Goal: Contribute content: Contribute content

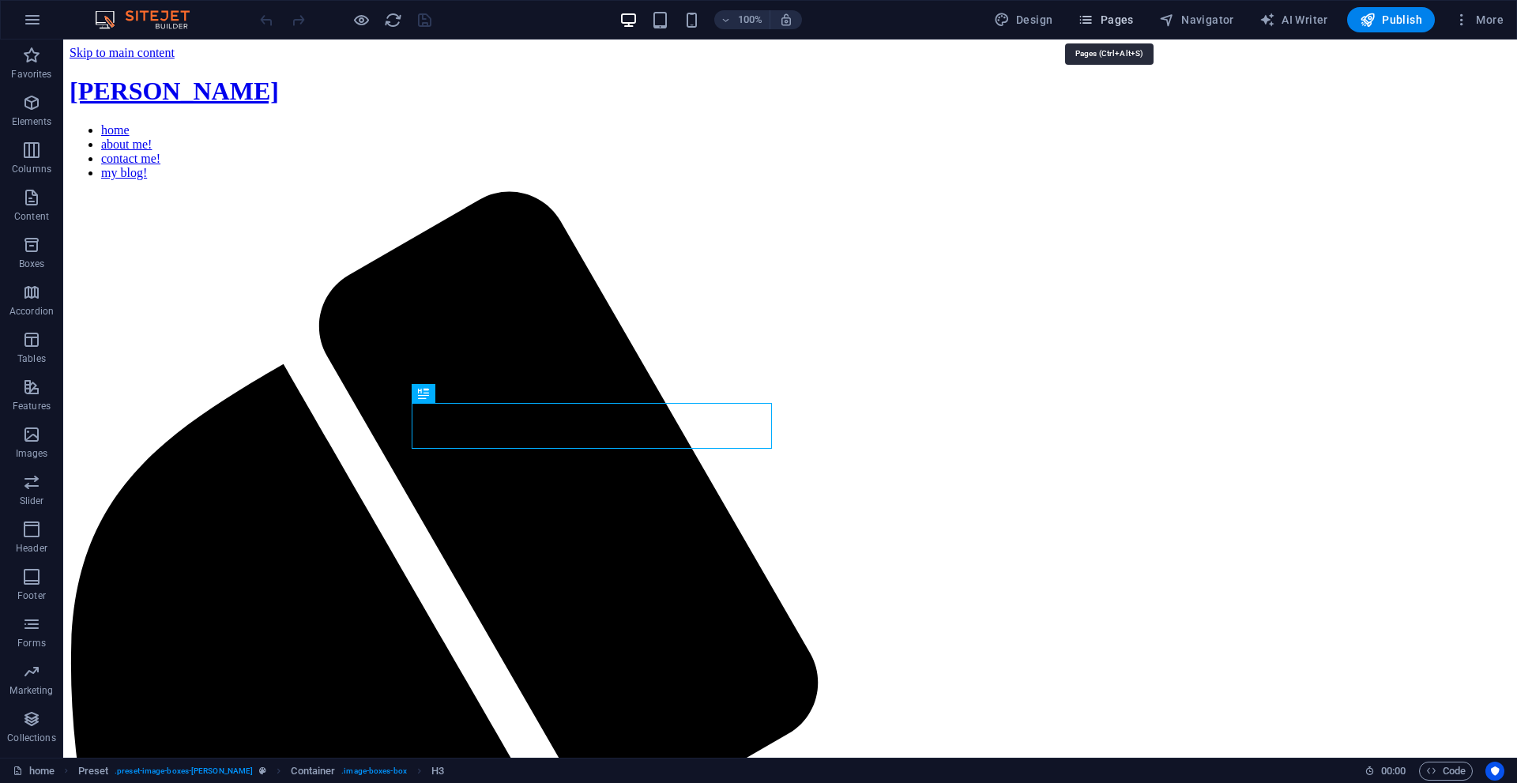
click at [1131, 17] on span "Pages" at bounding box center [1104, 20] width 55 height 16
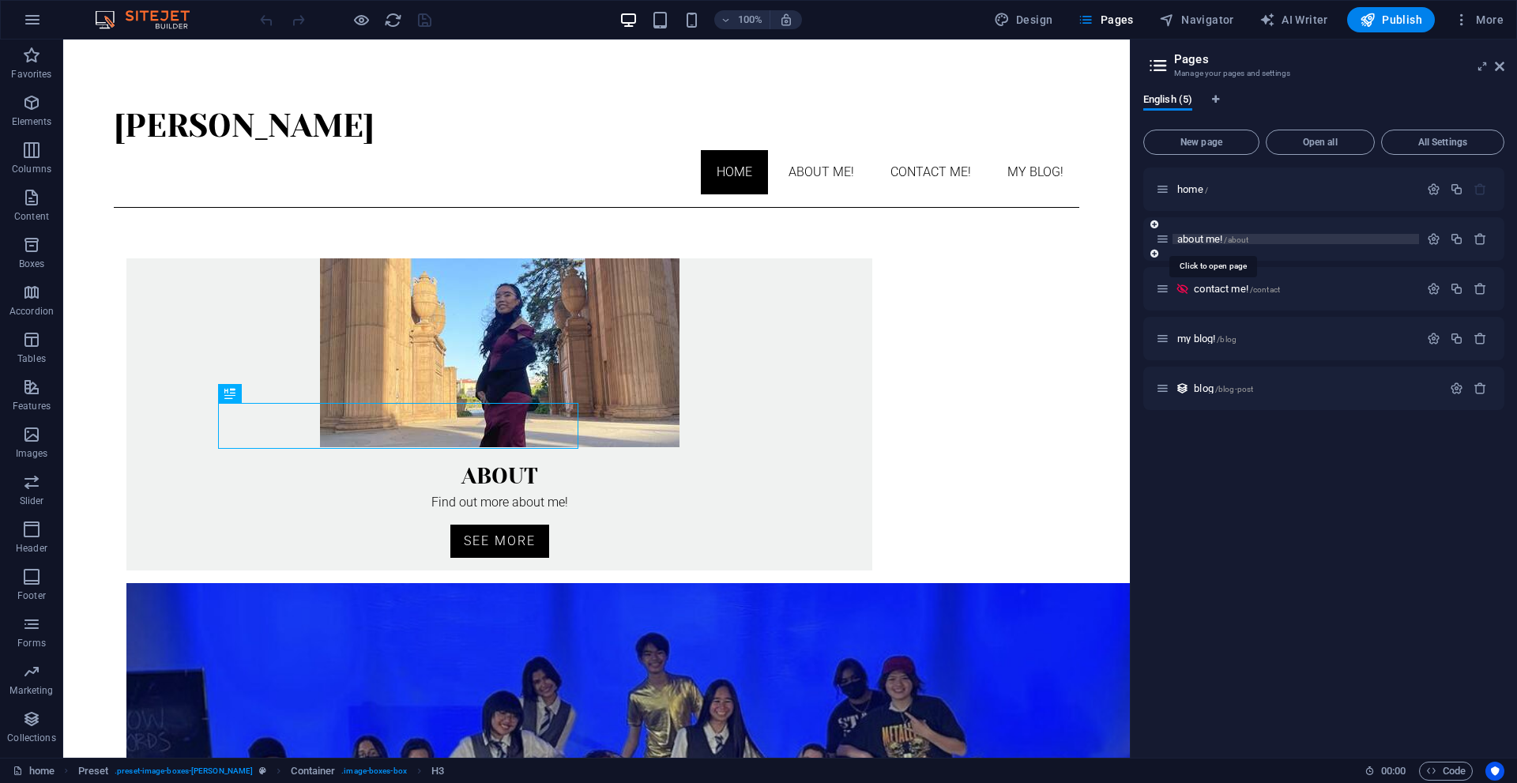
click at [1197, 239] on span "about me! /about" at bounding box center [1212, 239] width 71 height 12
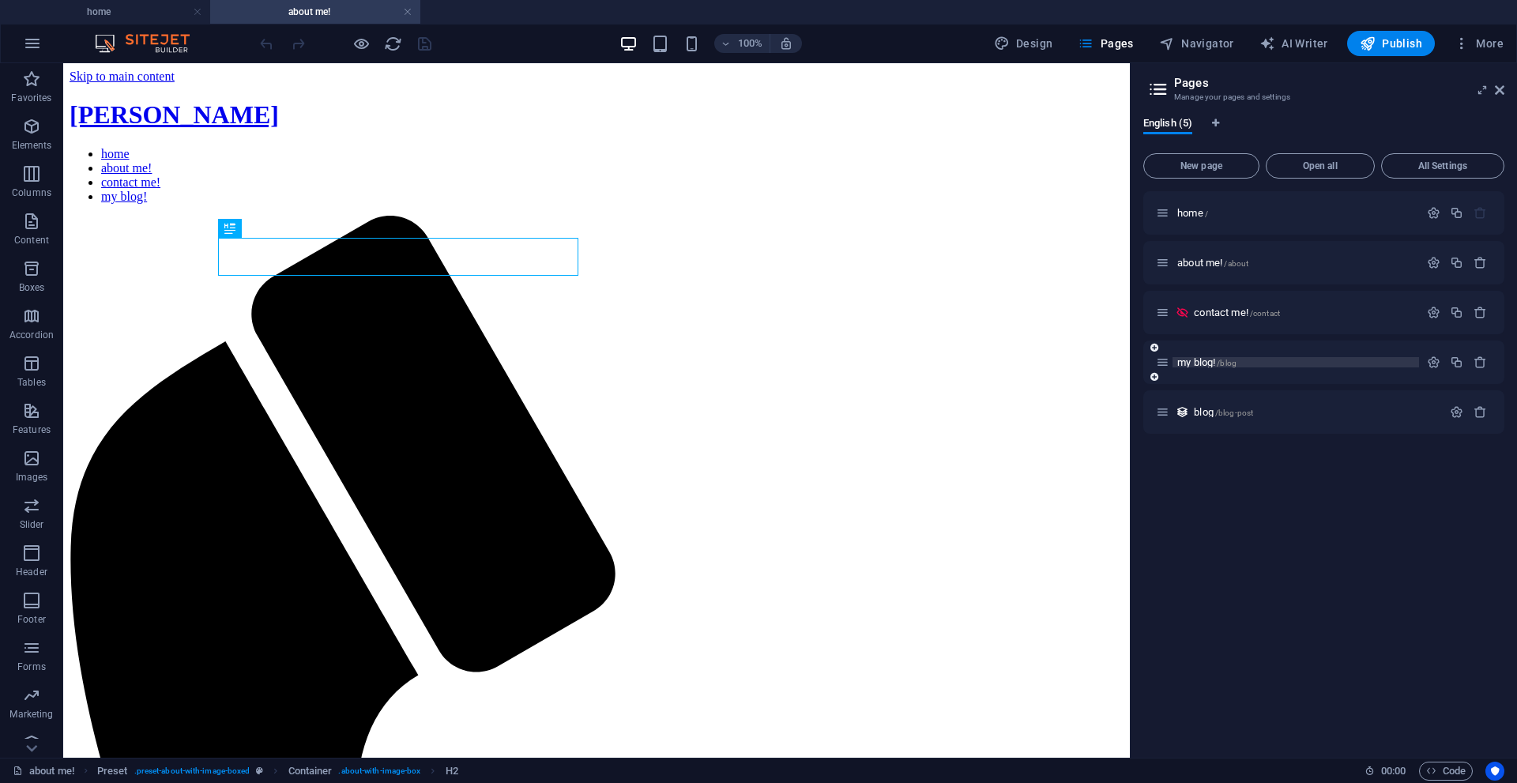
click at [1212, 360] on span "my blog! /blog" at bounding box center [1206, 362] width 59 height 12
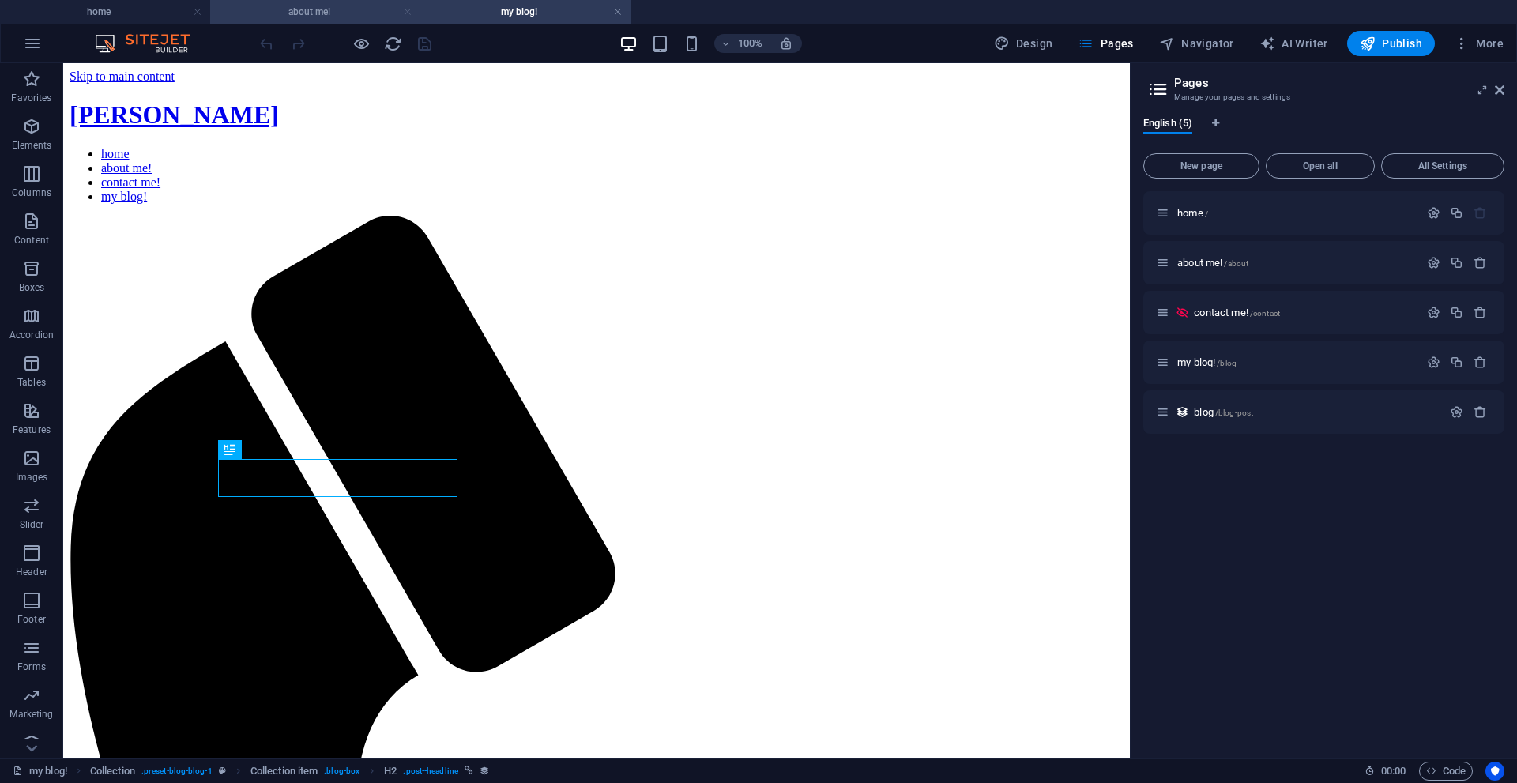
click at [404, 10] on link at bounding box center [407, 12] width 9 height 15
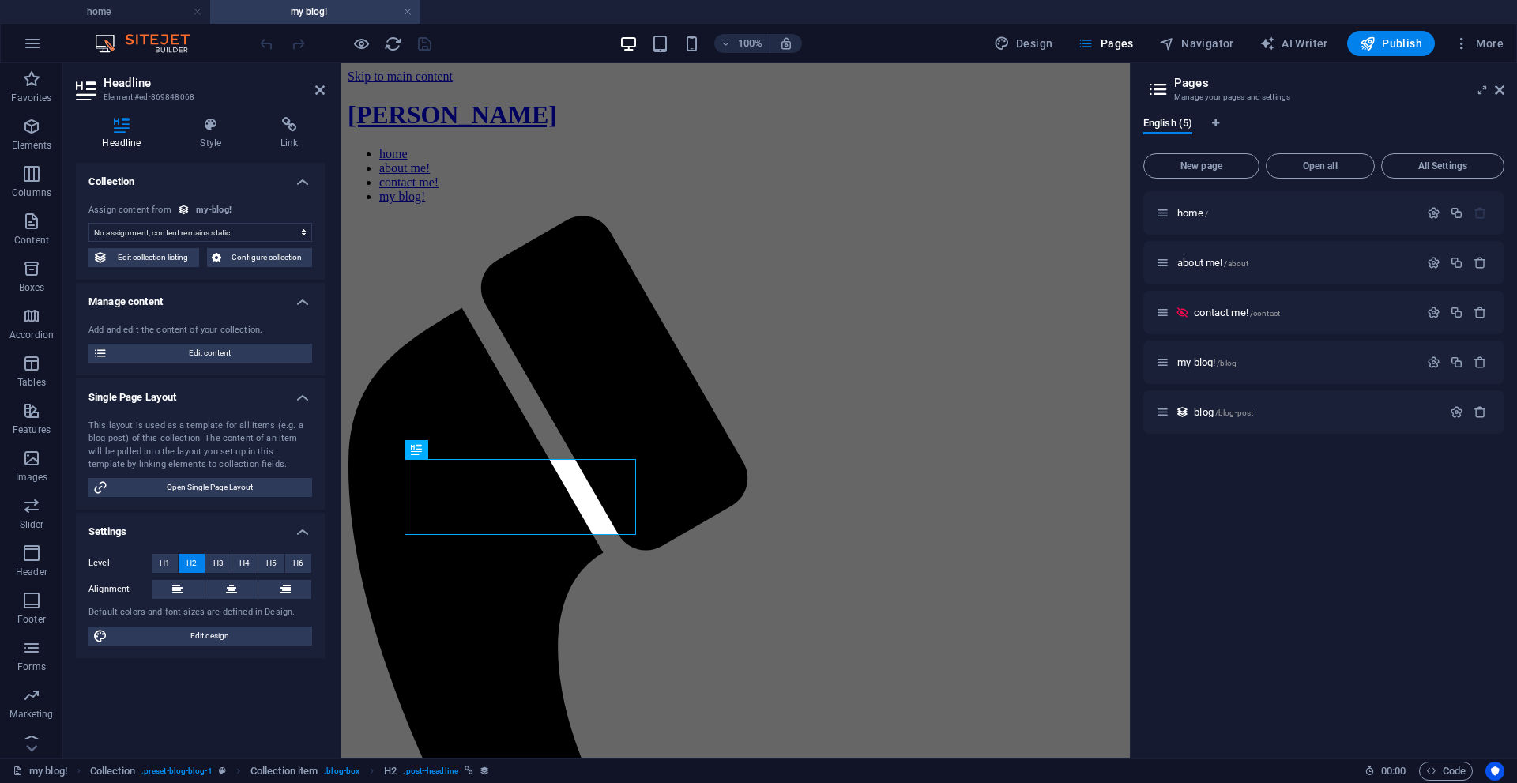
select select "name"
click at [272, 261] on span "Configure collection" at bounding box center [267, 257] width 82 height 19
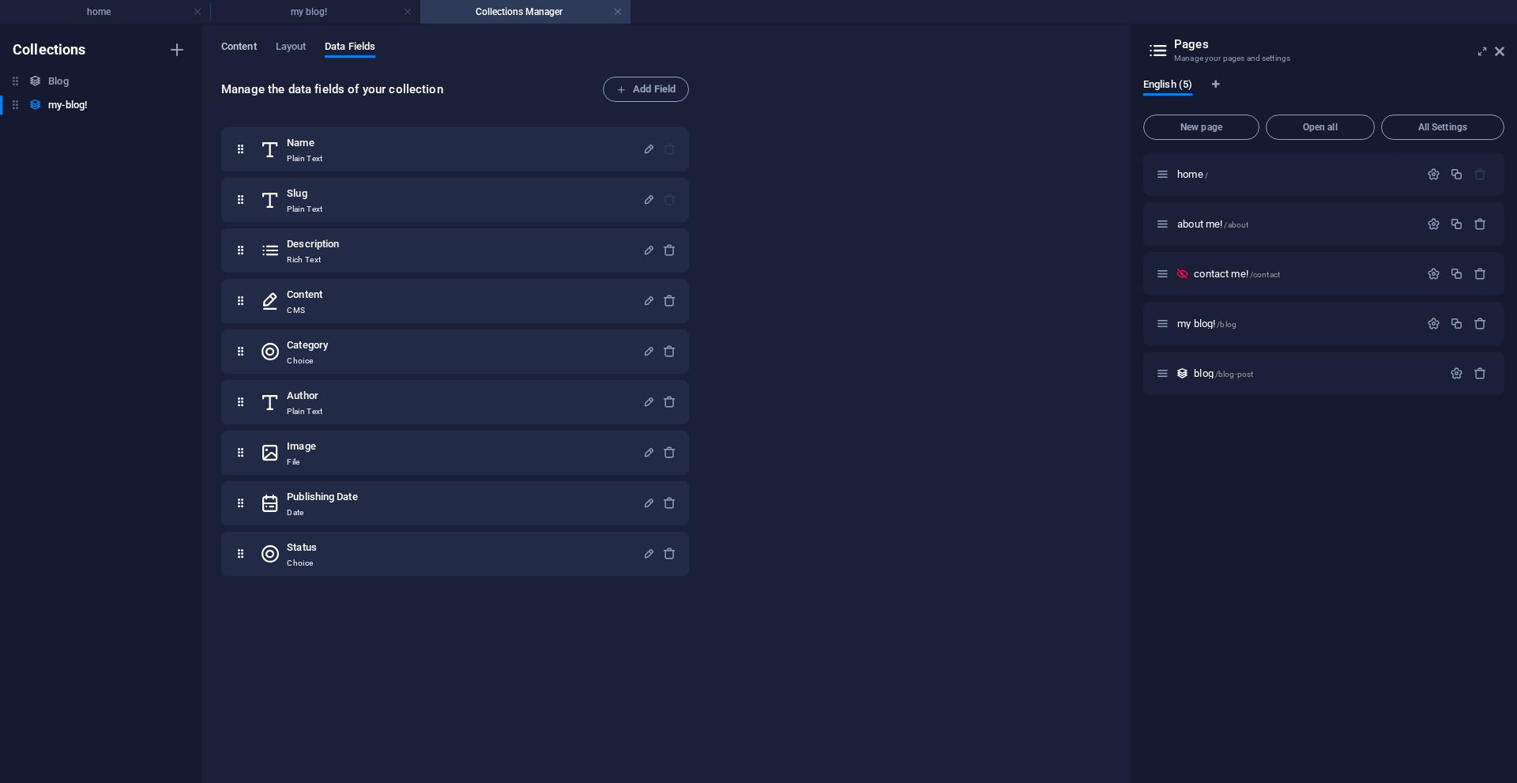
click at [243, 54] on span "Content" at bounding box center [239, 48] width 36 height 22
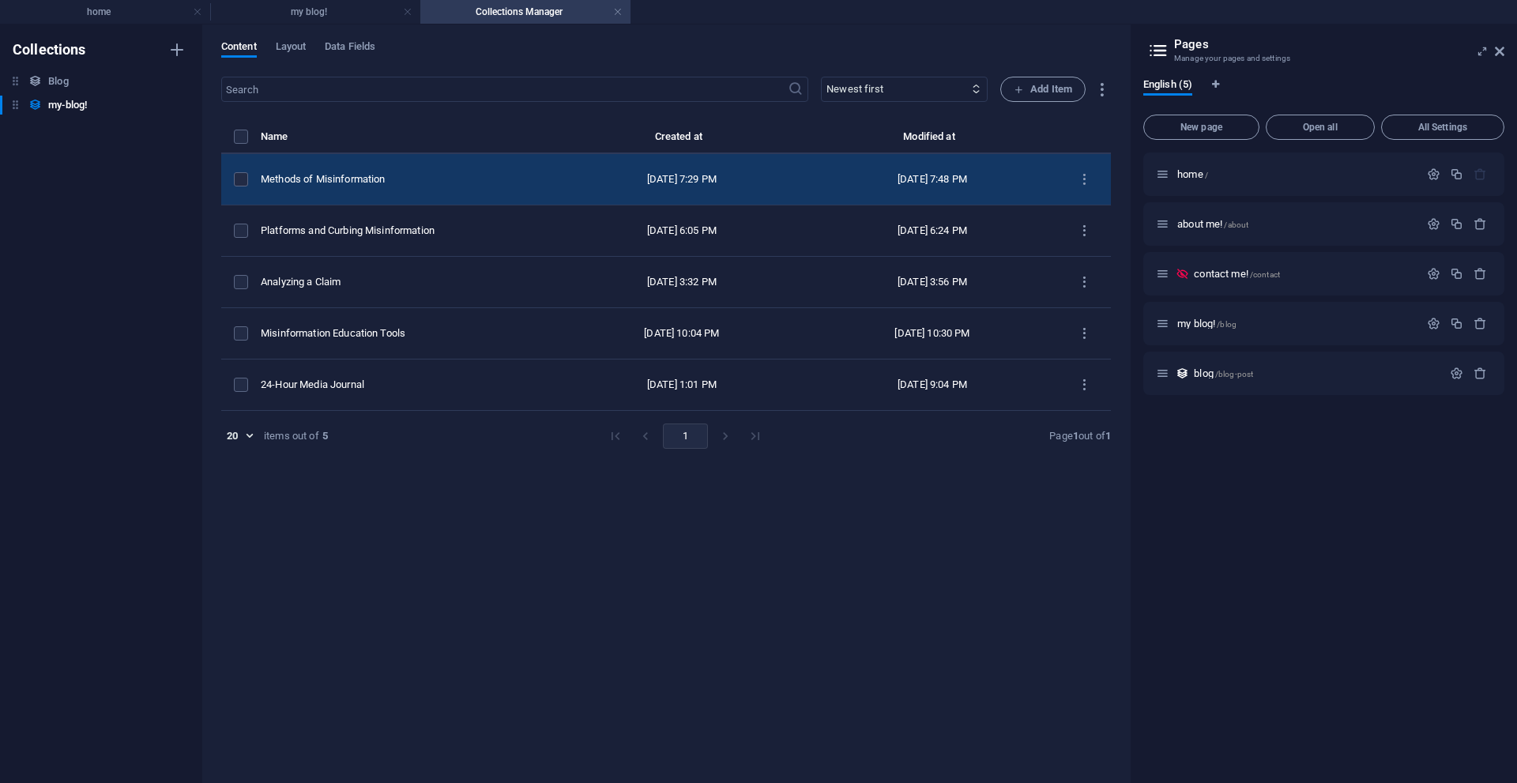
click at [399, 182] on div "Methods of Misinformation" at bounding box center [402, 179] width 283 height 14
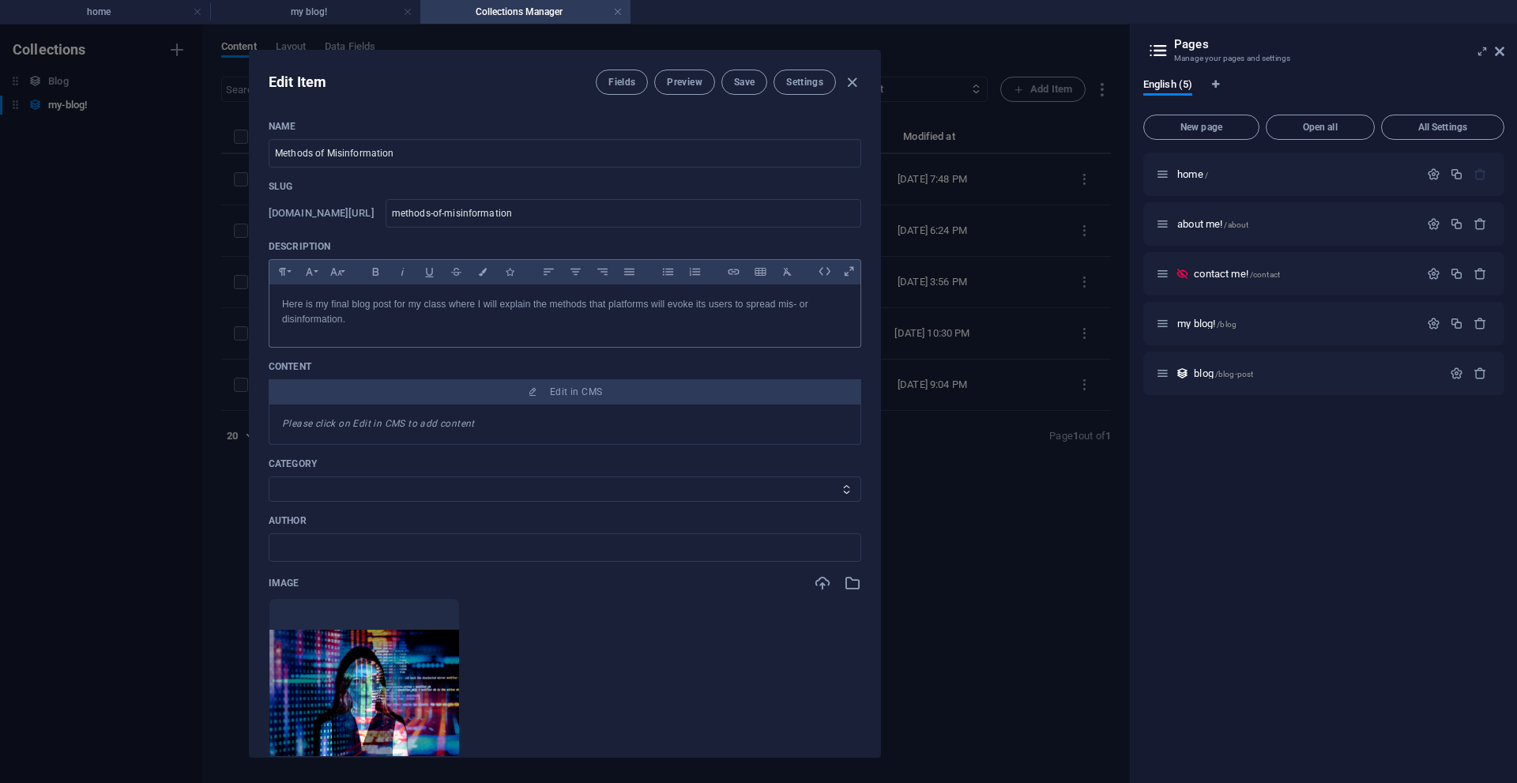
click at [519, 312] on p "Here is my final blog post for my class where I will explain the methods that p…" at bounding box center [565, 312] width 566 height 30
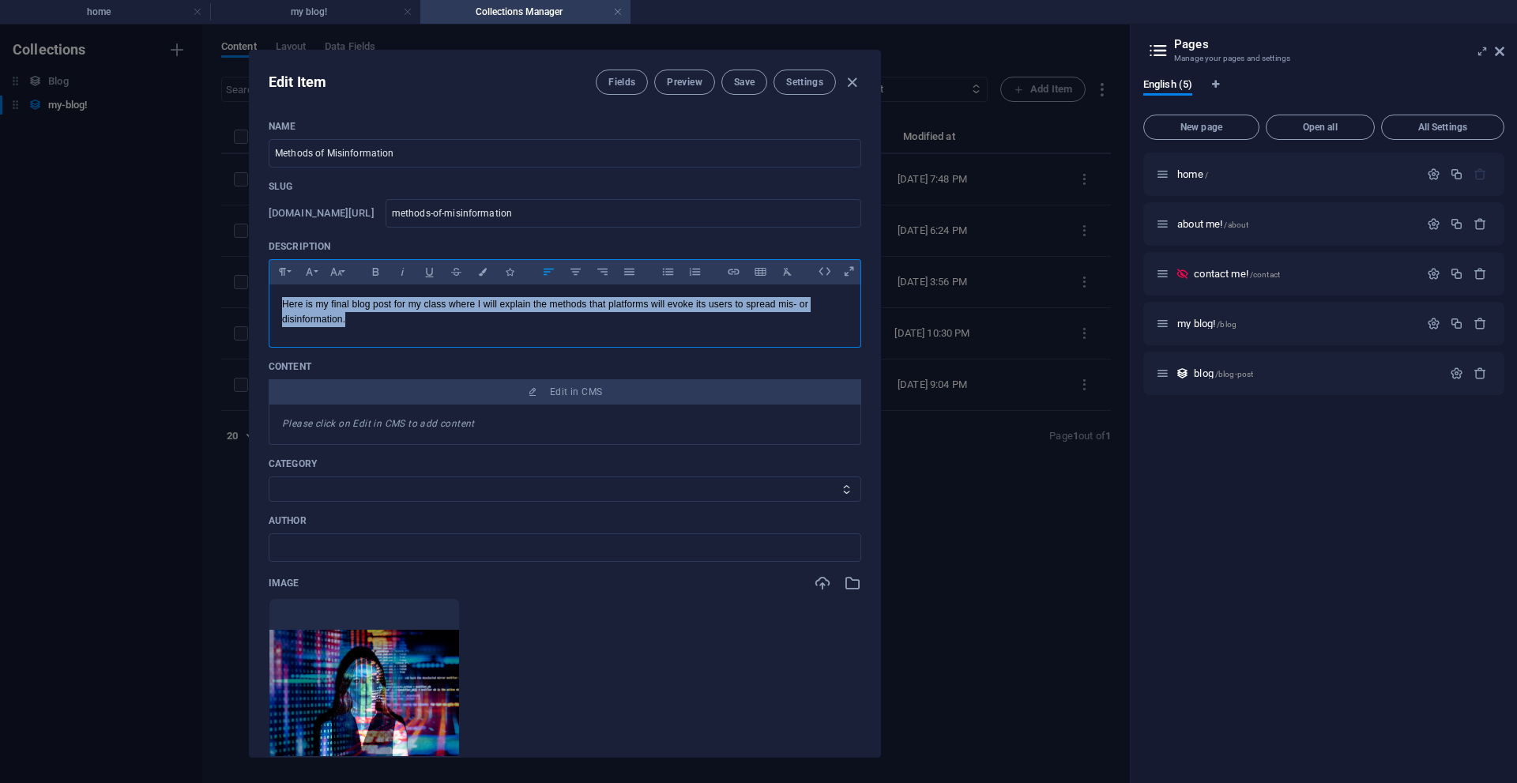
click at [519, 311] on p "Here is my final blog post for my class where I will explain the methods that p…" at bounding box center [565, 312] width 566 height 30
copy p "Here is my final blog post for my class where I will explain the methods that p…"
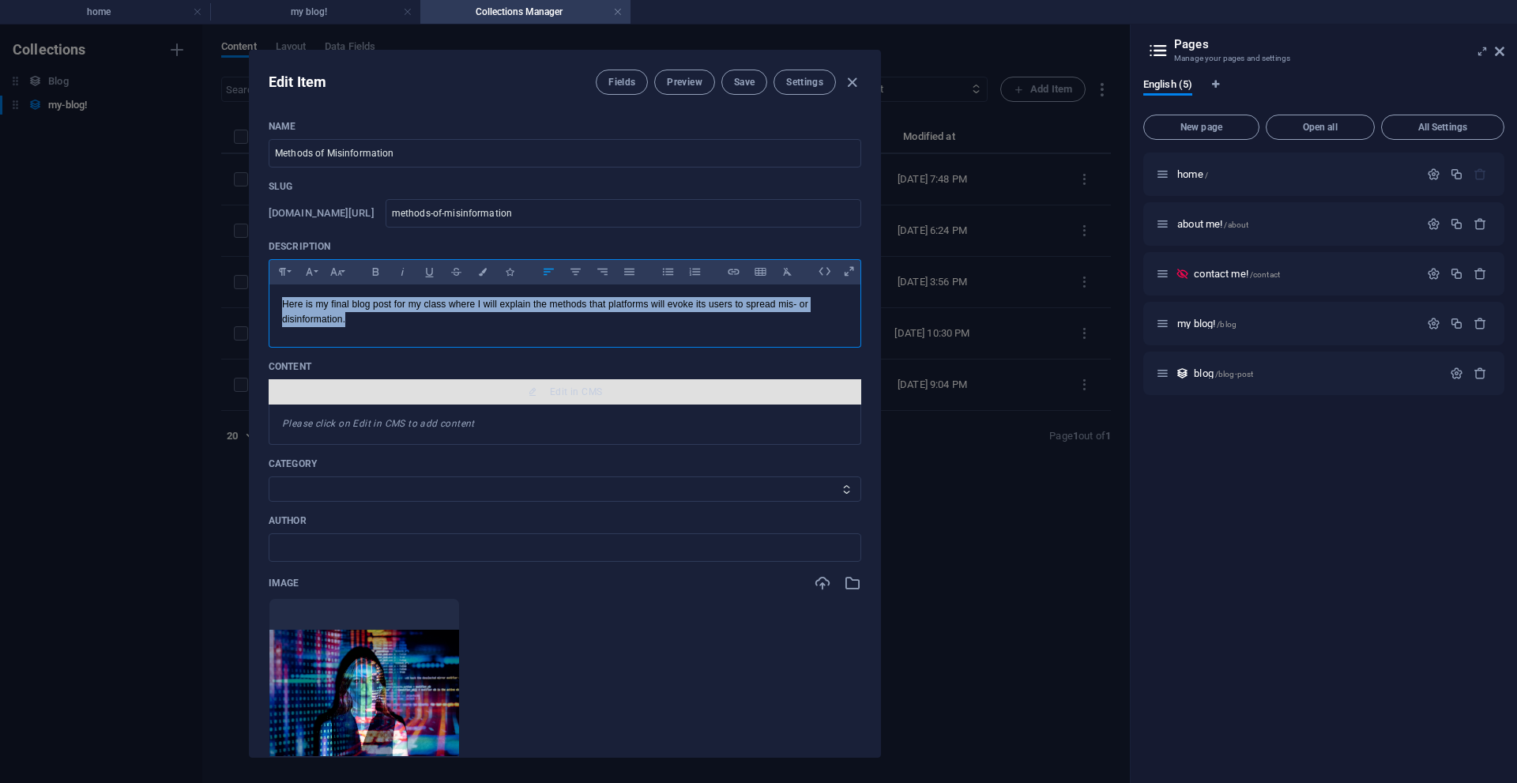
click at [564, 389] on span "Edit in CMS" at bounding box center [576, 391] width 52 height 13
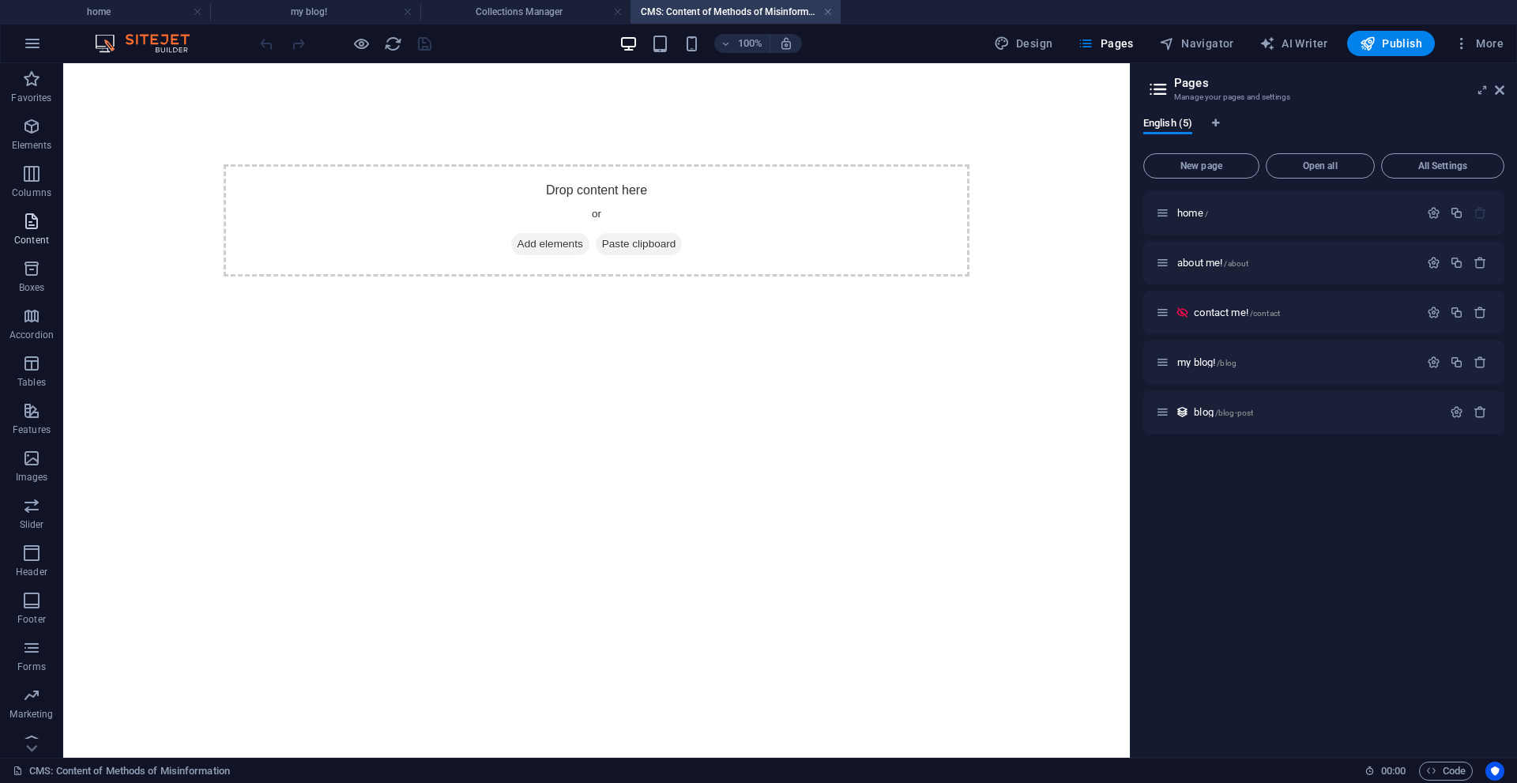
click at [30, 233] on span "Content" at bounding box center [31, 231] width 63 height 38
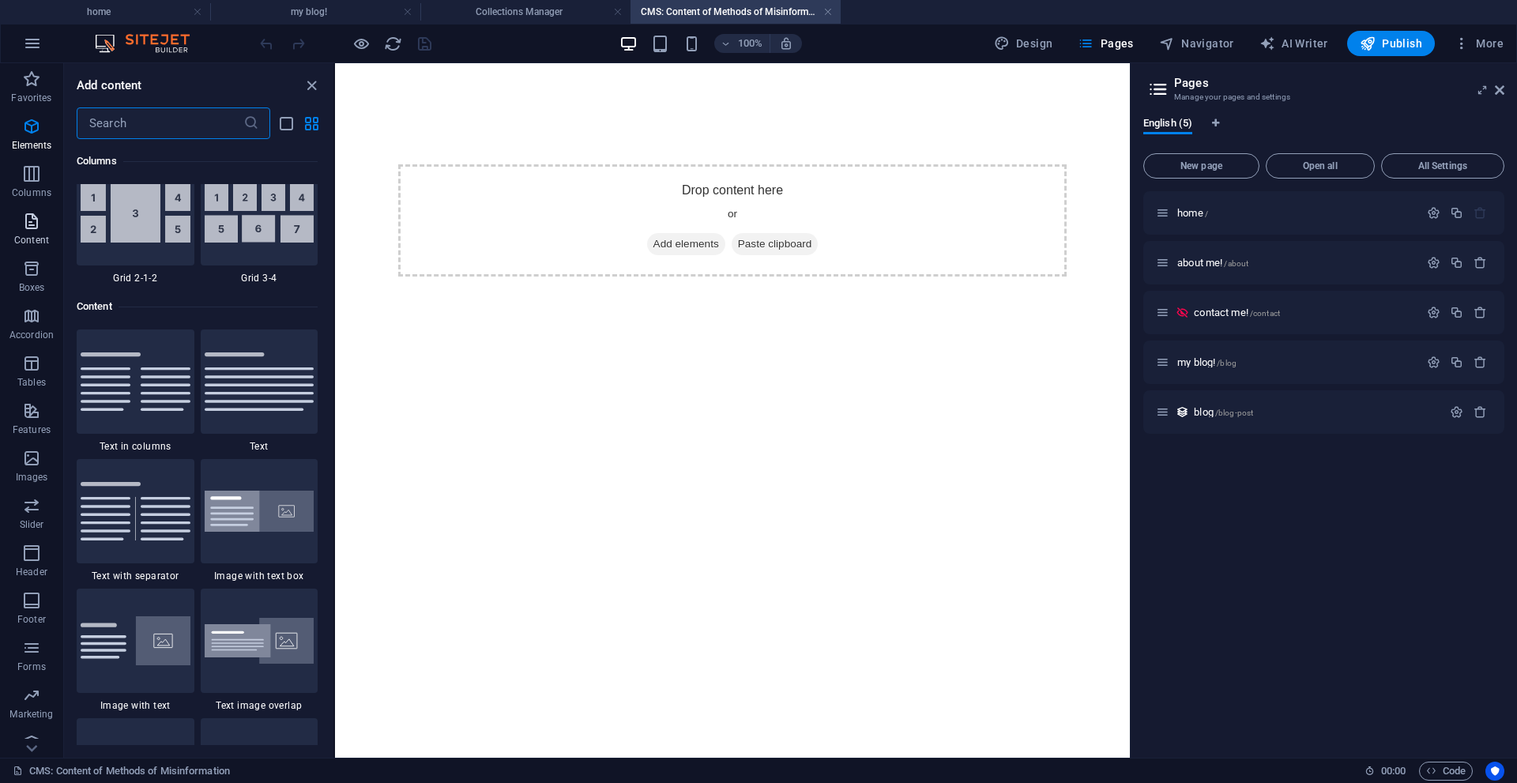
scroll to position [2764, 0]
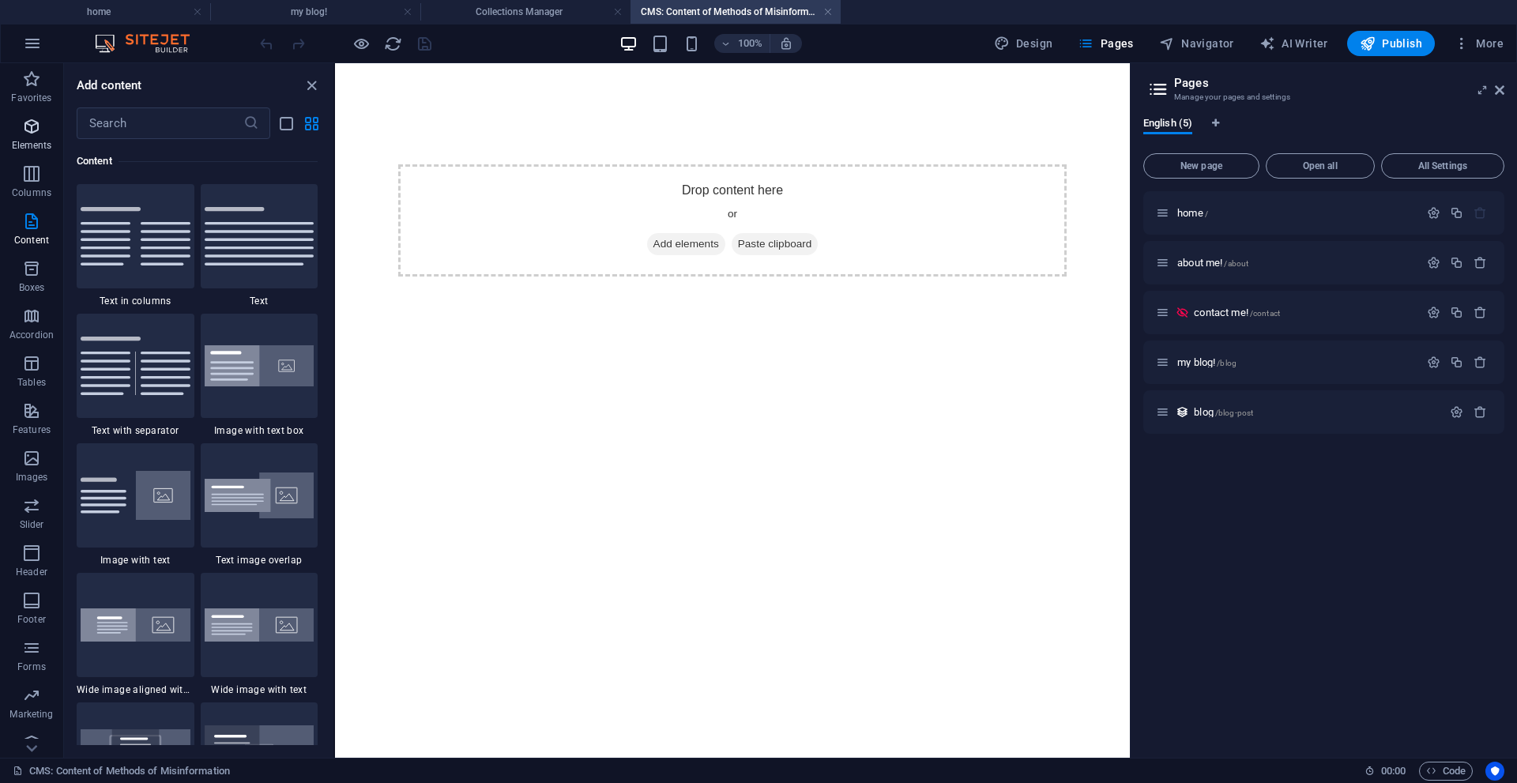
click at [28, 136] on span "Elements" at bounding box center [31, 136] width 63 height 38
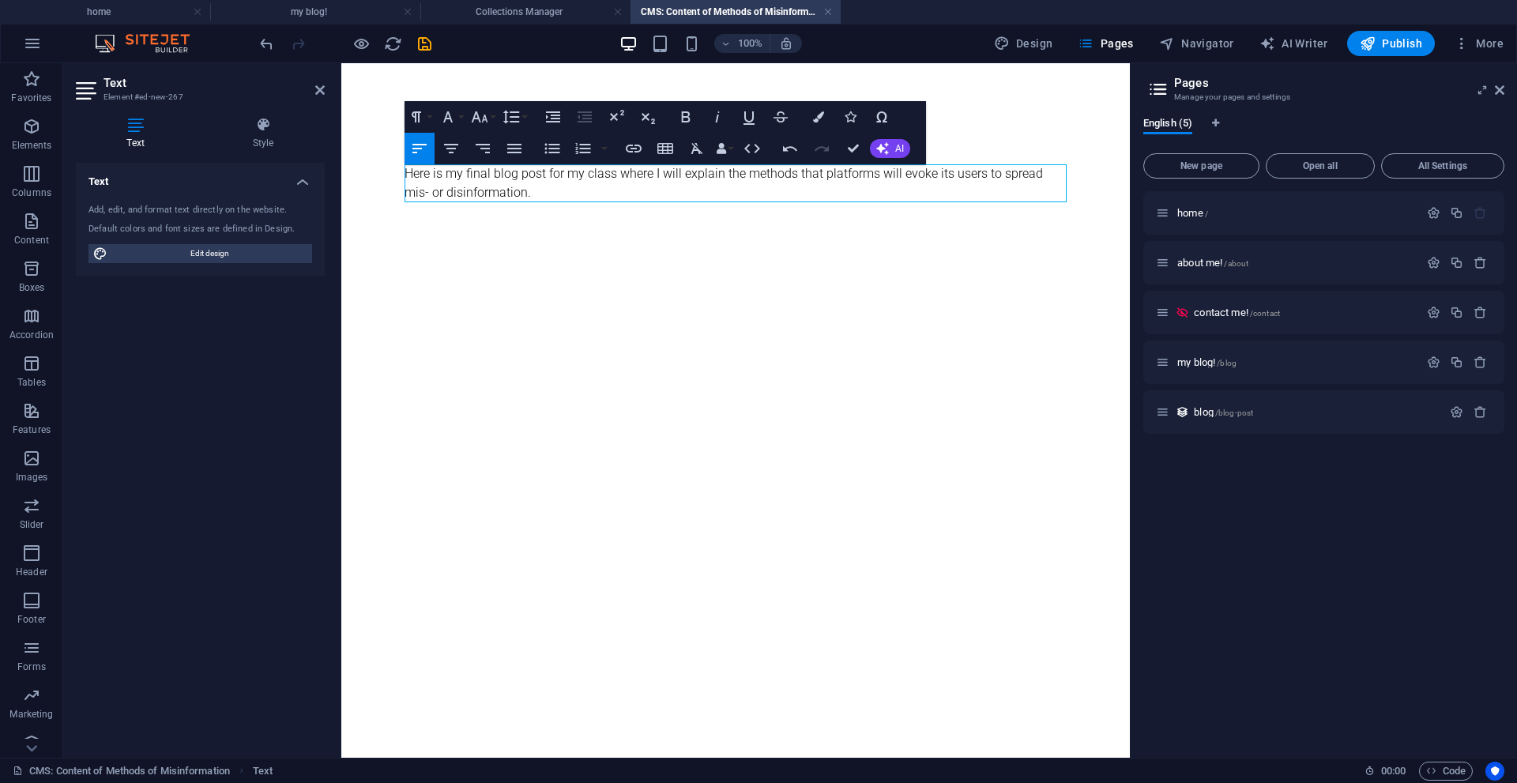
scroll to position [1375, 2]
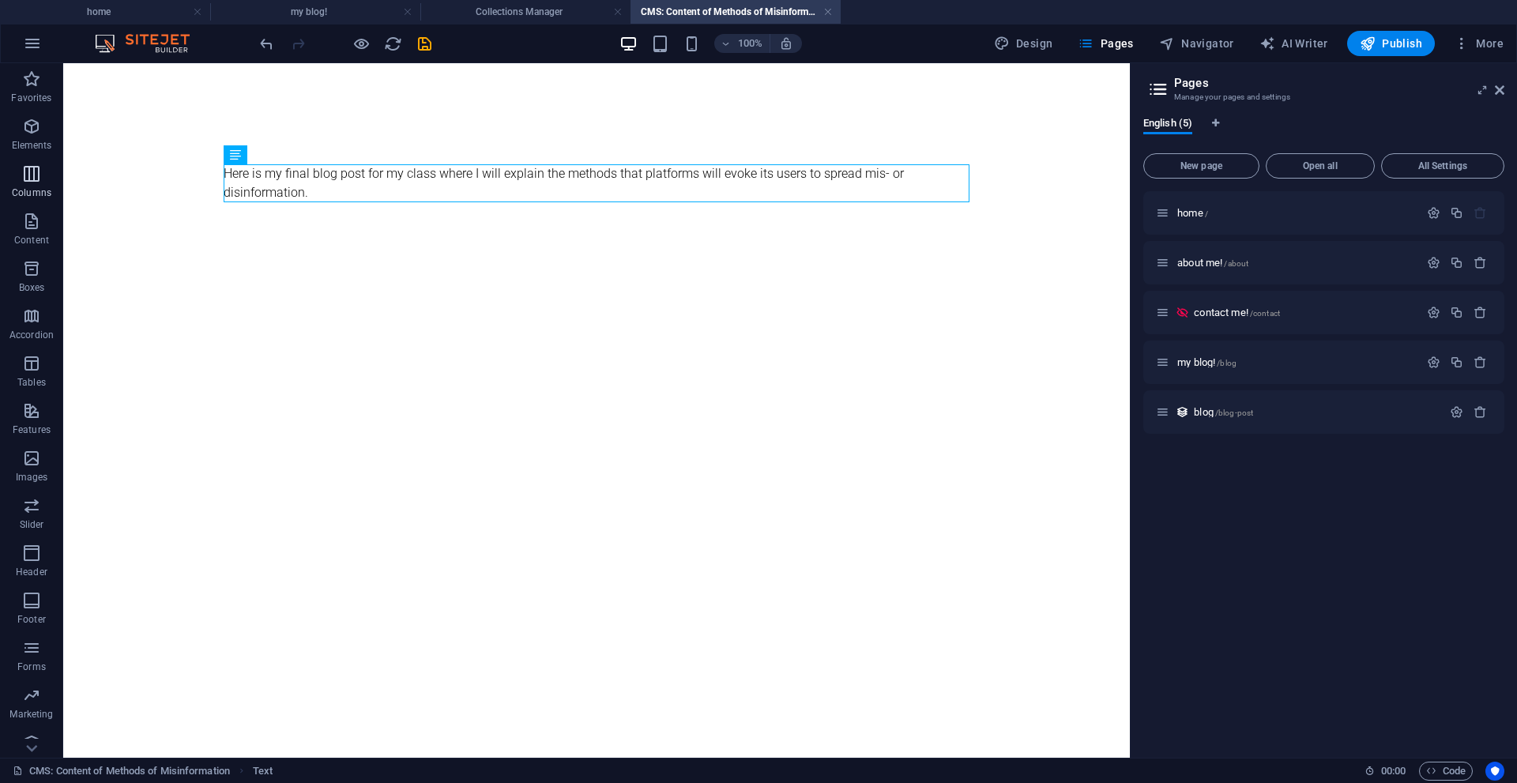
click at [39, 181] on icon "button" at bounding box center [31, 173] width 19 height 19
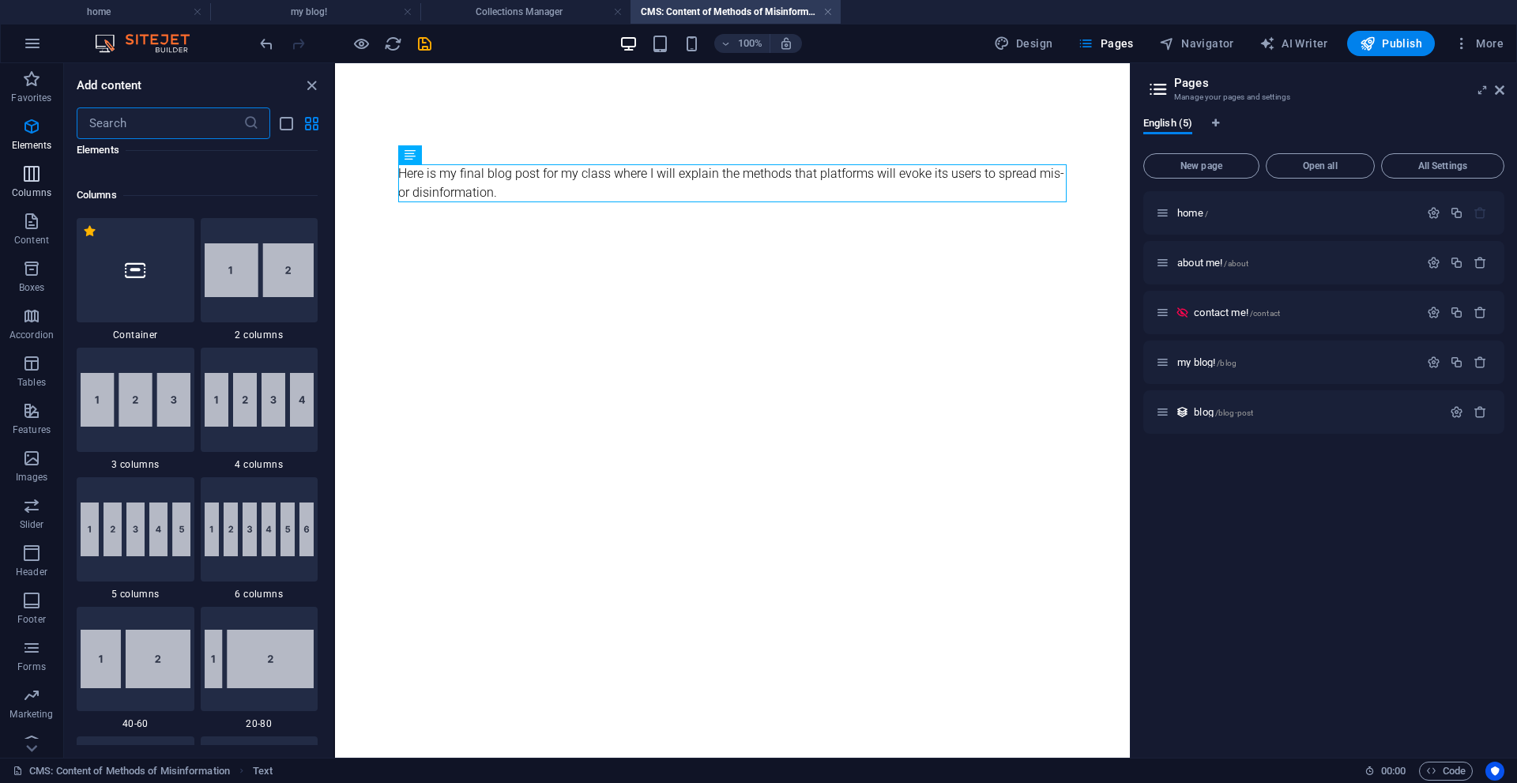
scroll to position [782, 0]
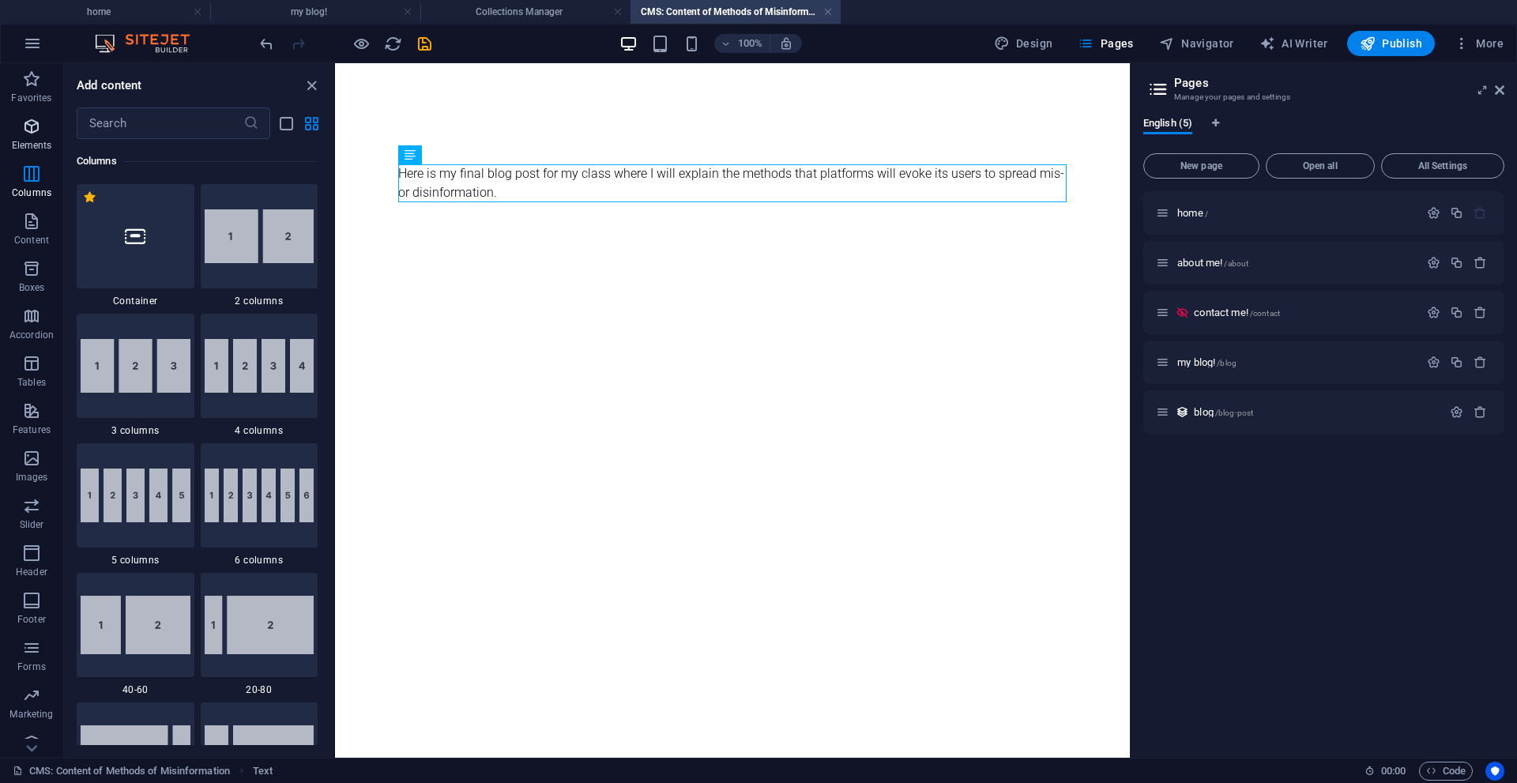
click at [32, 136] on span "Elements" at bounding box center [31, 136] width 63 height 38
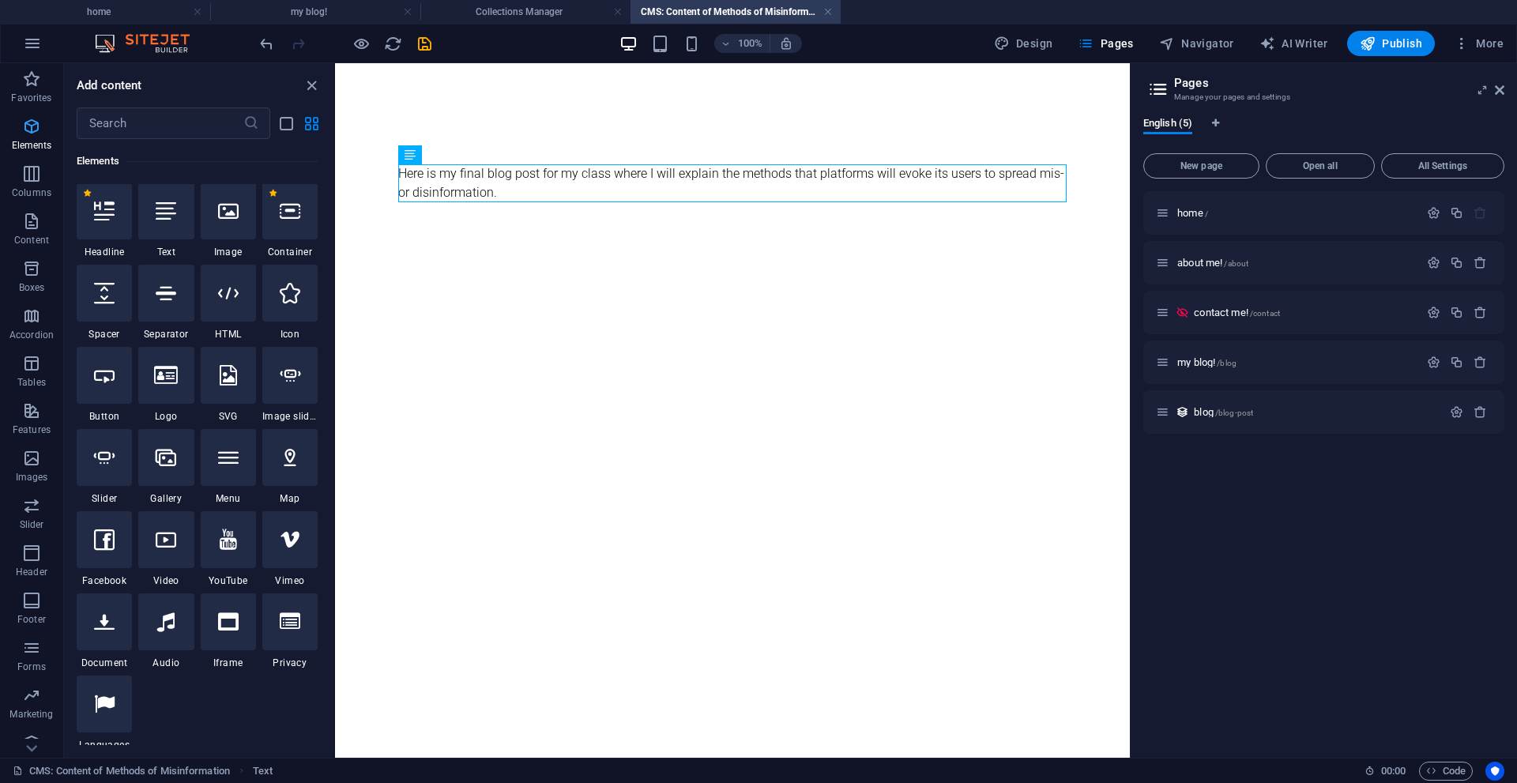
scroll to position [168, 0]
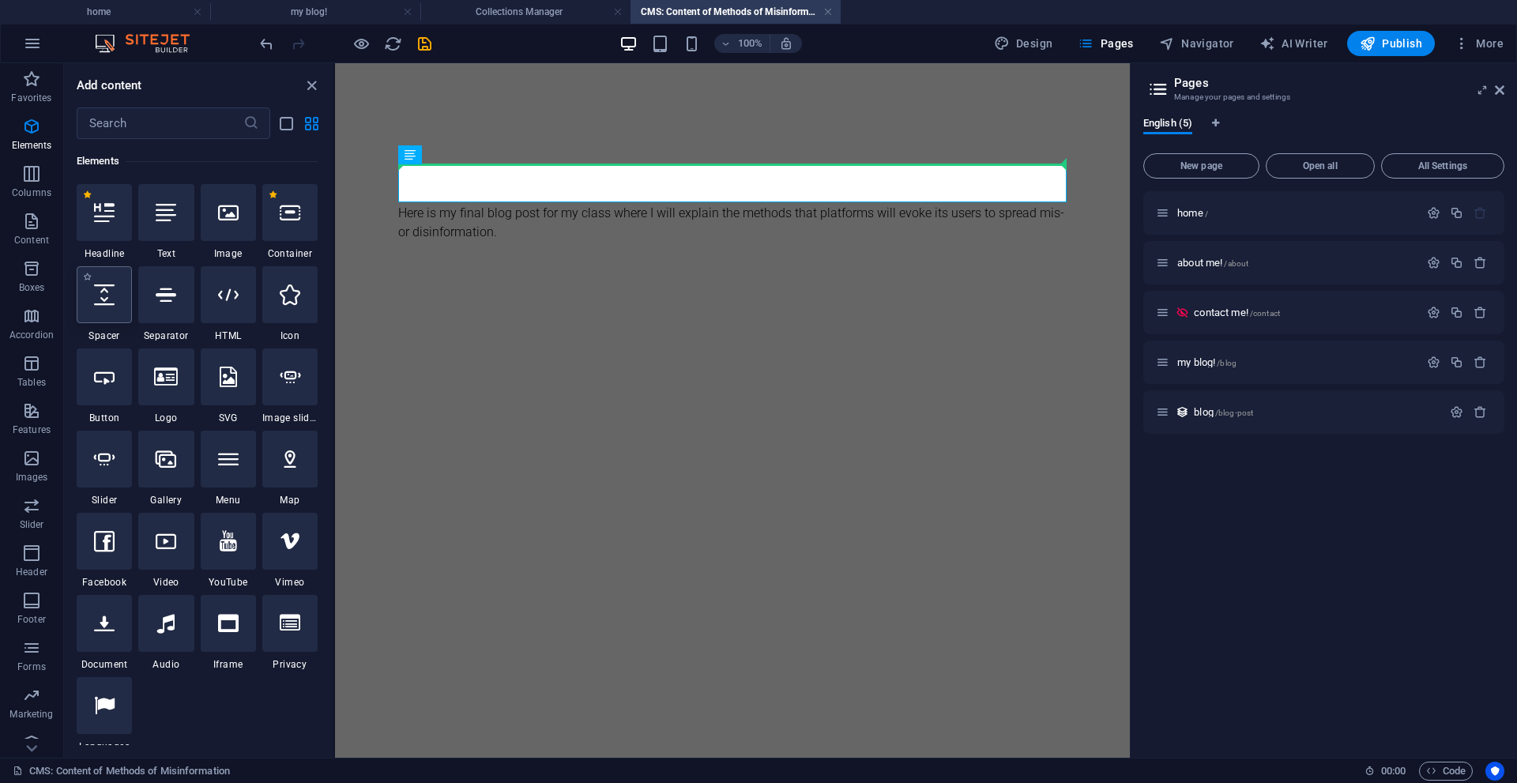
select select "px"
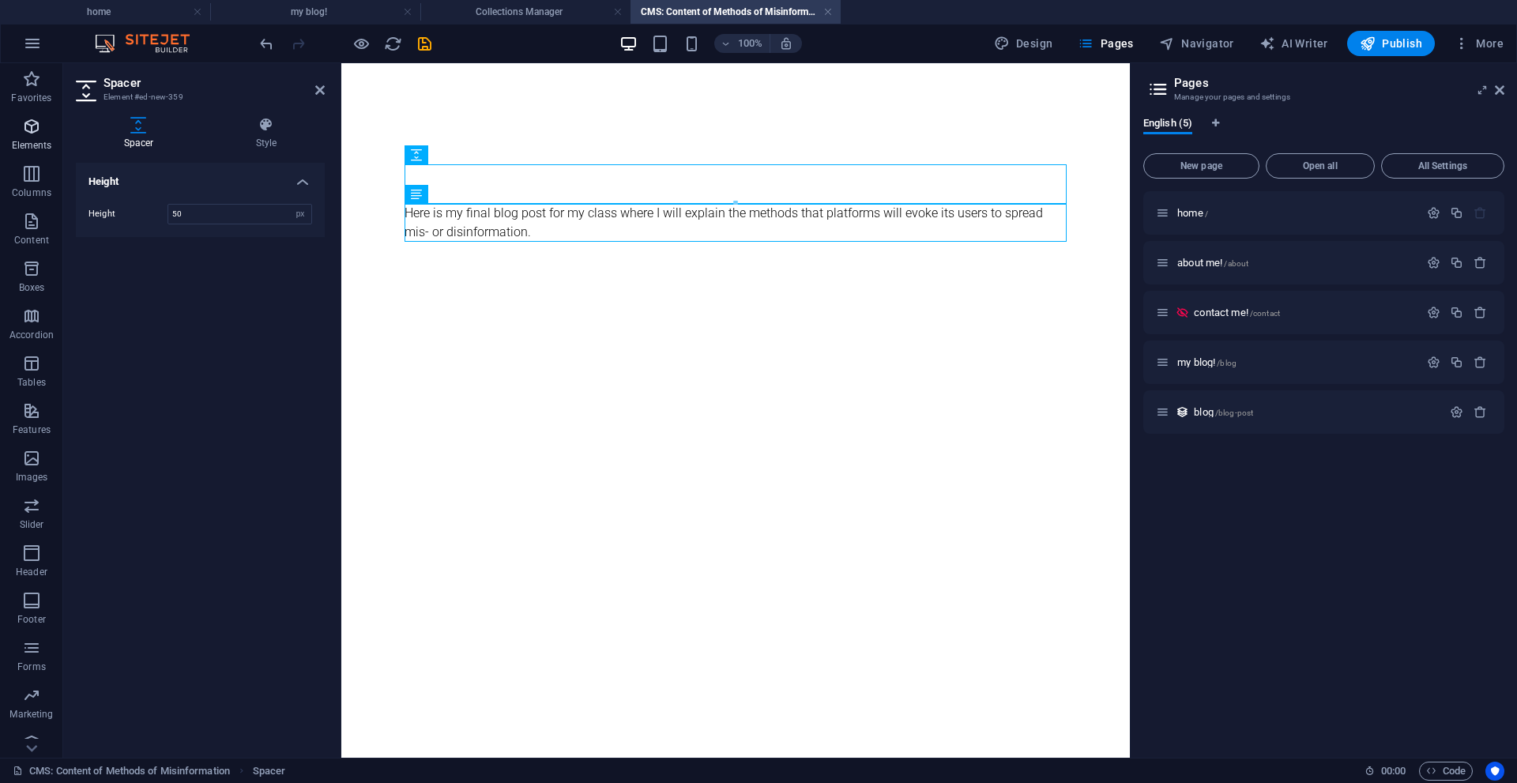
click at [36, 126] on icon "button" at bounding box center [31, 126] width 19 height 19
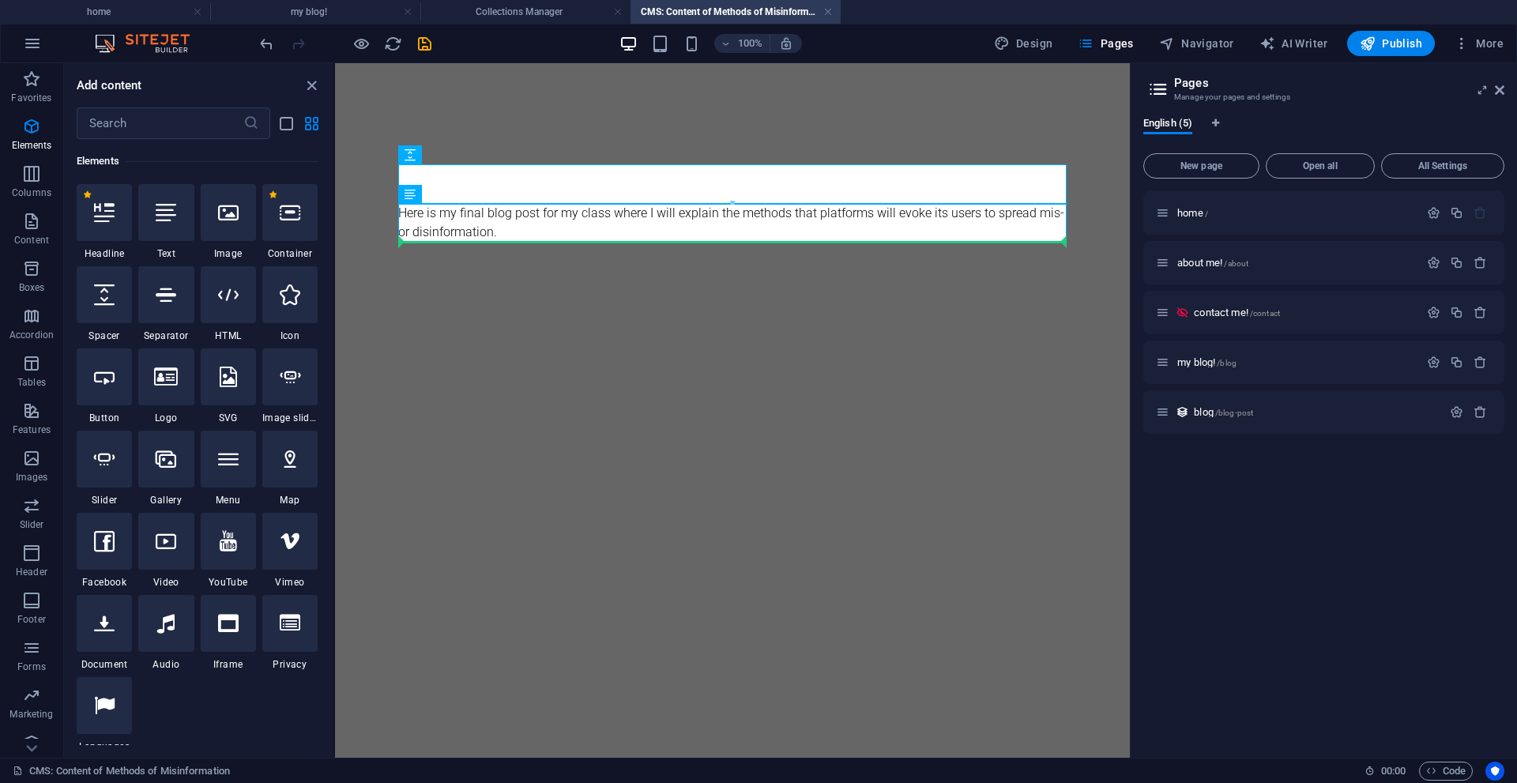
select select "px"
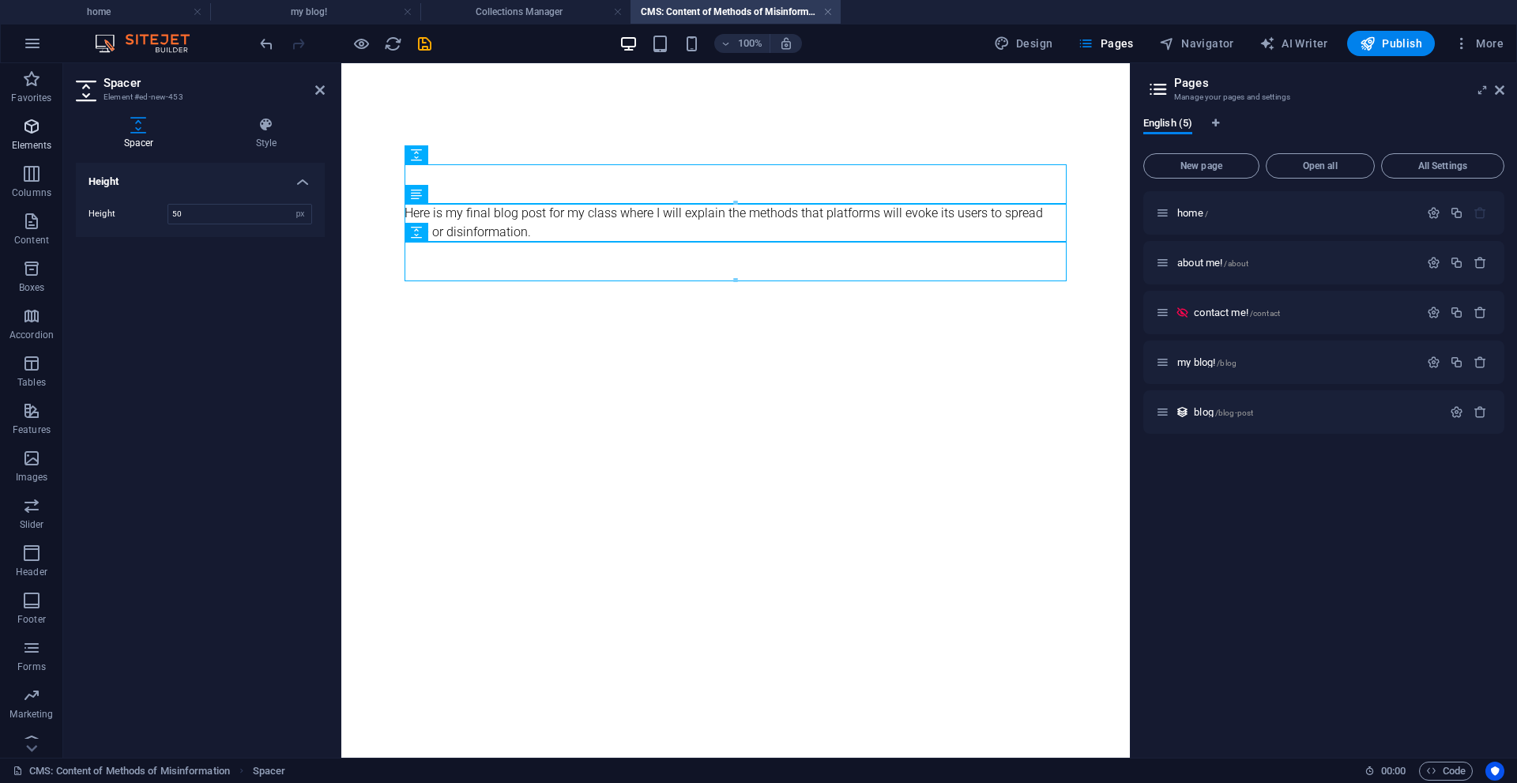
click at [34, 131] on icon "button" at bounding box center [31, 126] width 19 height 19
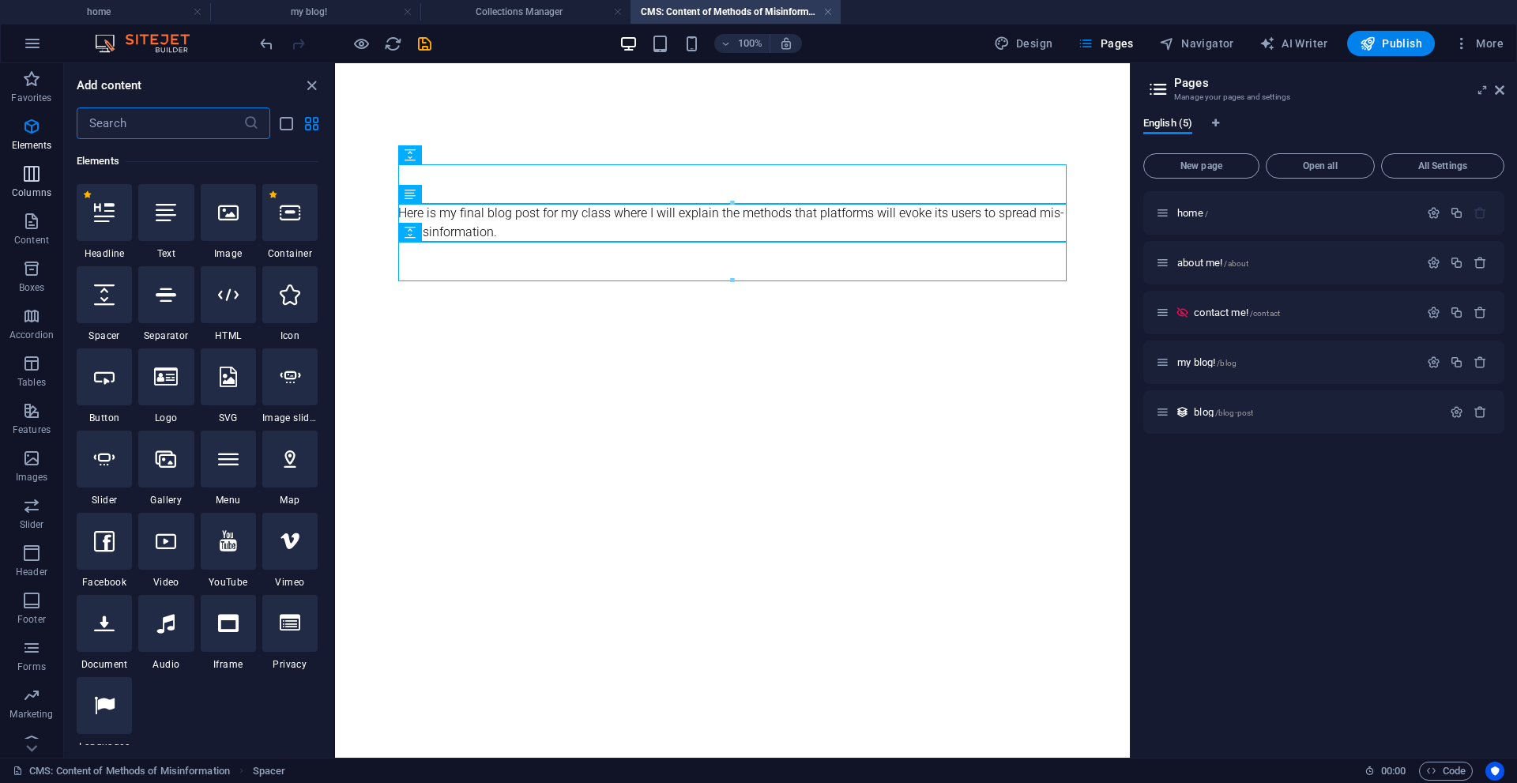
click at [46, 183] on span "Columns" at bounding box center [31, 183] width 63 height 38
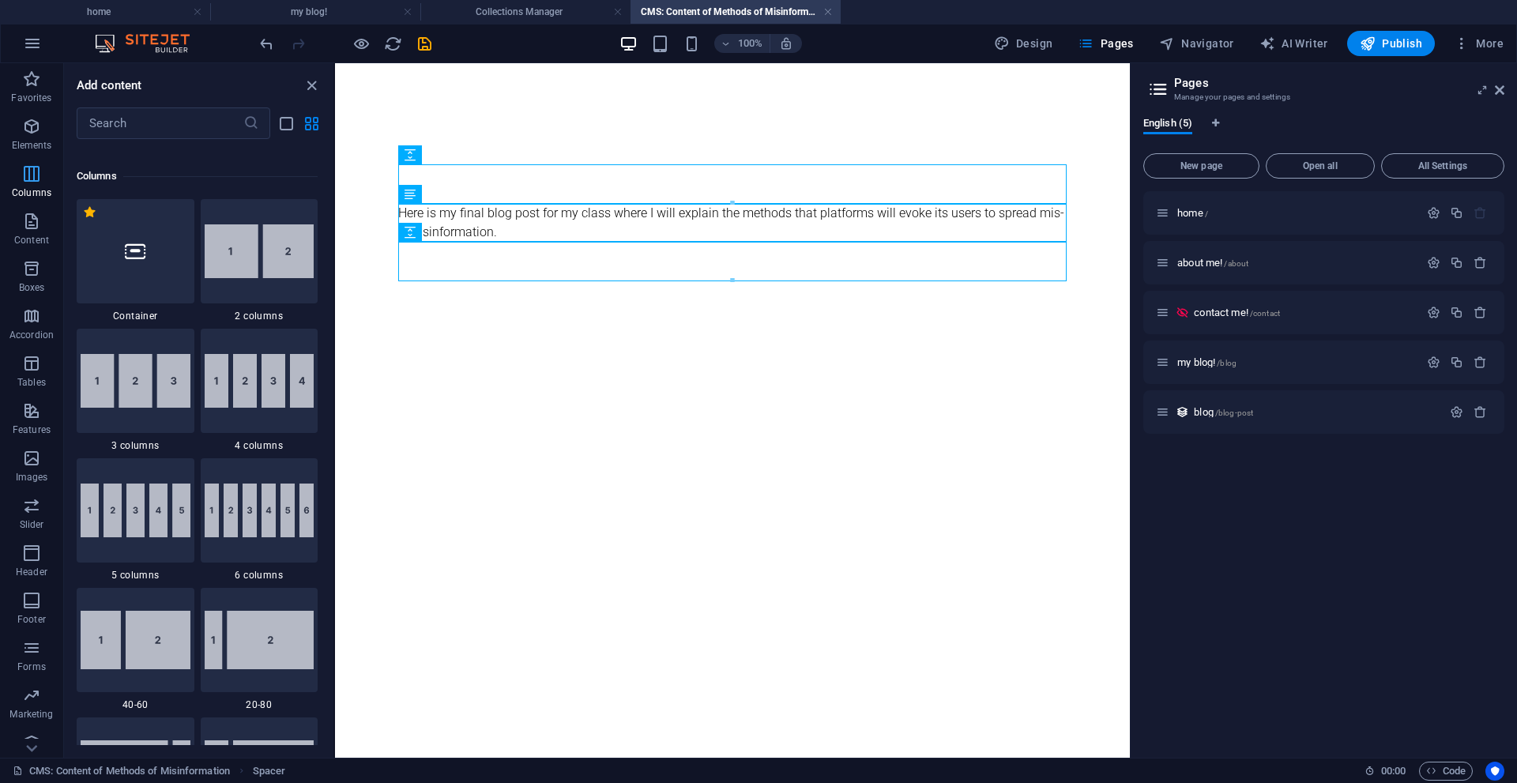
scroll to position [782, 0]
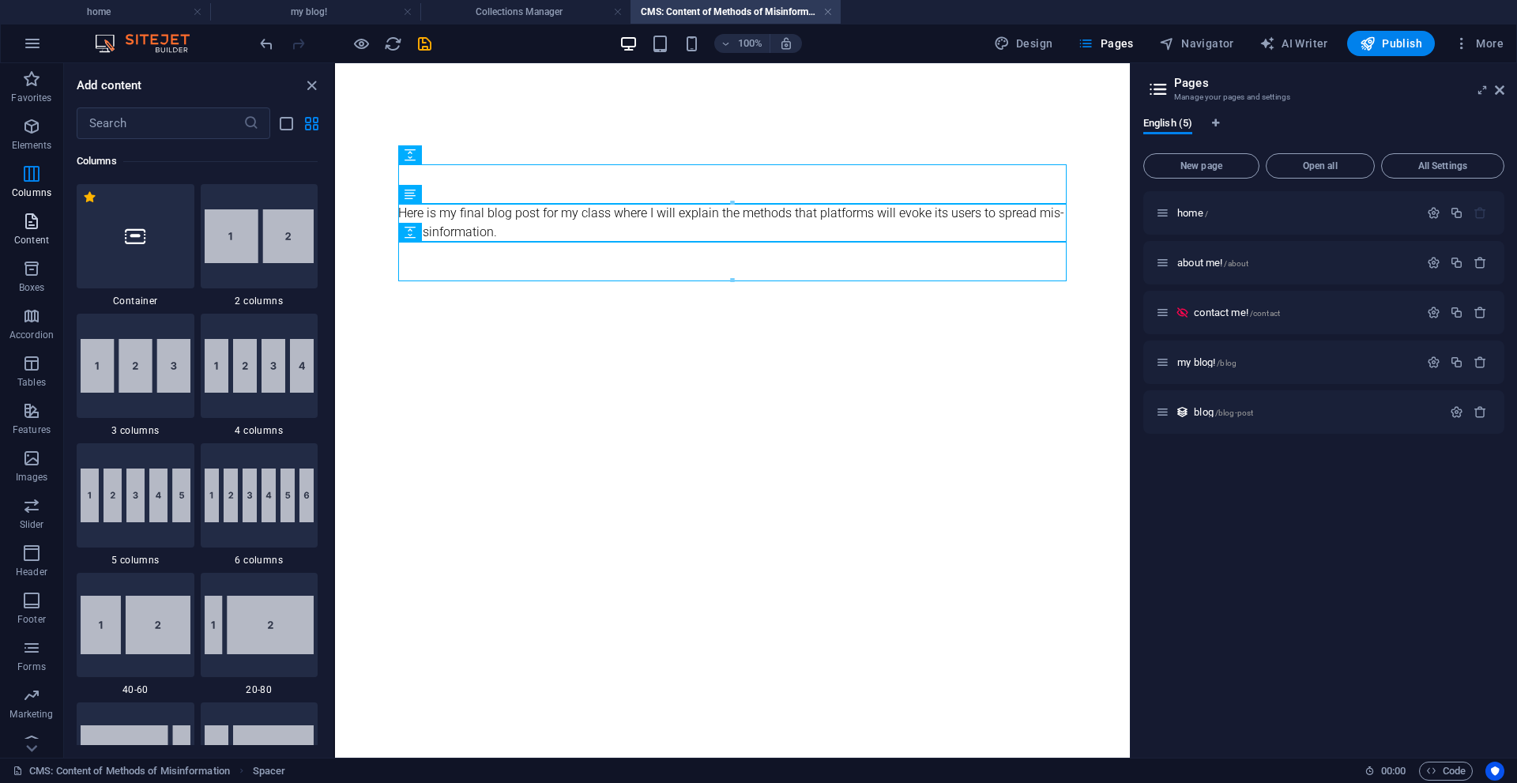
click at [39, 236] on p "Content" at bounding box center [31, 240] width 35 height 13
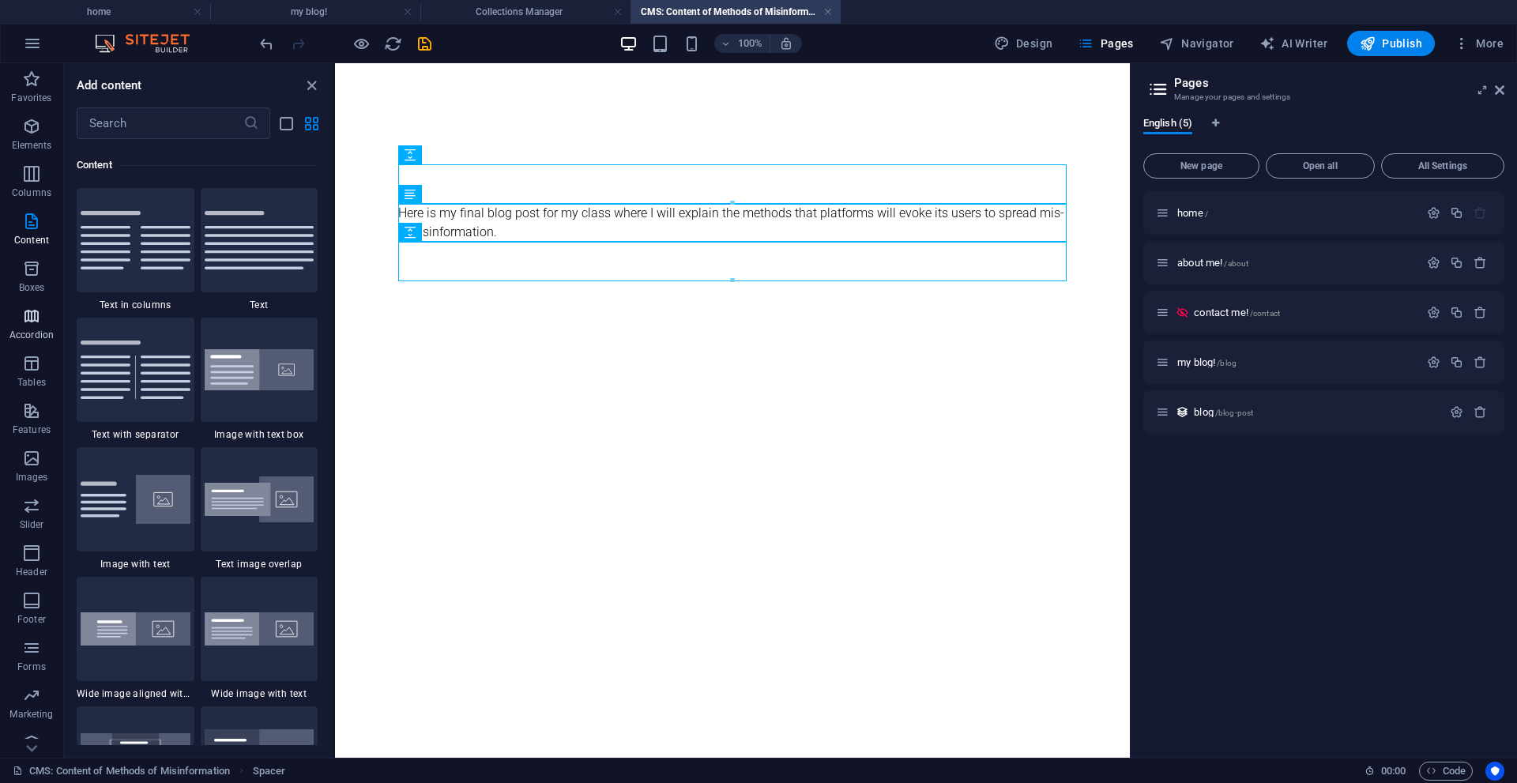
scroll to position [2764, 0]
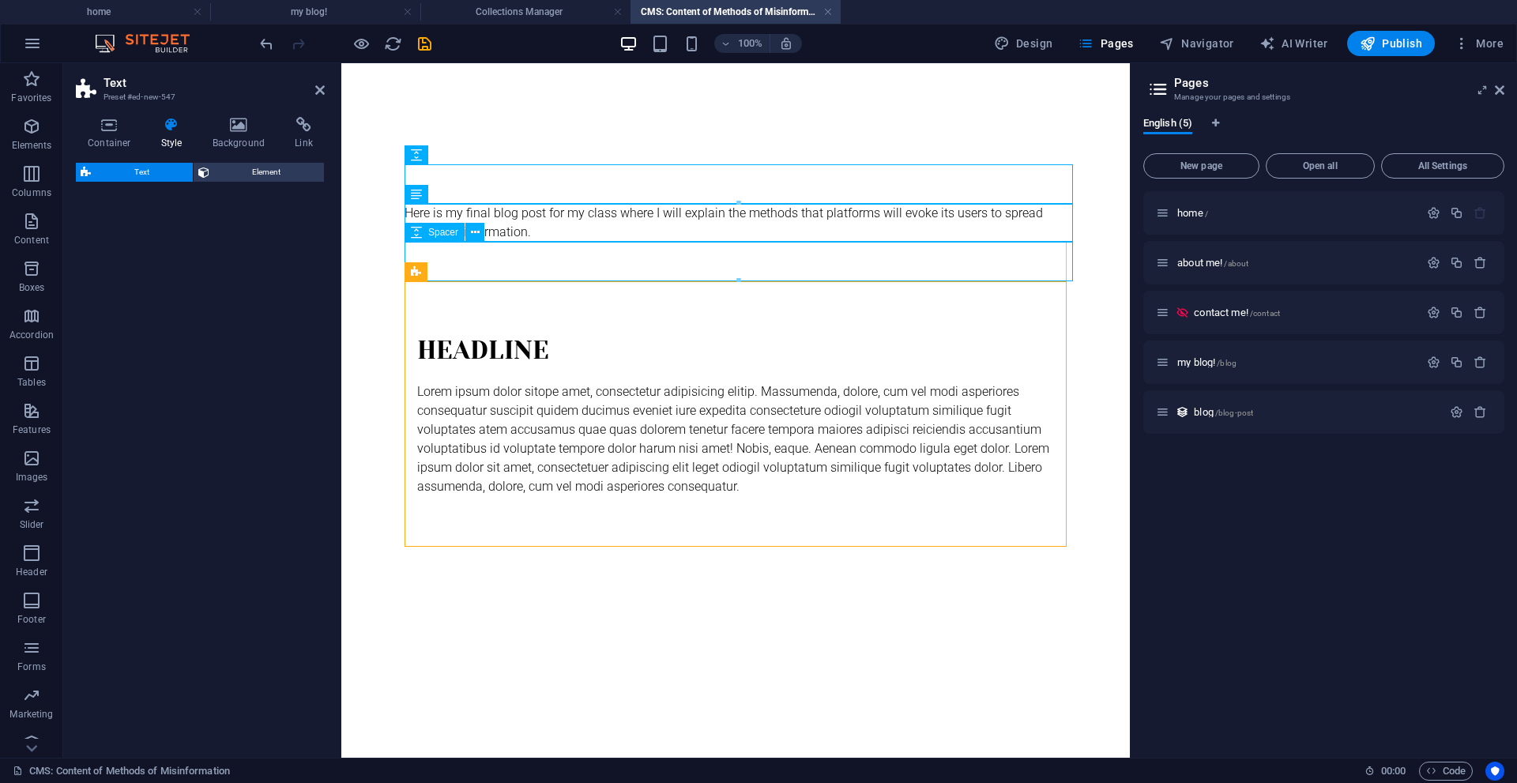
select select "preset-text-v2-default"
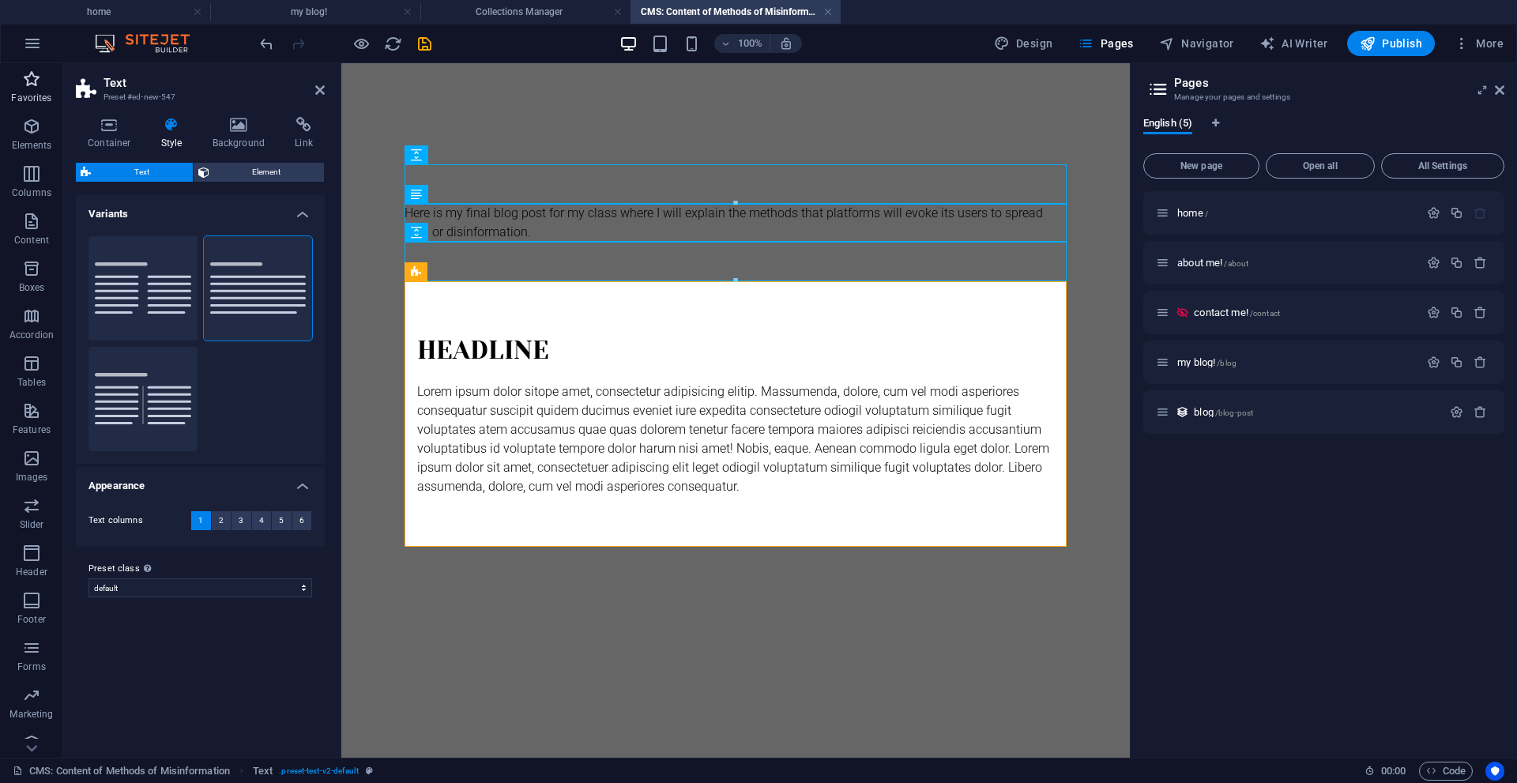
click at [39, 75] on icon "button" at bounding box center [31, 79] width 19 height 19
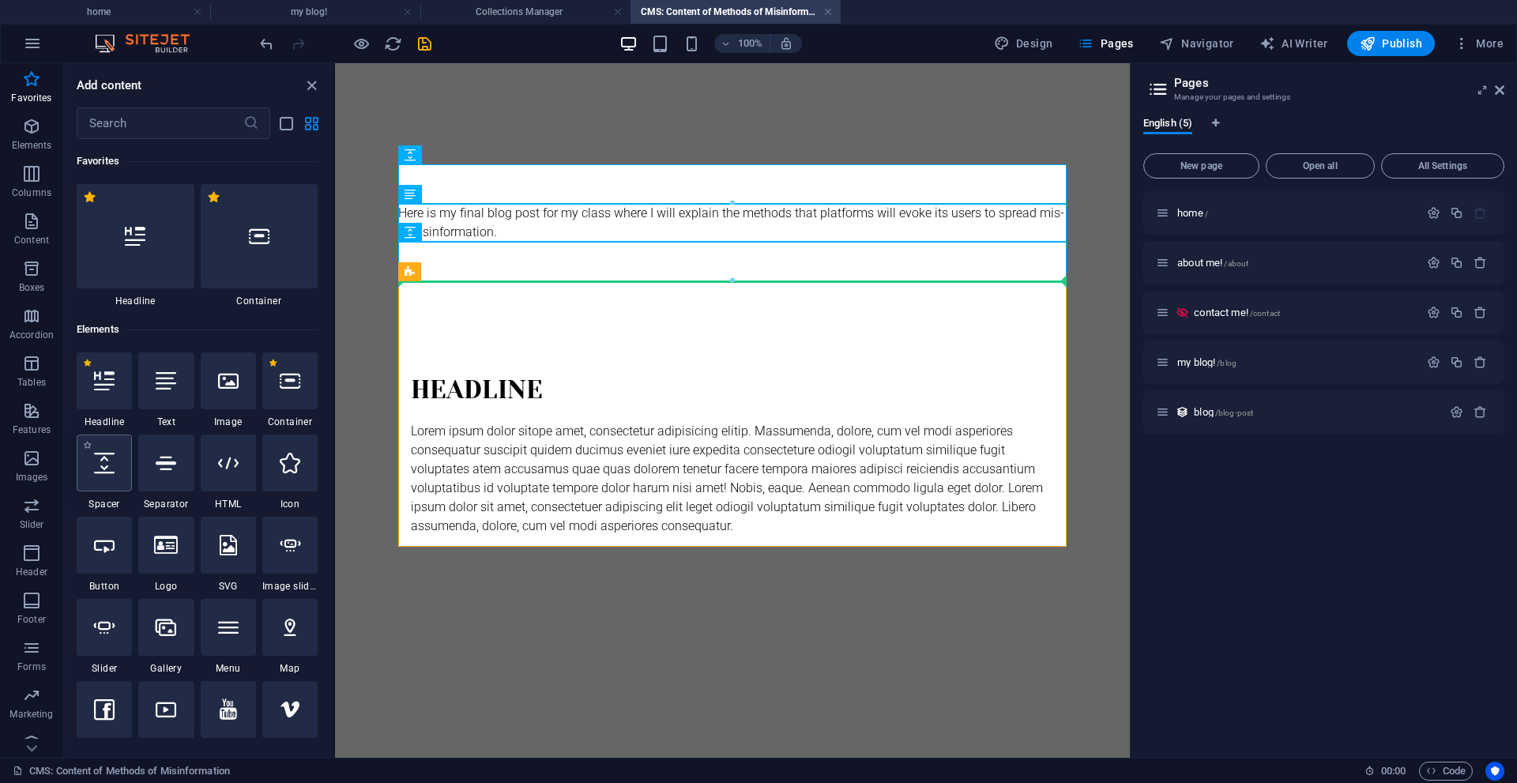
select select "px"
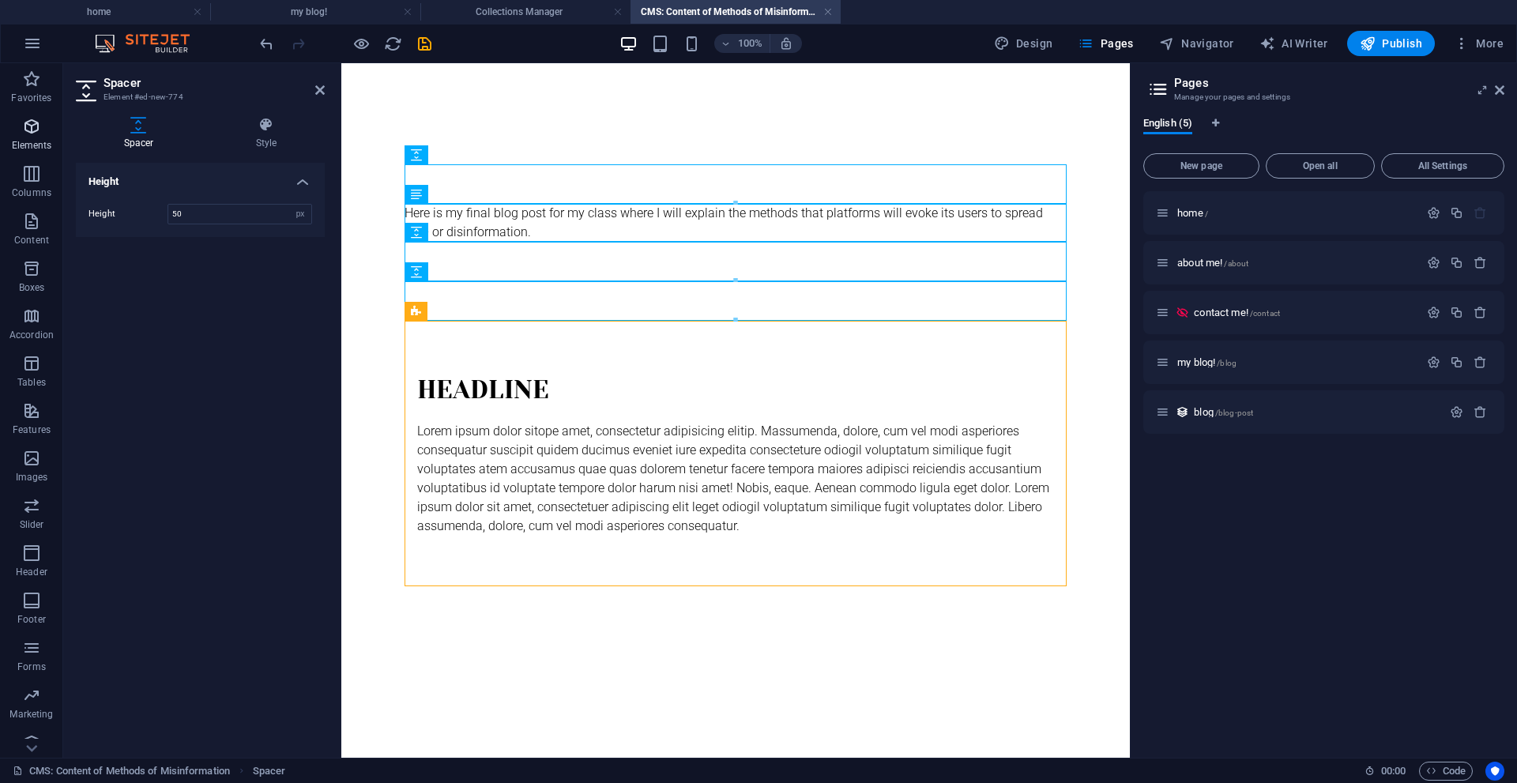
click at [24, 136] on span "Elements" at bounding box center [31, 136] width 63 height 38
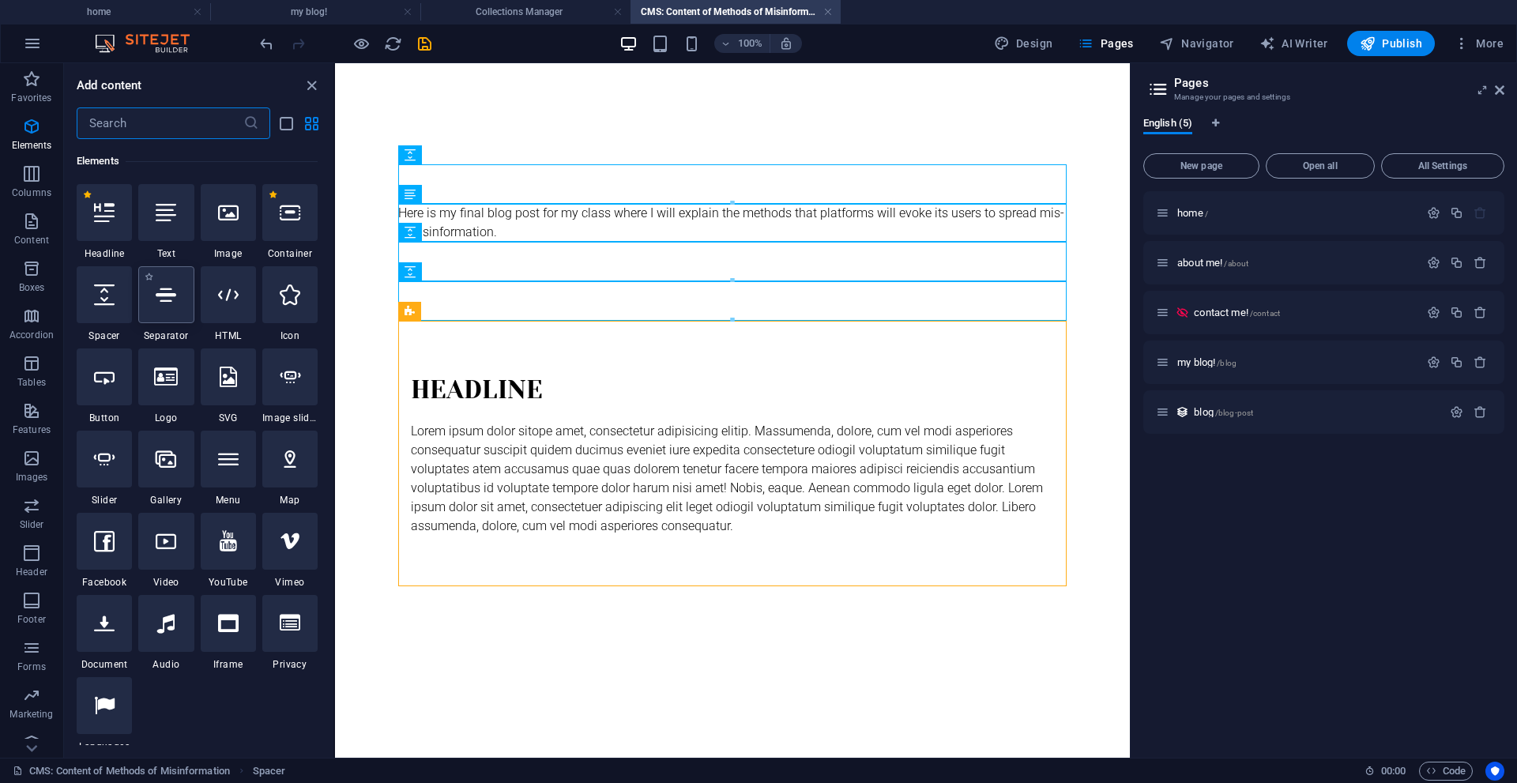
scroll to position [168, 0]
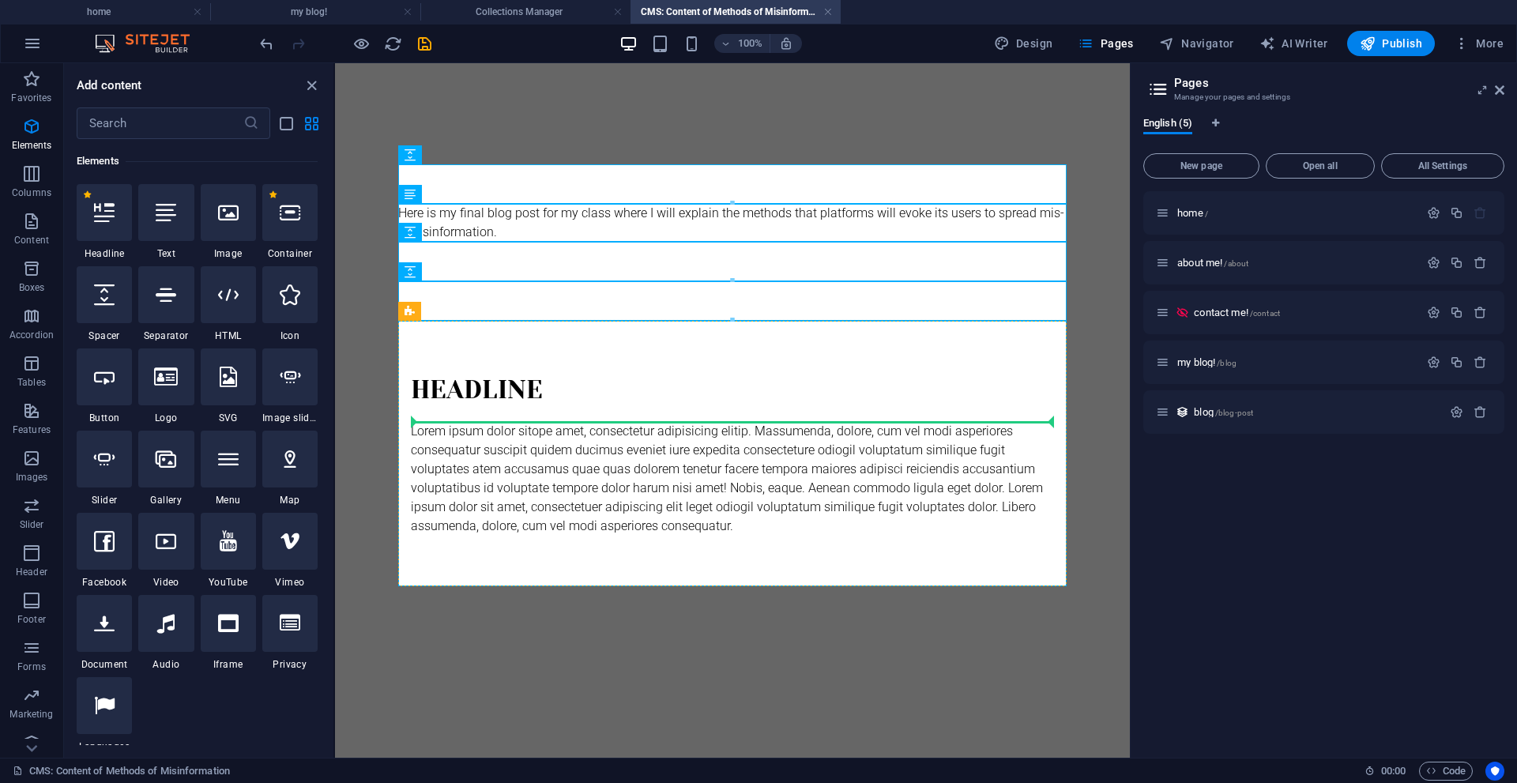
click at [697, 462] on div "Lorem ipsum dolor sitope amet, consectetur adipisicing elitip. Massumenda, dolo…" at bounding box center [732, 479] width 643 height 114
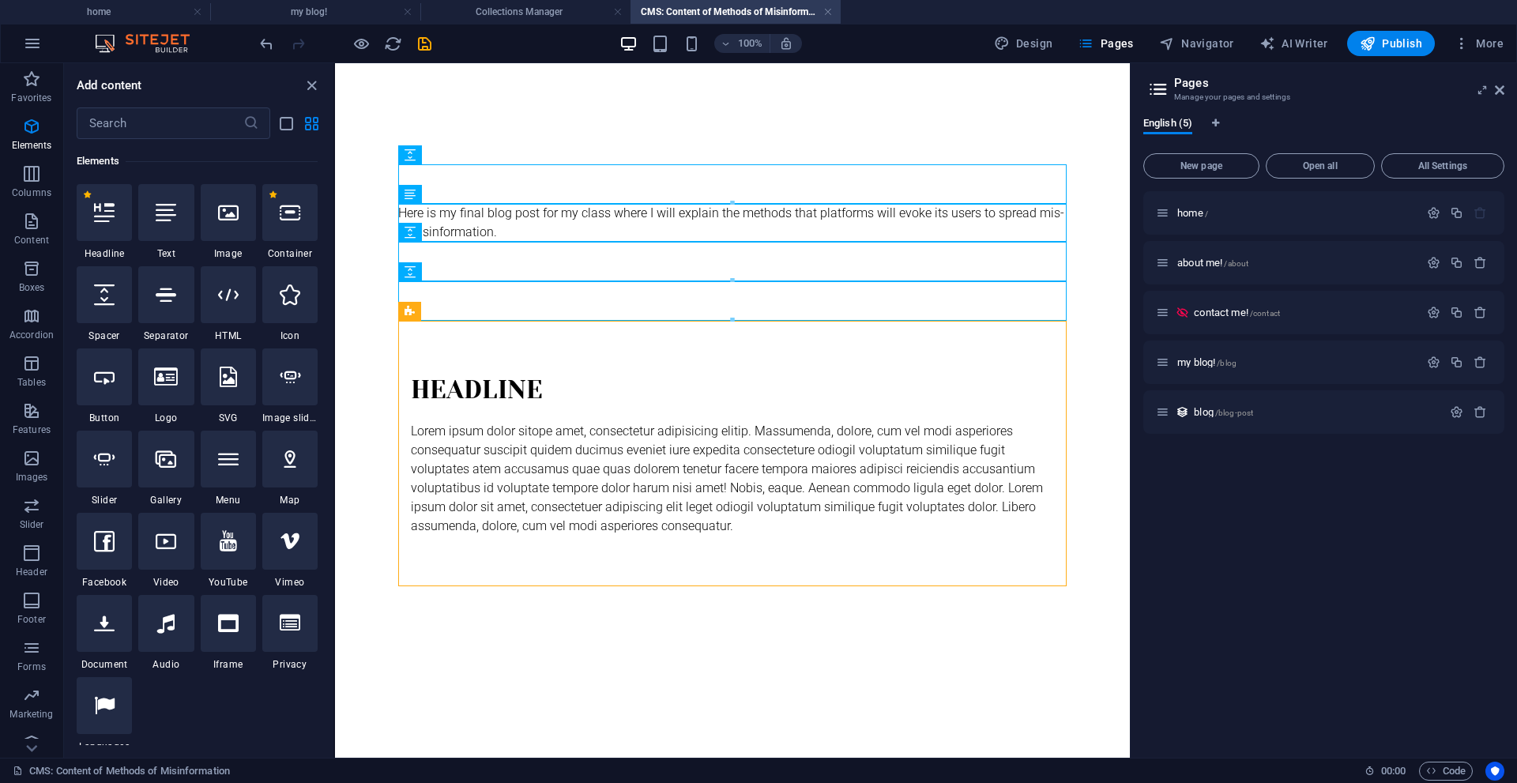
click at [486, 393] on div "Headline" at bounding box center [732, 390] width 643 height 38
click at [431, 397] on div "Headline" at bounding box center [732, 390] width 643 height 38
click at [445, 464] on div "Lorem ipsum dolor sitope amet, consectetur adipisicing elitip. Massumenda, dolo…" at bounding box center [732, 479] width 643 height 114
click at [494, 419] on div at bounding box center [732, 415] width 643 height 13
click at [496, 404] on div "Headline" at bounding box center [732, 390] width 643 height 38
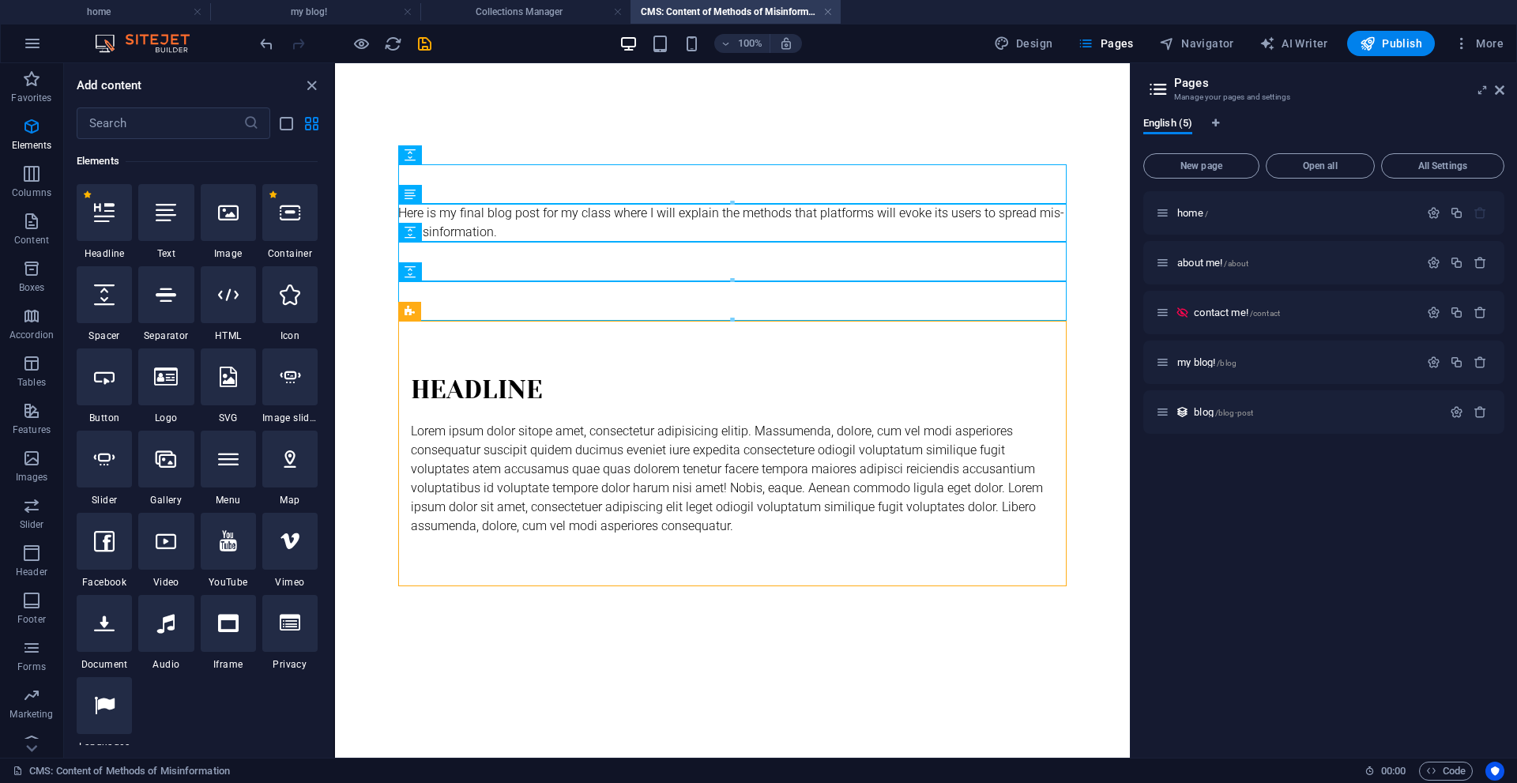
click at [496, 404] on div "Headline" at bounding box center [732, 390] width 643 height 38
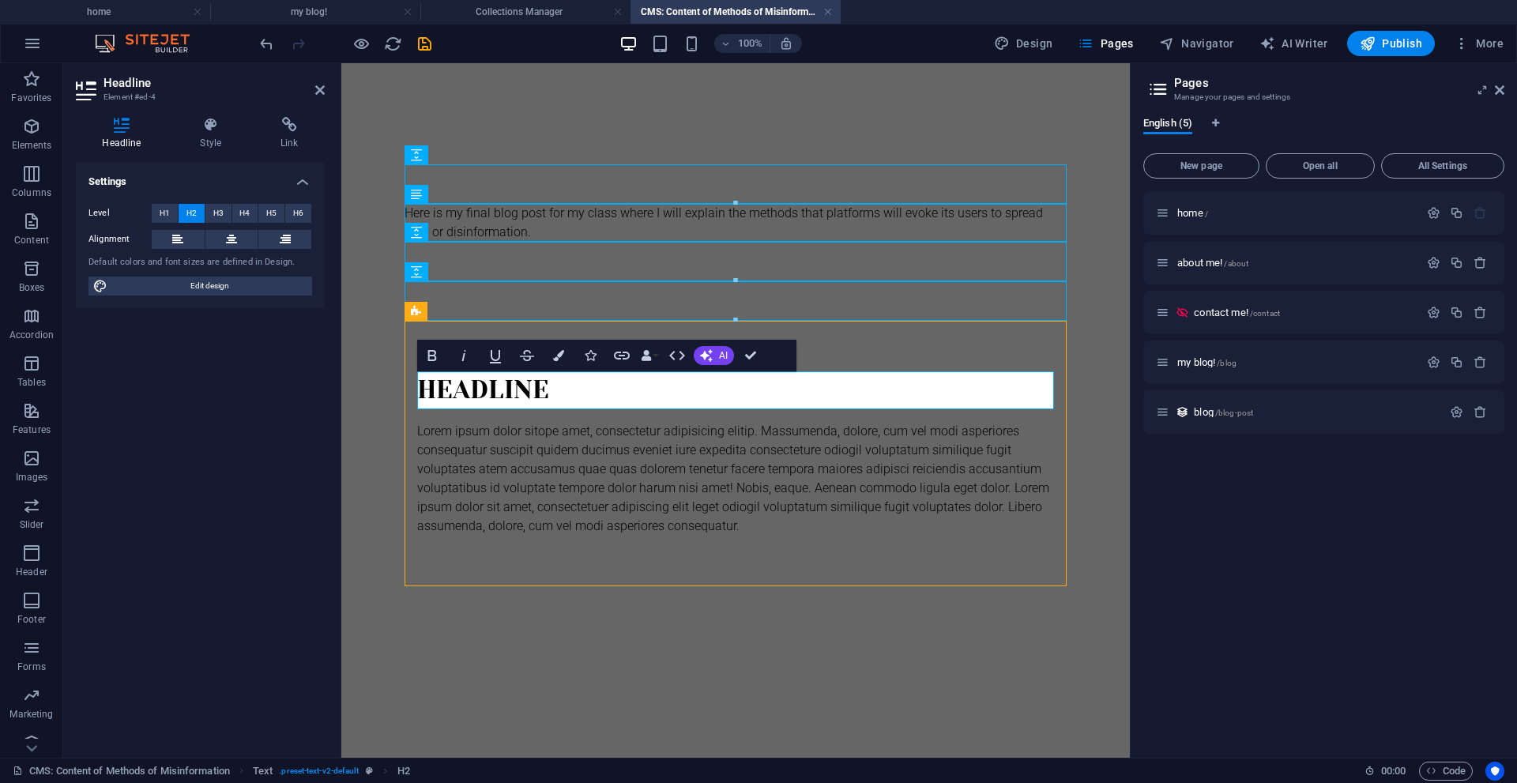
click at [553, 464] on div "Lorem ipsum dolor sitope amet, consectetur adipisicing elitip. Massumenda, dolo…" at bounding box center [735, 479] width 637 height 114
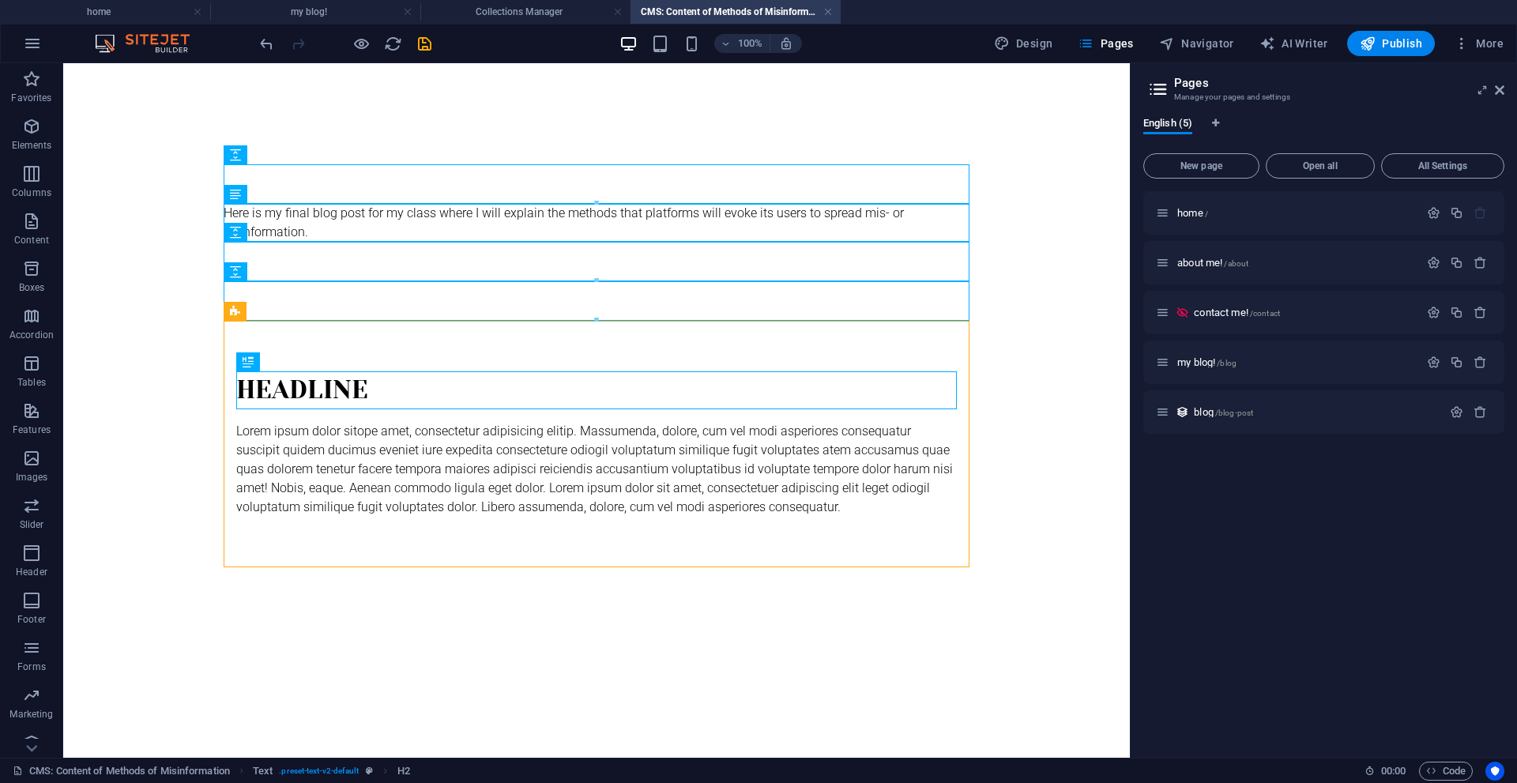
click at [516, 453] on div "Lorem ipsum dolor sitope amet, consectetur adipisicing elitip. Massumenda, dolo…" at bounding box center [596, 469] width 720 height 95
click at [146, 457] on body "Skip to main content Here is my final blog post for my class where I will expla…" at bounding box center [596, 366] width 965 height 504
click at [231, 310] on icon at bounding box center [235, 311] width 10 height 19
click at [299, 339] on div "Headline Lorem ipsum dolor sitope amet, consectetur adipisicing elitip. Massume…" at bounding box center [597, 444] width 746 height 246
click at [349, 348] on div "Headline Lorem ipsum dolor sitope amet, consectetur adipisicing elitip. Massume…" at bounding box center [597, 444] width 746 height 246
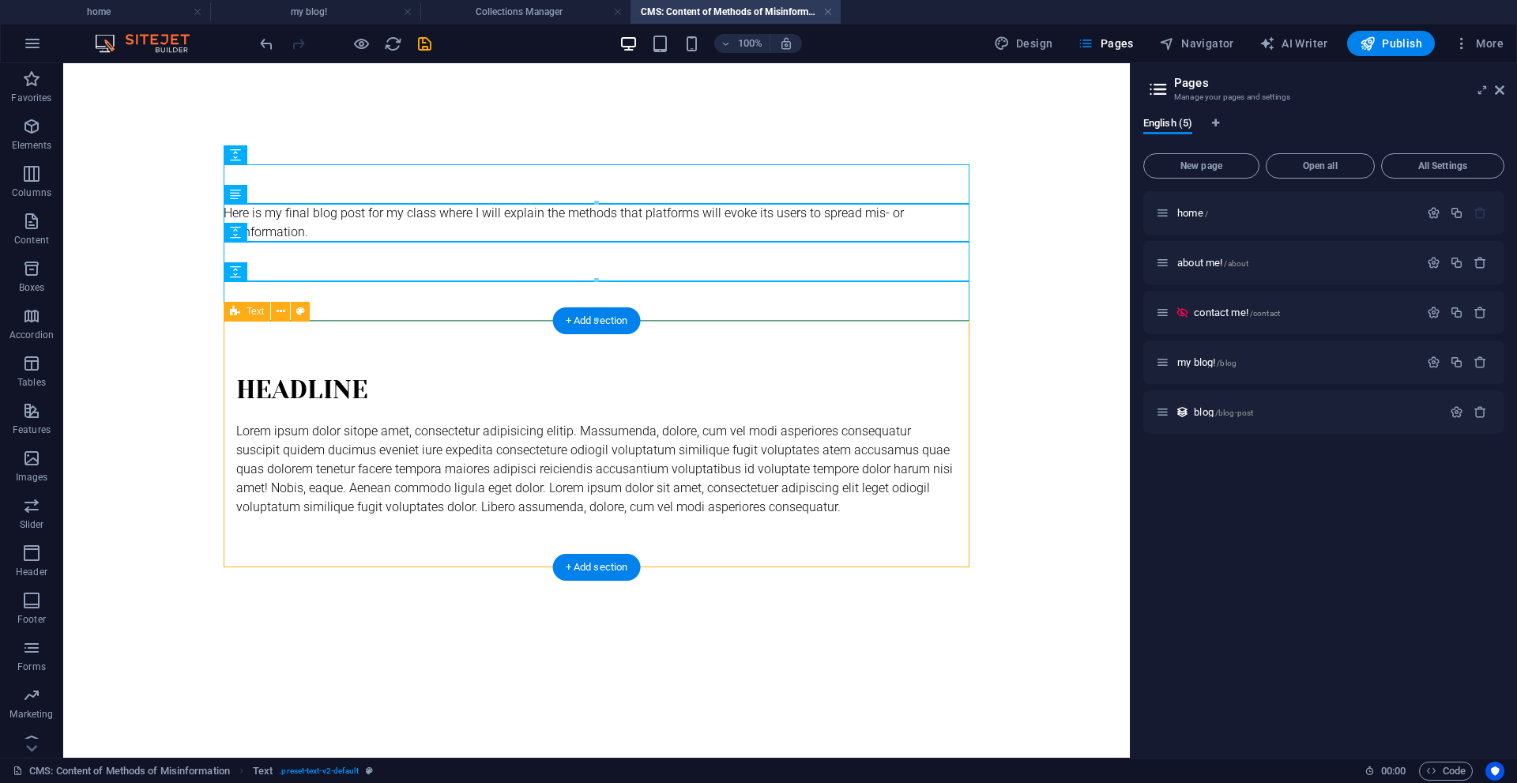
click at [349, 348] on div "Headline Lorem ipsum dolor sitope amet, consectetur adipisicing elitip. Massume…" at bounding box center [597, 444] width 746 height 246
select select "preset-text-v2-default"
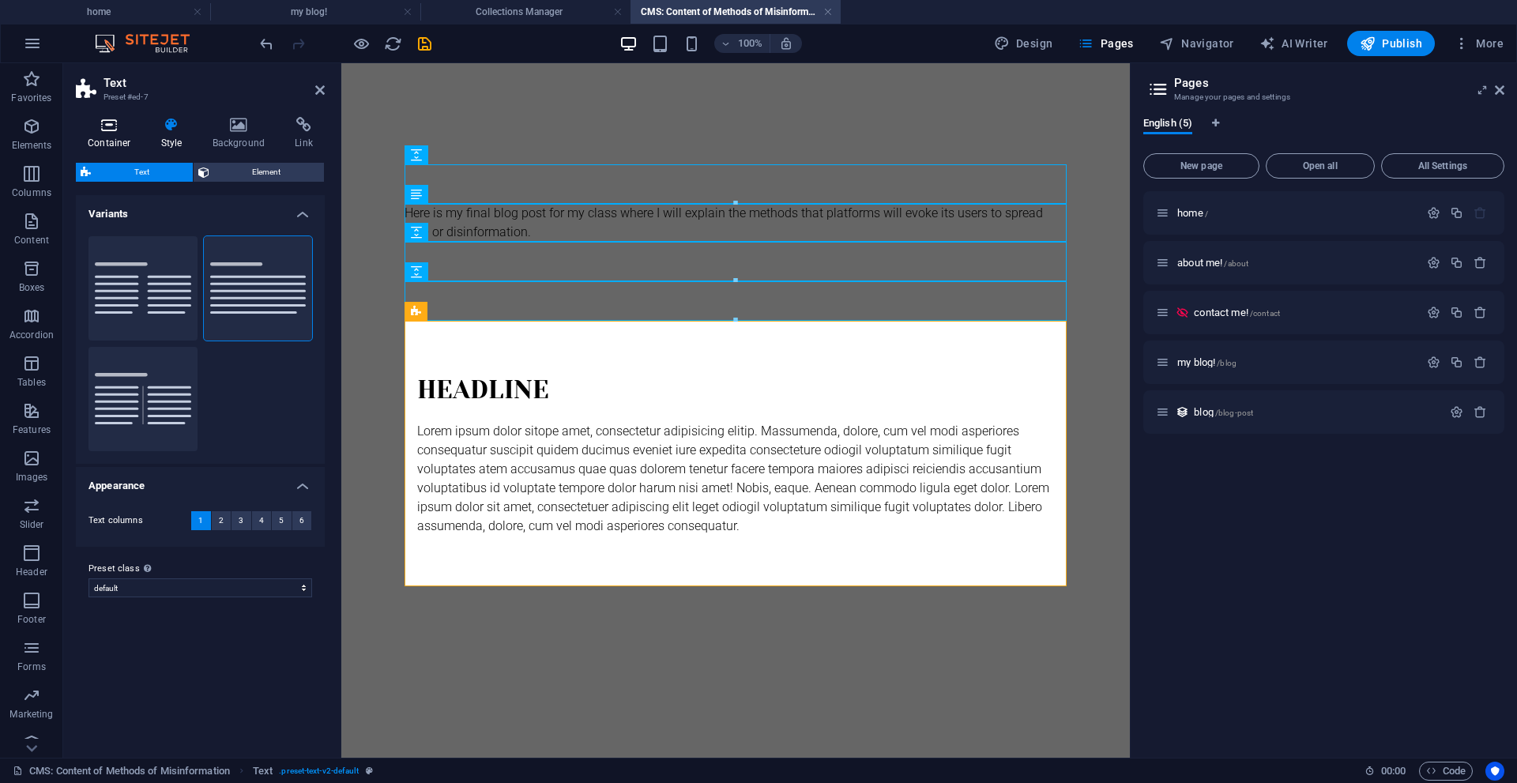
click at [95, 125] on icon at bounding box center [109, 125] width 67 height 16
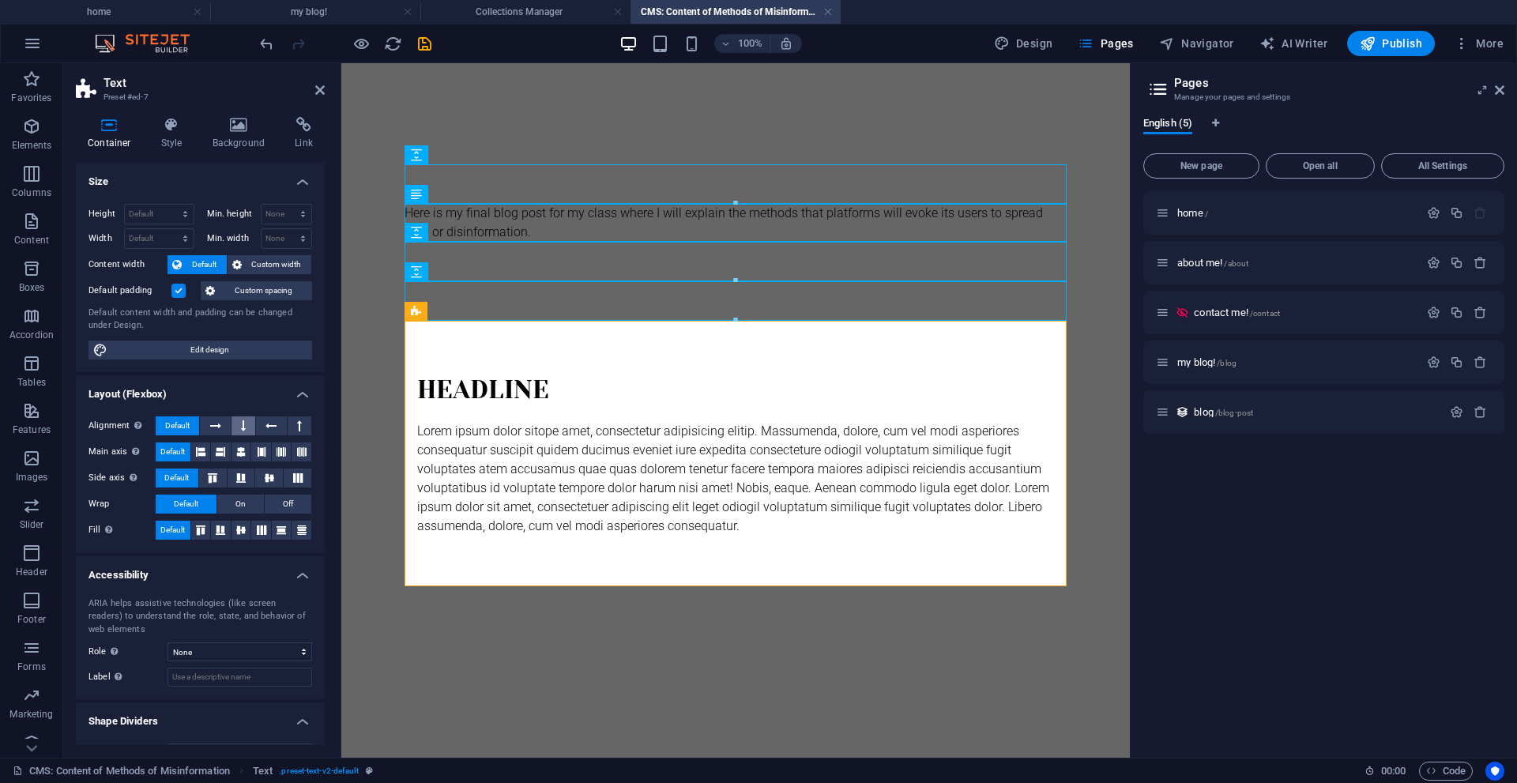
click at [241, 424] on icon at bounding box center [243, 425] width 5 height 19
click at [265, 482] on icon at bounding box center [269, 477] width 9 height 19
click at [775, 400] on div "Headline" at bounding box center [735, 390] width 637 height 38
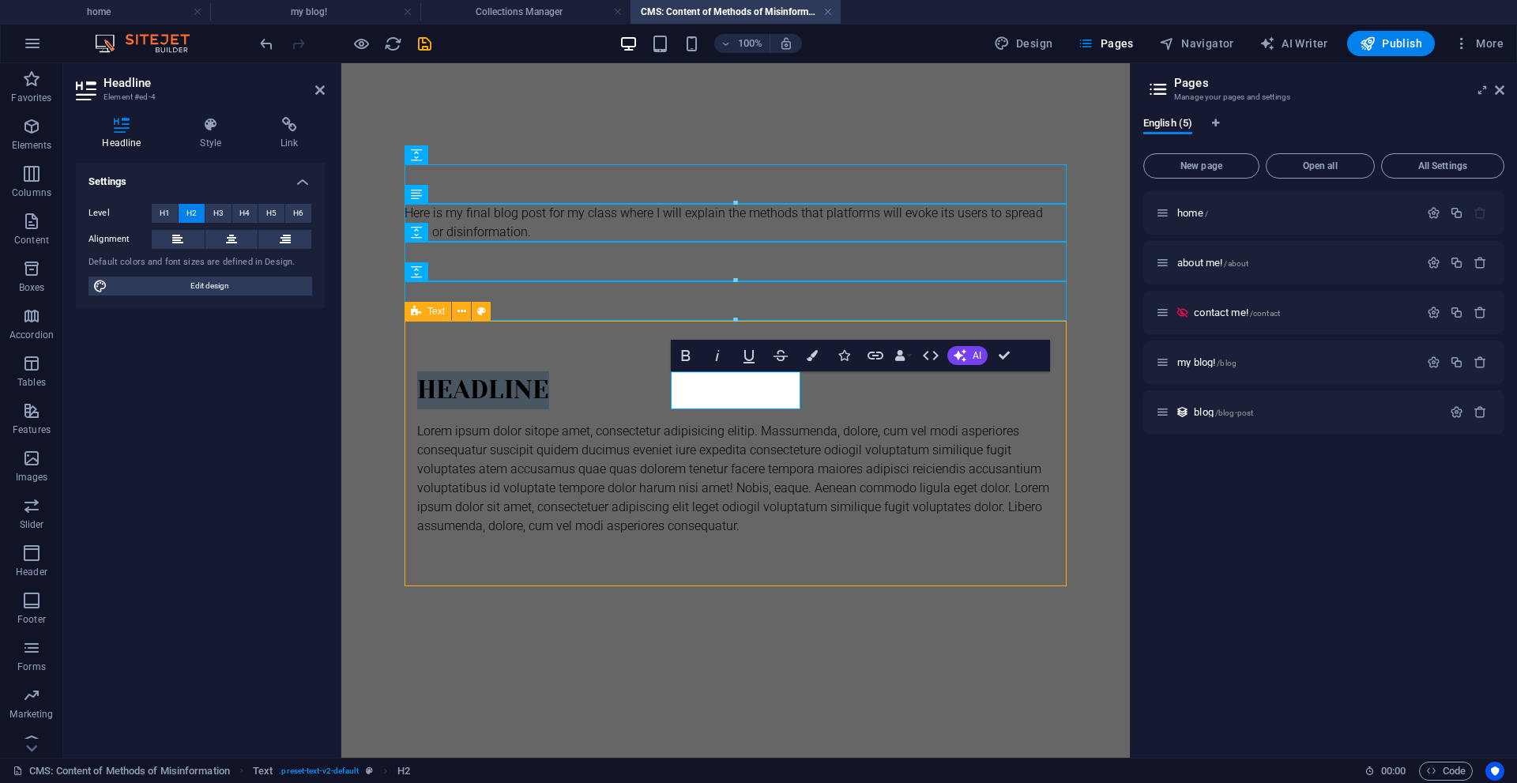
click at [775, 400] on h2 "Headline" at bounding box center [735, 390] width 637 height 38
click at [716, 389] on h2 "Headline" at bounding box center [735, 390] width 637 height 38
click at [762, 389] on h2 "Headline" at bounding box center [735, 390] width 637 height 38
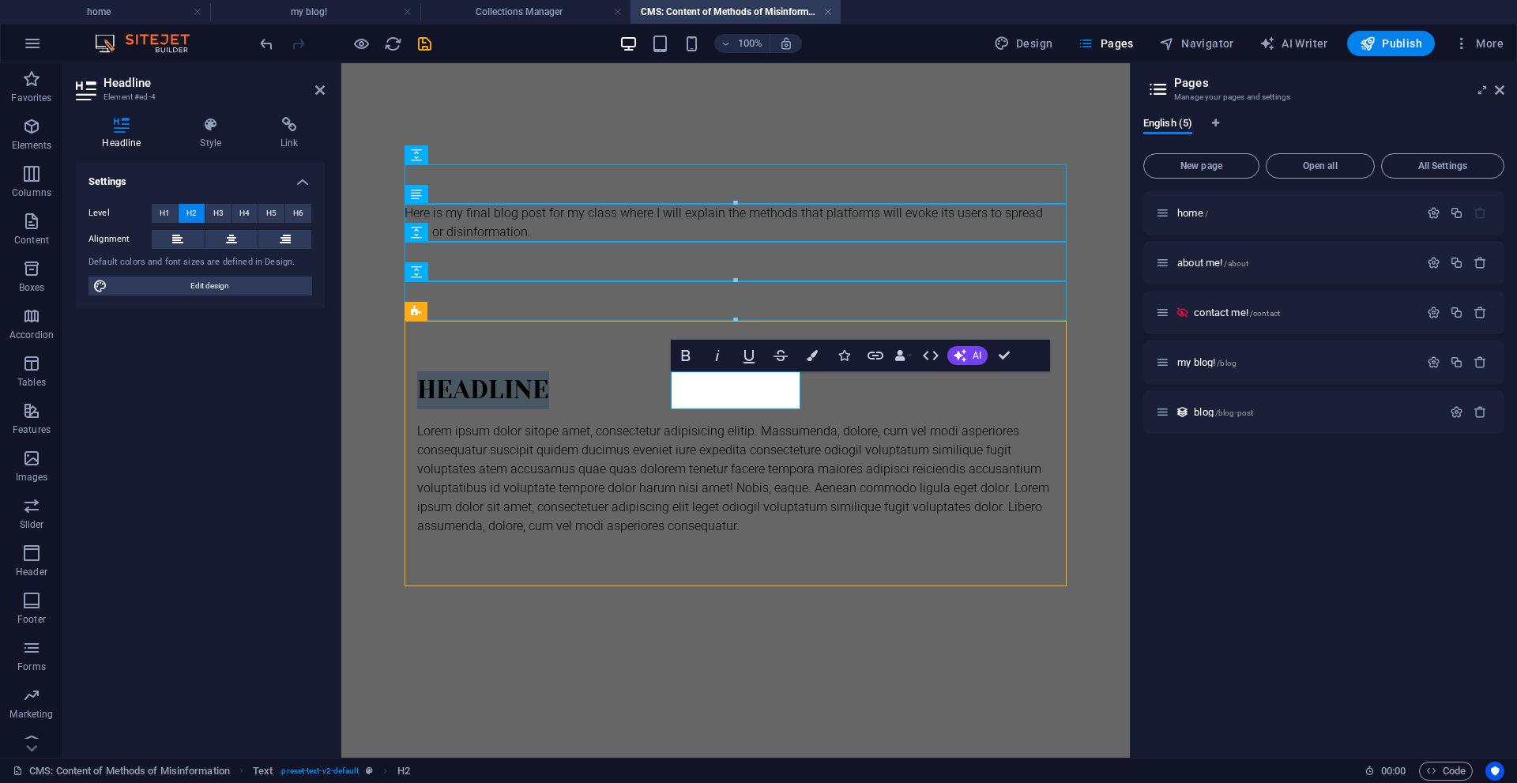
click at [762, 389] on h2 "Headline" at bounding box center [735, 390] width 637 height 38
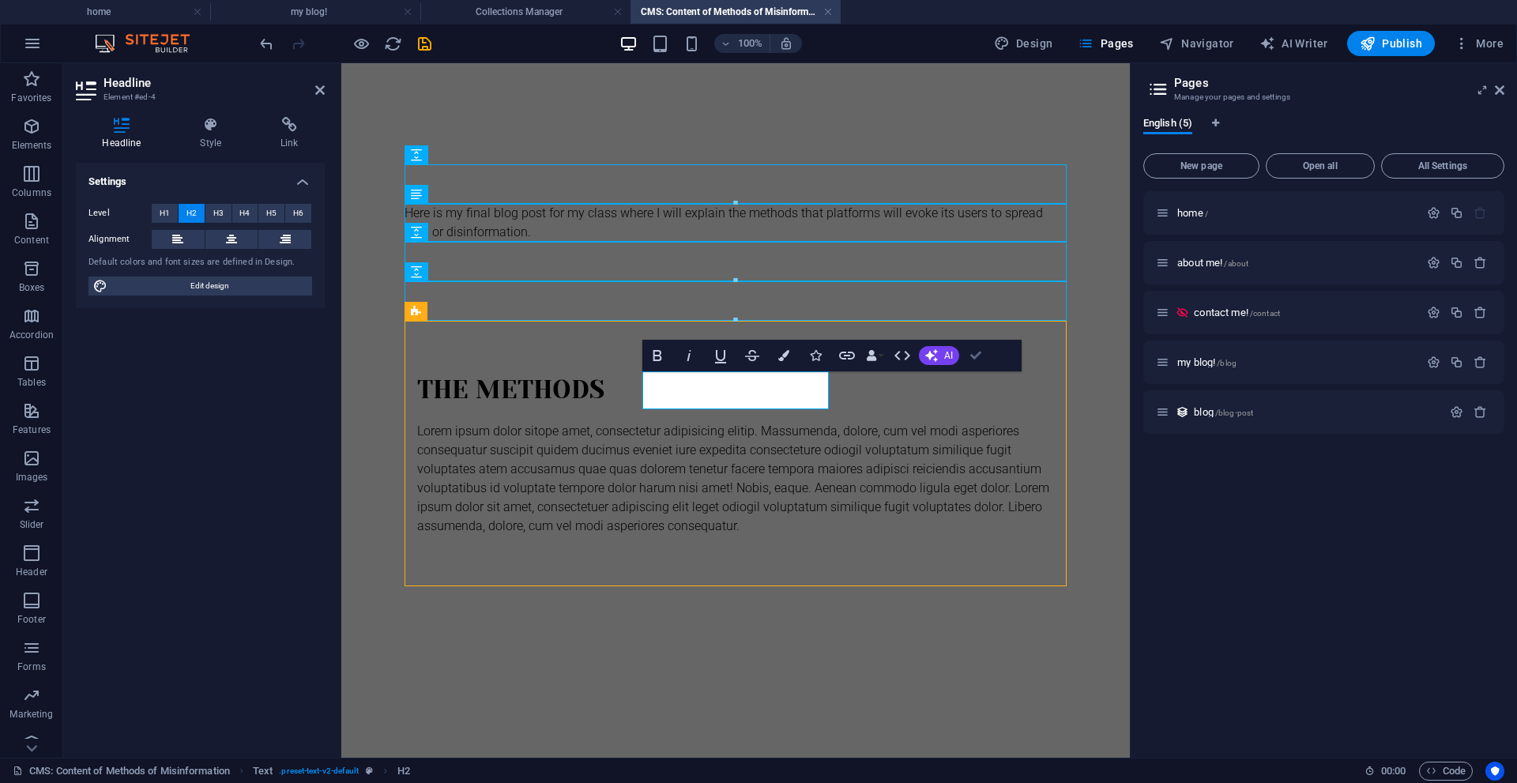
drag, startPoint x: 972, startPoint y: 365, endPoint x: 898, endPoint y: 309, distance: 93.0
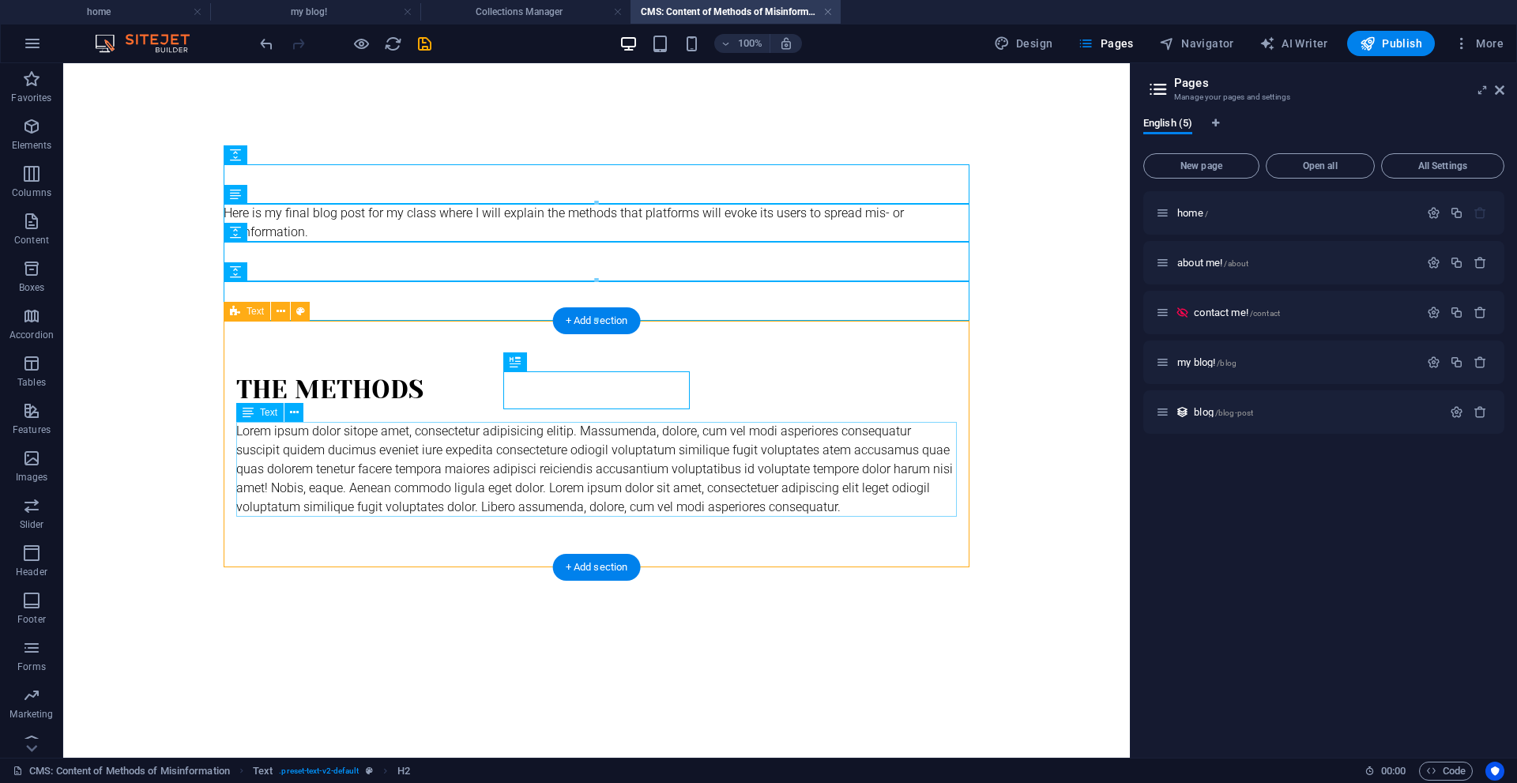
click at [862, 470] on div "Lorem ipsum dolor sitope amet, consectetur adipisicing elitip. Massumenda, dolo…" at bounding box center [596, 469] width 720 height 95
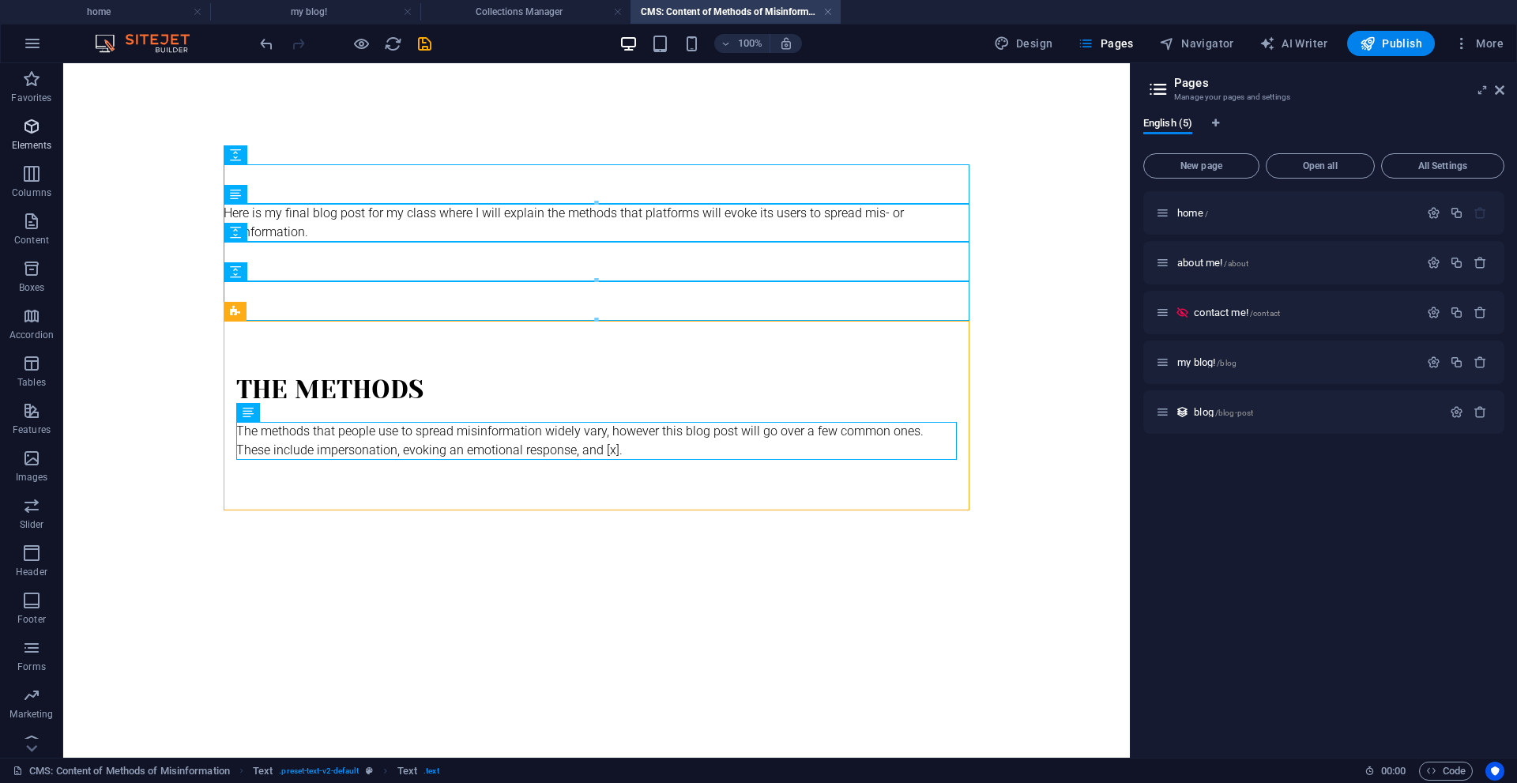
click at [24, 135] on span "Elements" at bounding box center [31, 136] width 63 height 38
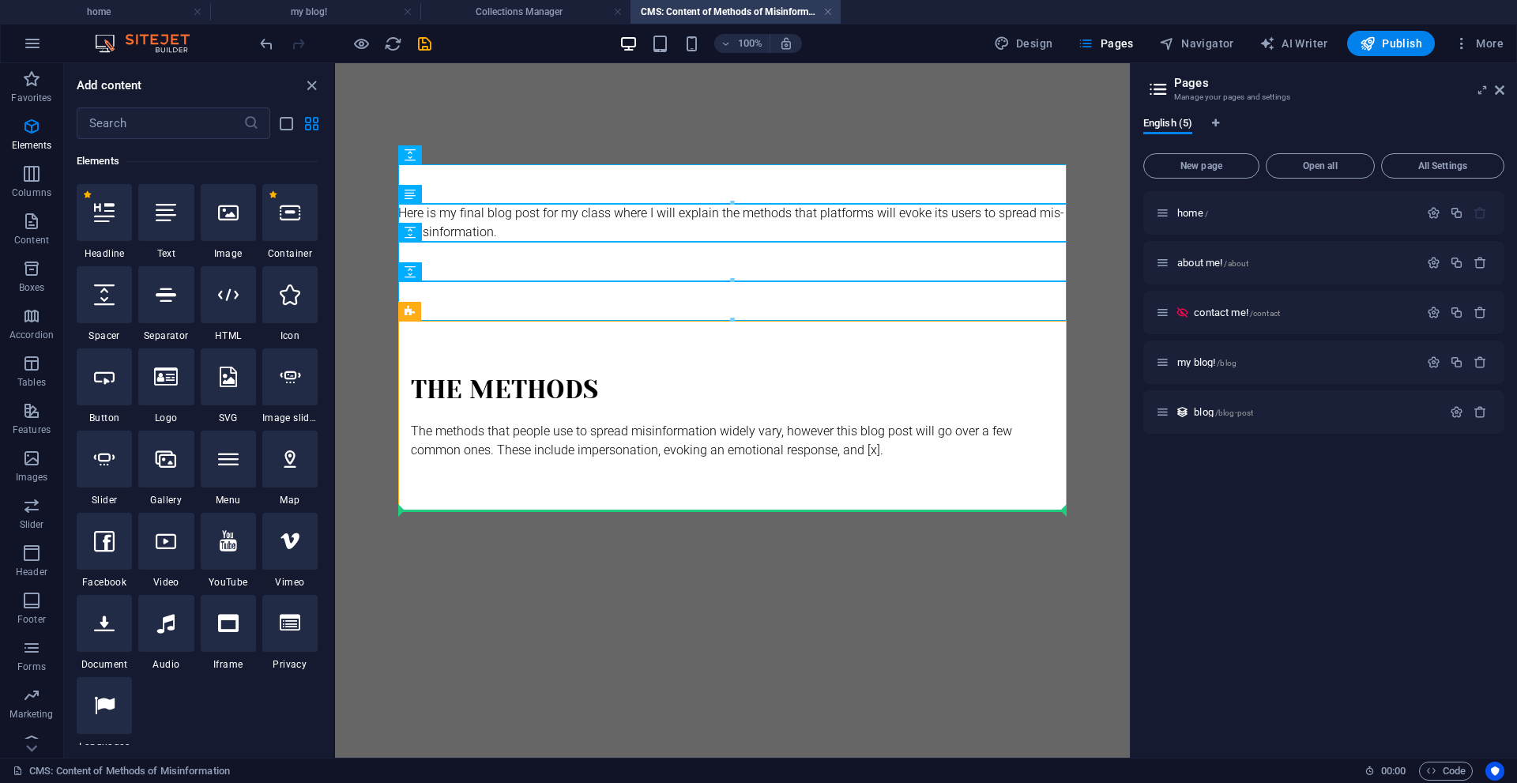
select select "px"
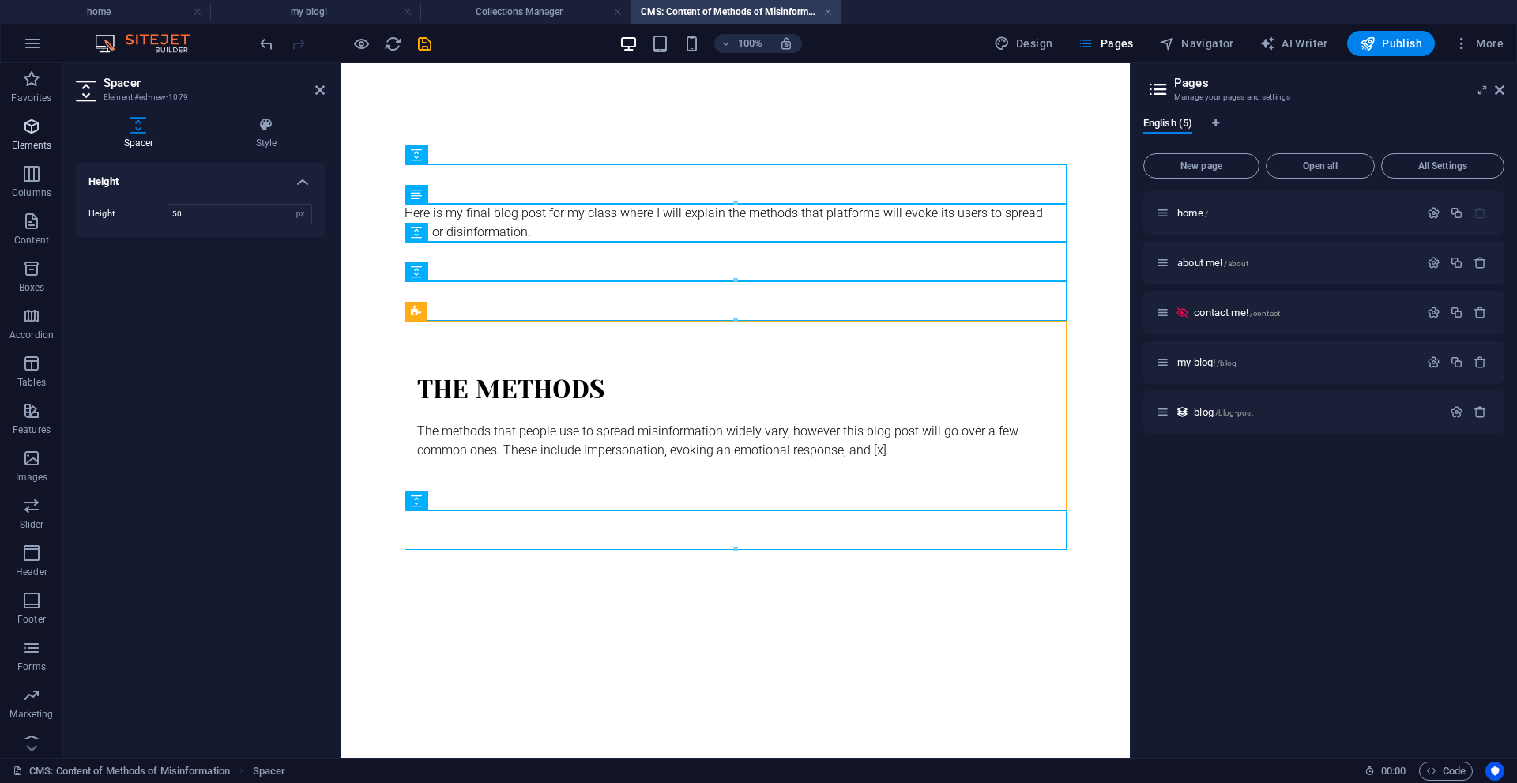
click at [34, 140] on p "Elements" at bounding box center [32, 145] width 40 height 13
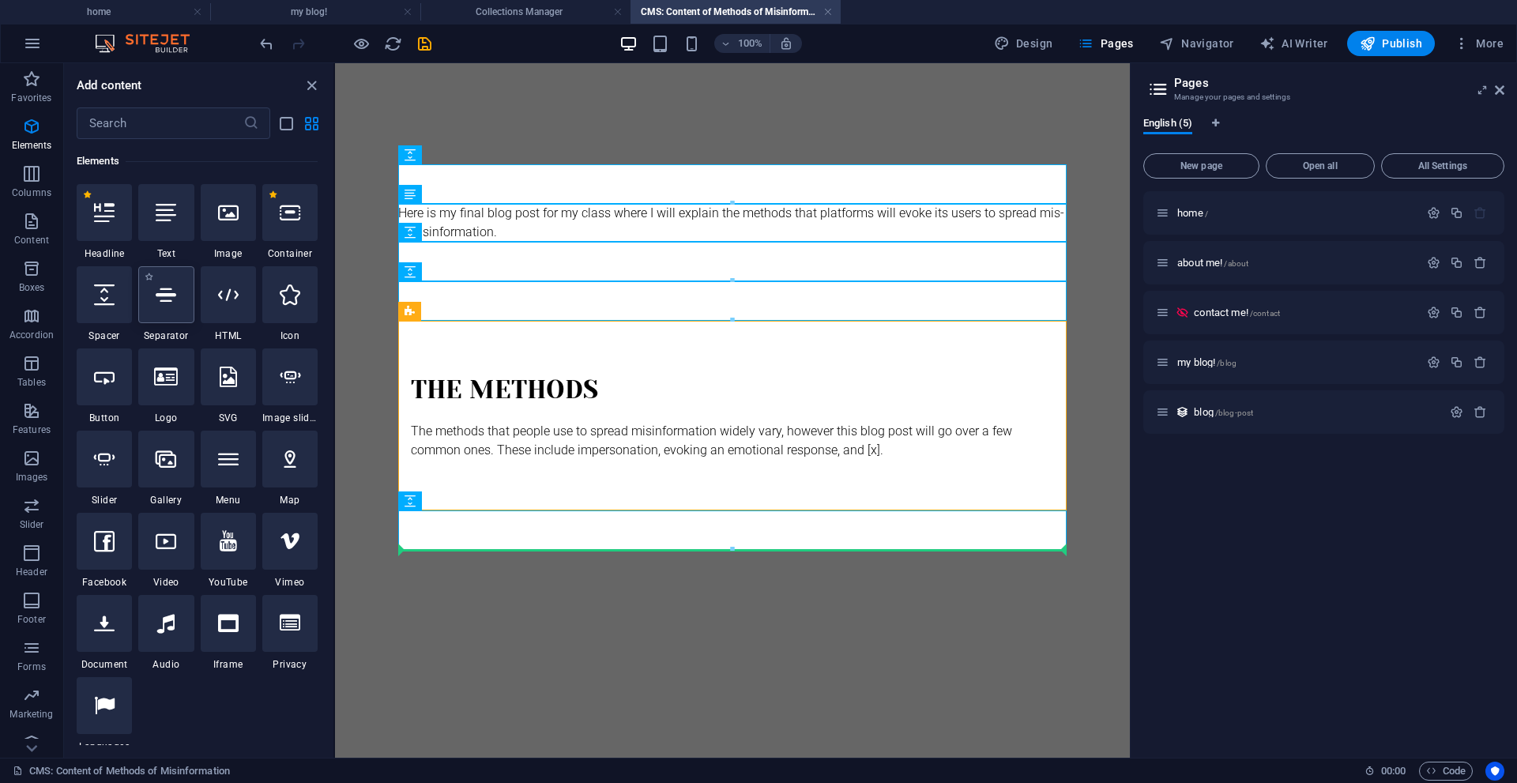
select select "%"
select select "px"
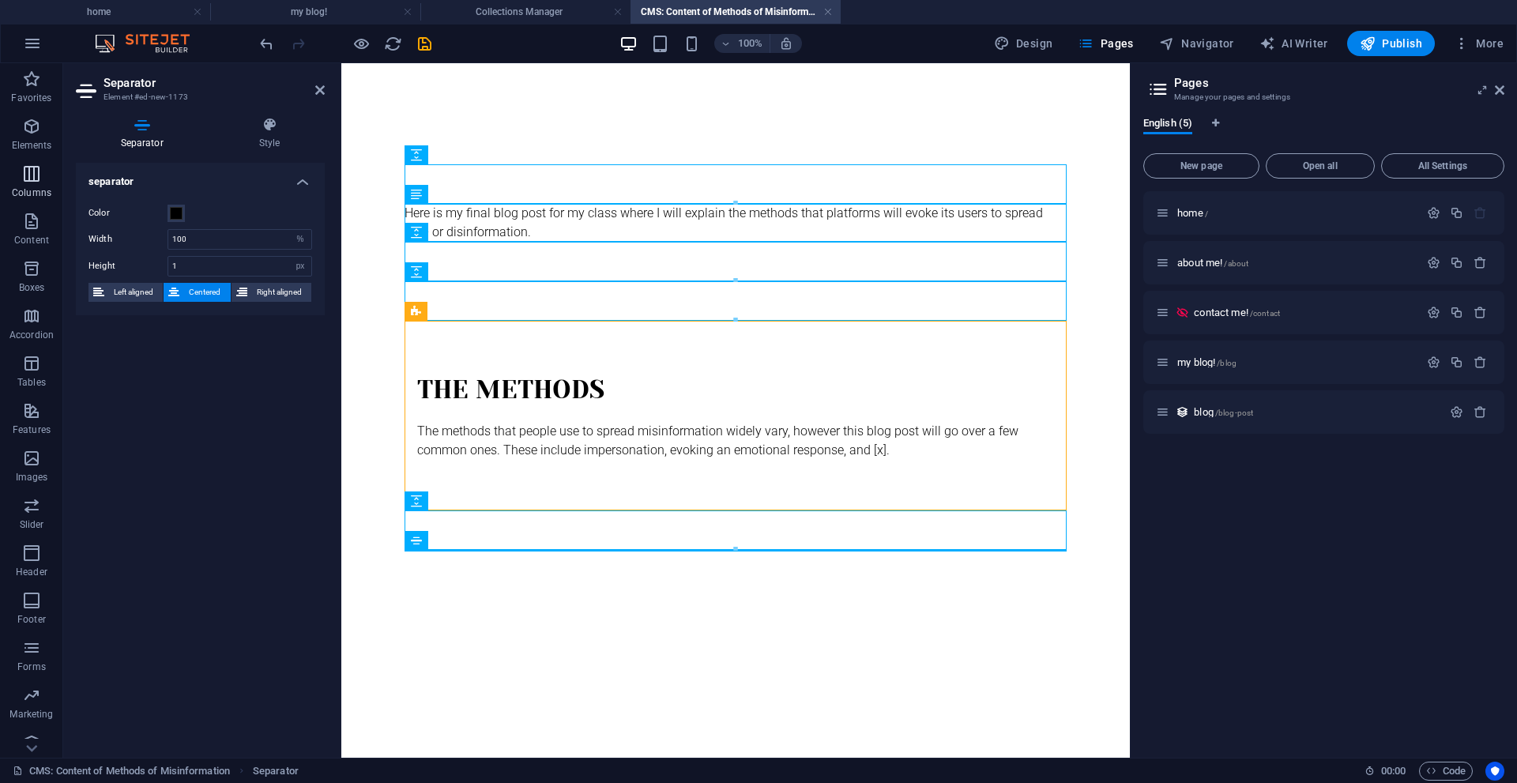
click at [22, 163] on button "Columns" at bounding box center [31, 181] width 63 height 47
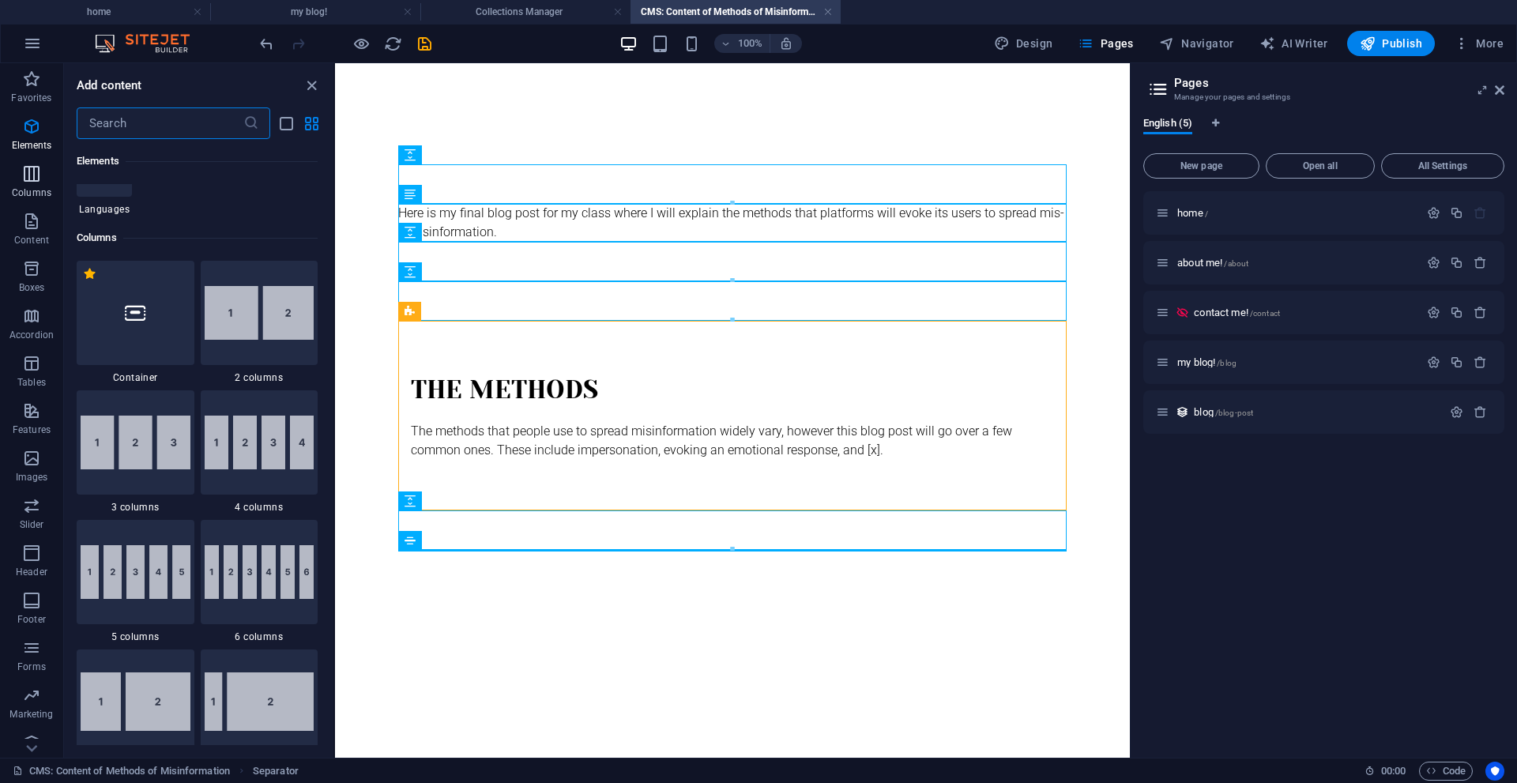
scroll to position [782, 0]
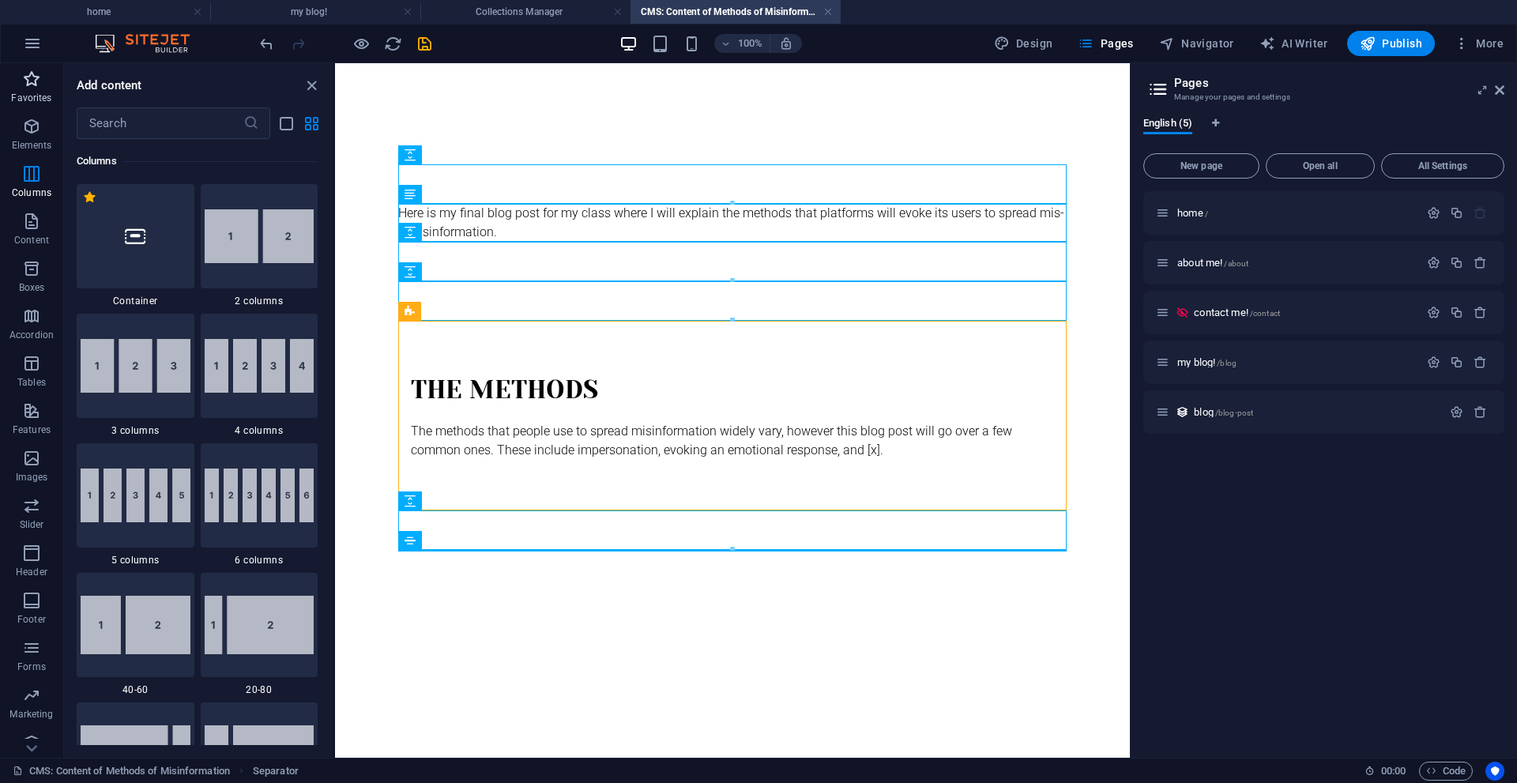
click at [18, 100] on p "Favorites" at bounding box center [31, 98] width 40 height 13
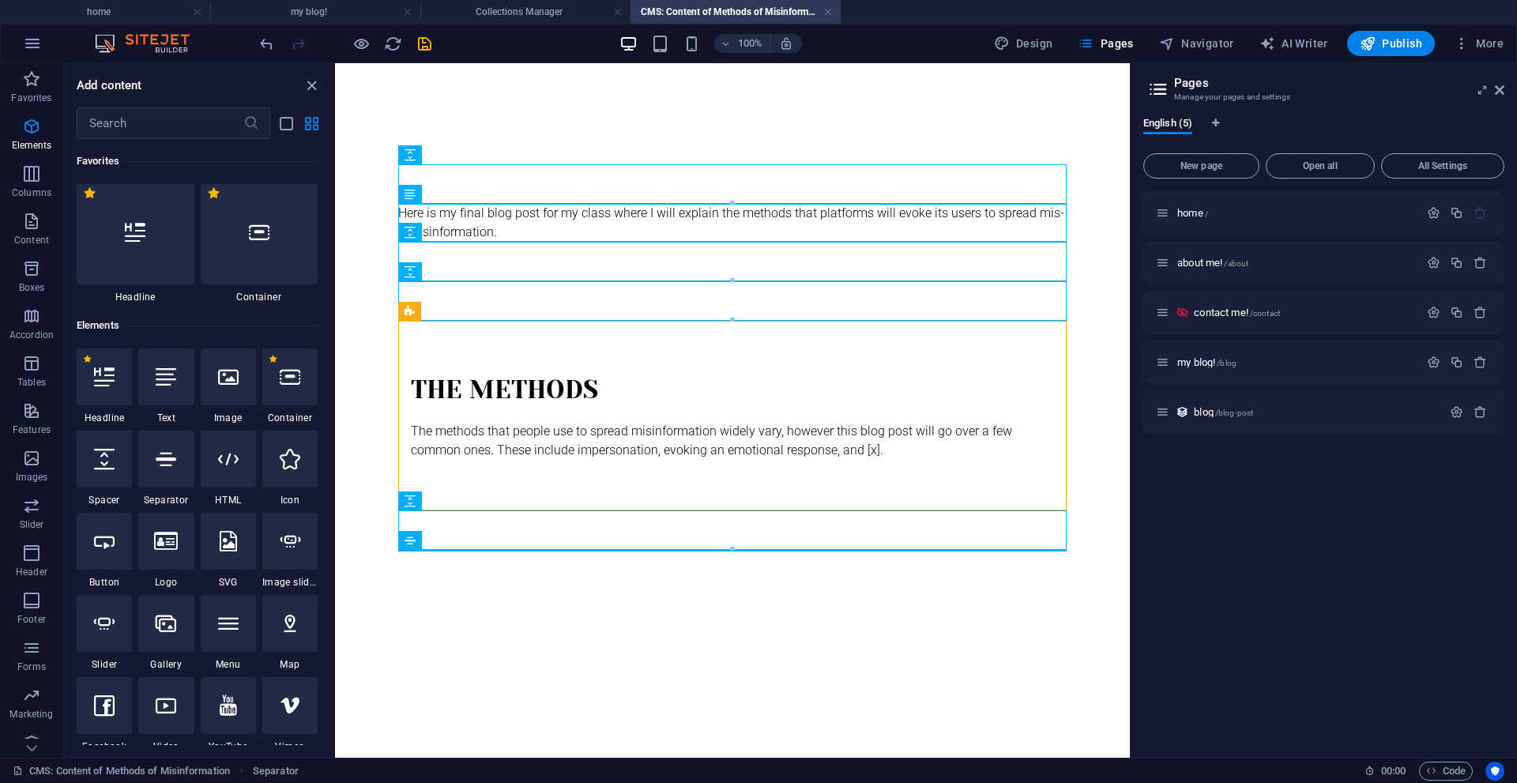
scroll to position [0, 0]
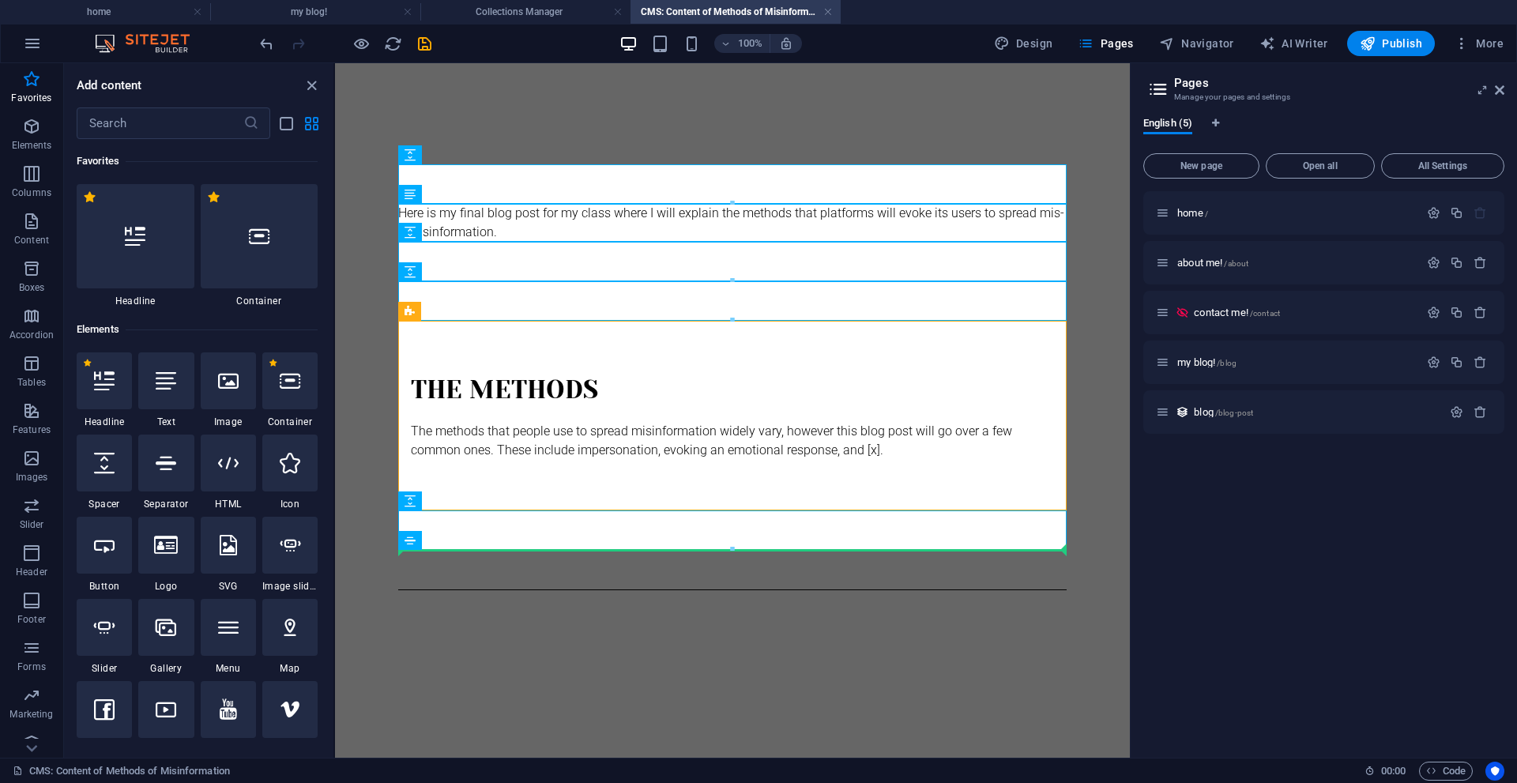
select select "px"
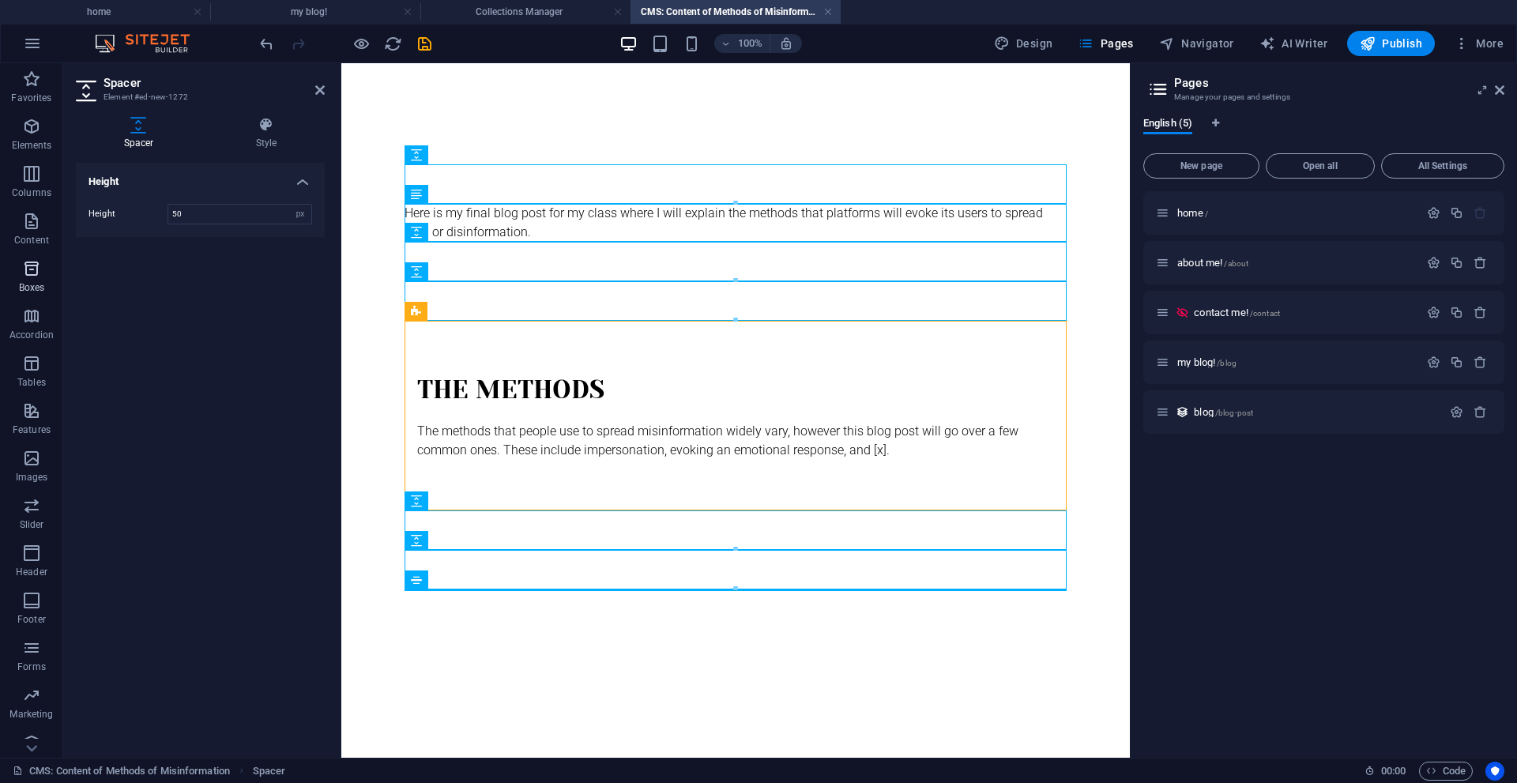
click at [35, 264] on icon "button" at bounding box center [31, 268] width 19 height 19
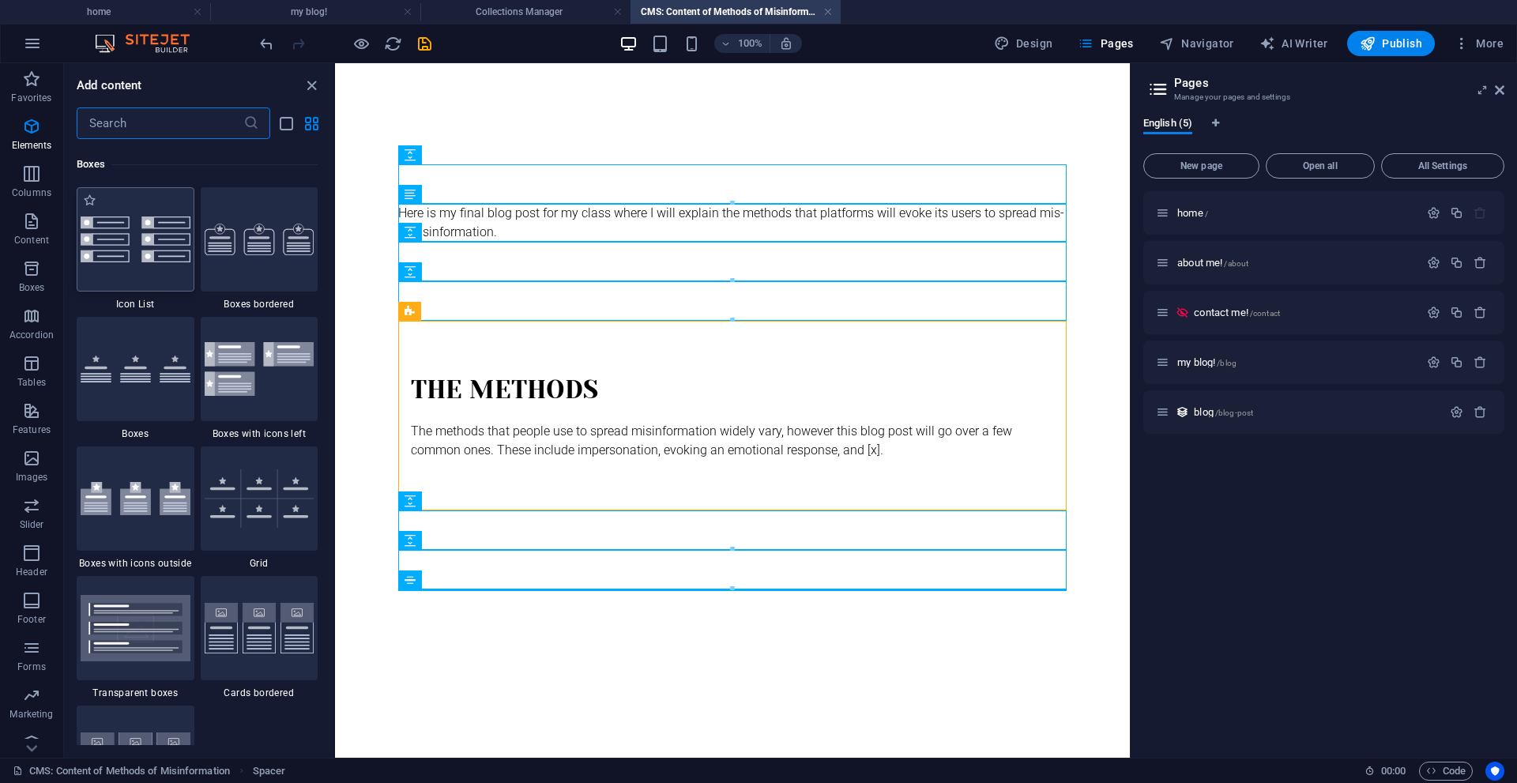
scroll to position [4357, 0]
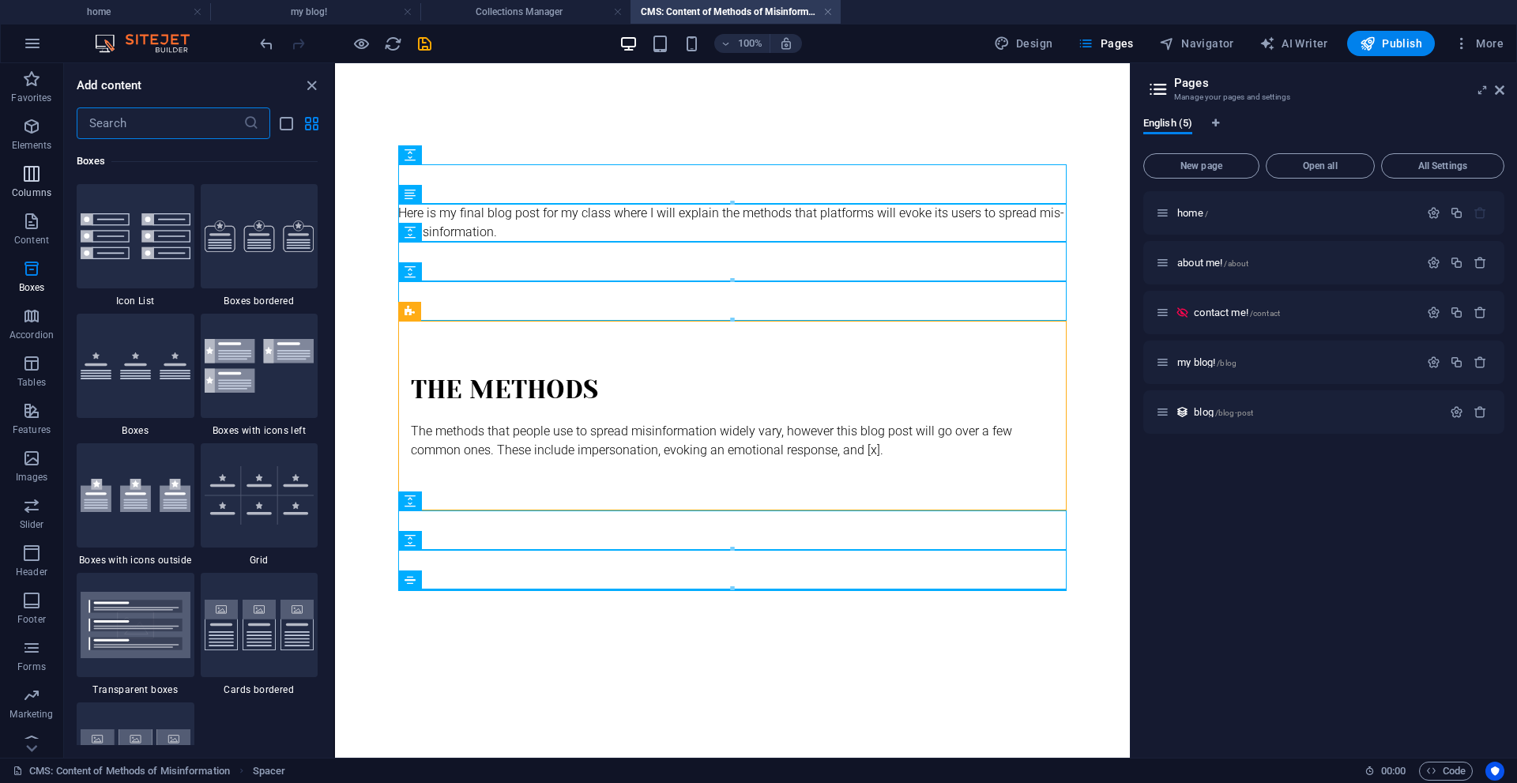
click at [35, 169] on icon "button" at bounding box center [31, 173] width 19 height 19
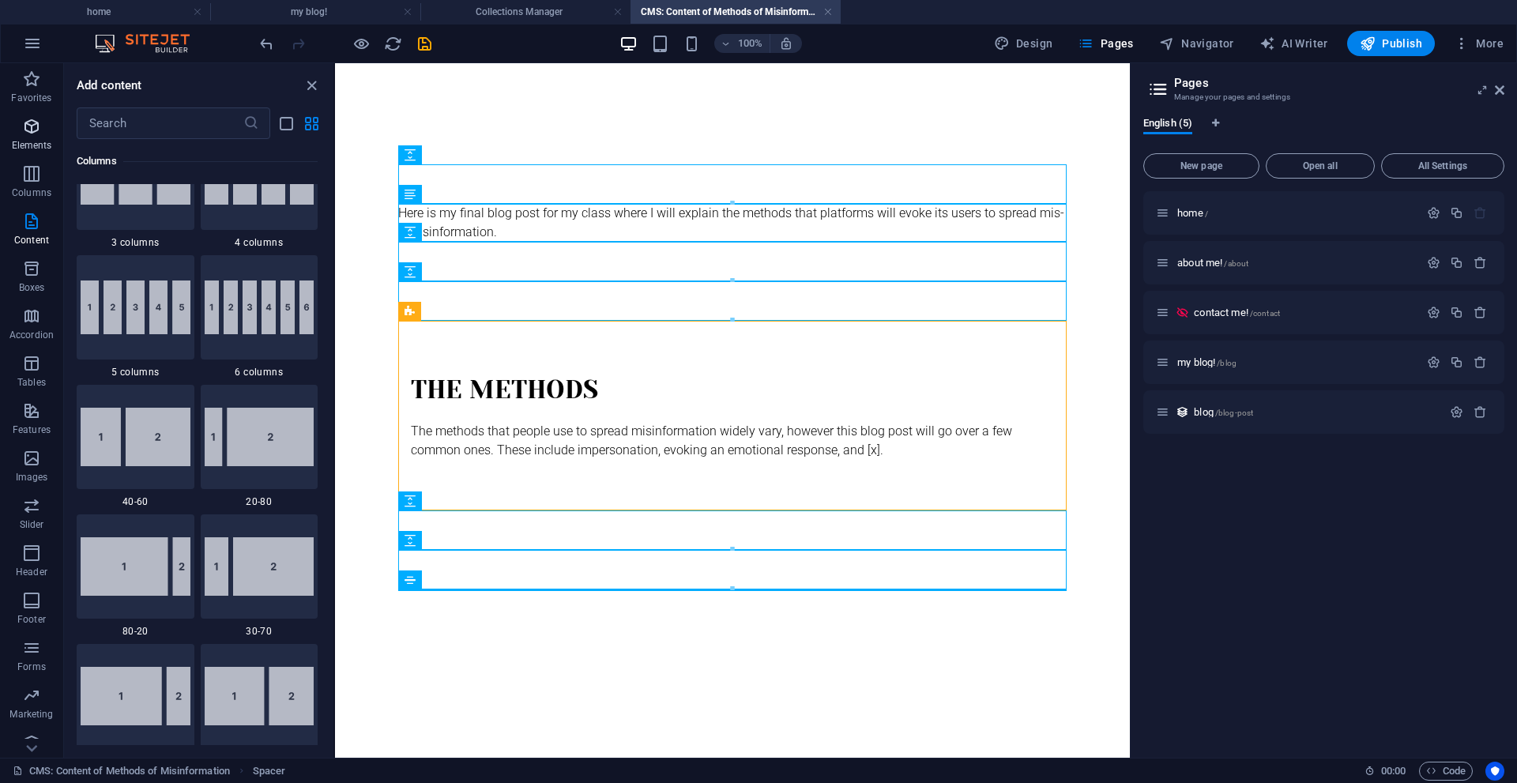
click at [35, 133] on icon "button" at bounding box center [31, 126] width 19 height 19
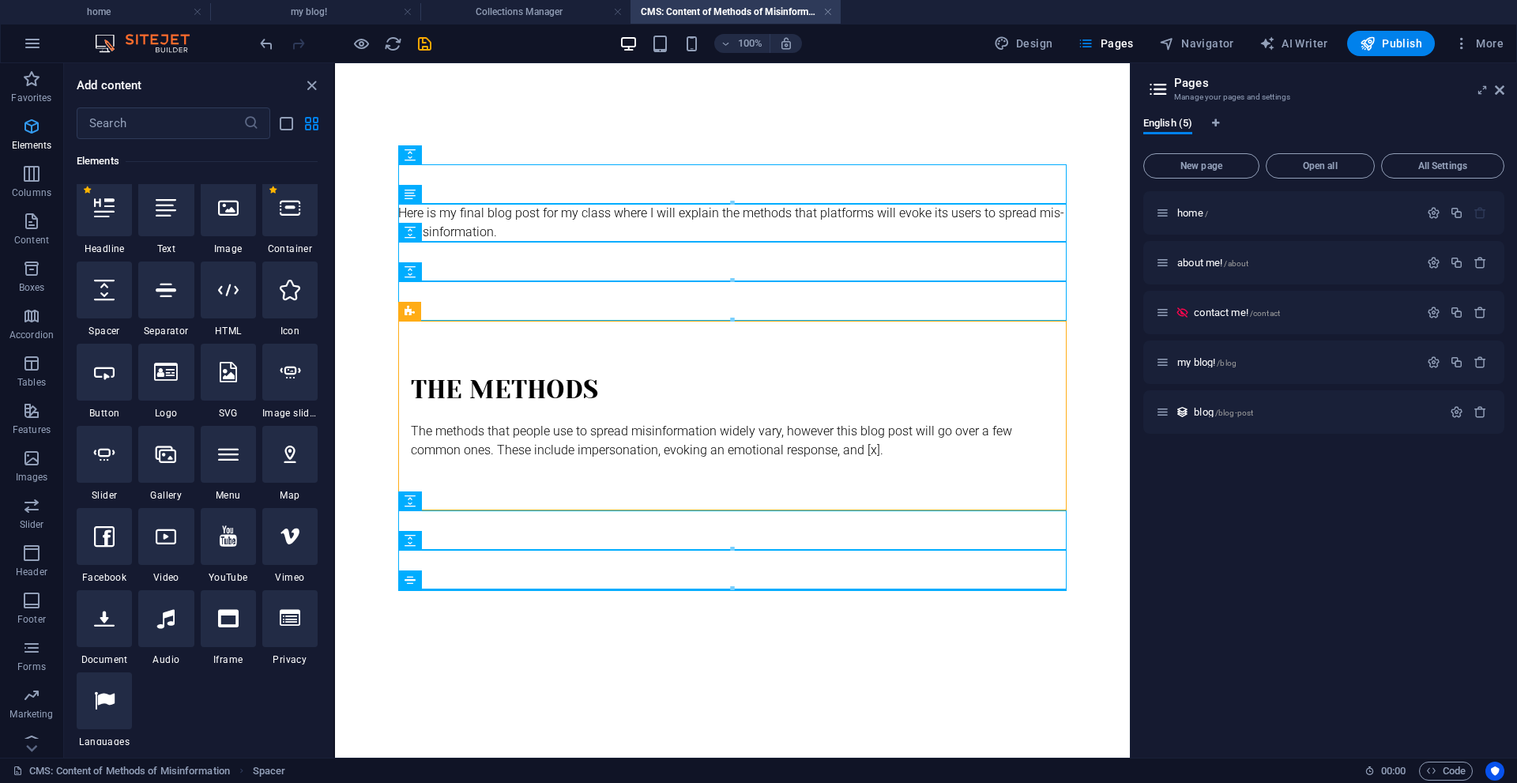
scroll to position [168, 0]
click at [35, 208] on button "Content" at bounding box center [31, 228] width 63 height 47
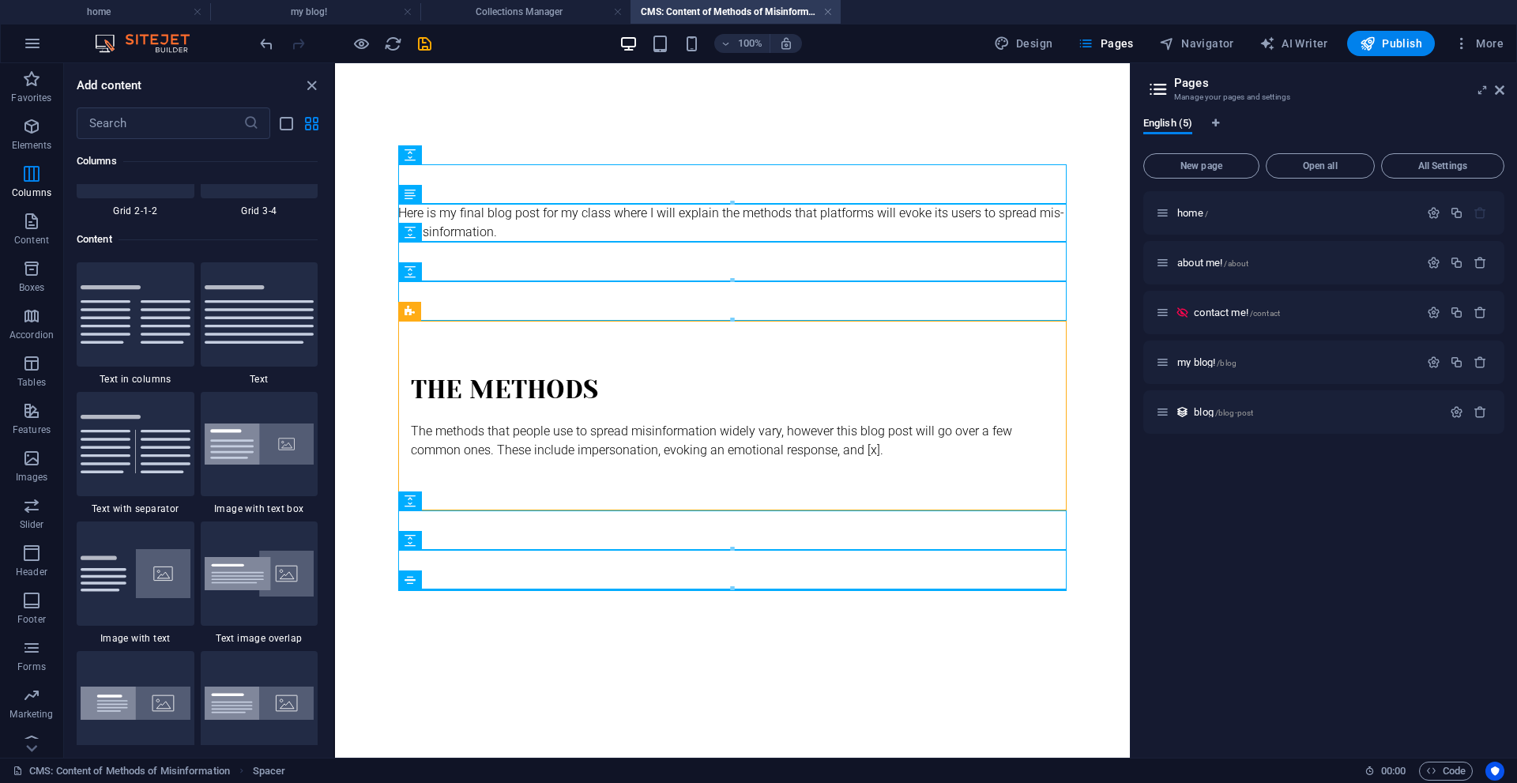
scroll to position [2764, 0]
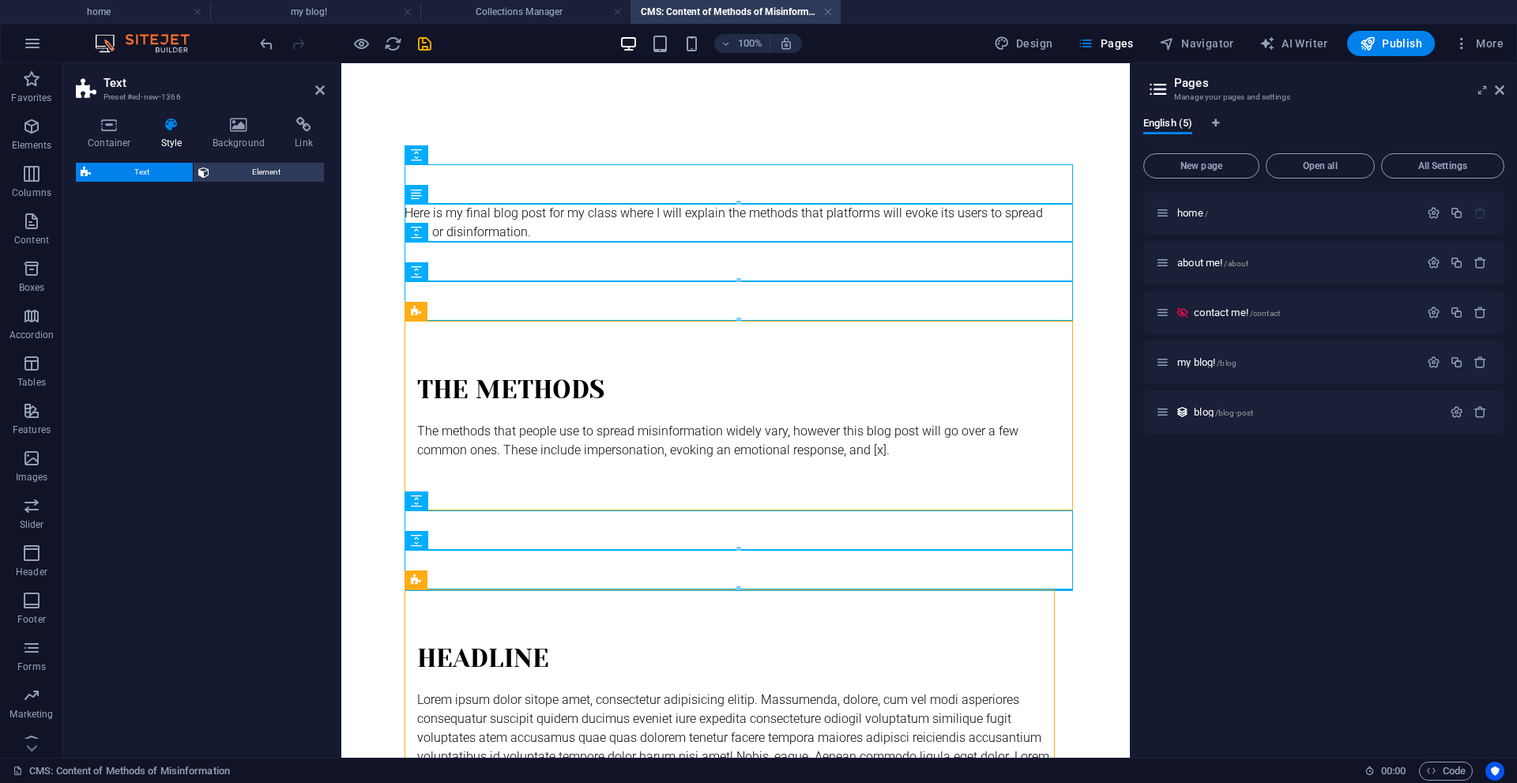
select select "preset-text-v2-default"
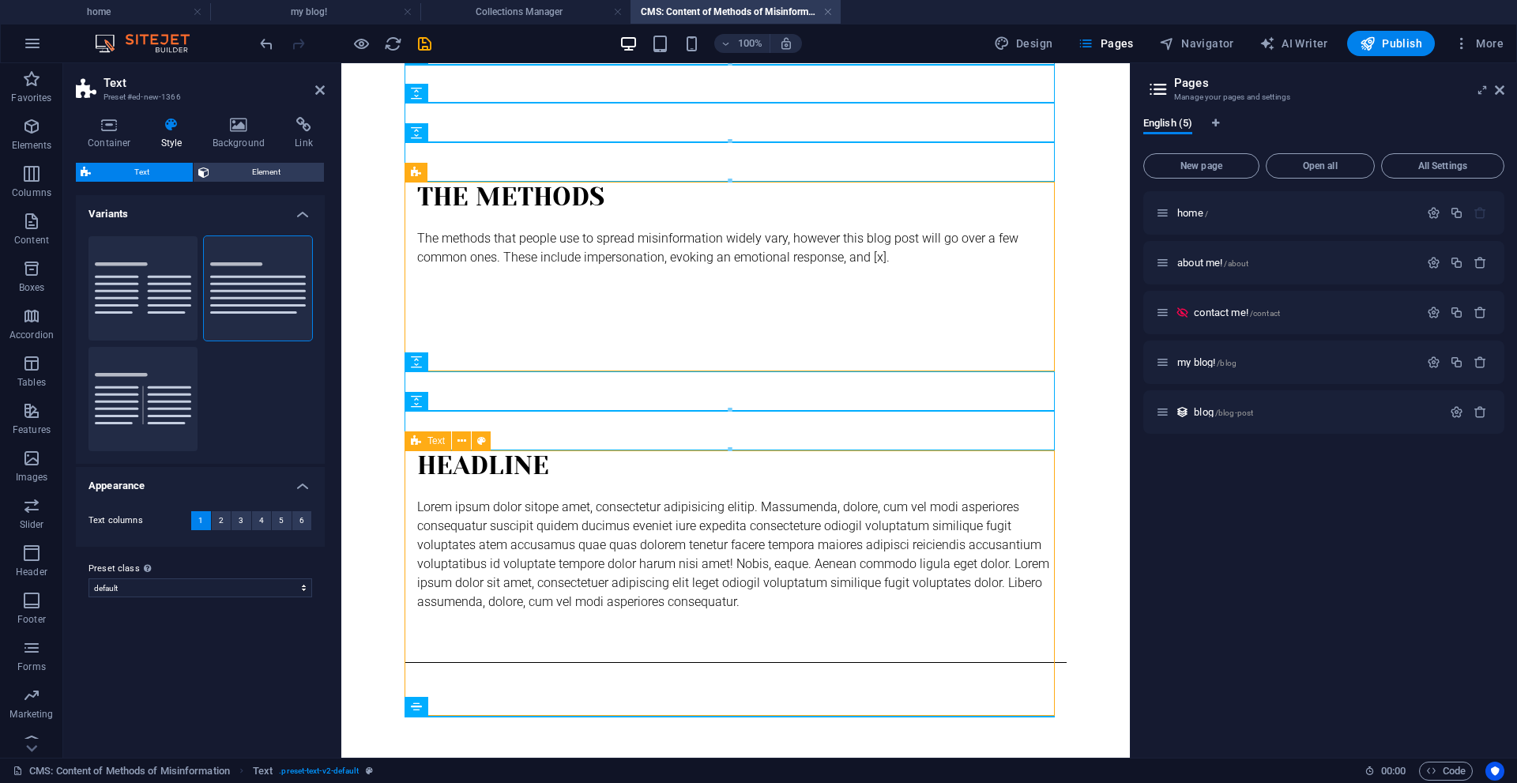
scroll to position [199, 0]
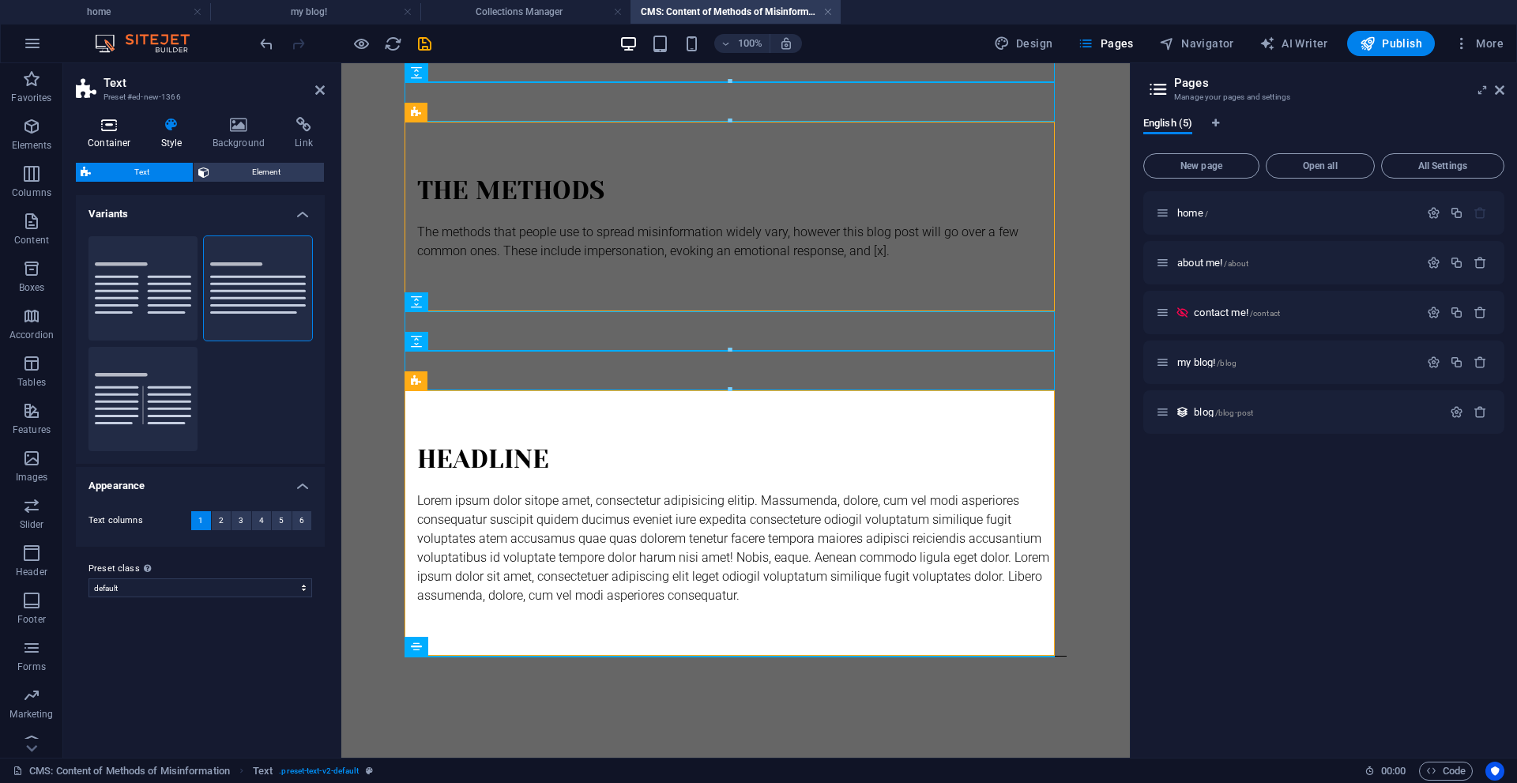
click at [104, 128] on icon at bounding box center [109, 125] width 67 height 16
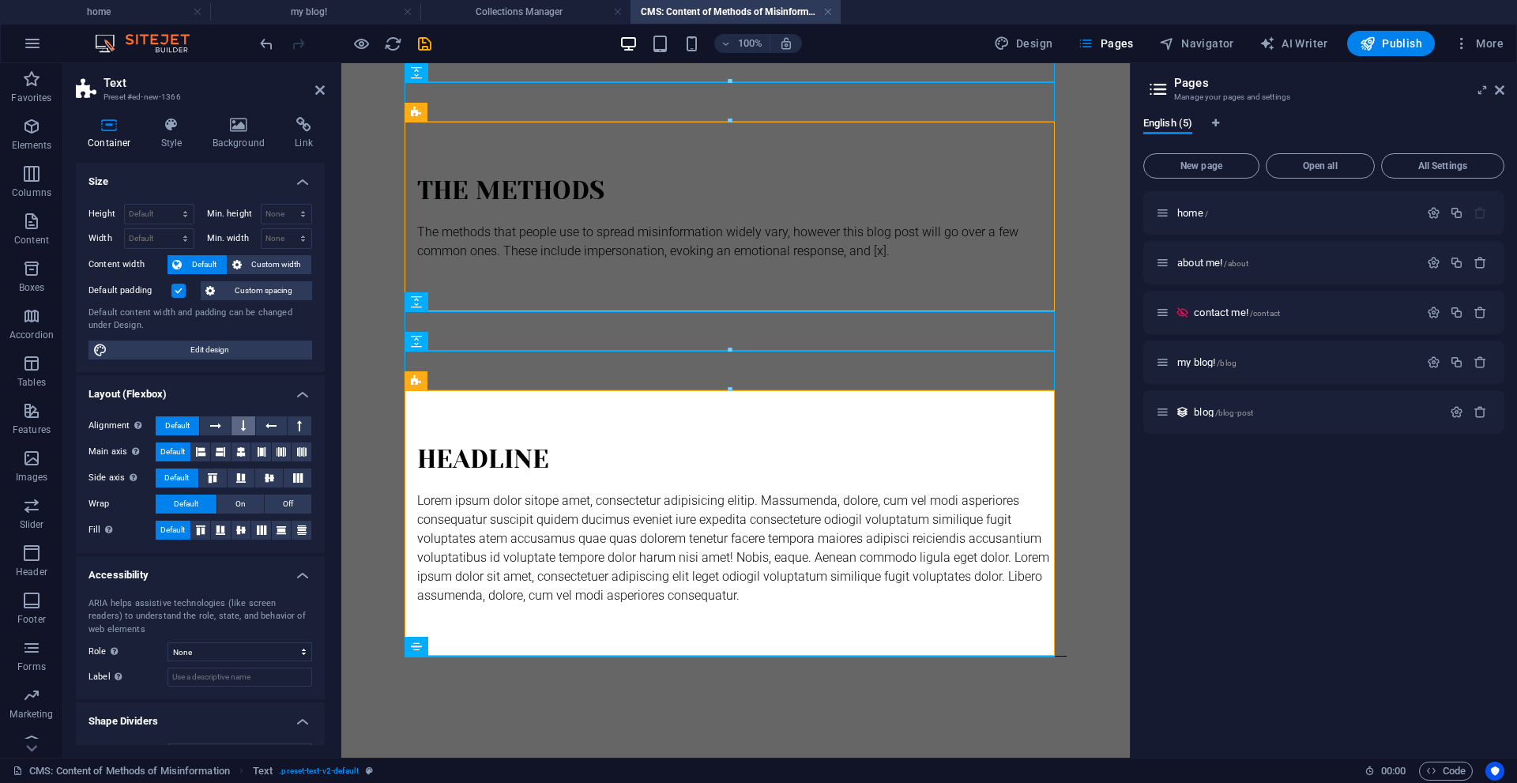
click at [239, 427] on button at bounding box center [243, 425] width 24 height 19
click at [235, 447] on icon at bounding box center [240, 451] width 19 height 9
click at [273, 473] on button at bounding box center [269, 477] width 28 height 19
click at [744, 454] on div "Headline" at bounding box center [735, 460] width 637 height 38
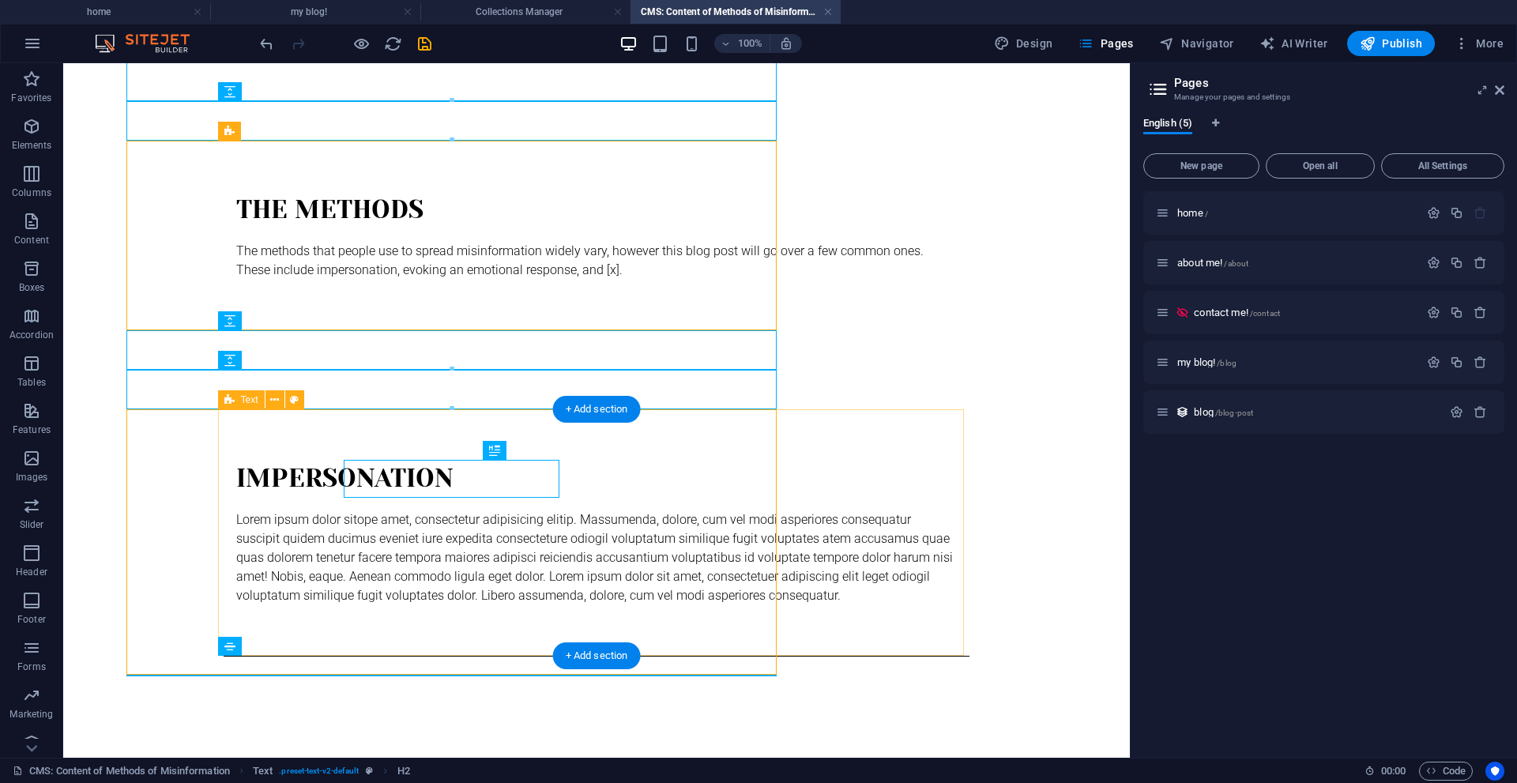
scroll to position [180, 0]
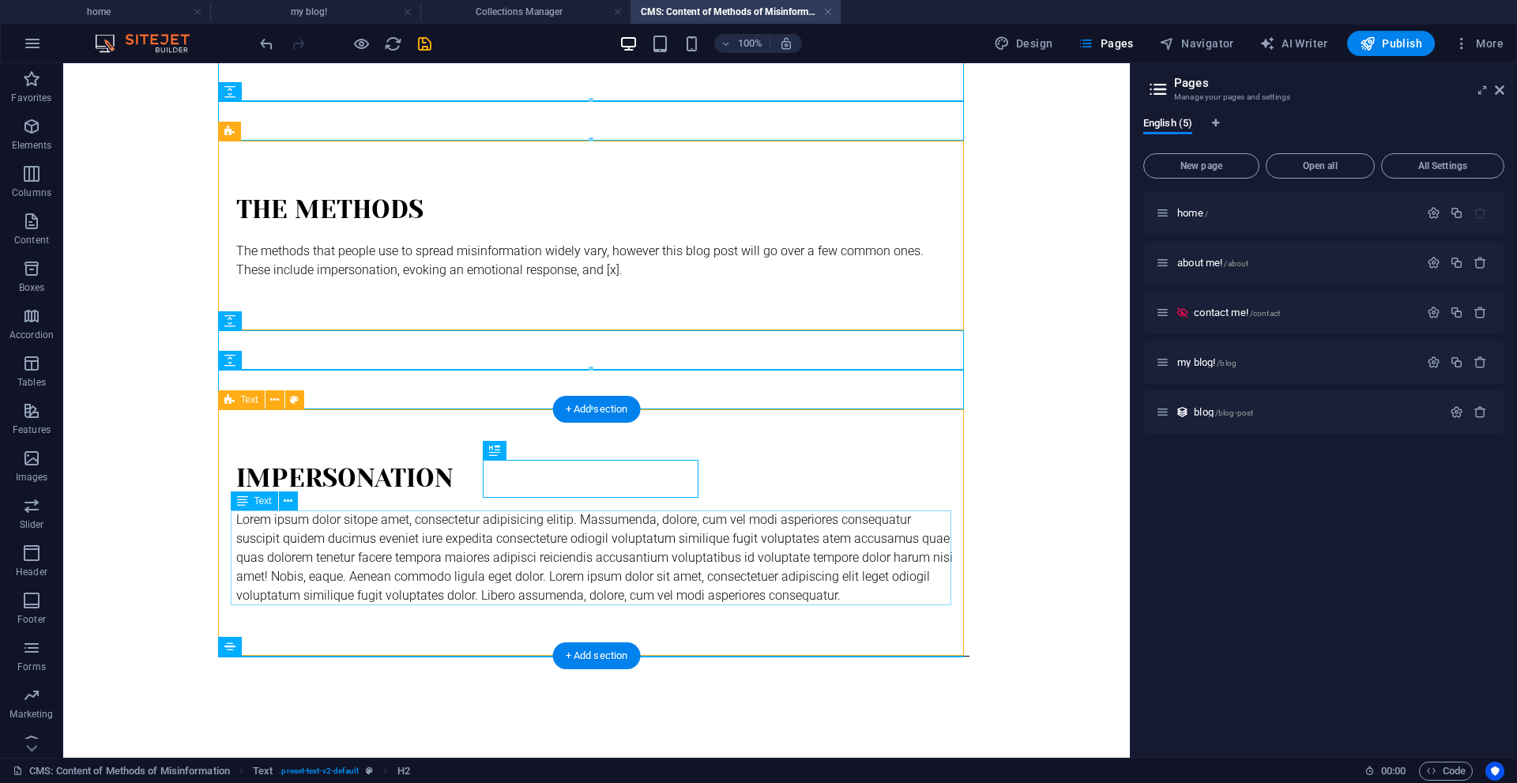
click at [757, 543] on div "Lorem ipsum dolor sitope amet, consectetur adipisicing elitip. Massumenda, dolo…" at bounding box center [596, 557] width 720 height 95
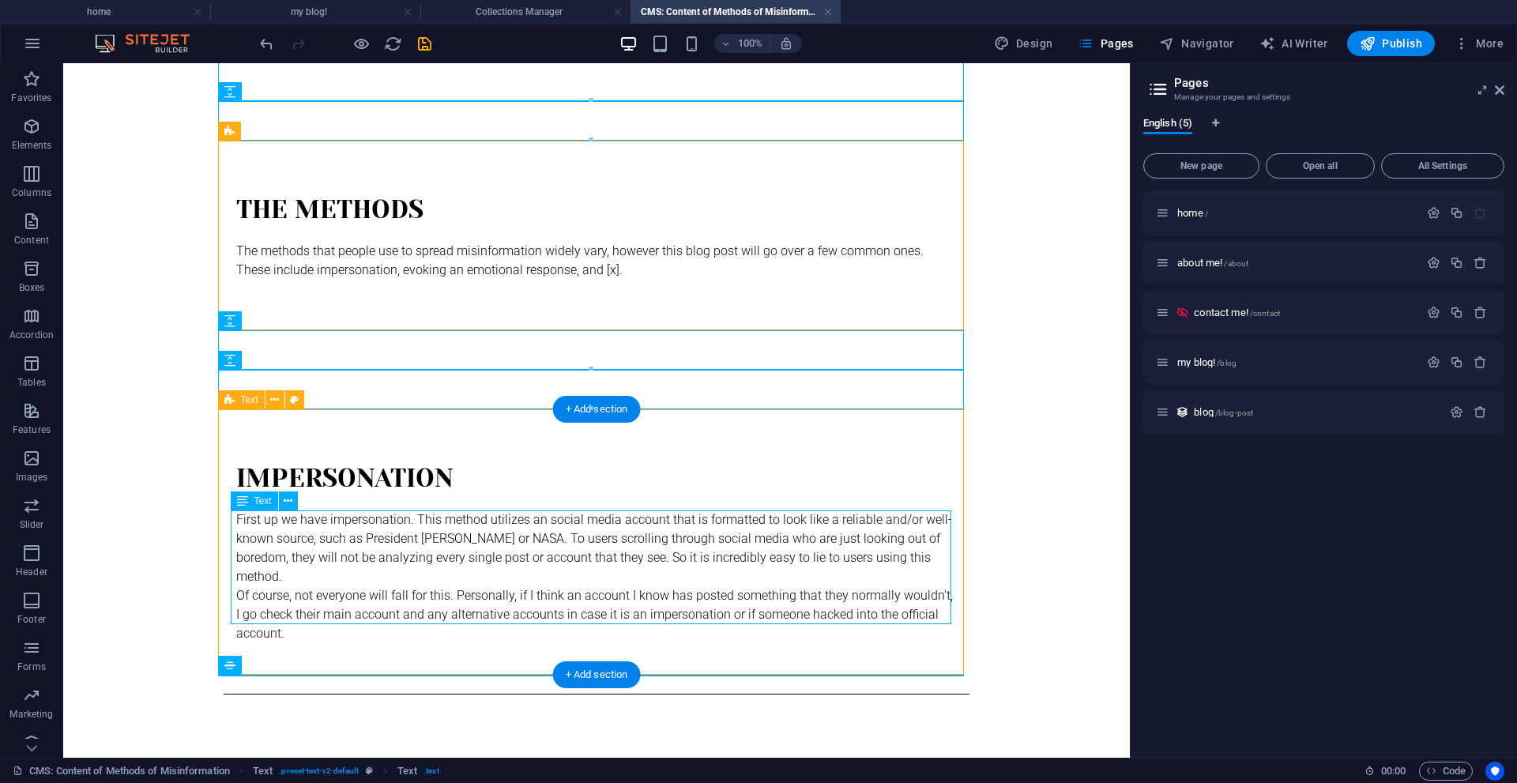
click at [581, 615] on div "First up we have impersonation. This method utilizes an social media account th…" at bounding box center [596, 576] width 720 height 133
click at [605, 607] on div "First up we have impersonation. This method utilizes an social media account th…" at bounding box center [596, 576] width 720 height 133
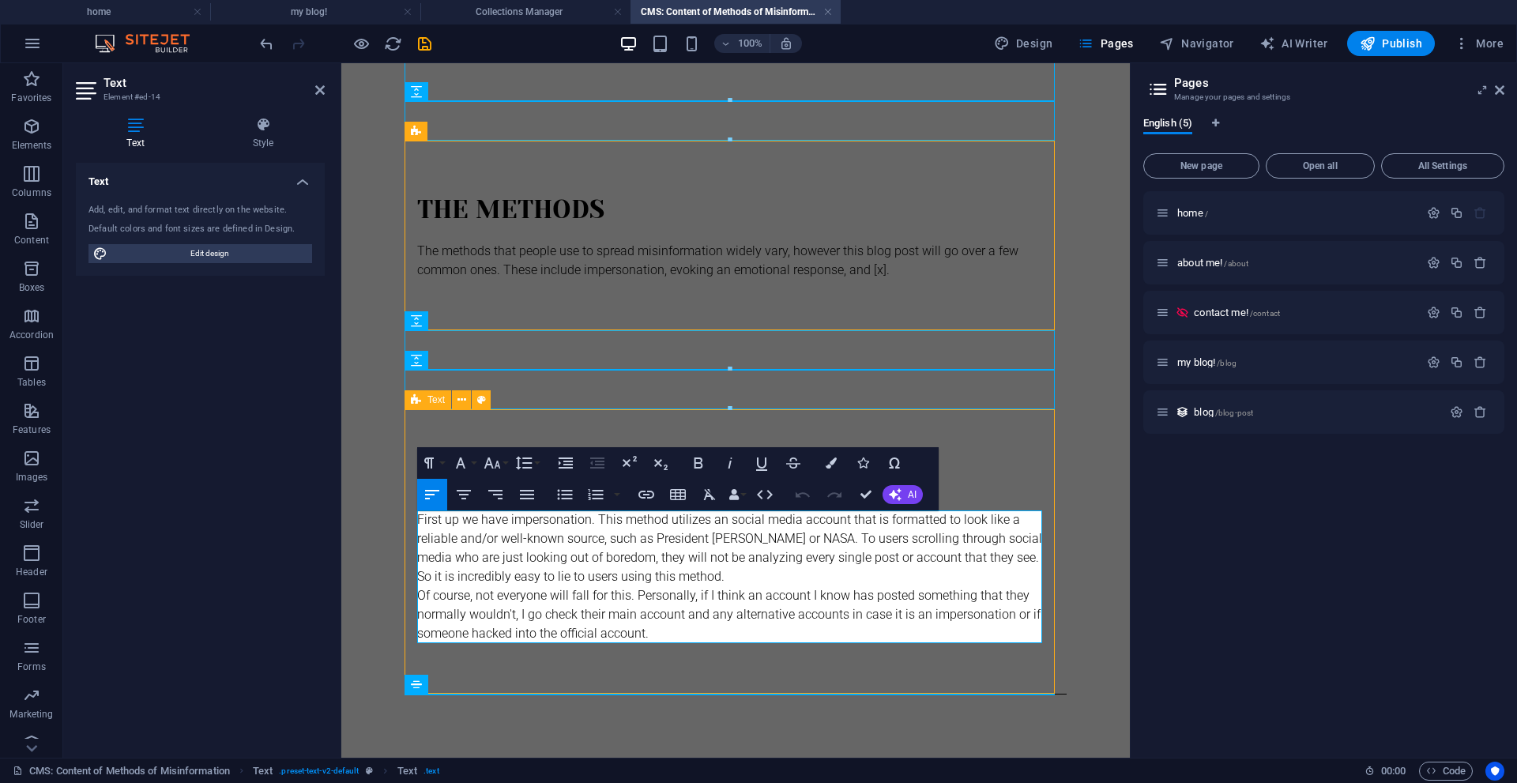
click at [649, 620] on p "Of course, not everyone will fall for this. Personally, if I think an account I…" at bounding box center [735, 614] width 637 height 57
click at [668, 631] on p "Of course, not everyone will fall for this. Personally, if I think an account I…" at bounding box center [735, 614] width 637 height 57
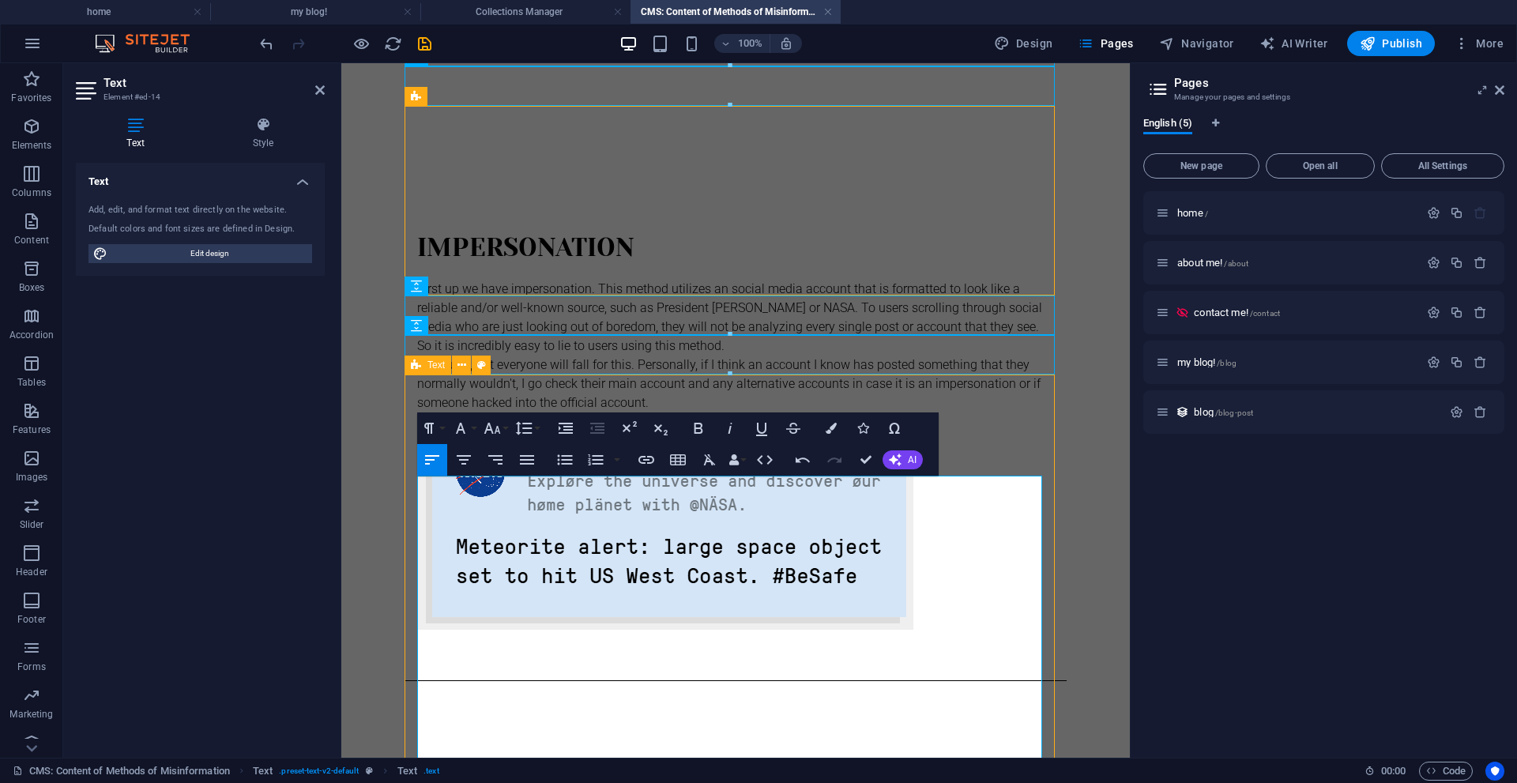
scroll to position [435, 0]
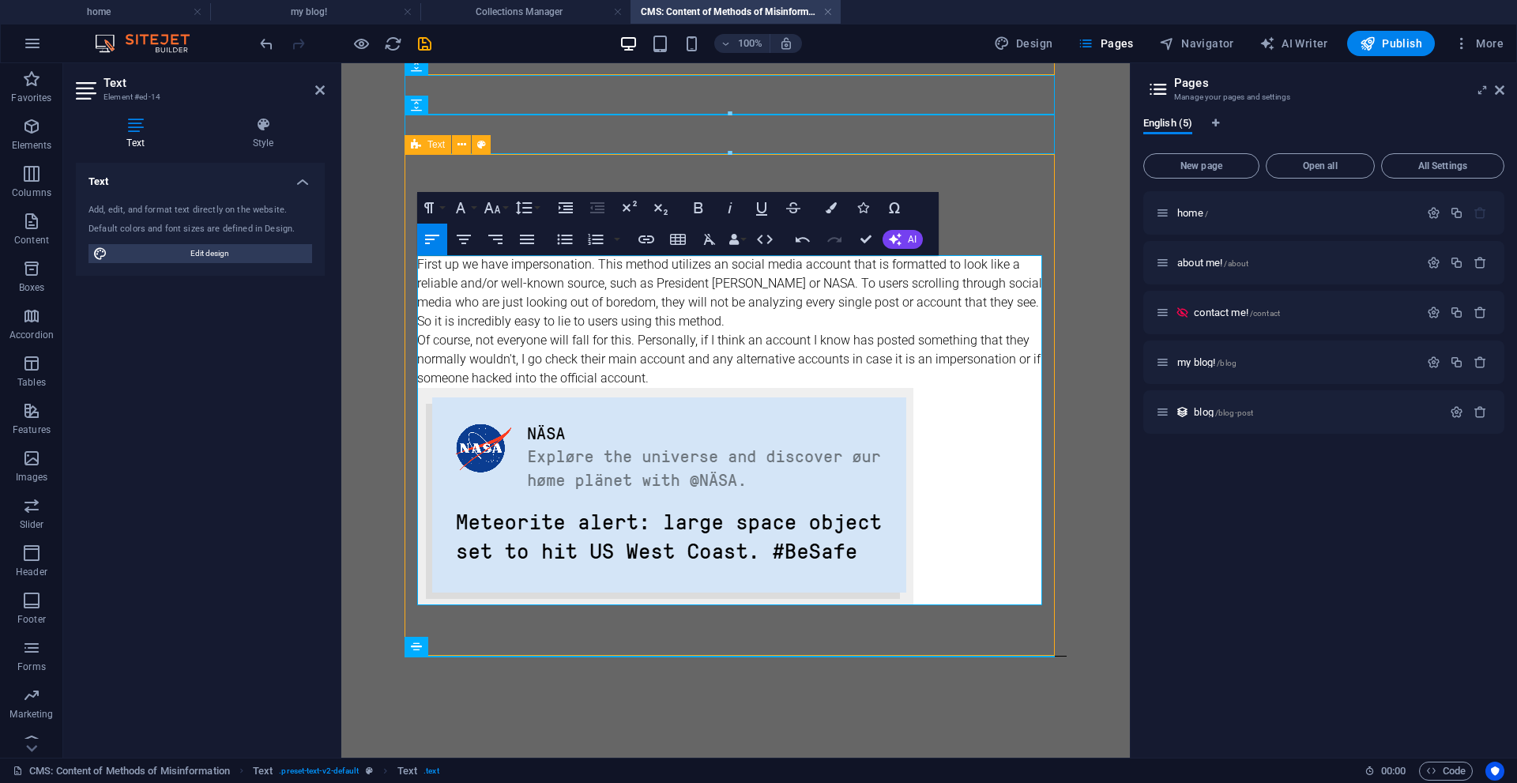
click at [674, 471] on img at bounding box center [665, 496] width 496 height 217
click at [660, 461] on img at bounding box center [665, 496] width 496 height 217
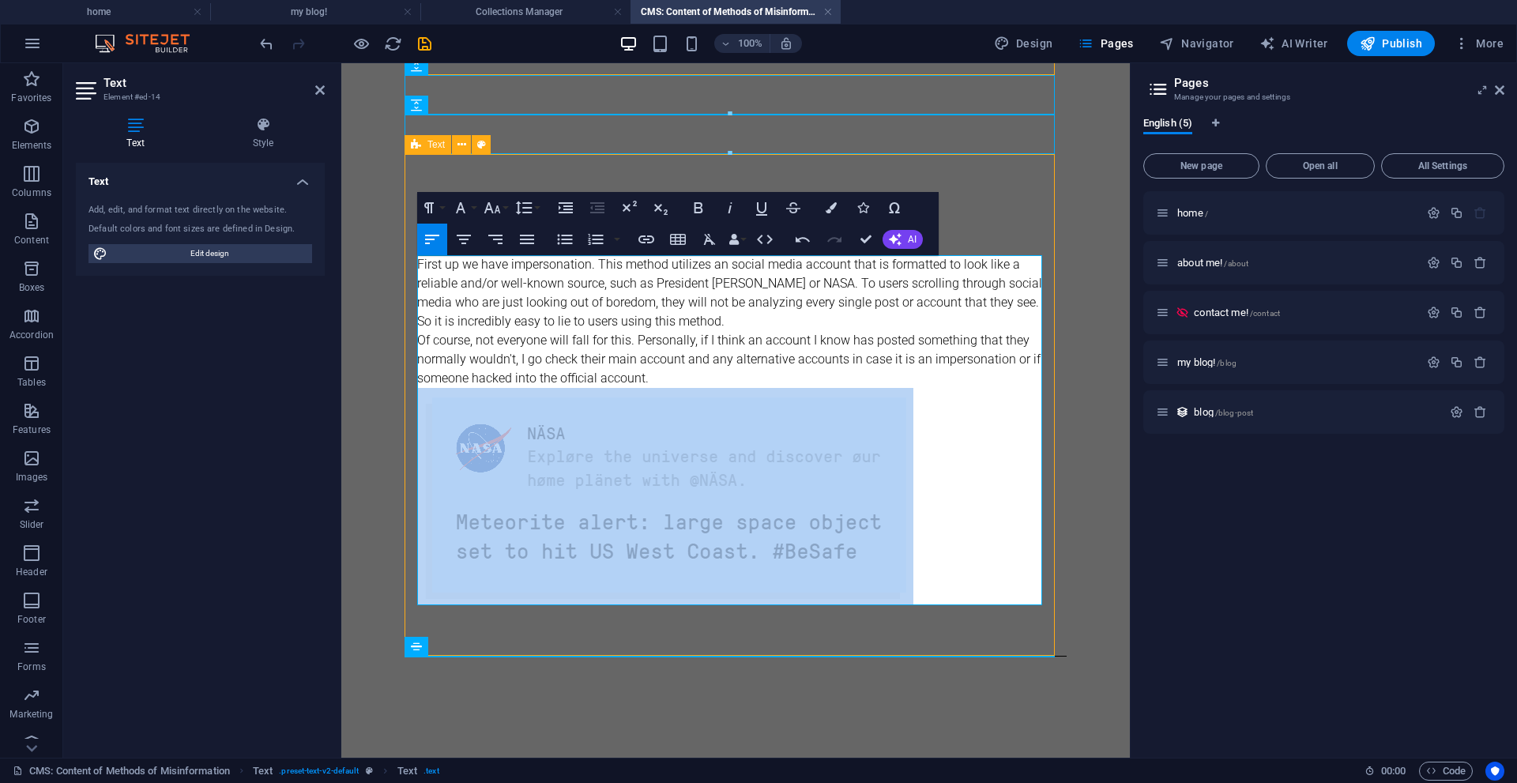
drag, startPoint x: 957, startPoint y: 468, endPoint x: 807, endPoint y: 380, distance: 174.2
click at [807, 380] on div "First up we have impersonation. This method utilizes an social media account th…" at bounding box center [735, 430] width 637 height 350
click at [463, 239] on icon "button" at bounding box center [464, 239] width 14 height 9
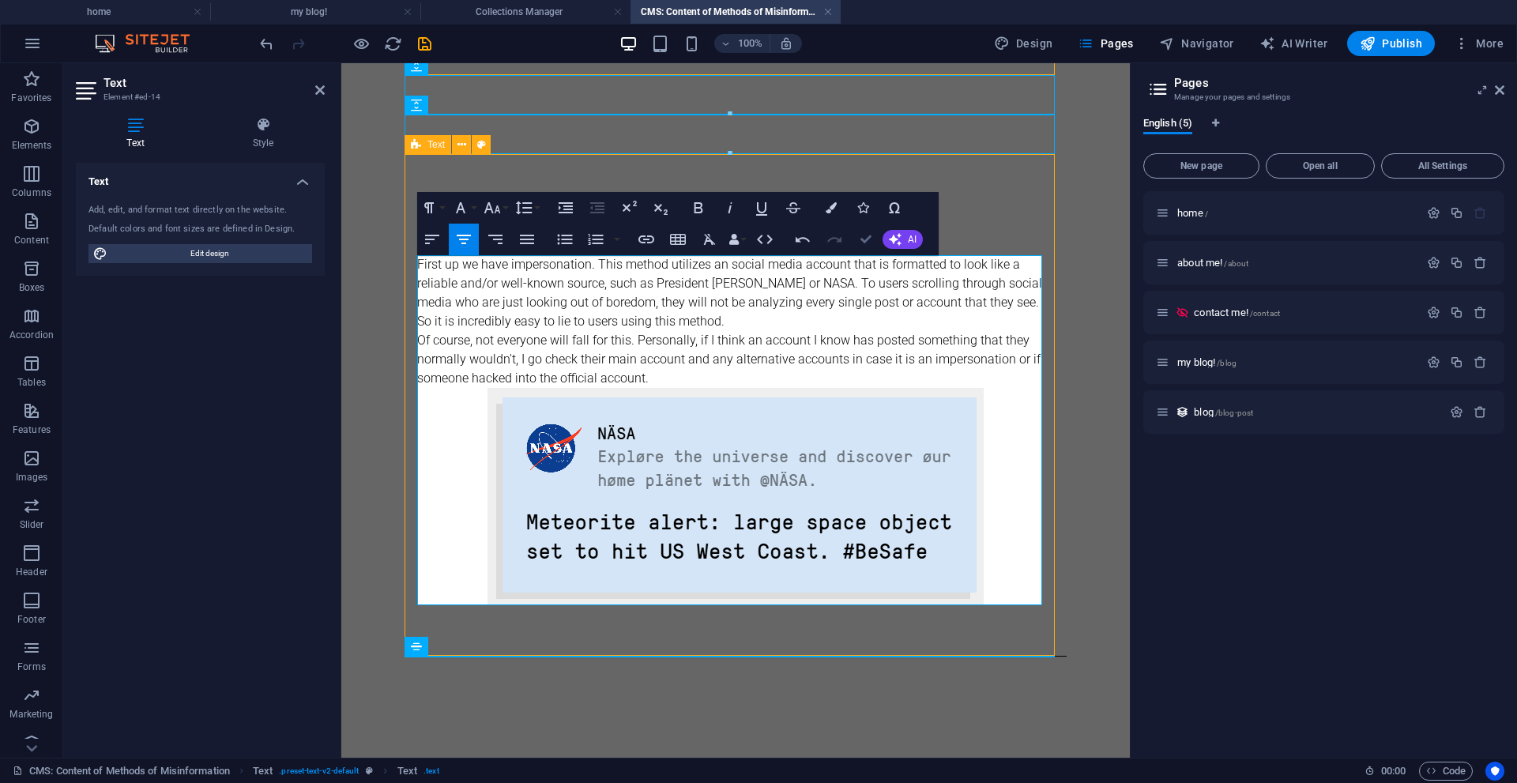
scroll to position [416, 0]
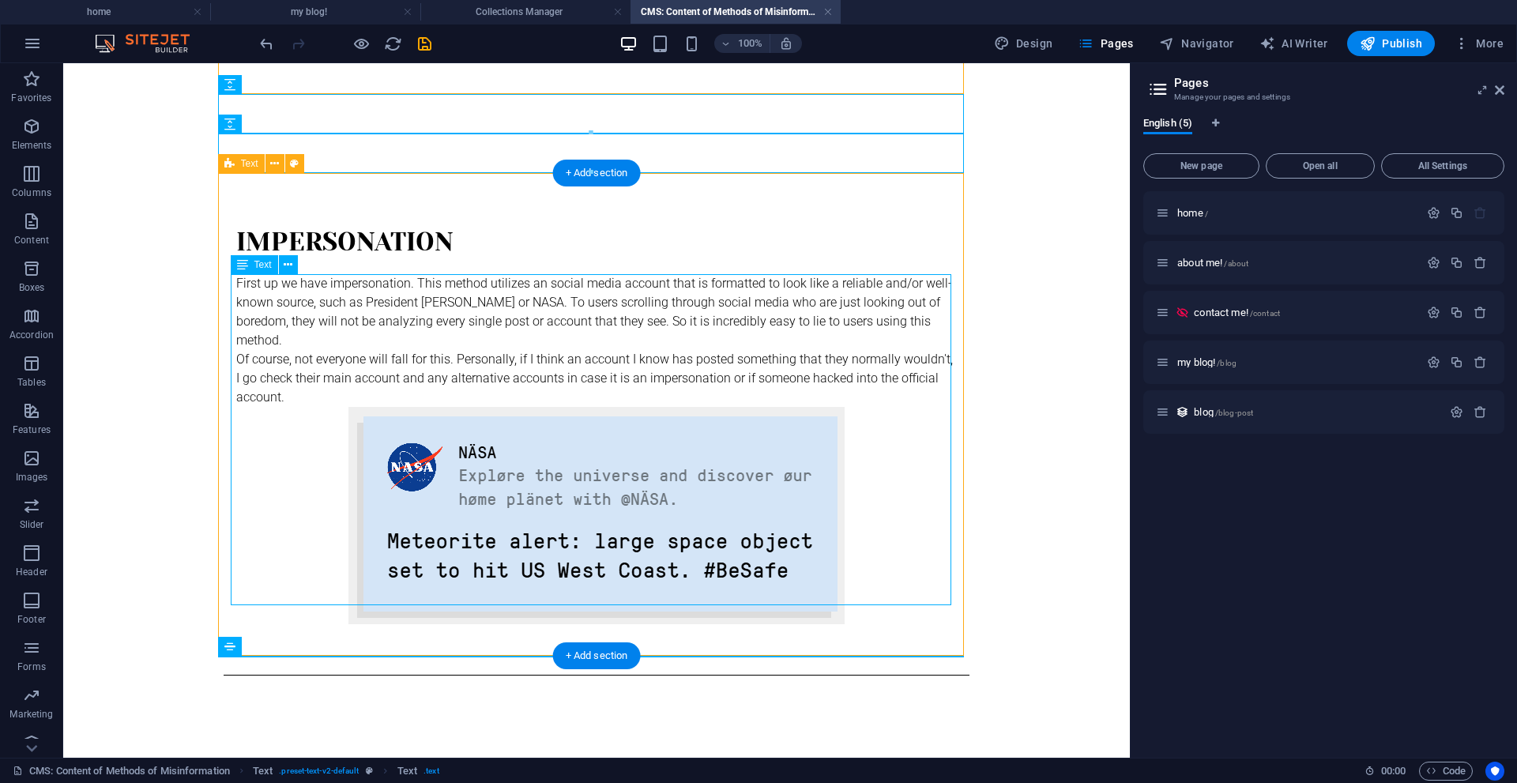
click at [645, 377] on div "First up we have impersonation. This method utilizes an social media account th…" at bounding box center [596, 449] width 720 height 350
click at [680, 378] on div "First up we have impersonation. This method utilizes an social media account th…" at bounding box center [596, 449] width 720 height 350
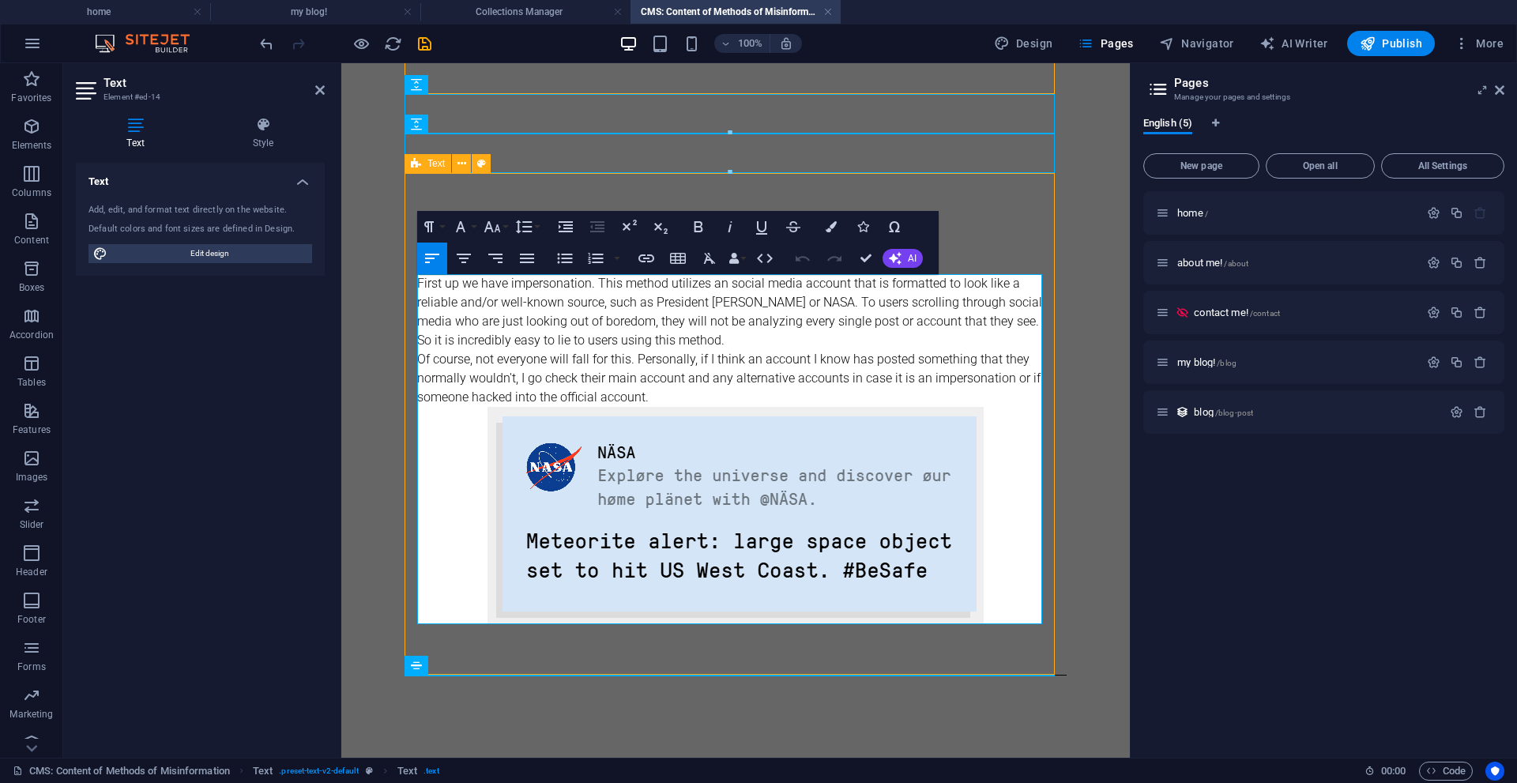
click at [696, 397] on p "Of course, not everyone will fall for this. Personally, if I think an account I…" at bounding box center [735, 378] width 637 height 57
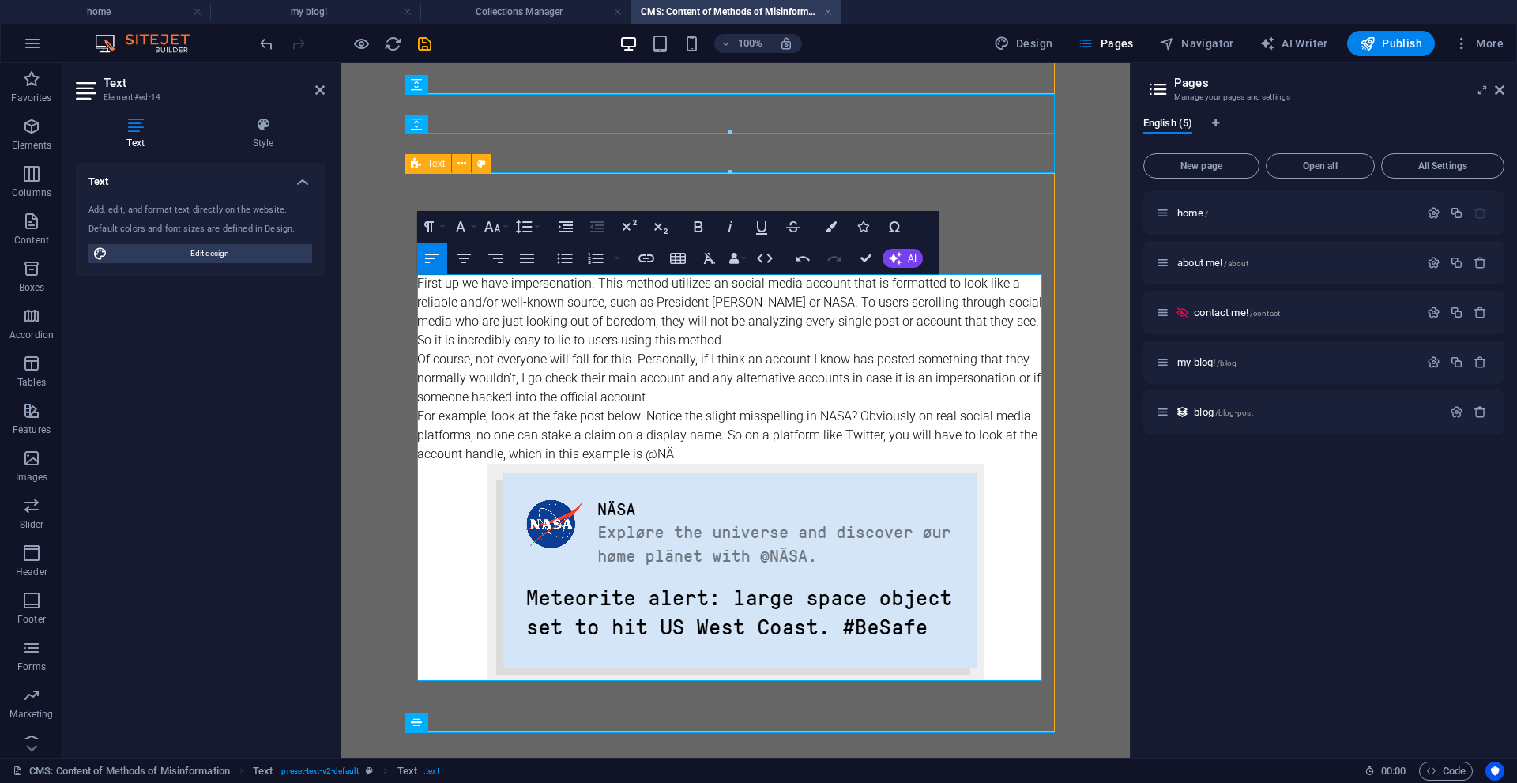
click at [705, 453] on p "For example, look at the fake post below. Notice the slight misspelling in NASA…" at bounding box center [735, 435] width 637 height 57
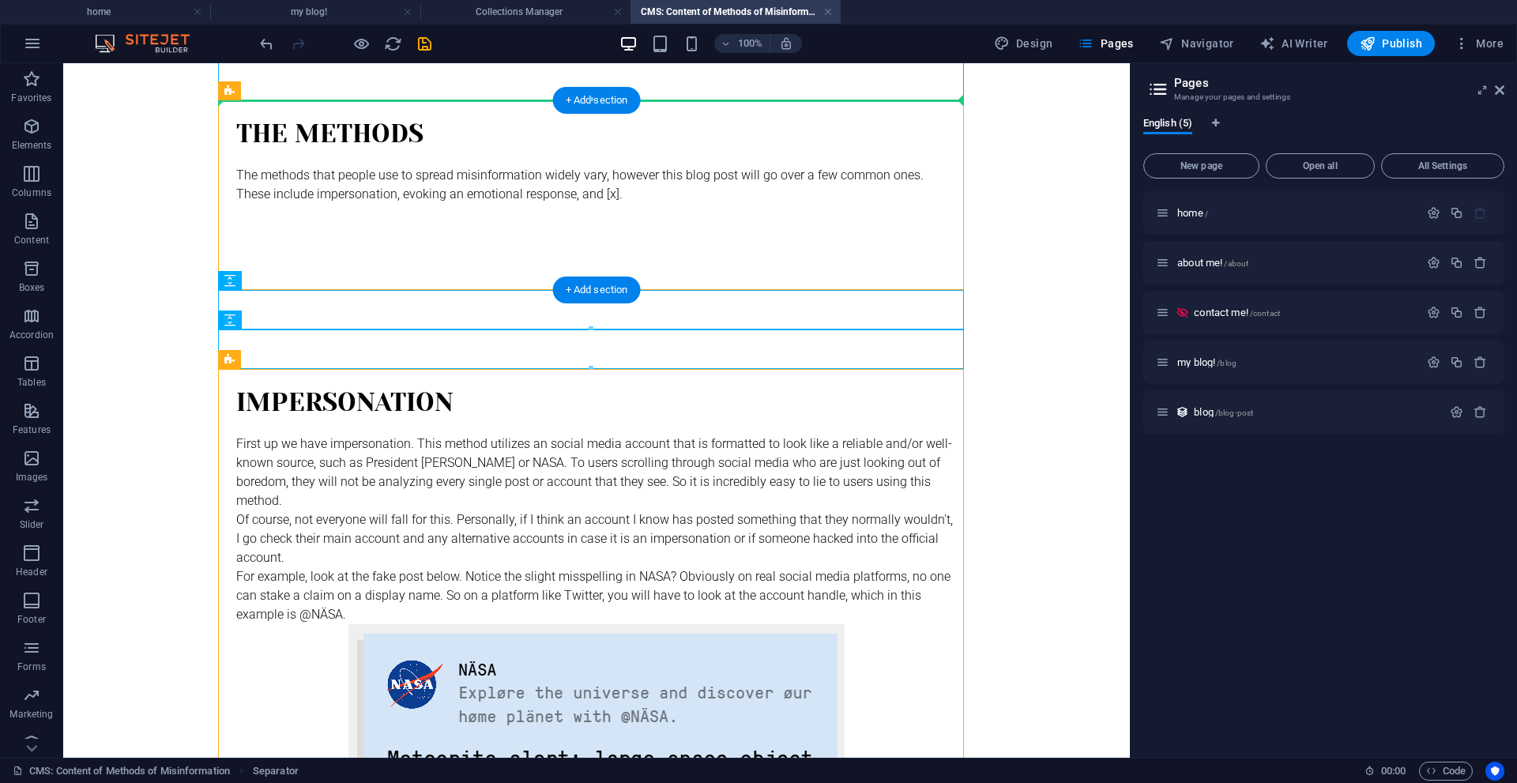
scroll to position [220, 0]
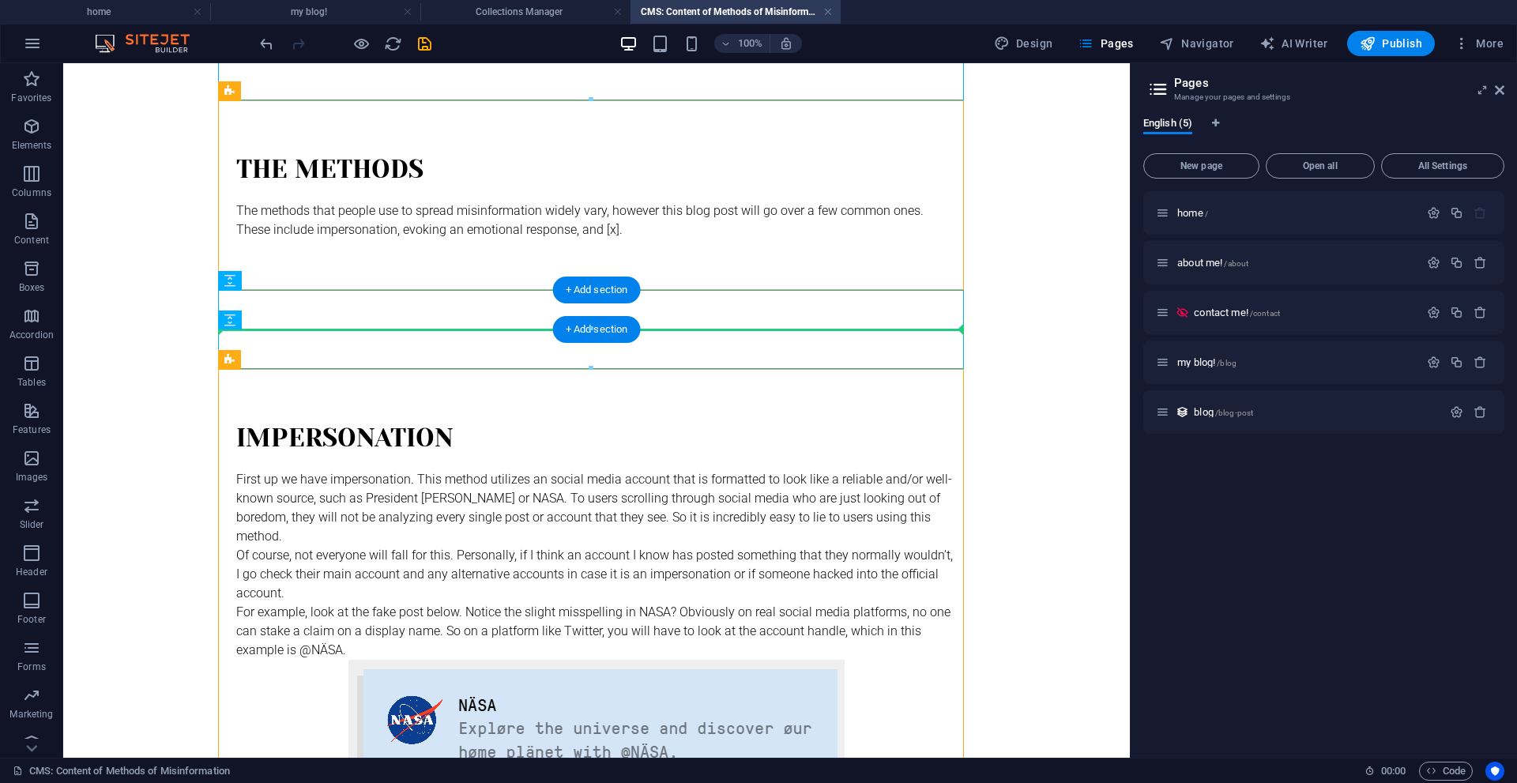
drag, startPoint x: 282, startPoint y: 706, endPoint x: 231, endPoint y: 310, distance: 399.7
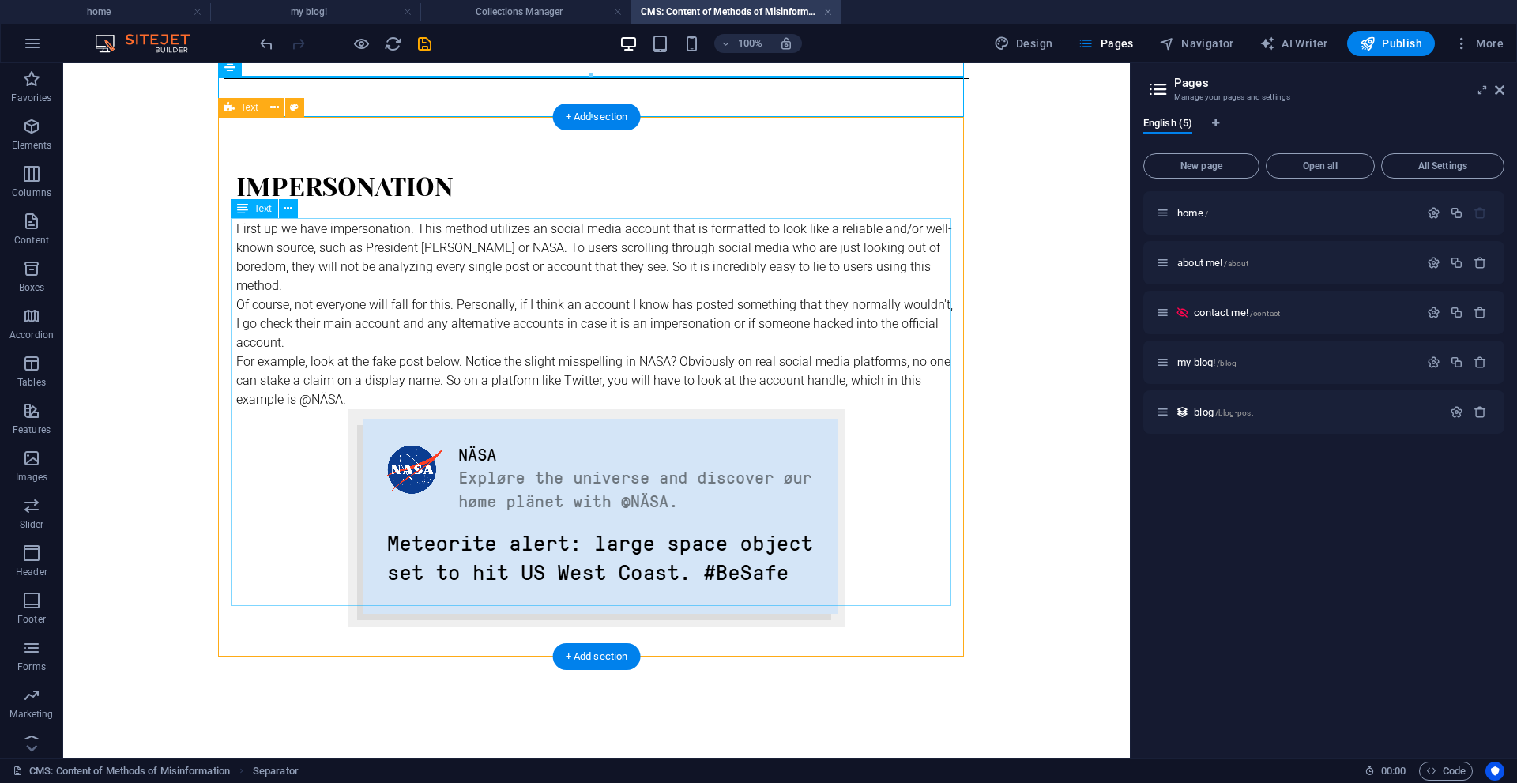
scroll to position [473, 0]
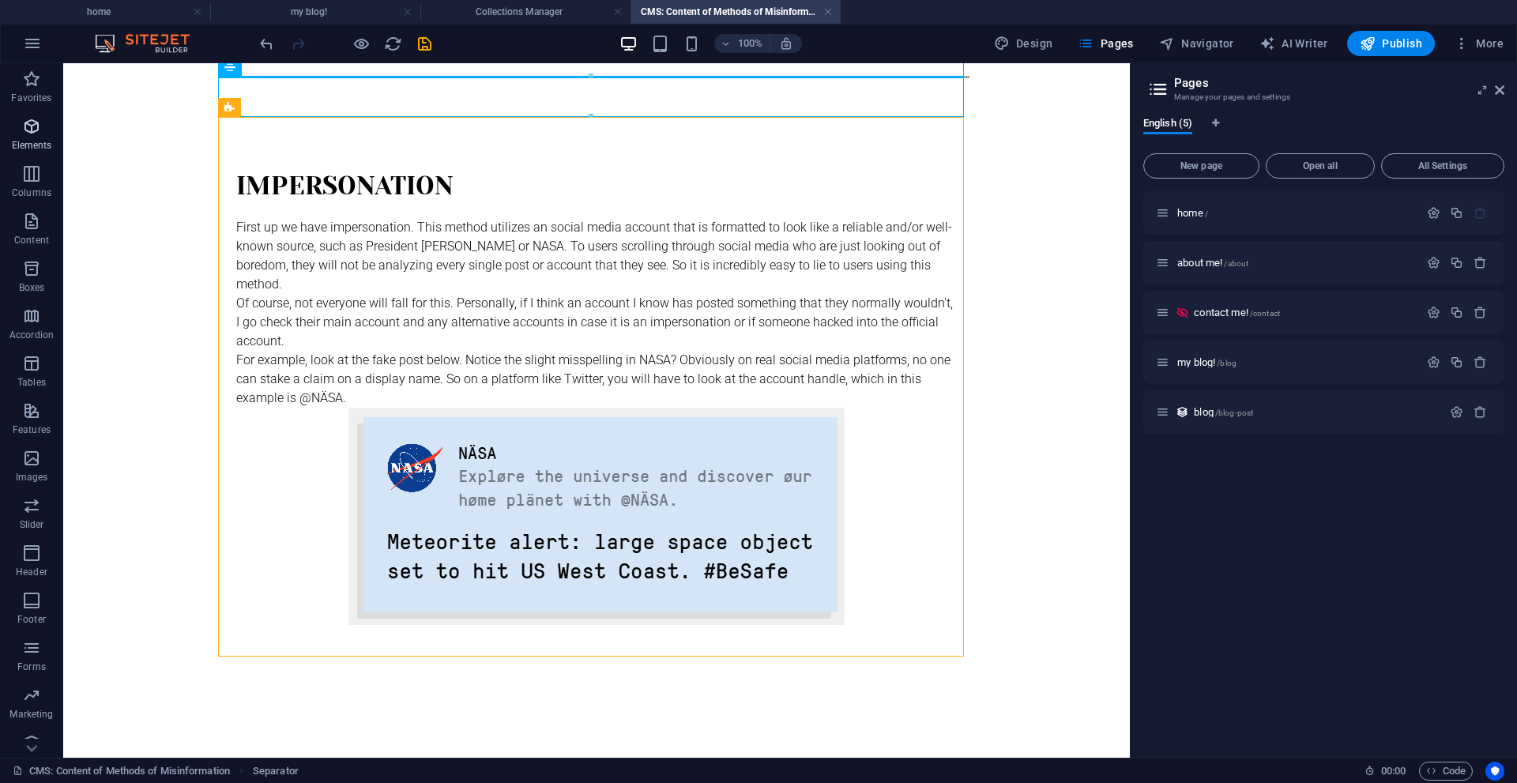
click at [32, 122] on icon "button" at bounding box center [31, 126] width 19 height 19
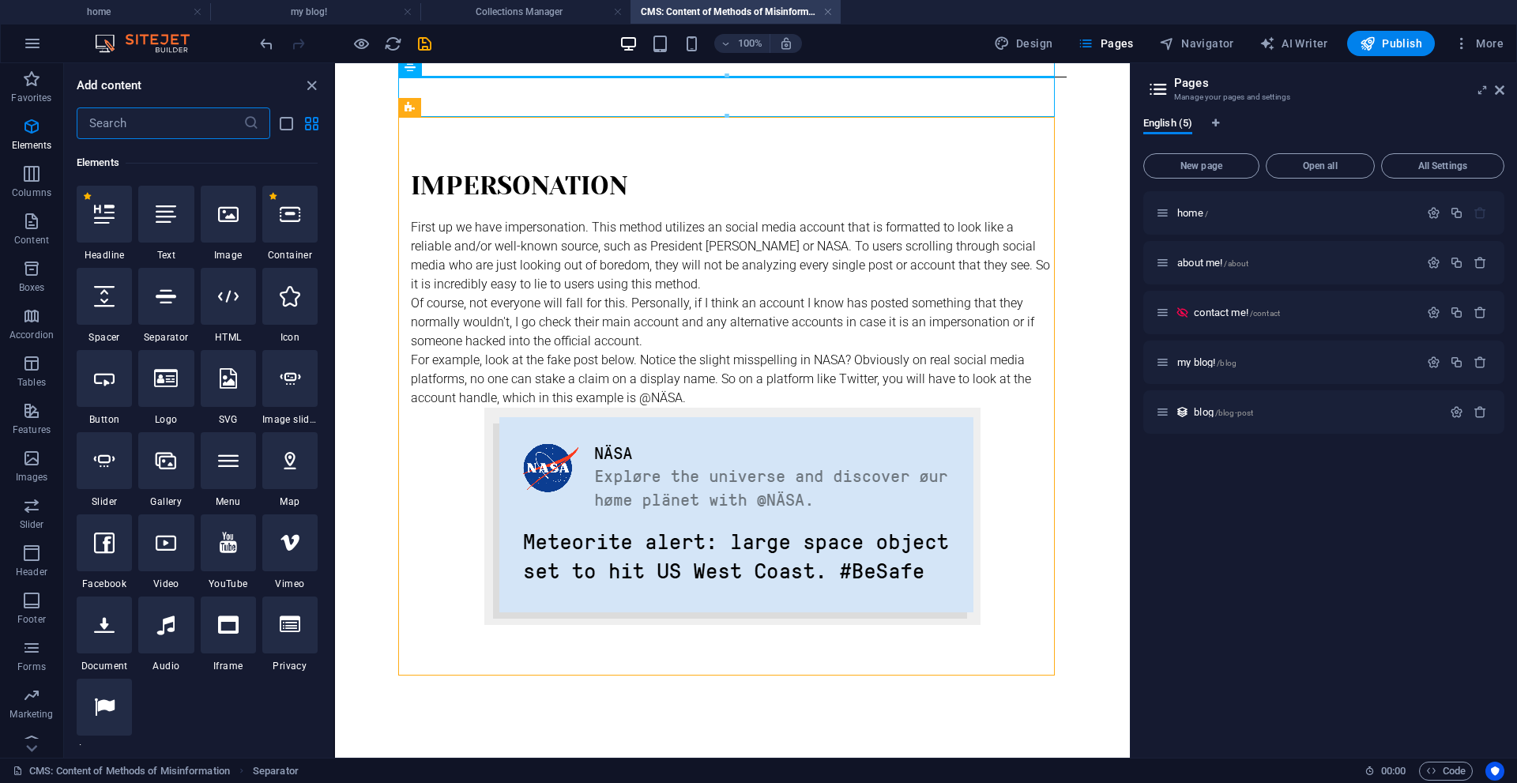
scroll to position [168, 0]
click at [19, 182] on span "Columns" at bounding box center [31, 183] width 63 height 38
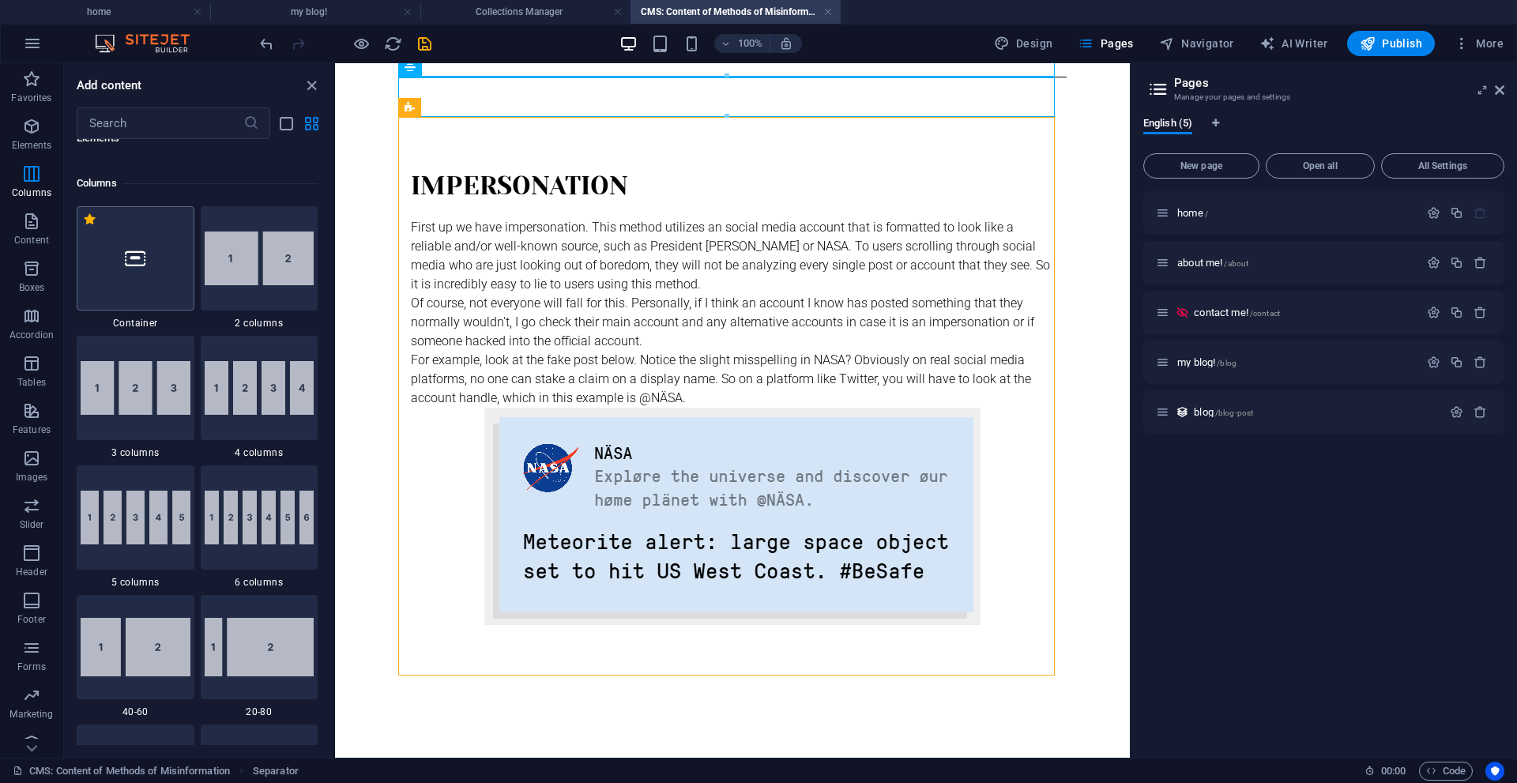
scroll to position [782, 0]
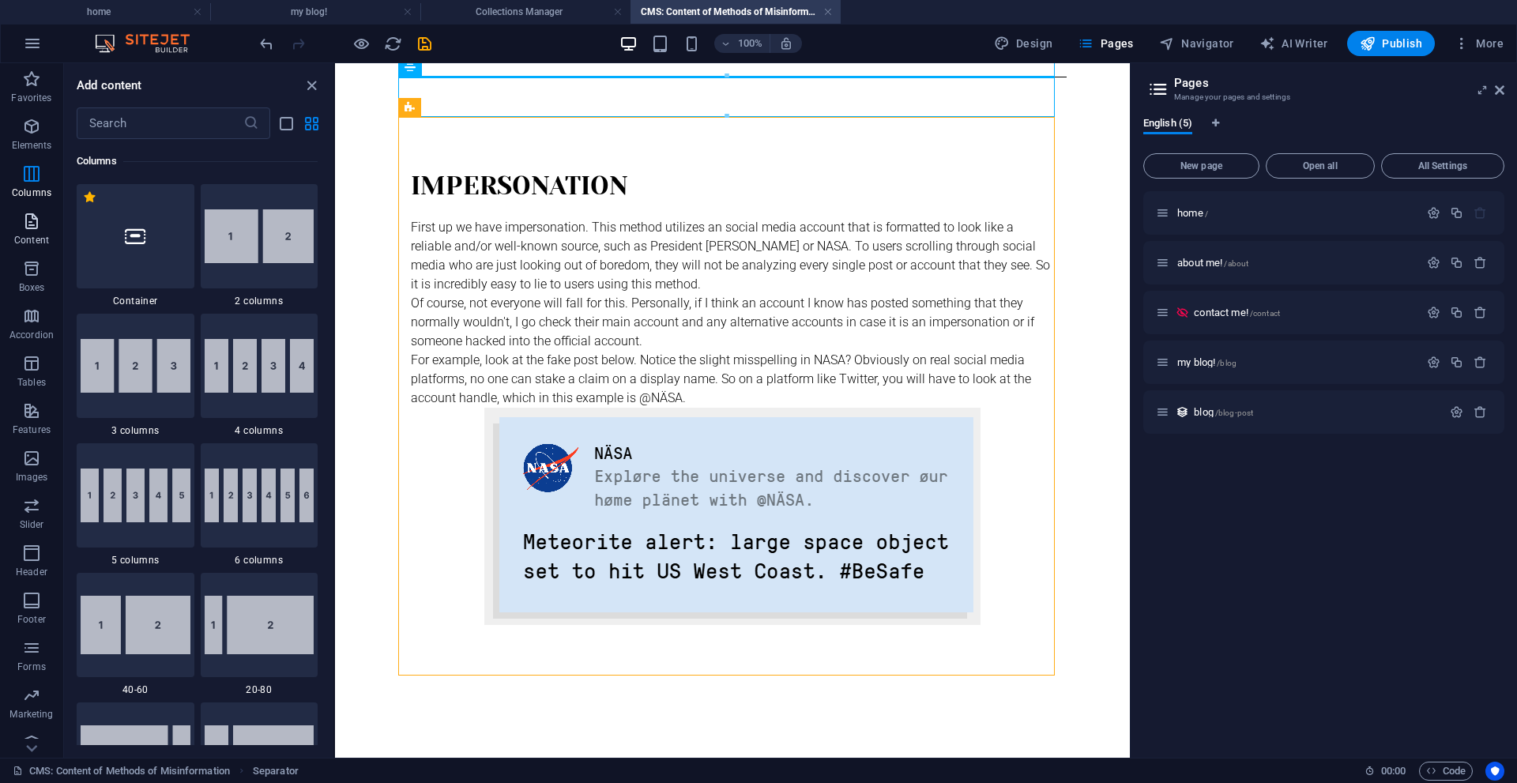
click at [22, 223] on icon "button" at bounding box center [31, 221] width 19 height 19
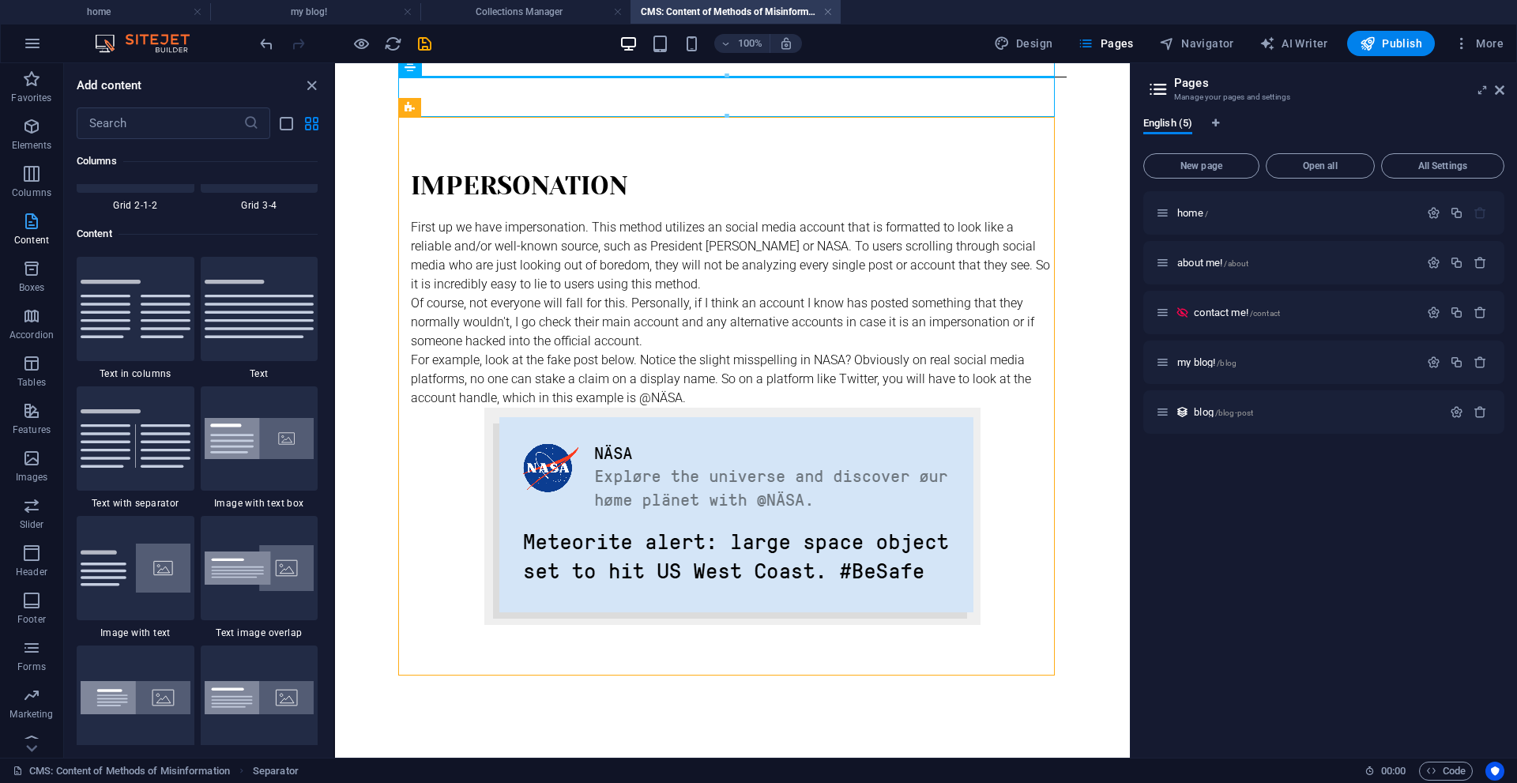
scroll to position [2764, 0]
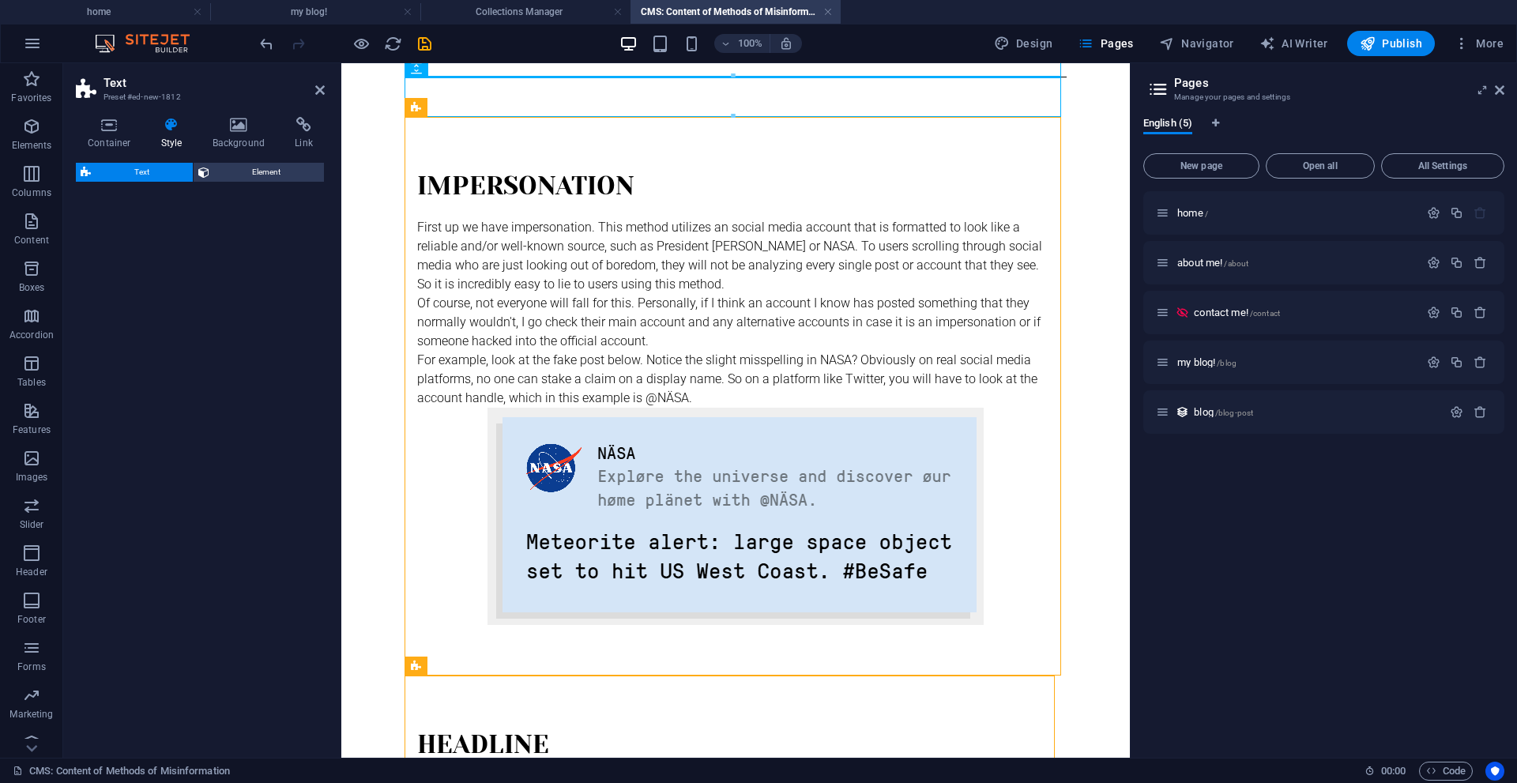
select select "preset-text-v2-default"
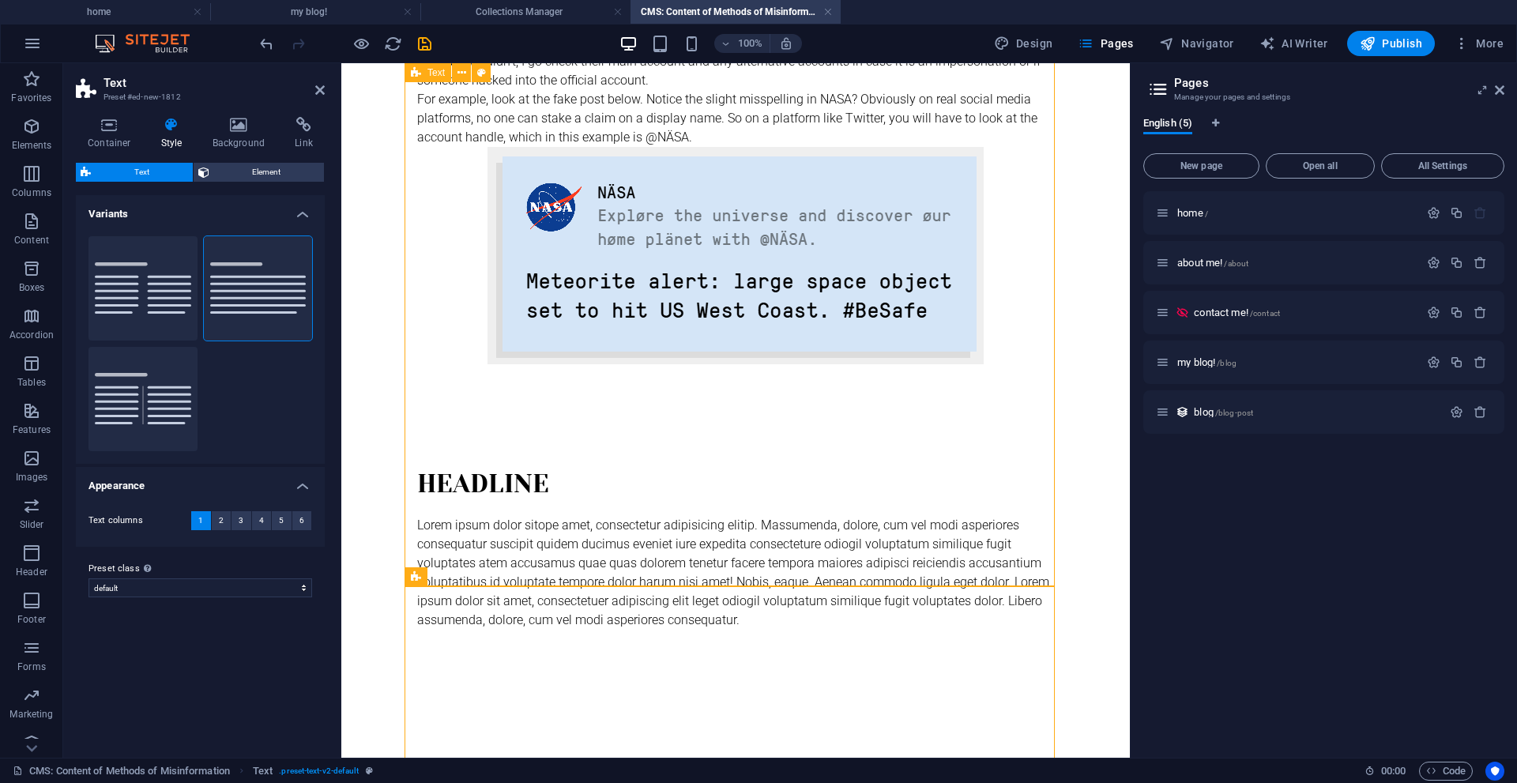
scroll to position [757, 0]
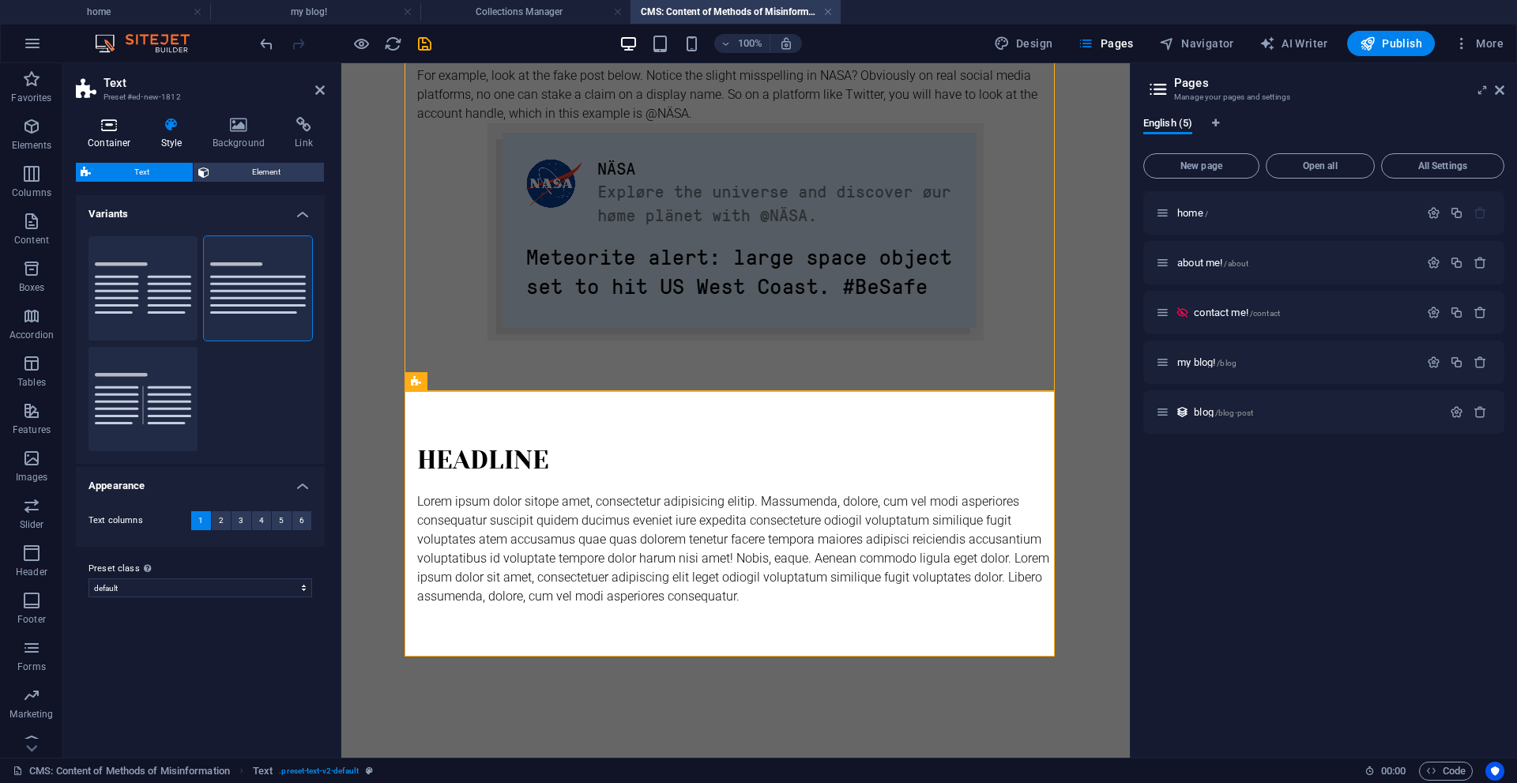
click at [113, 126] on icon at bounding box center [109, 125] width 67 height 16
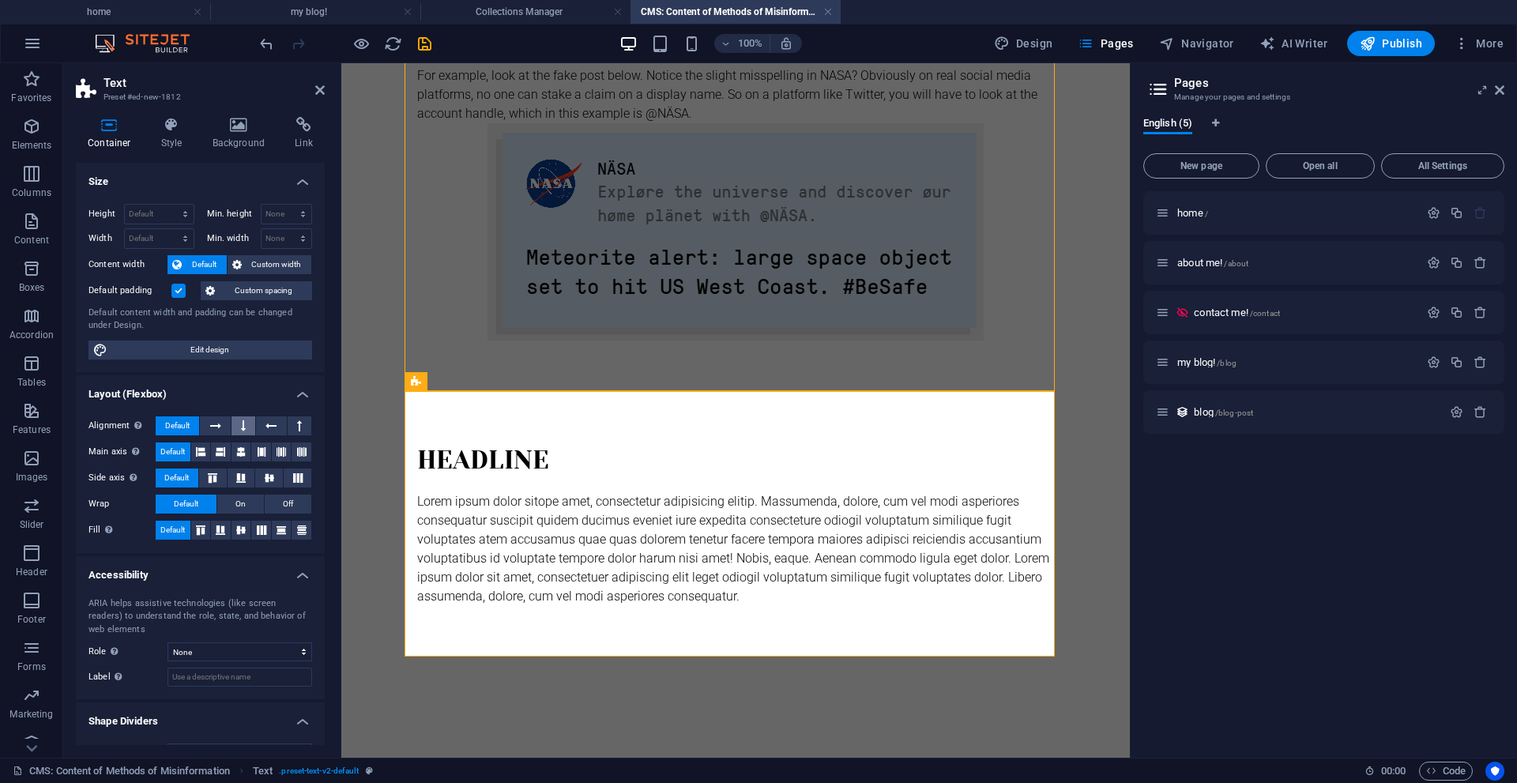
click at [237, 427] on button at bounding box center [243, 425] width 24 height 19
click at [241, 459] on button at bounding box center [241, 451] width 20 height 19
click at [255, 480] on button at bounding box center [269, 477] width 28 height 19
click at [36, 145] on p "Elements" at bounding box center [32, 145] width 40 height 13
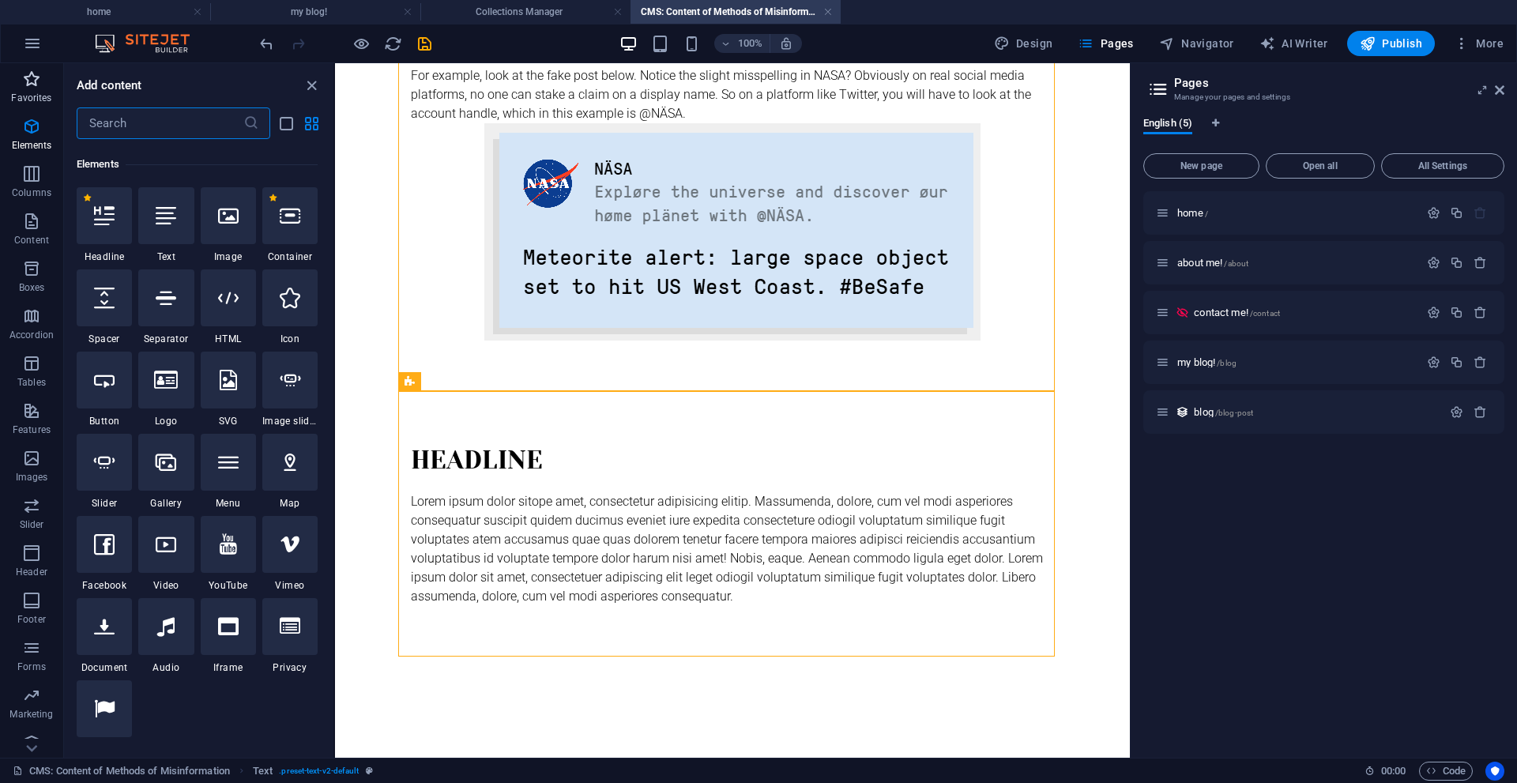
scroll to position [168, 0]
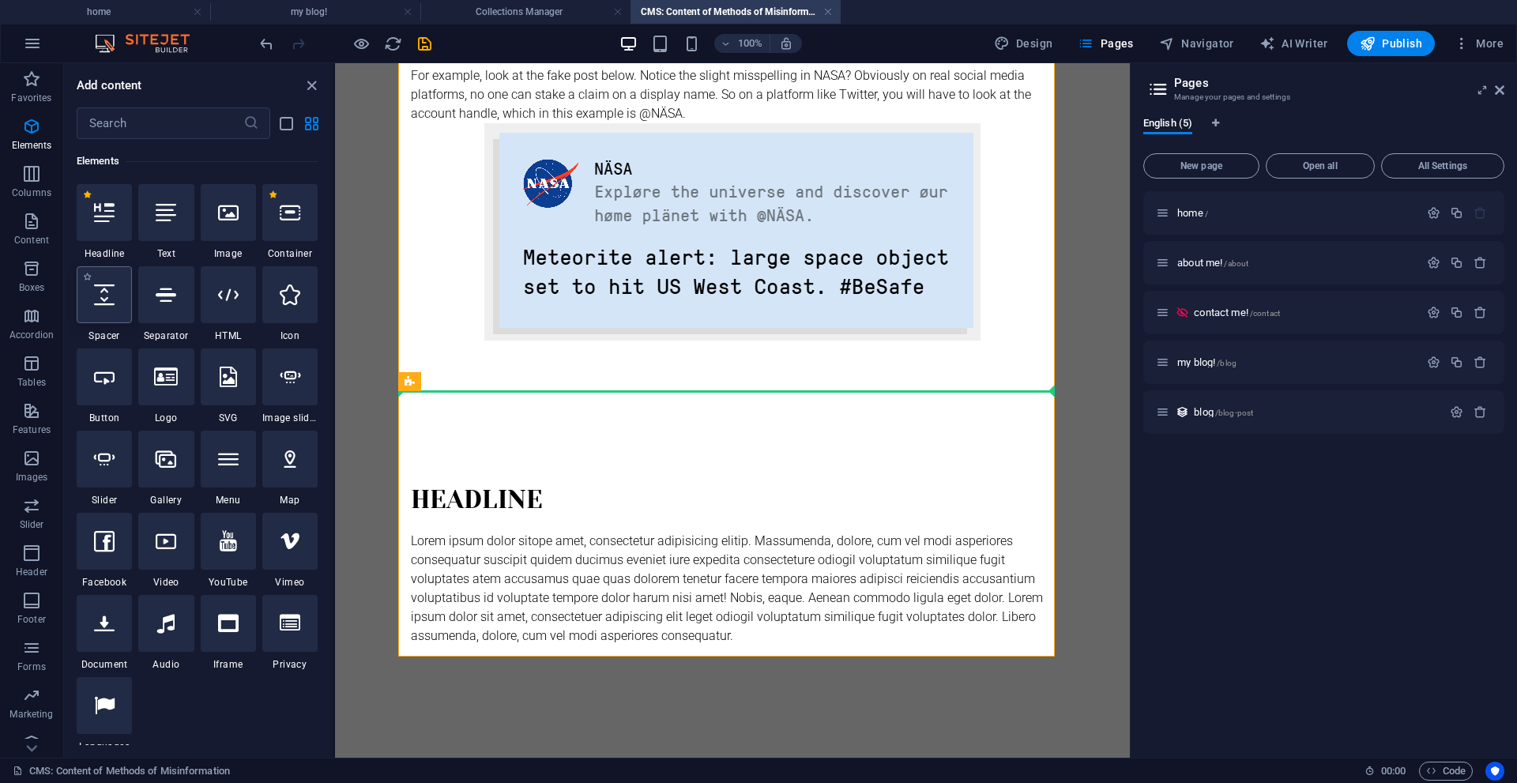
select select "px"
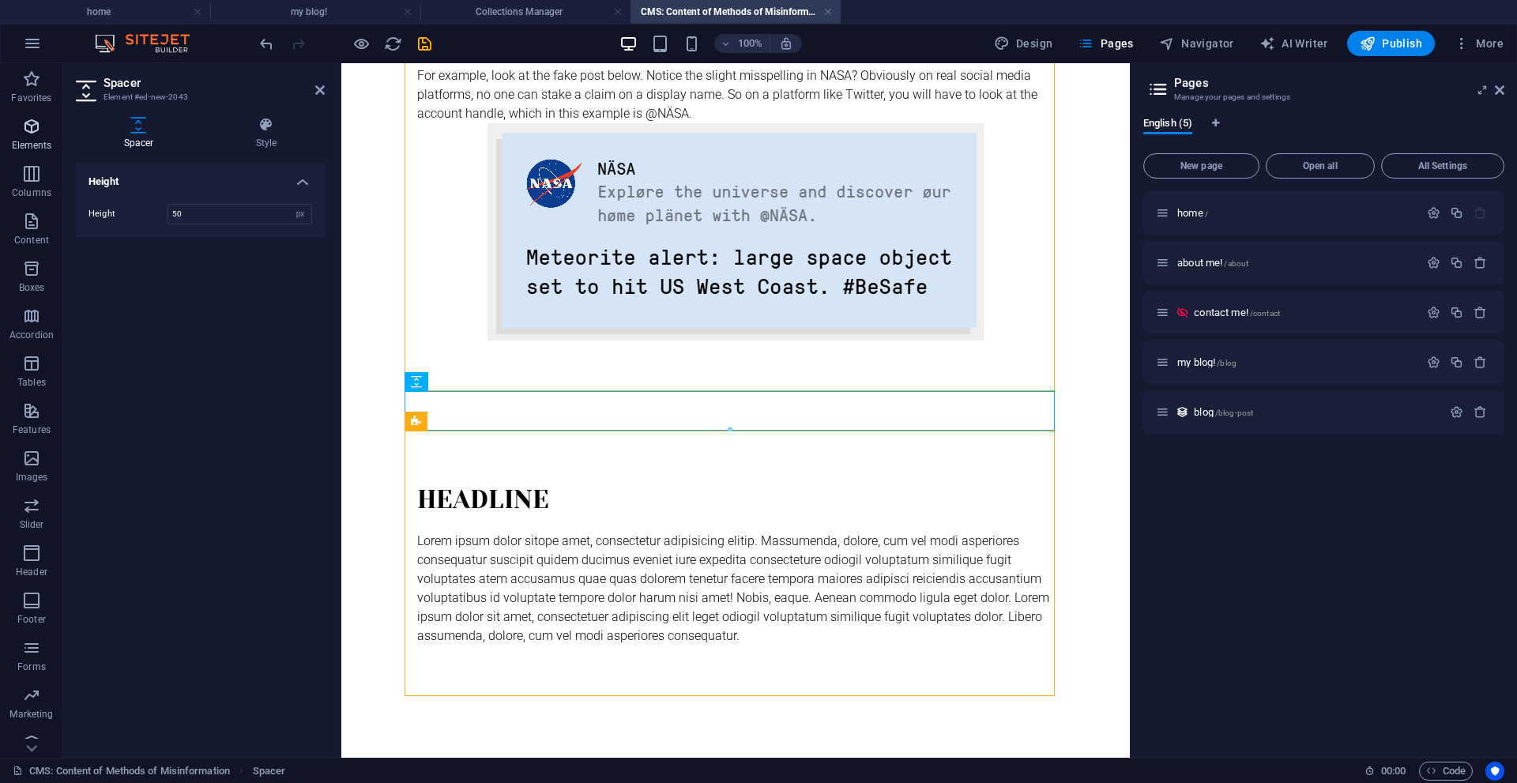
click at [30, 133] on icon "button" at bounding box center [31, 126] width 19 height 19
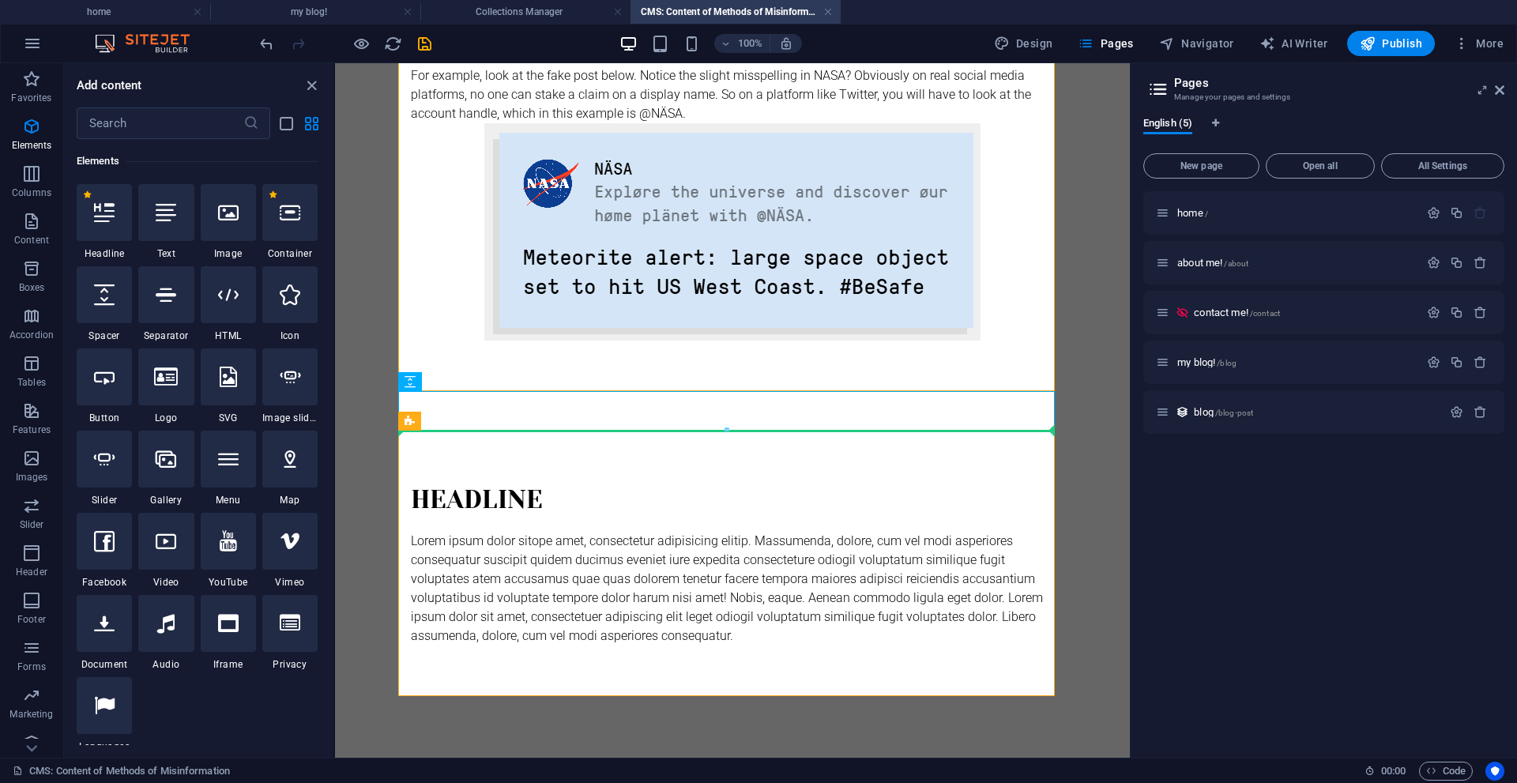
select select "px"
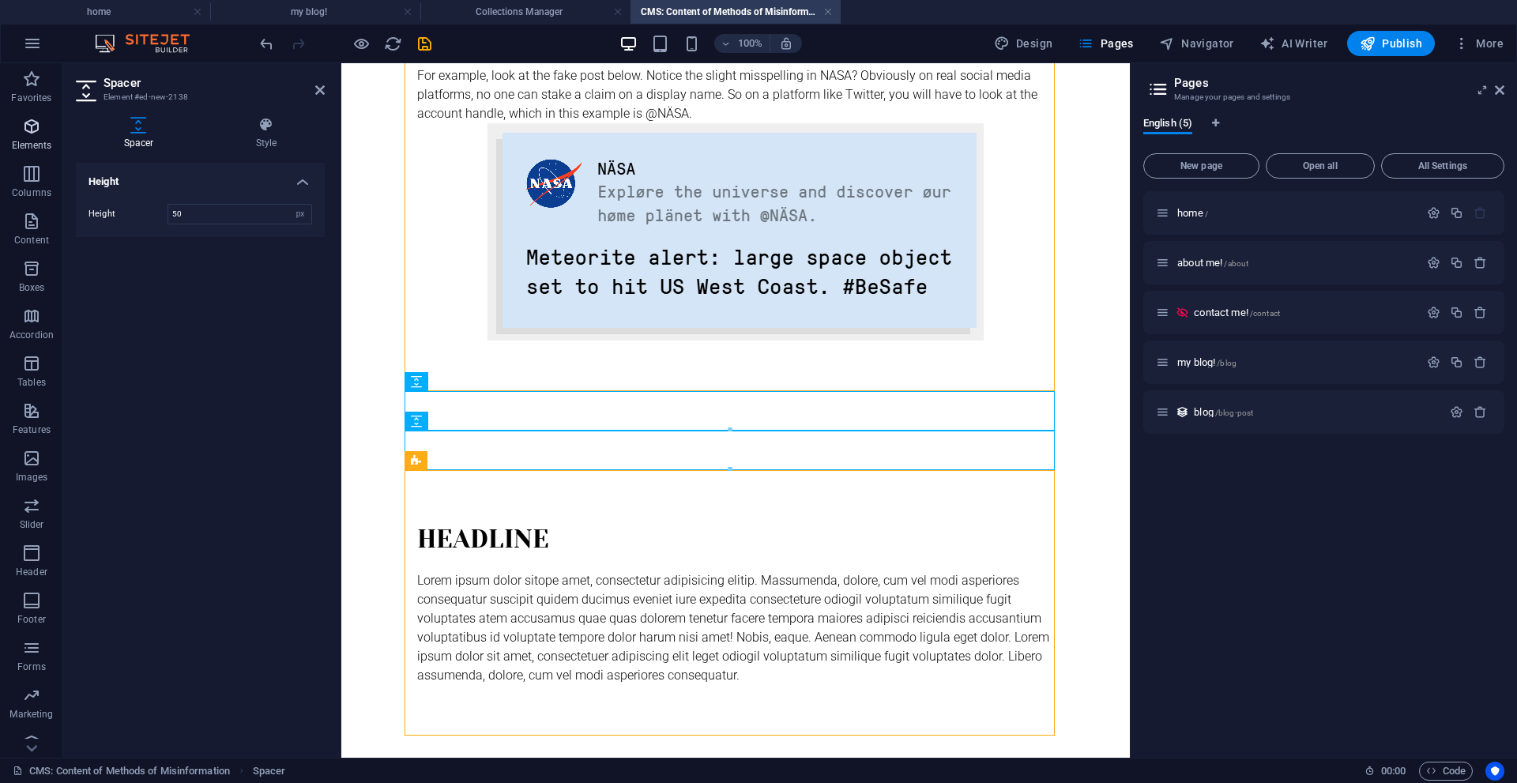
click at [33, 118] on icon "button" at bounding box center [31, 126] width 19 height 19
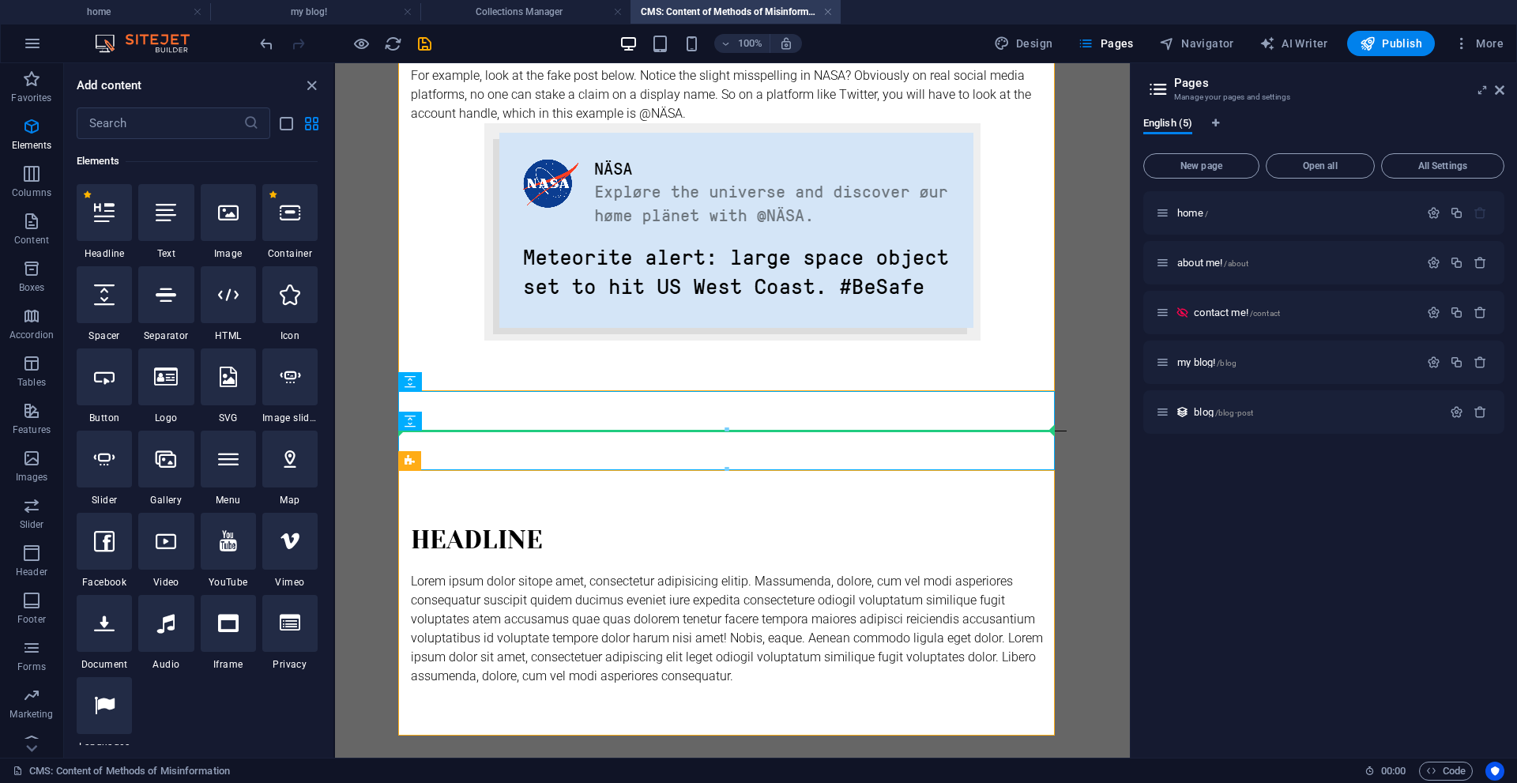
select select "%"
select select "px"
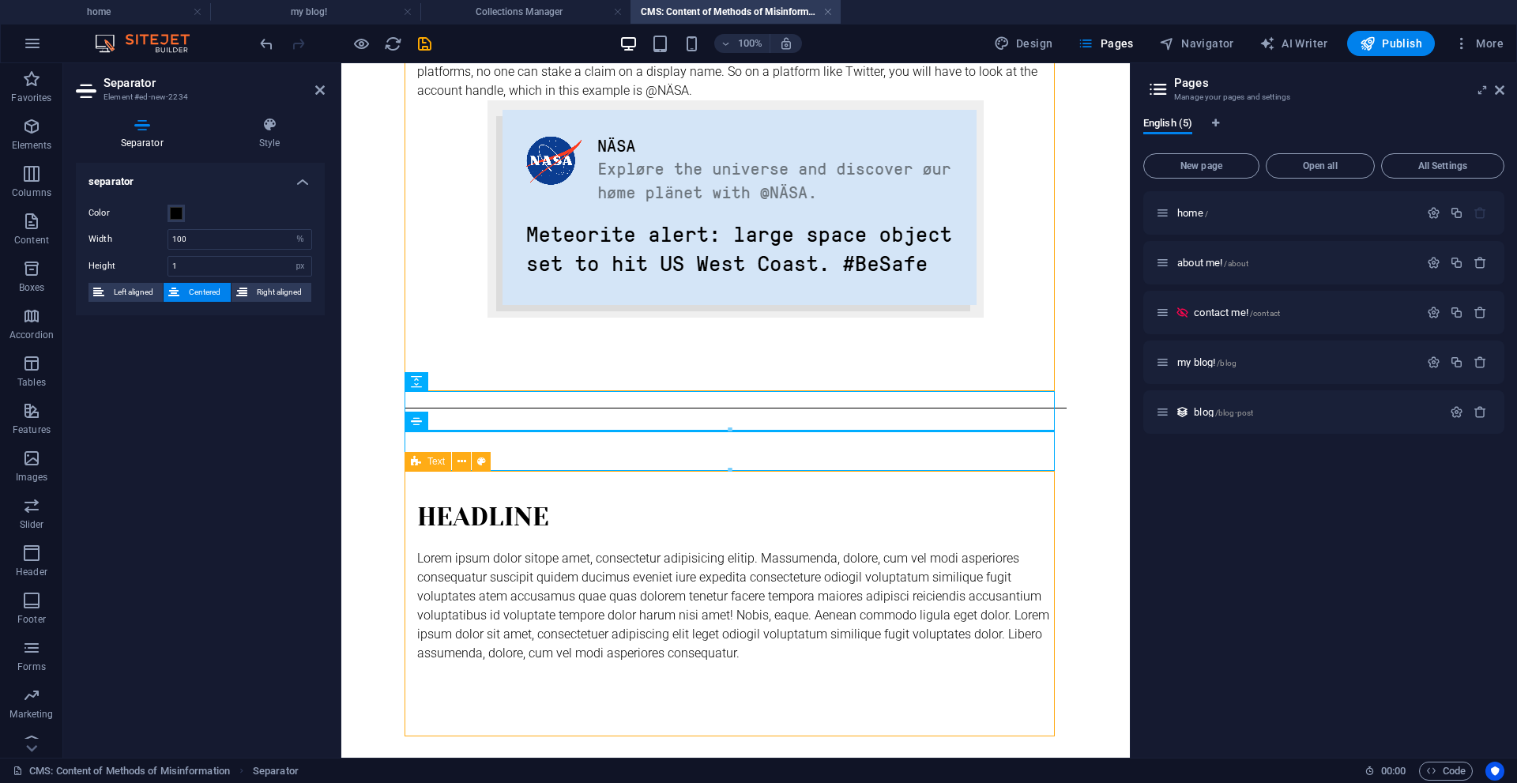
scroll to position [837, 0]
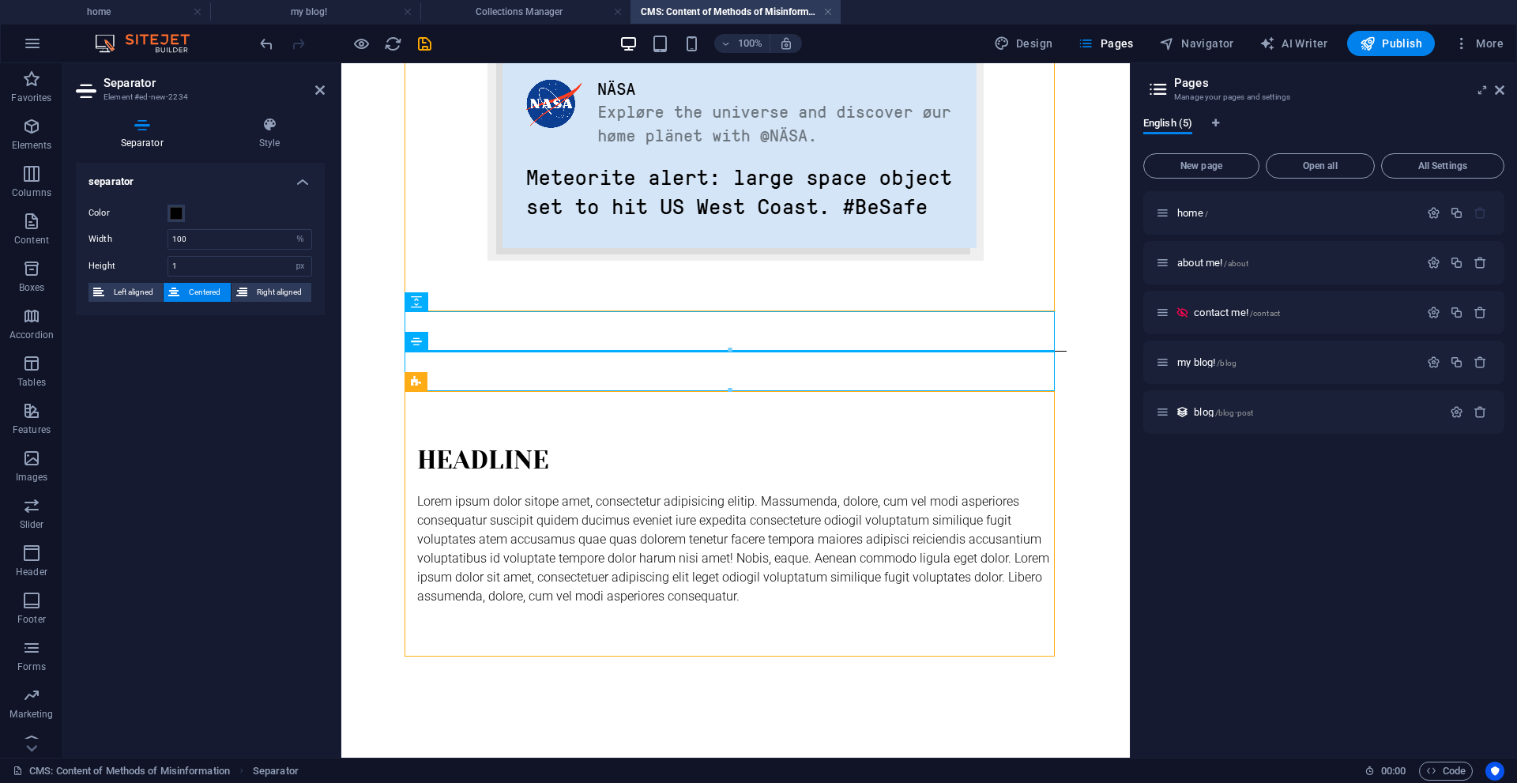
click at [325, 94] on aside "Separator Element #ed-new-2234 Separator Style separator Color Width 100 px rem…" at bounding box center [202, 410] width 278 height 694
click at [316, 90] on icon at bounding box center [319, 90] width 9 height 13
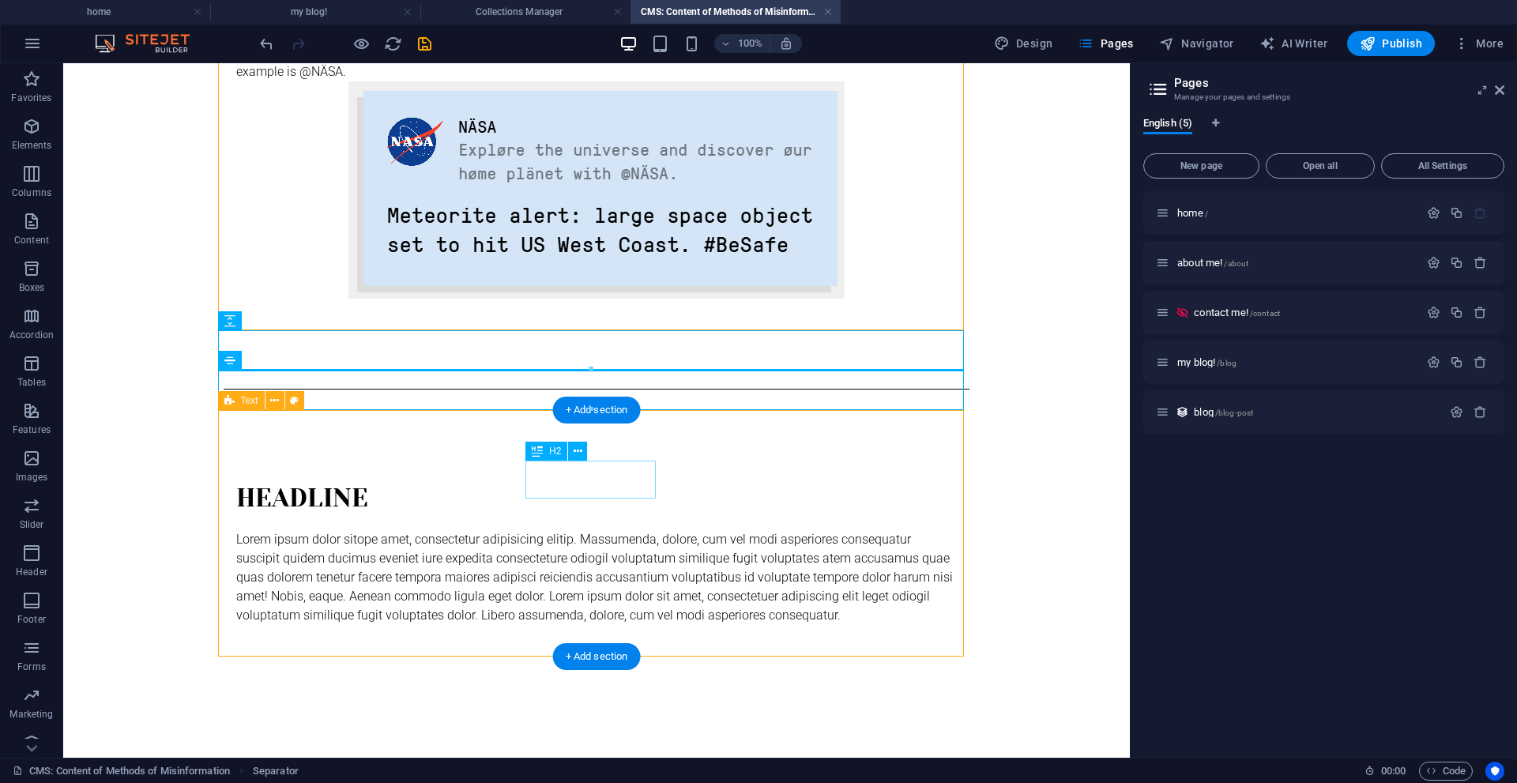
click at [578, 479] on div "Headline" at bounding box center [596, 498] width 720 height 38
click at [300, 472] on div "Headline Lorem ipsum dolor sitope amet, consectetur adipisicing elitip. Massume…" at bounding box center [597, 552] width 746 height 246
click at [596, 483] on div "Headline" at bounding box center [596, 498] width 720 height 38
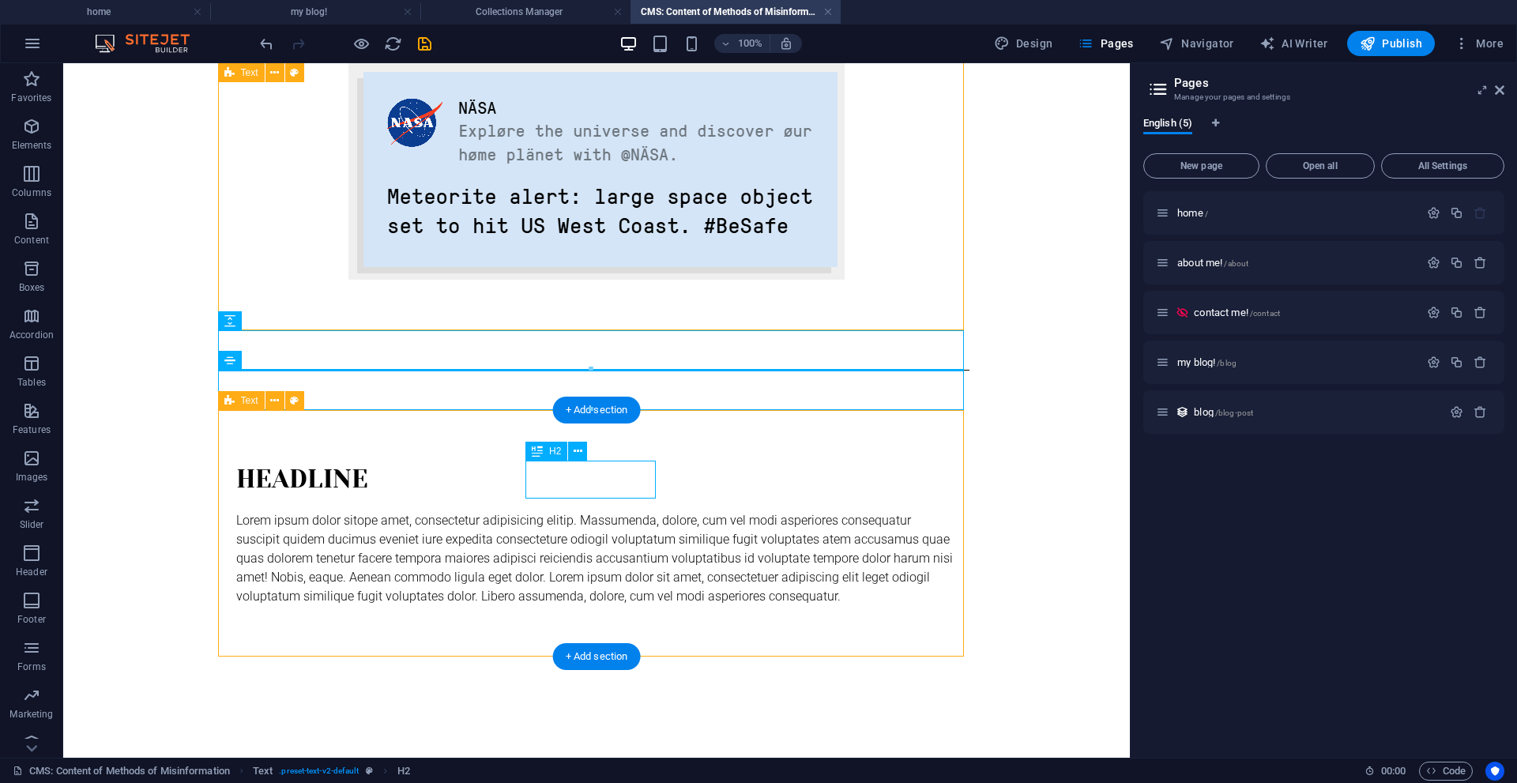
click at [318, 483] on div "Headline Lorem ipsum dolor sitope amet, consectetur adipisicing elitip. Massume…" at bounding box center [597, 533] width 746 height 246
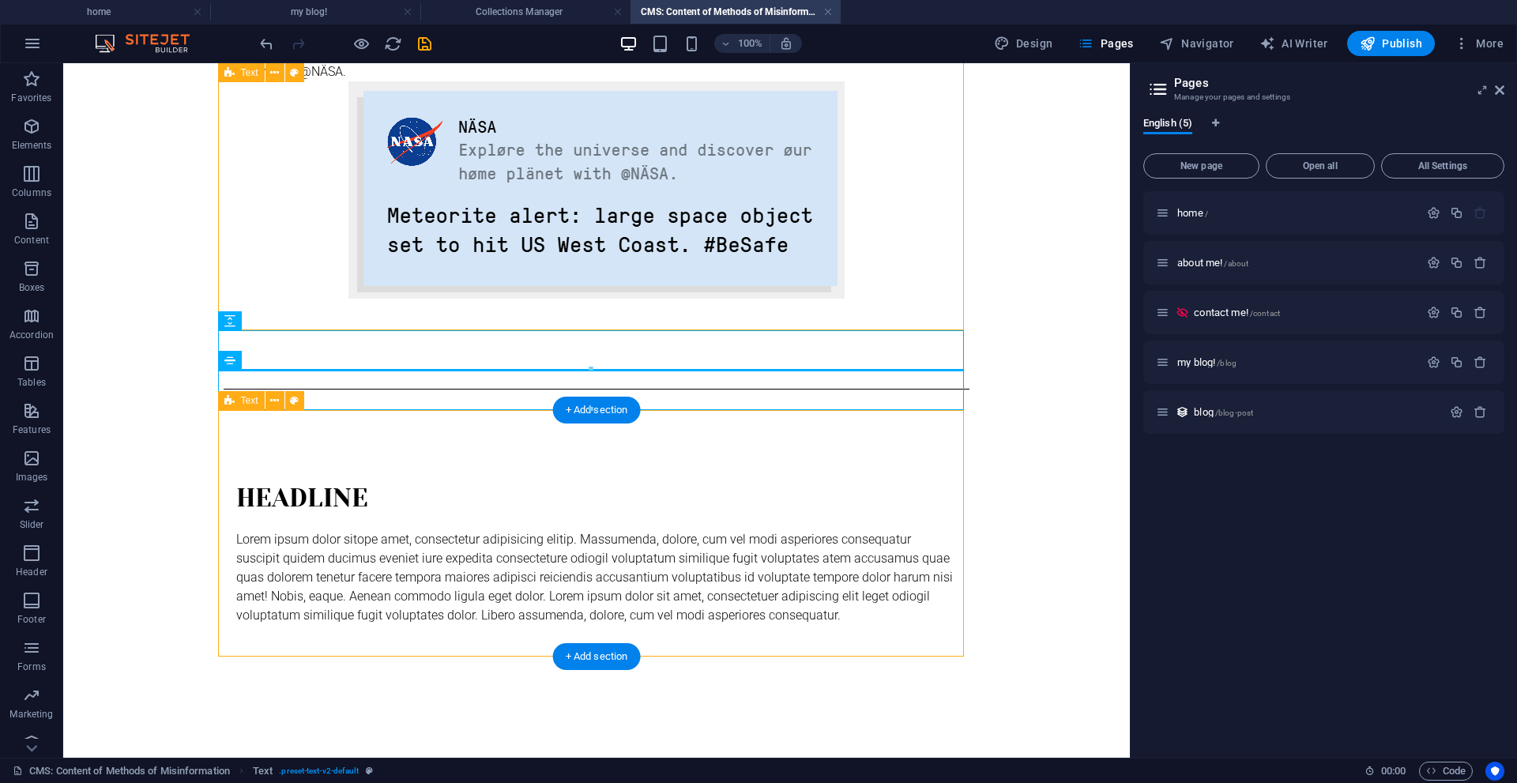
click at [626, 452] on div "Headline Lorem ipsum dolor sitope amet, consectetur adipisicing elitip. Massume…" at bounding box center [597, 552] width 746 height 246
click at [585, 479] on div "Headline" at bounding box center [596, 498] width 720 height 38
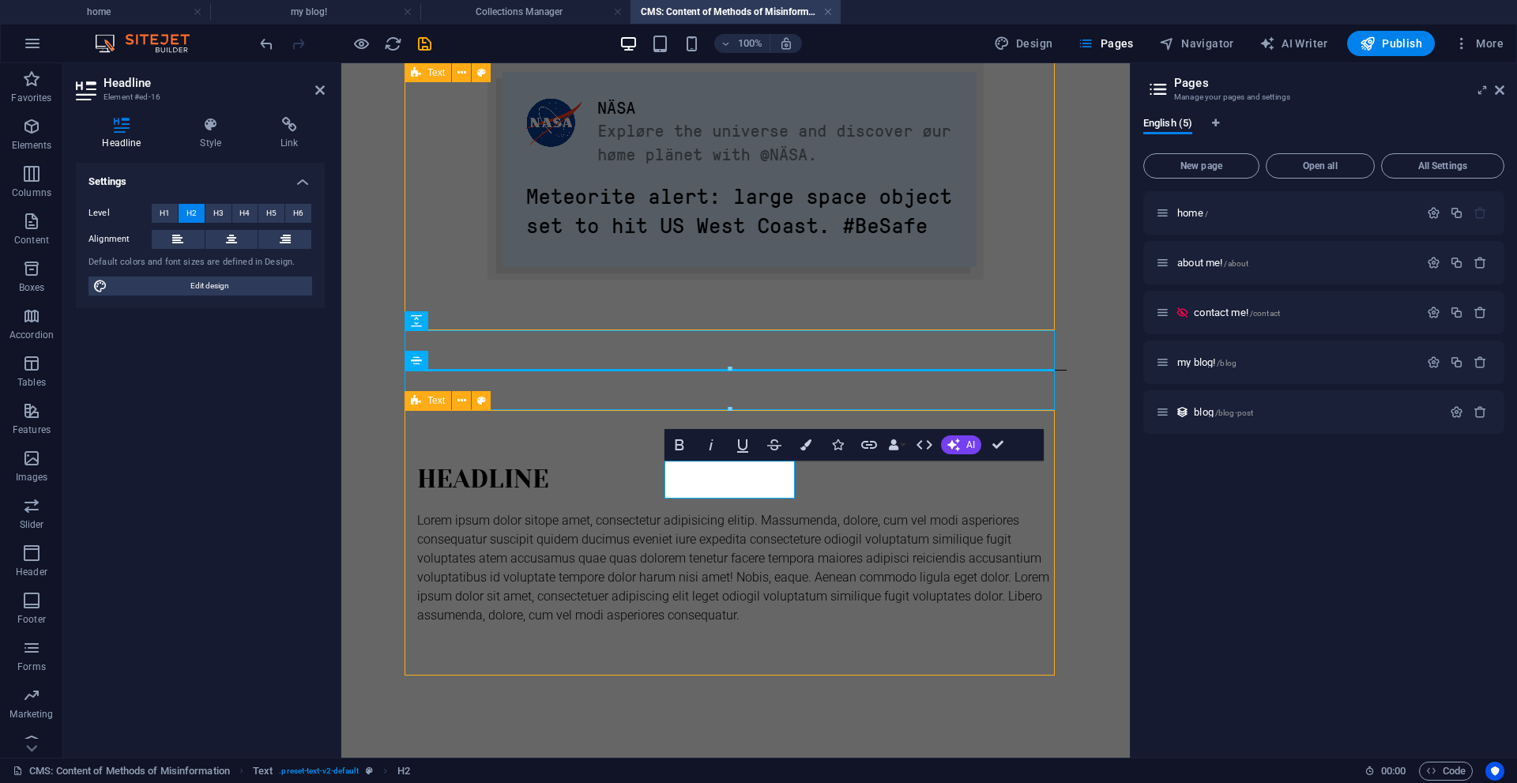
click at [585, 479] on div "Headline Lorem ipsum dolor sitope amet, consectetur adipisicing elitip. Massume…" at bounding box center [735, 542] width 662 height 265
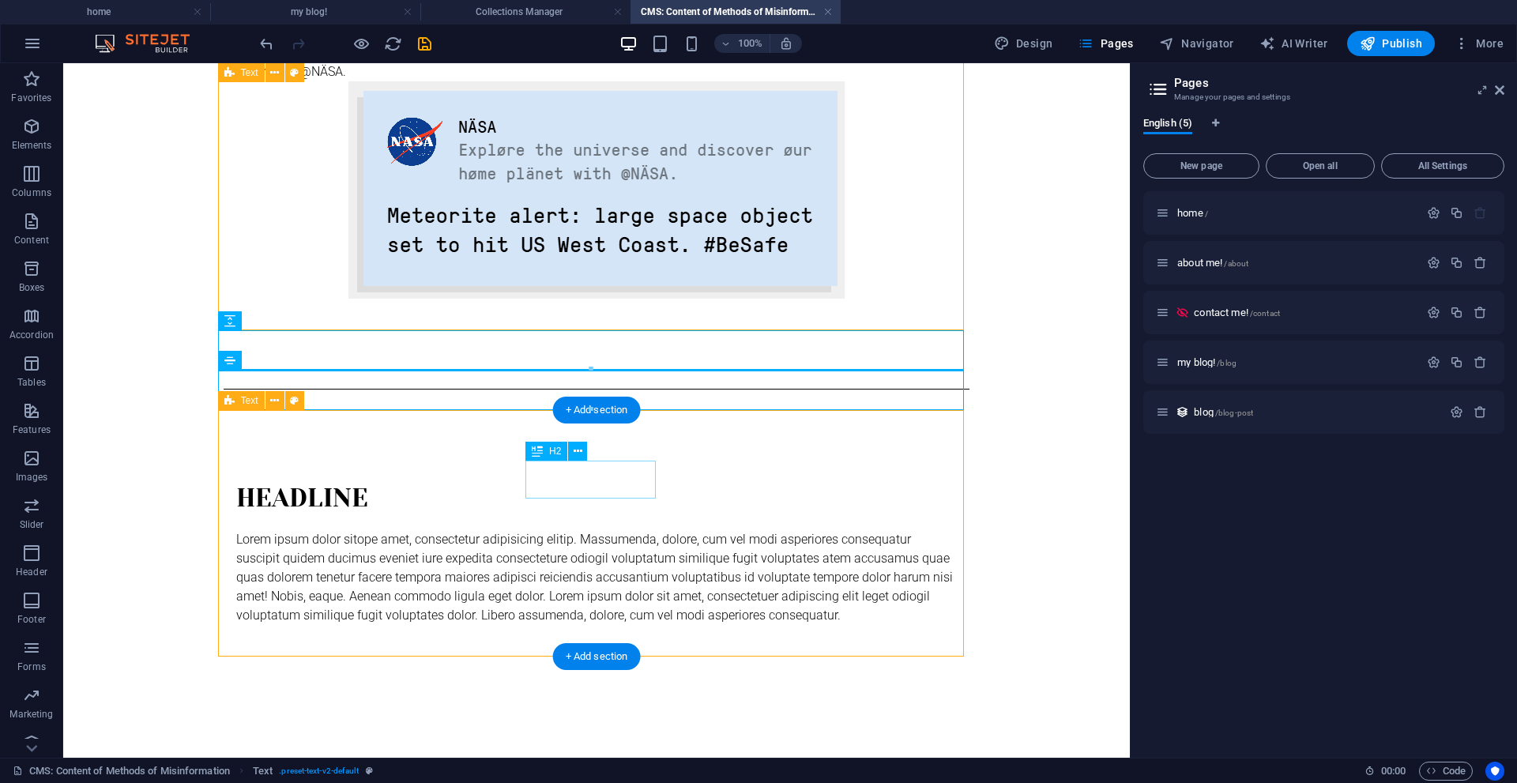
click at [585, 479] on div "Headline" at bounding box center [596, 498] width 720 height 38
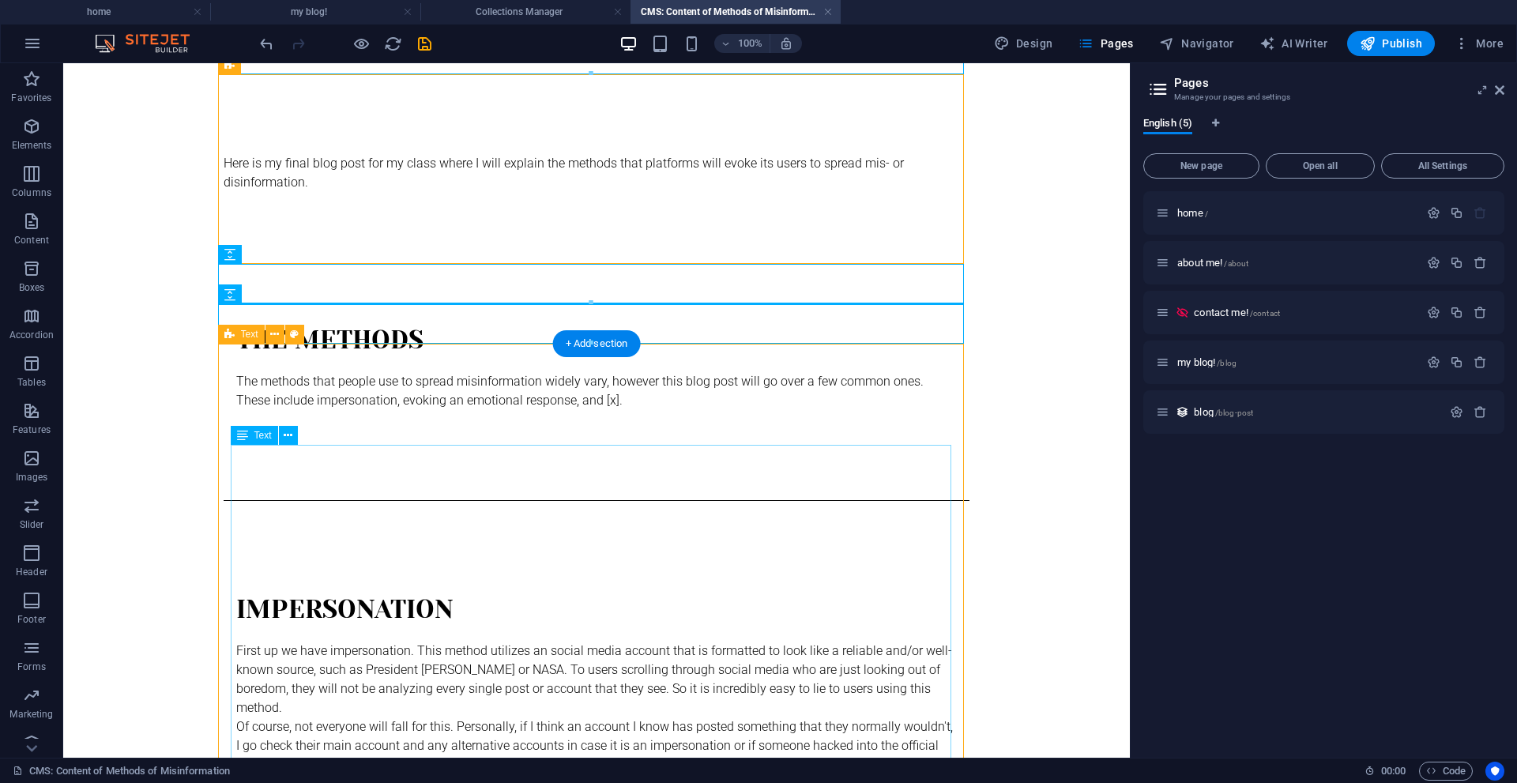
scroll to position [9, 0]
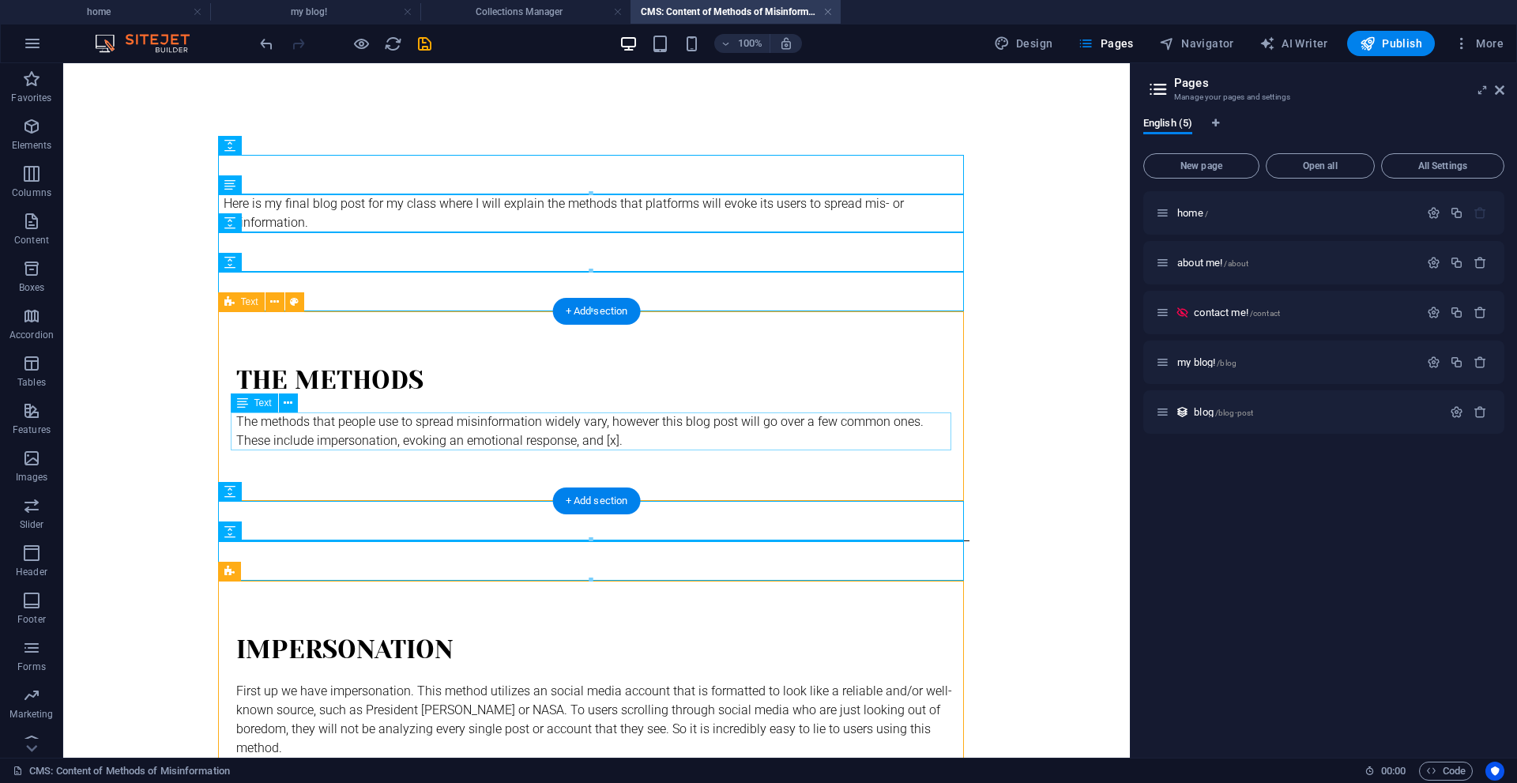
click at [596, 434] on div "The methods that people use to spread misinformation widely vary, however this …" at bounding box center [596, 431] width 720 height 38
click at [609, 438] on div "The methods that people use to spread misinformation widely vary, however this …" at bounding box center [596, 431] width 720 height 38
drag, startPoint x: 609, startPoint y: 438, endPoint x: 330, endPoint y: 438, distance: 278.8
click at [608, 438] on div "The methods that people use to spread misinformation widely vary, however this …" at bounding box center [596, 431] width 720 height 38
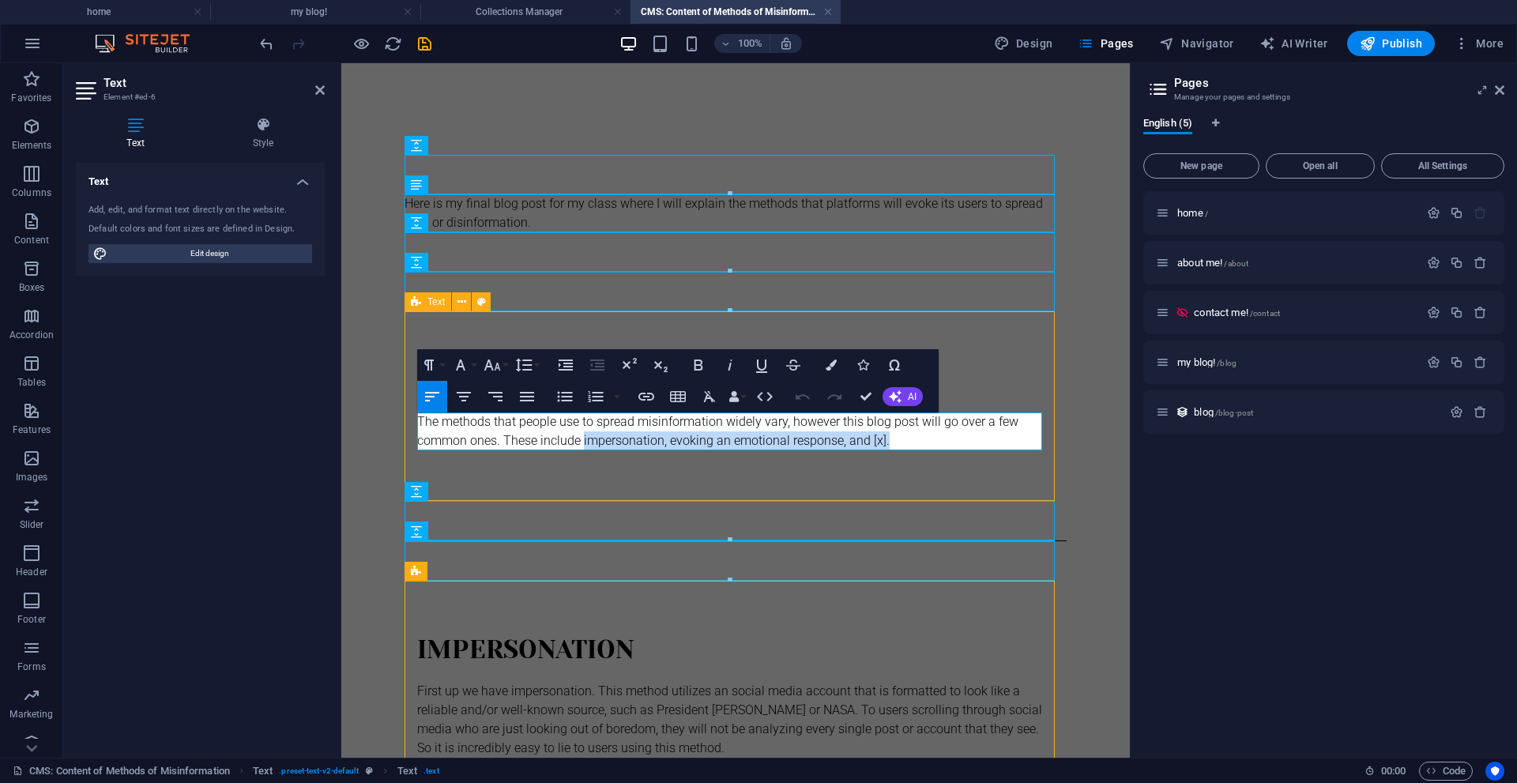
drag, startPoint x: 892, startPoint y: 442, endPoint x: 584, endPoint y: 445, distance: 308.1
click at [584, 445] on p "The methods that people use to spread misinformation widely vary, however this …" at bounding box center [735, 431] width 637 height 38
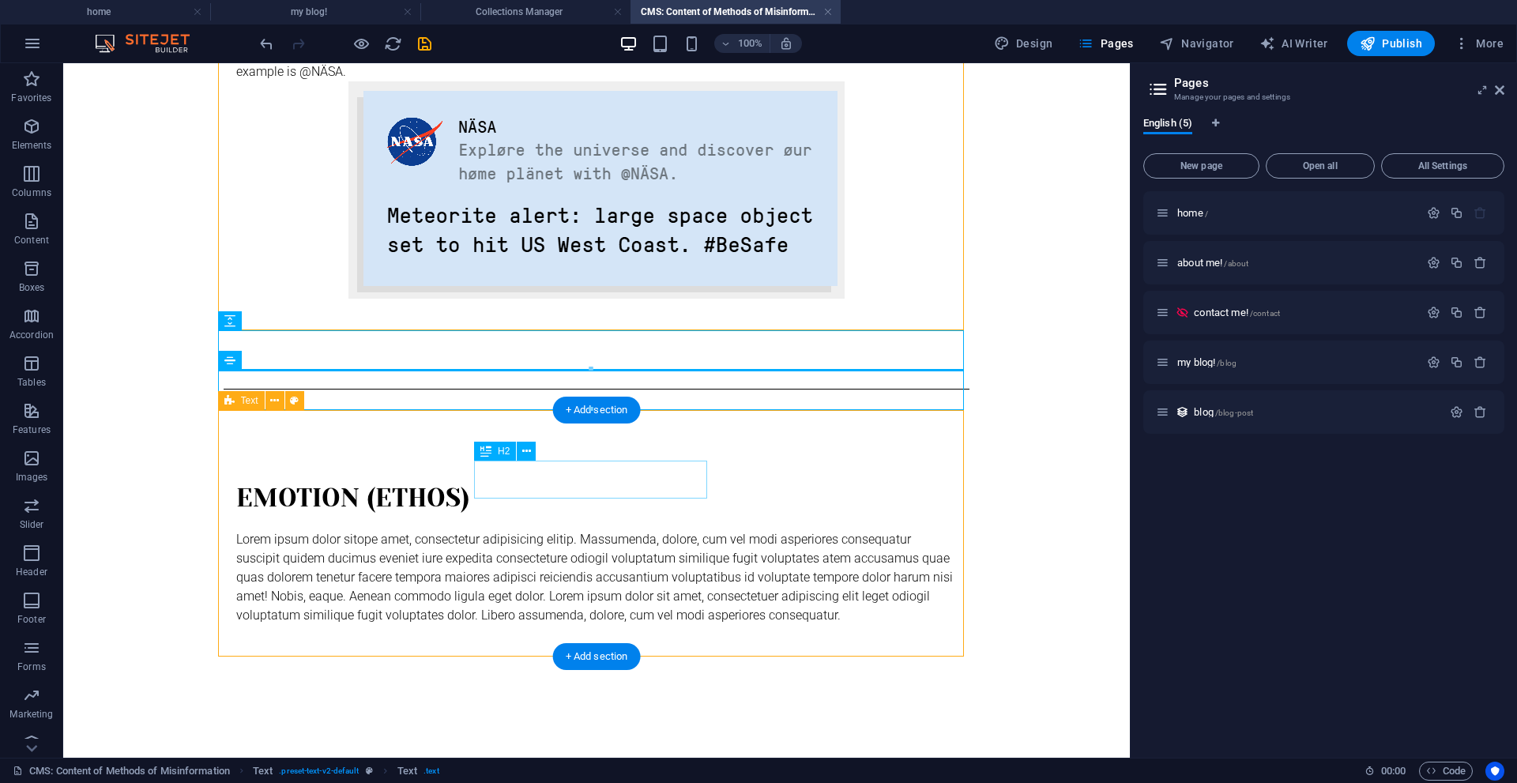
click at [607, 479] on div "EMOTION (ETHOS)" at bounding box center [596, 498] width 720 height 38
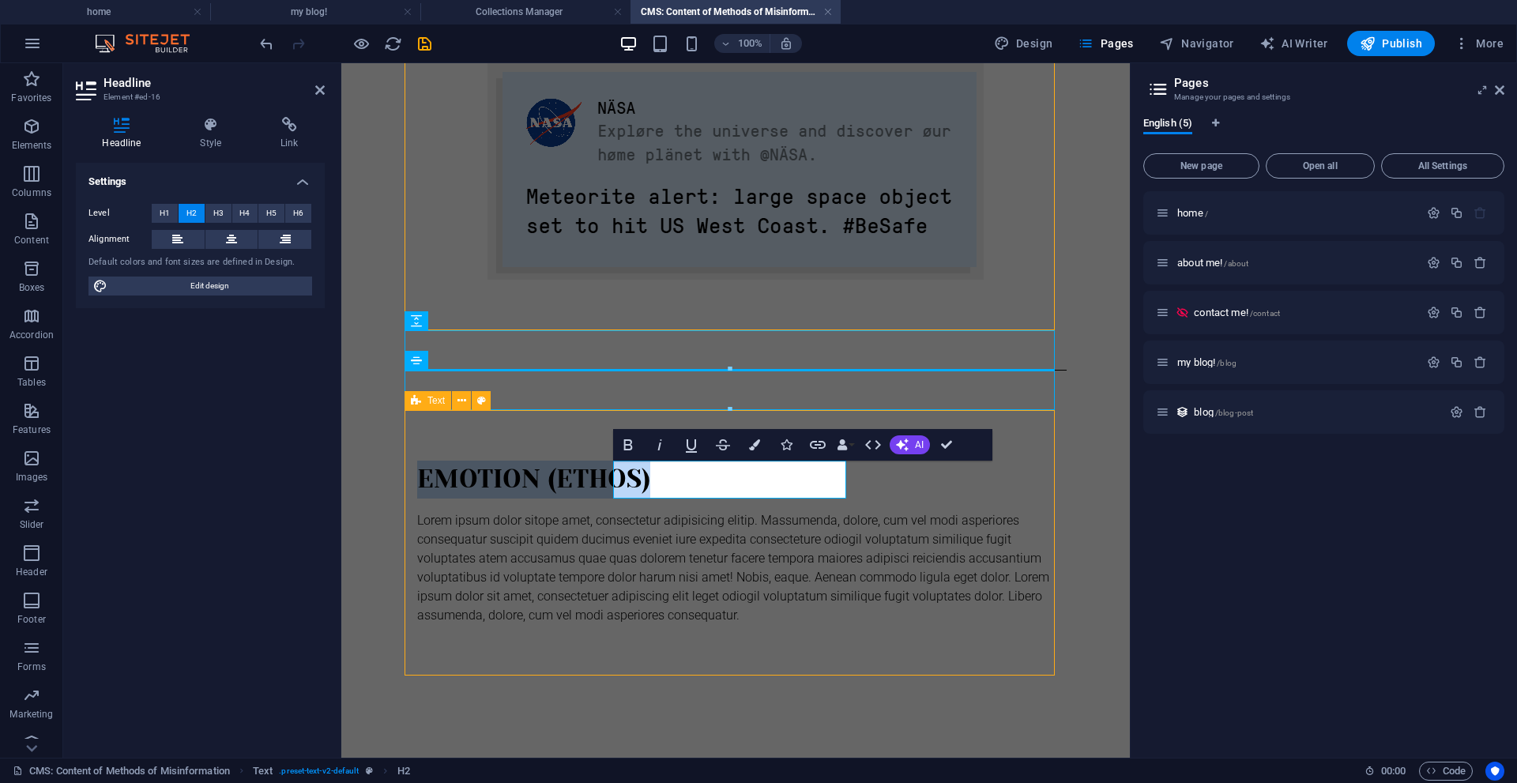
click at [804, 475] on h2 "EMOTION (ETHOS)" at bounding box center [735, 479] width 637 height 38
click at [763, 481] on h2 "EMOTION (ETHOS)" at bounding box center [735, 479] width 637 height 38
click at [766, 479] on h2 "EMOTION (ETHOS)" at bounding box center [735, 479] width 637 height 38
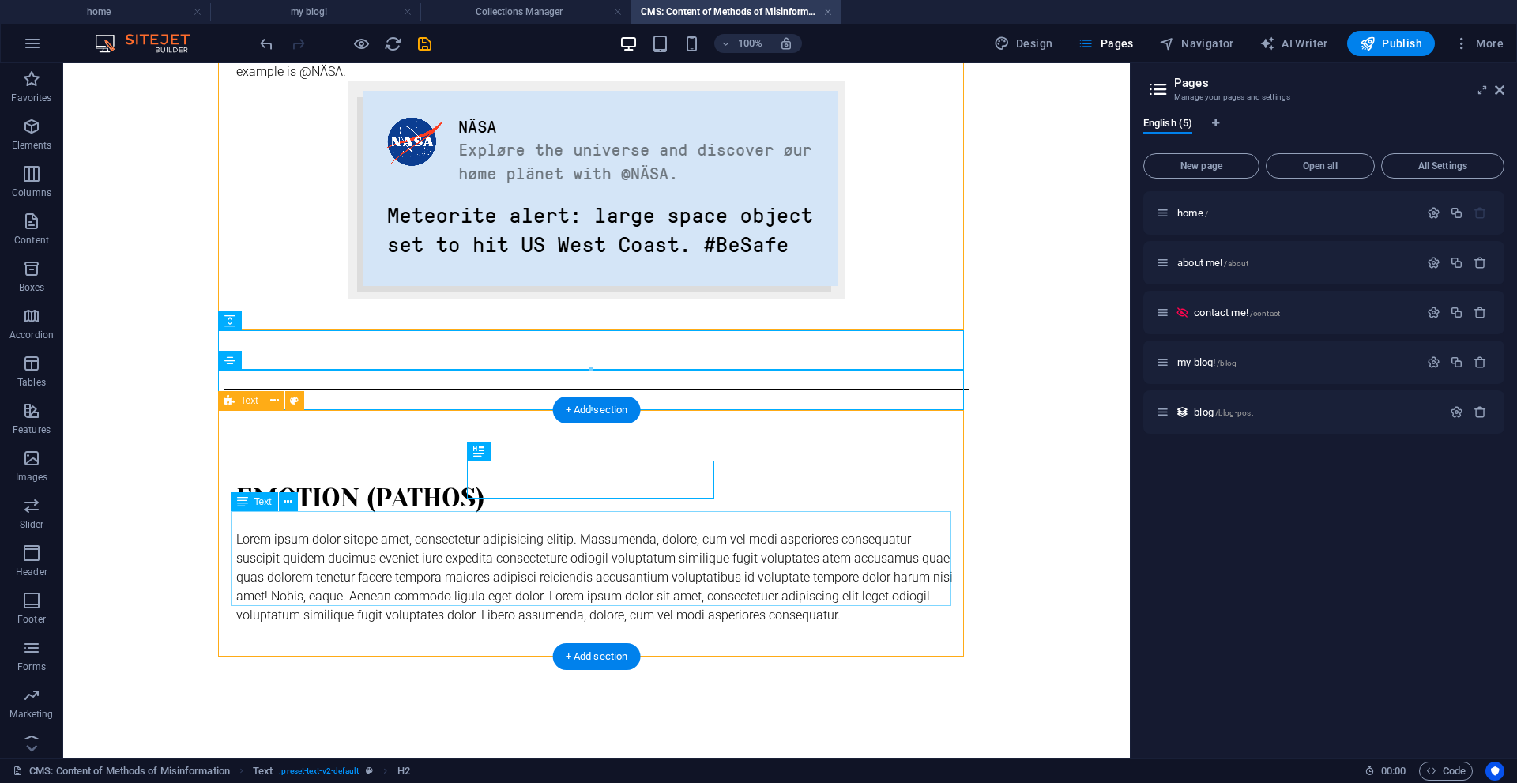
click at [729, 556] on div "Lorem ipsum dolor sitope amet, consectetur adipisicing elitip. Massumenda, dolo…" at bounding box center [596, 577] width 720 height 95
click at [729, 555] on div "Lorem ipsum dolor sitope amet, consectetur adipisicing elitip. Massumenda, dolo…" at bounding box center [596, 577] width 720 height 95
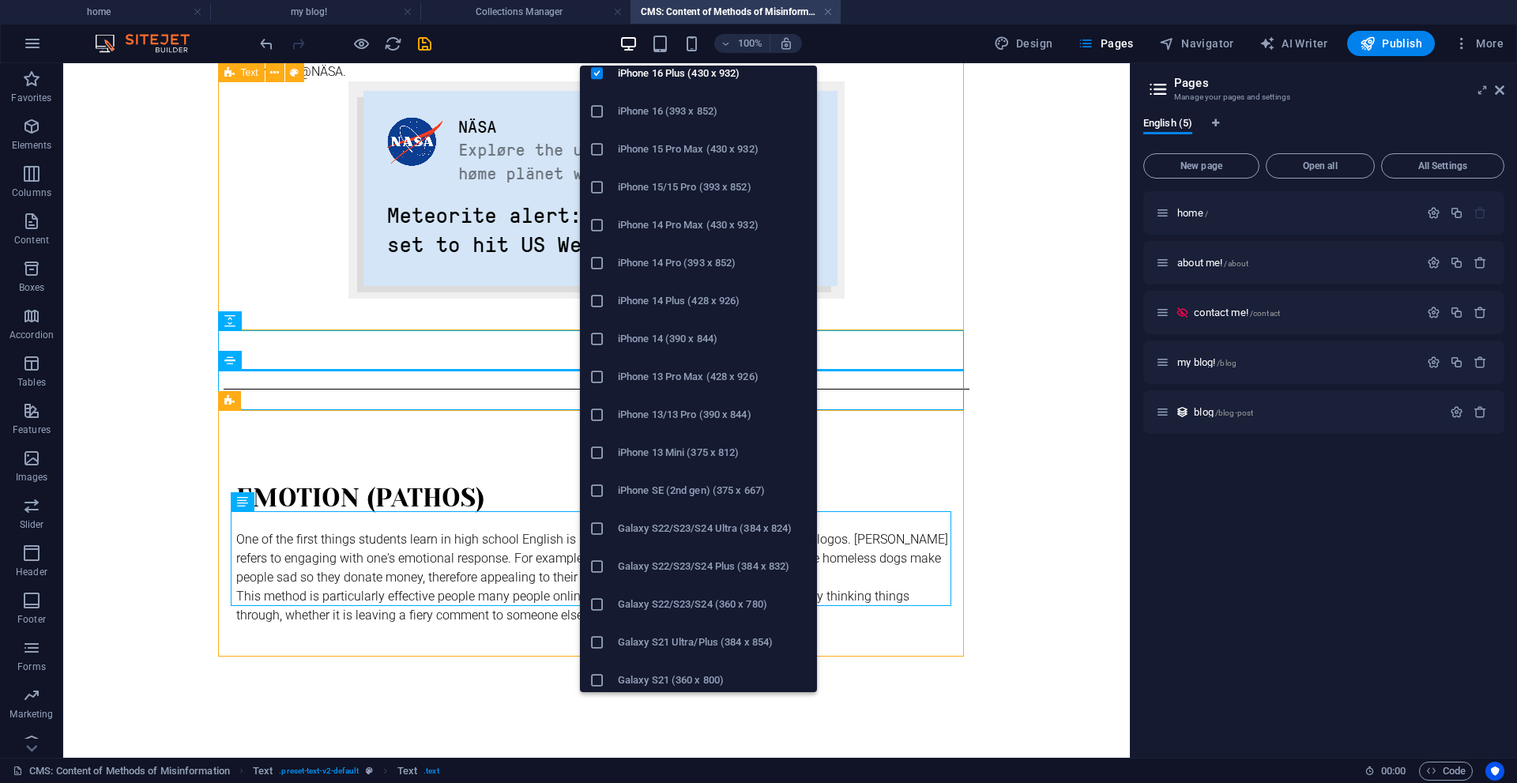
scroll to position [158, 0]
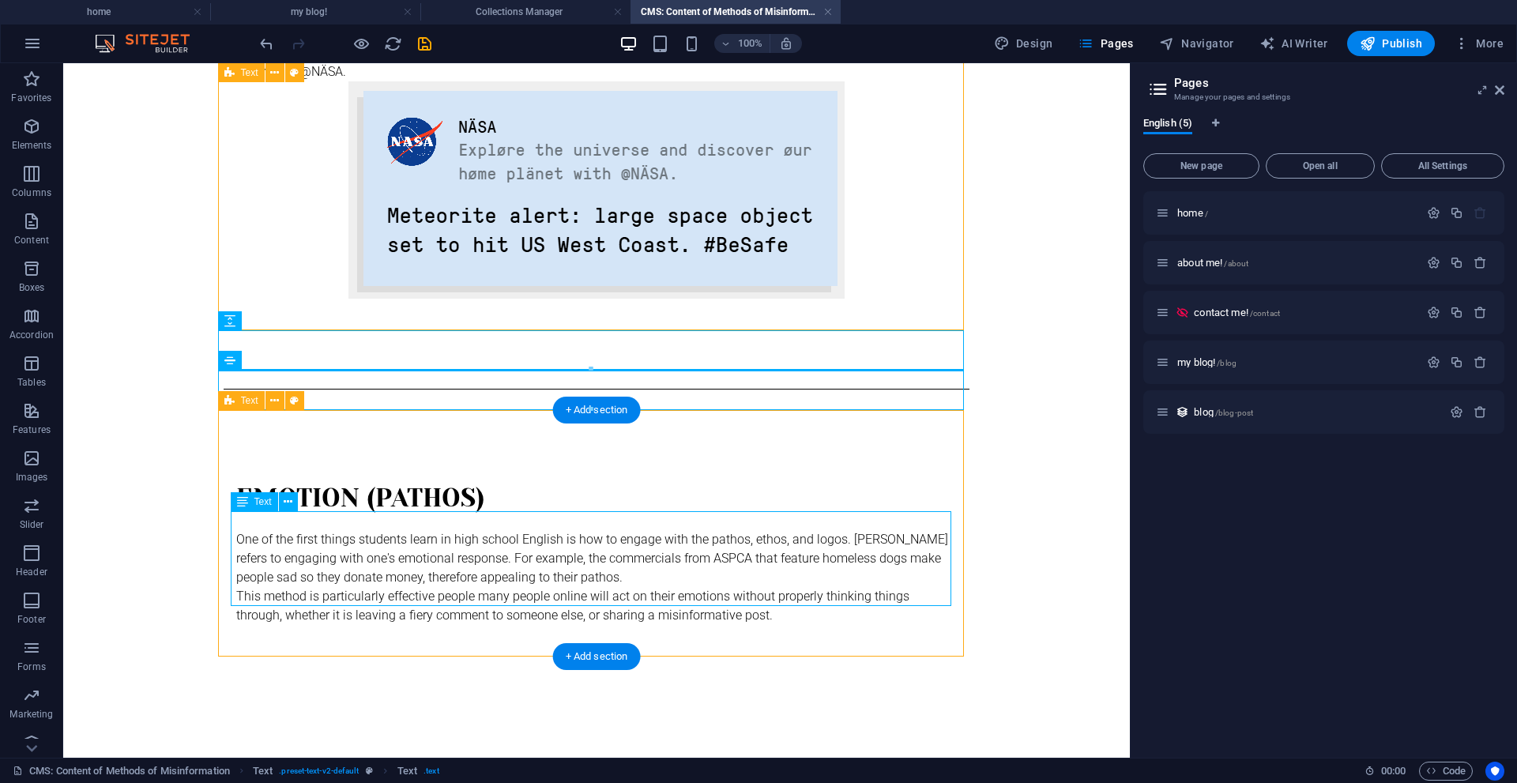
click at [819, 605] on div "One of the first things students learn in high school English is how to engage …" at bounding box center [596, 577] width 720 height 95
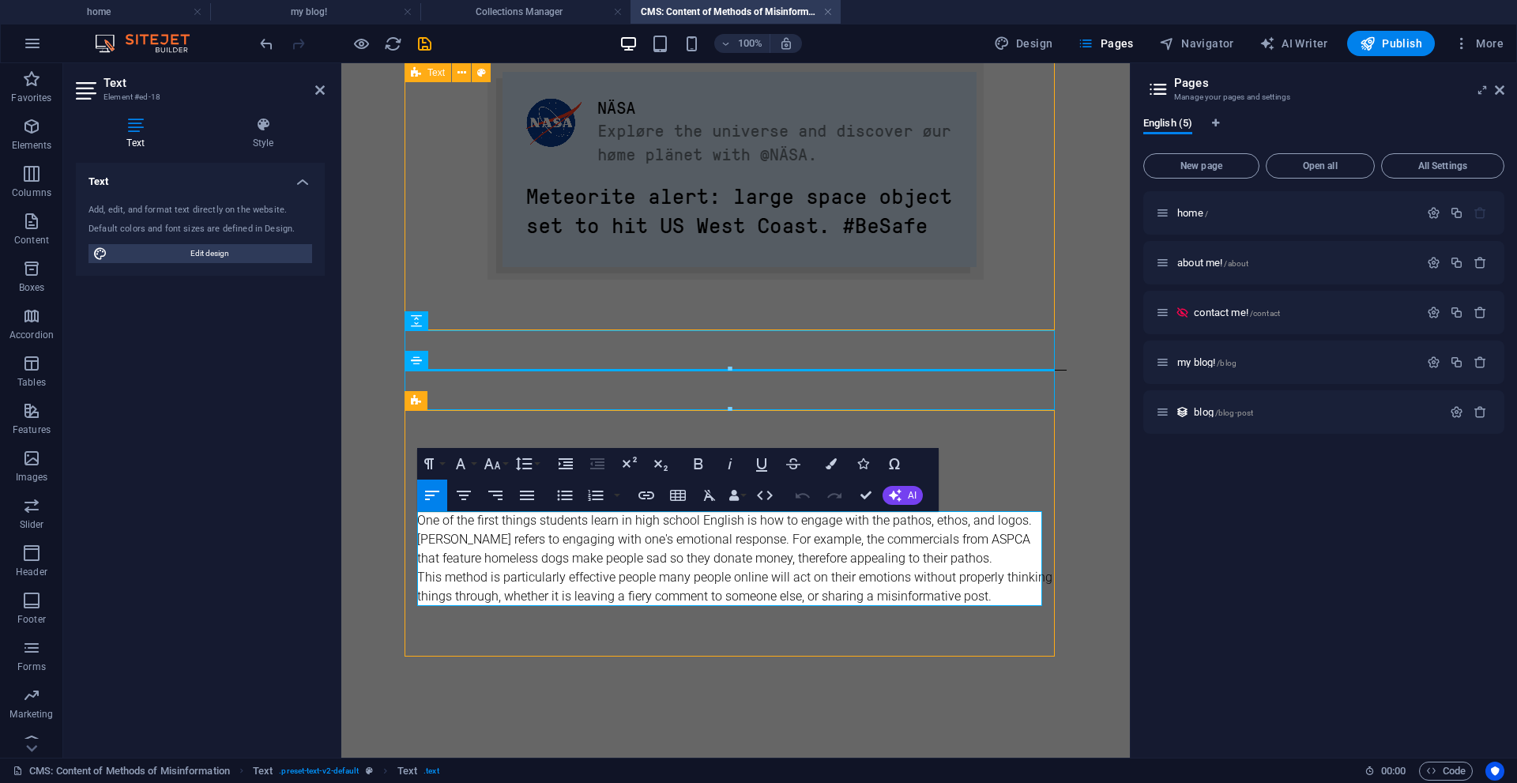
click at [1034, 593] on p "This method is particularly effective people many people online will act on the…" at bounding box center [735, 587] width 637 height 38
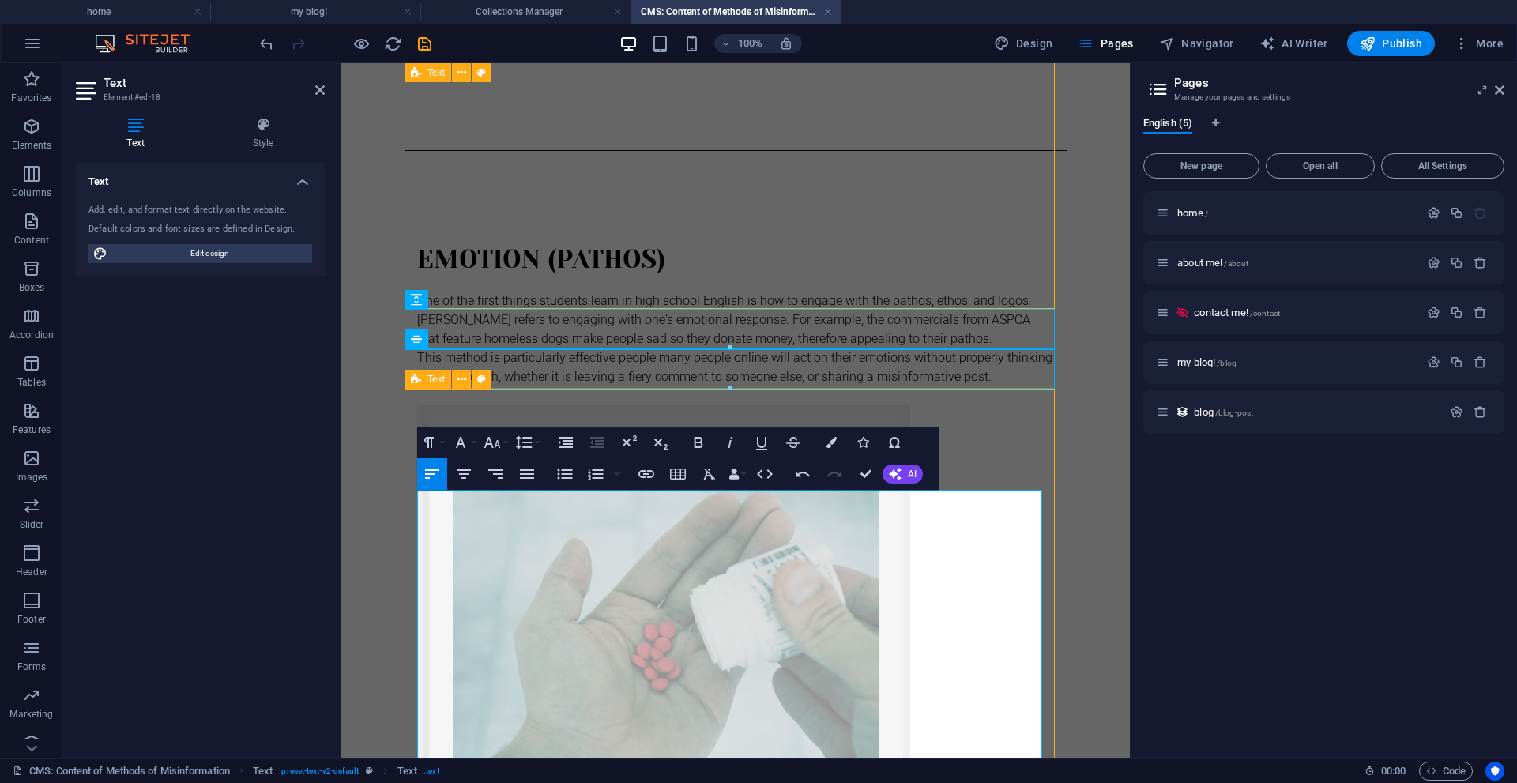
scroll to position [1055, 0]
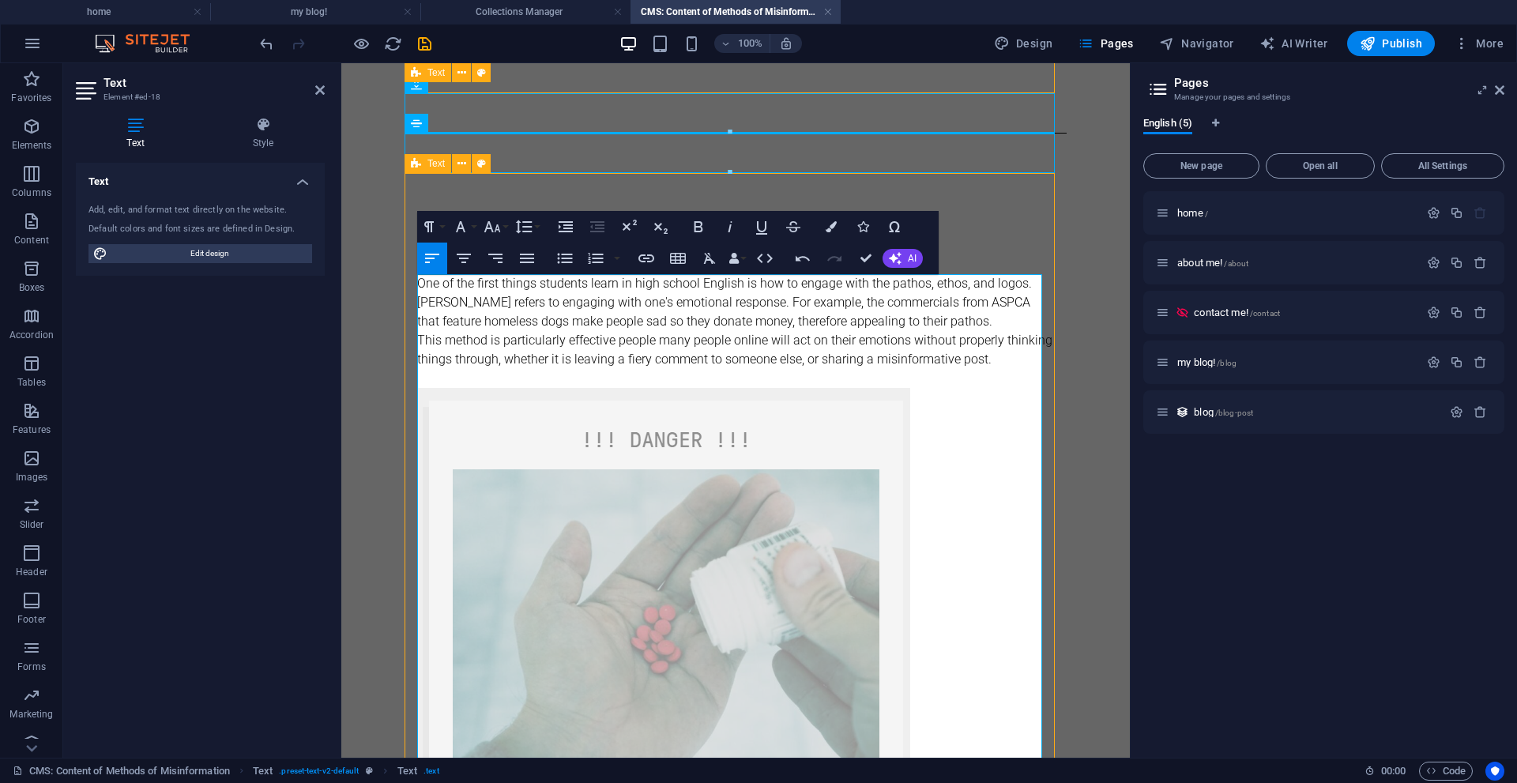
click at [788, 554] on img at bounding box center [663, 639] width 493 height 503
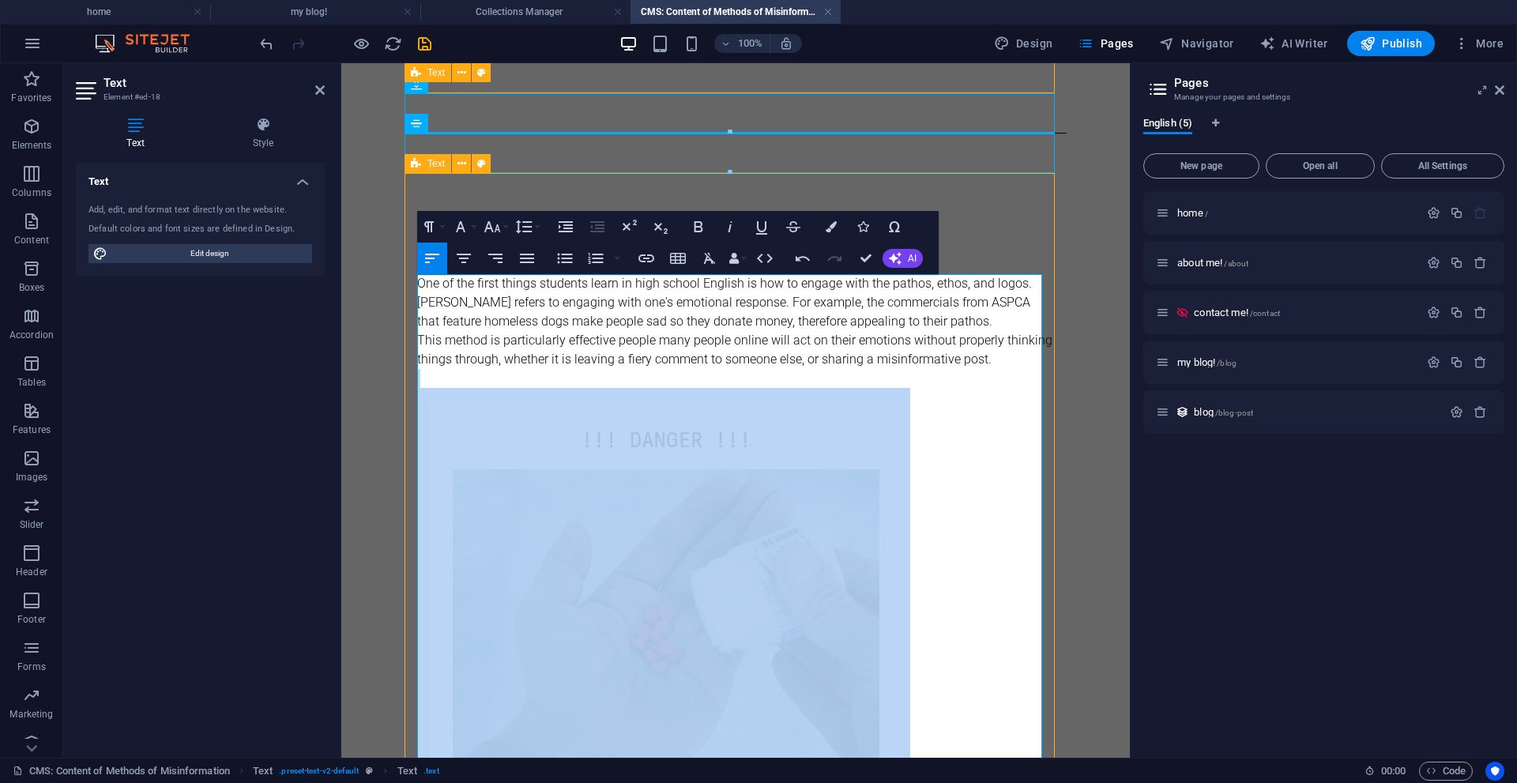
drag, startPoint x: 966, startPoint y: 614, endPoint x: 753, endPoint y: 374, distance: 321.2
click at [753, 374] on div "One of the first things students learn in high school English is how to engage …" at bounding box center [735, 582] width 637 height 617
click at [466, 259] on icon "button" at bounding box center [464, 258] width 14 height 9
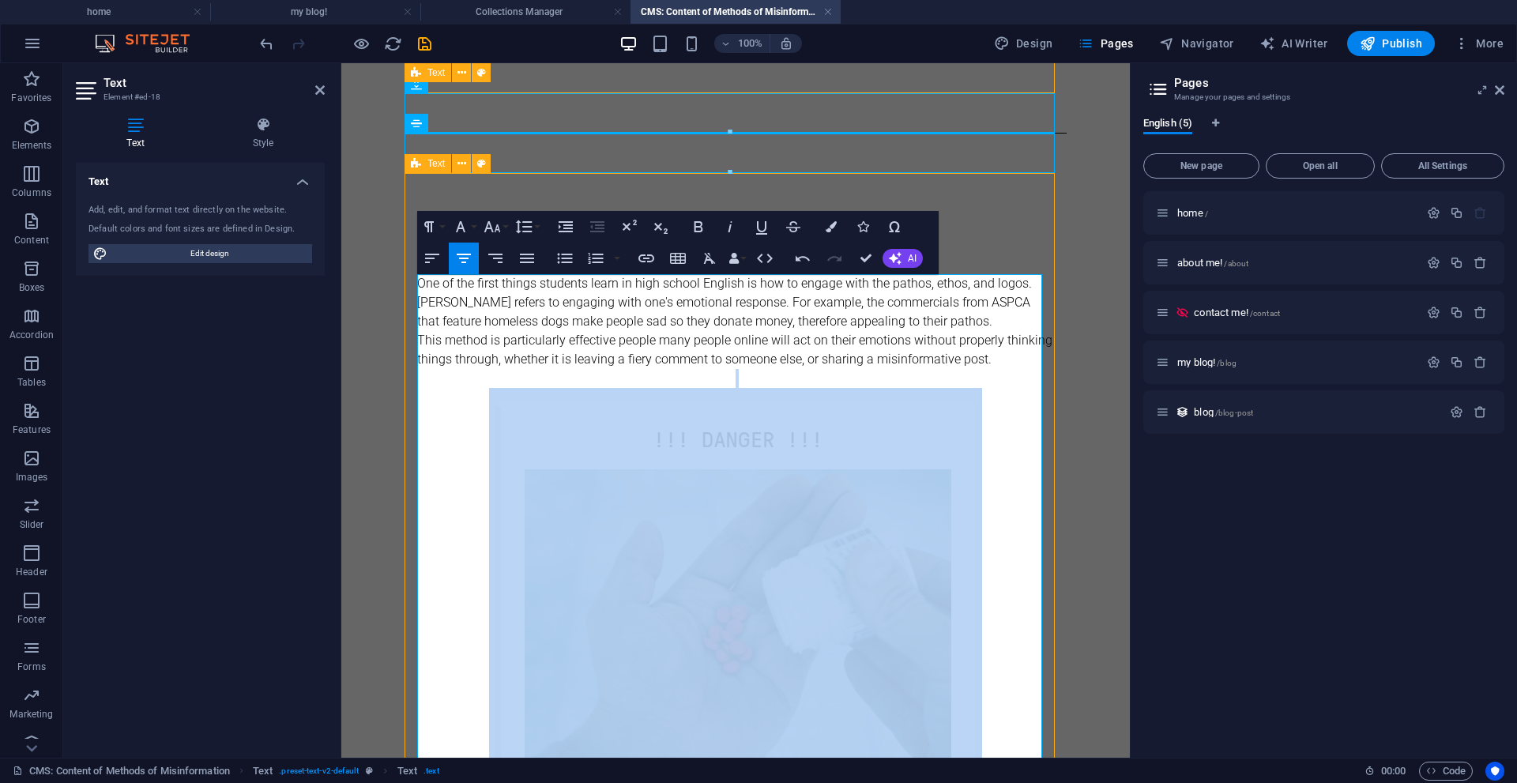
click at [600, 372] on p at bounding box center [735, 378] width 637 height 19
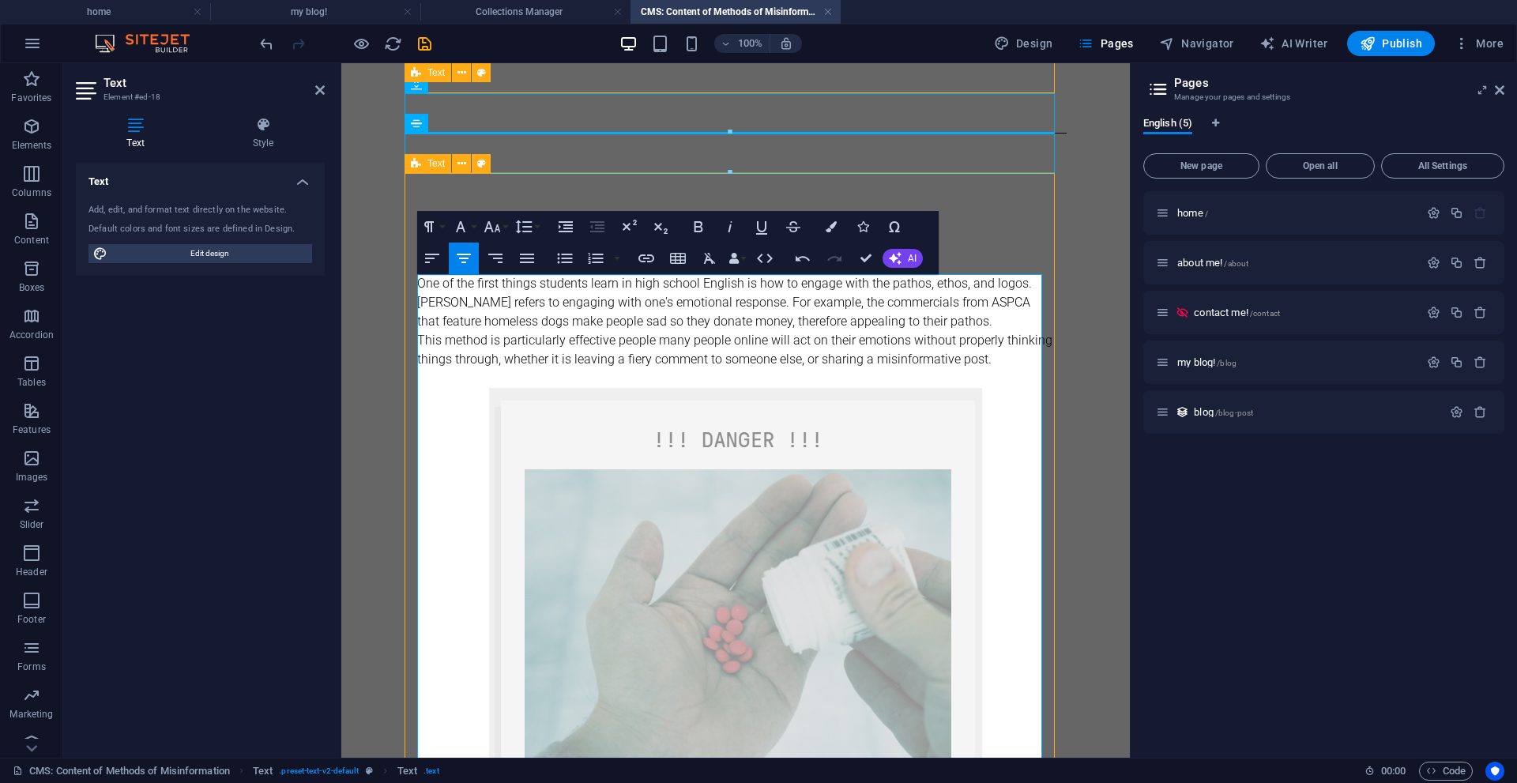
click at [1036, 359] on p "This method is particularly effective people many people online will act on the…" at bounding box center [735, 350] width 637 height 38
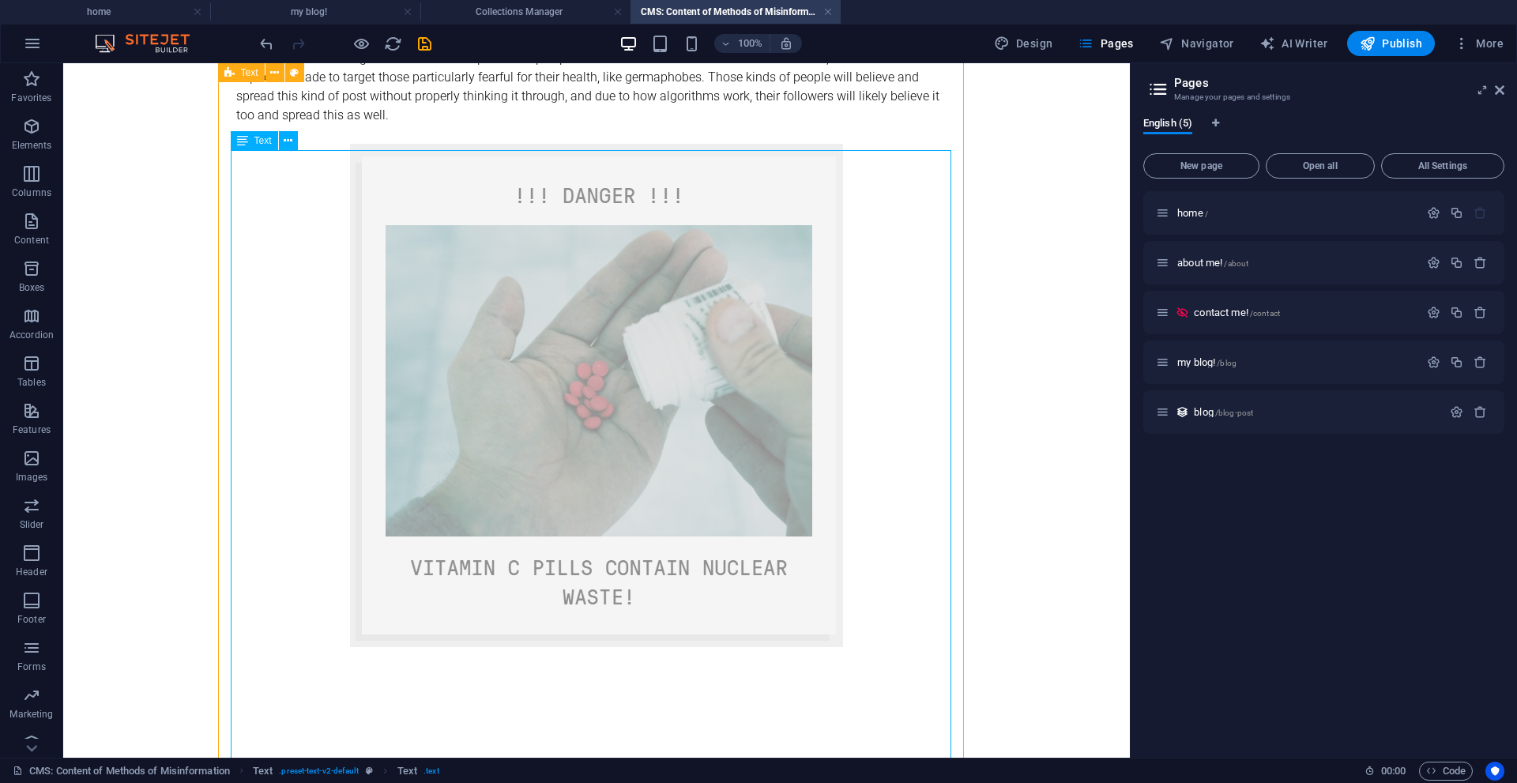
scroll to position [1397, 0]
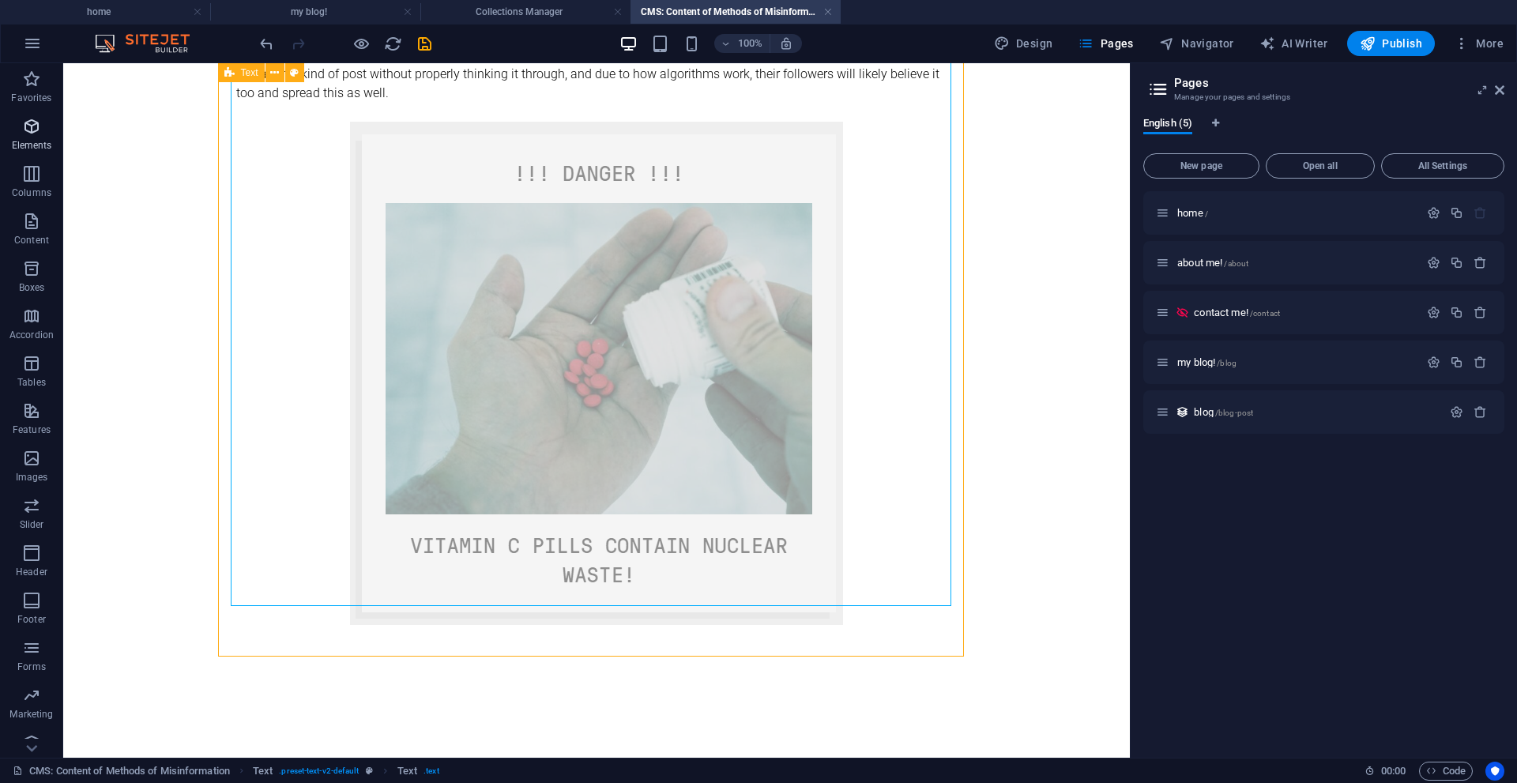
click at [41, 133] on icon "button" at bounding box center [31, 126] width 19 height 19
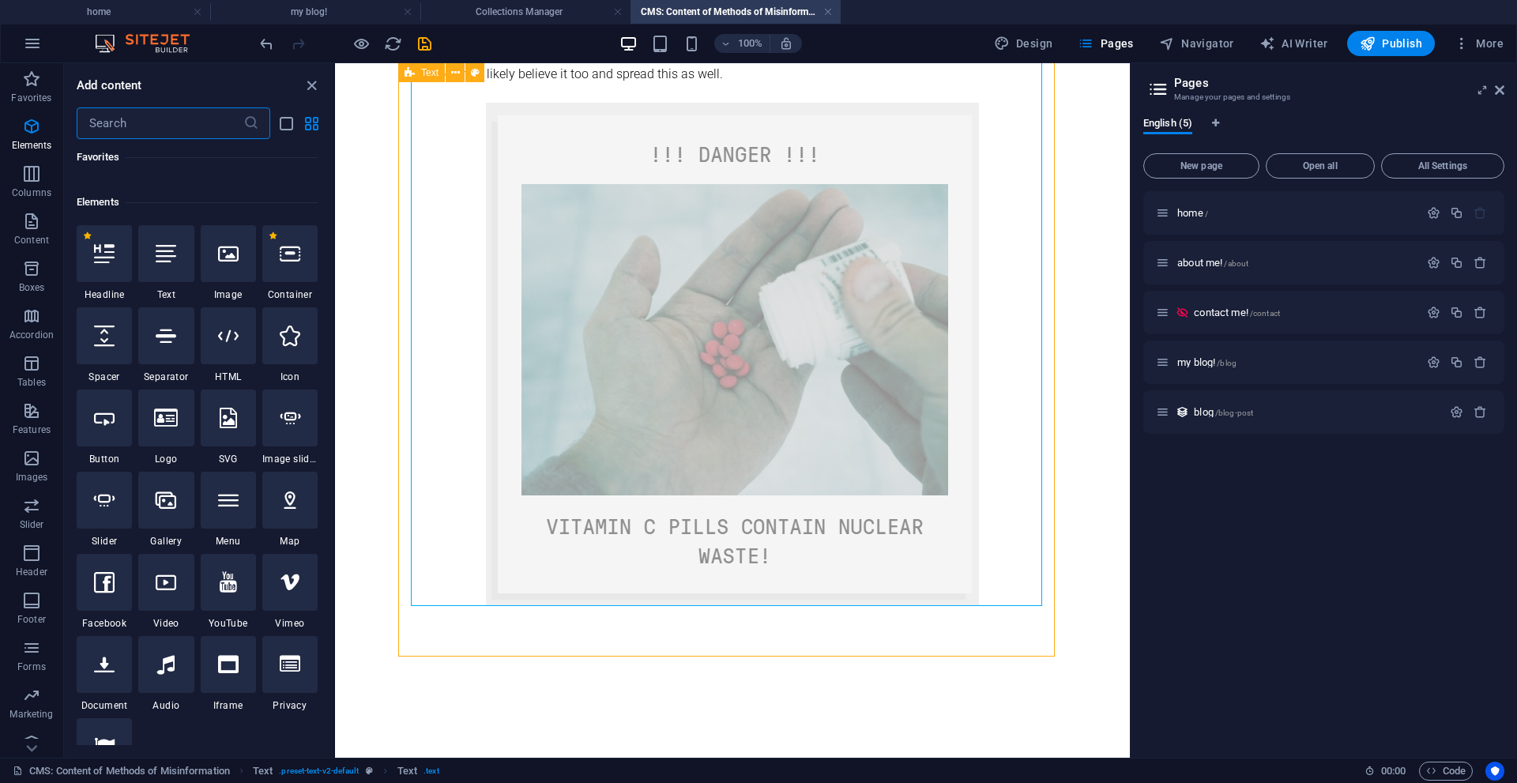
scroll to position [168, 0]
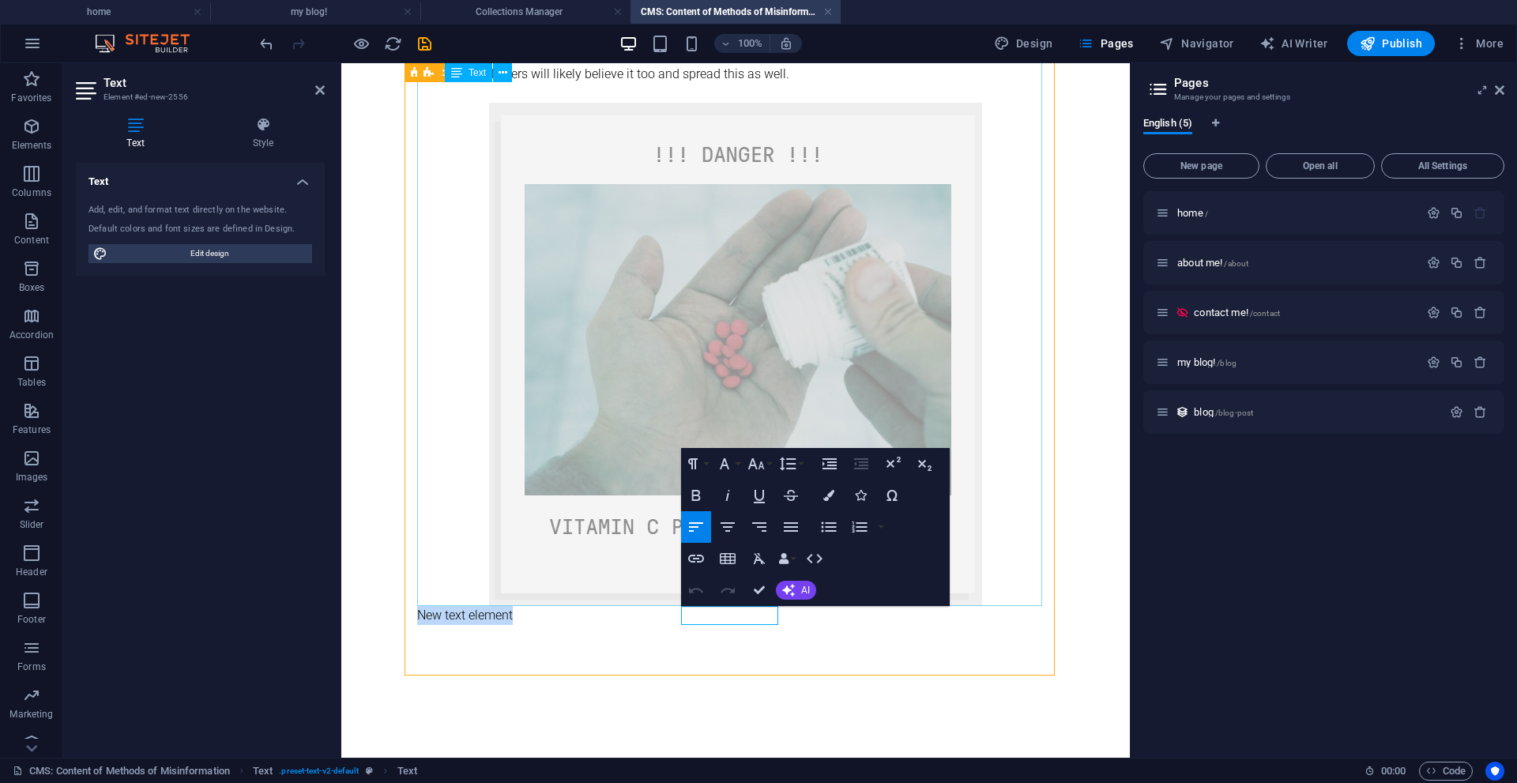
click at [984, 379] on div "One of the first things students learn in high school English is how to engage …" at bounding box center [735, 259] width 637 height 693
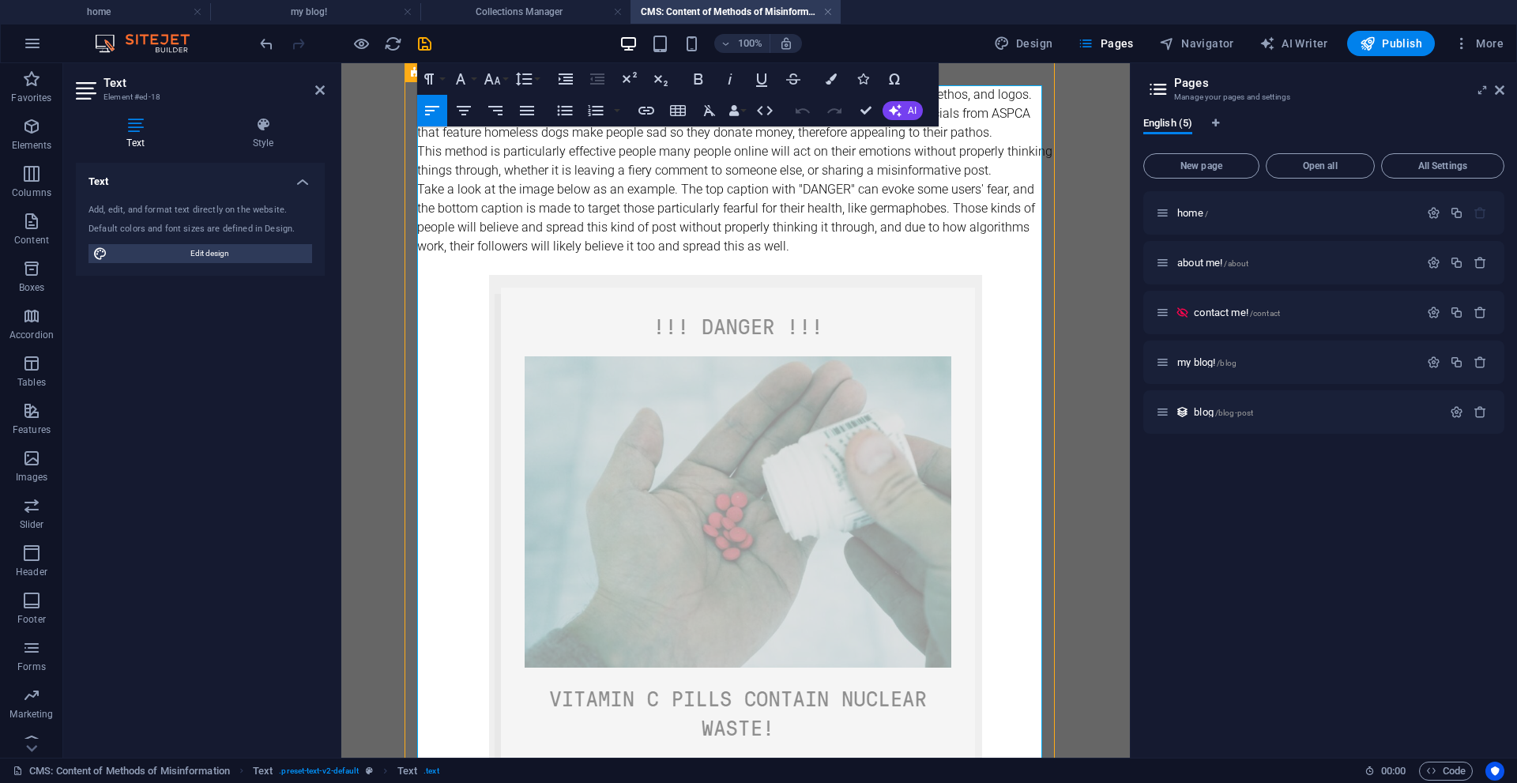
click at [998, 561] on p at bounding box center [735, 526] width 637 height 503
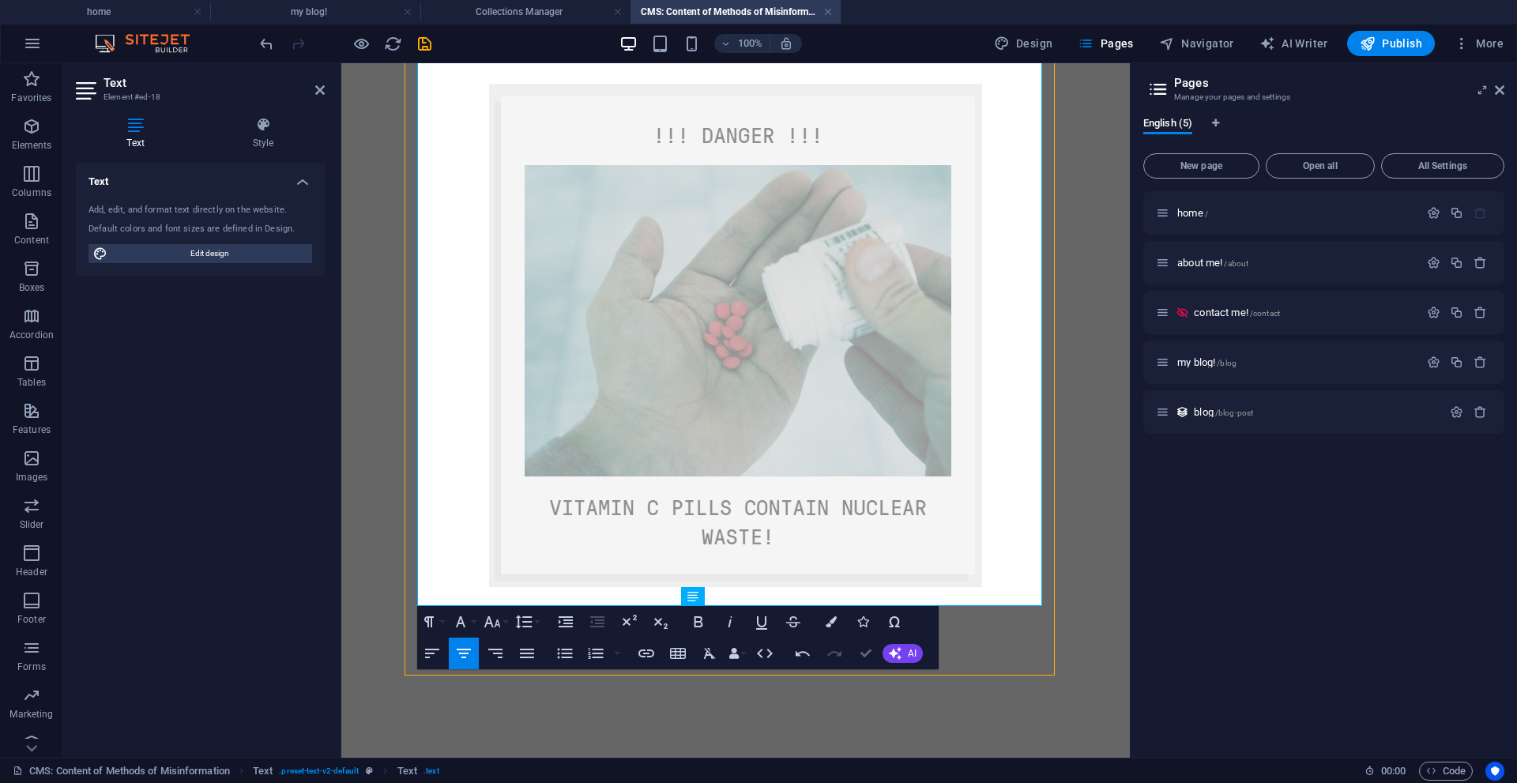
scroll to position [1416, 0]
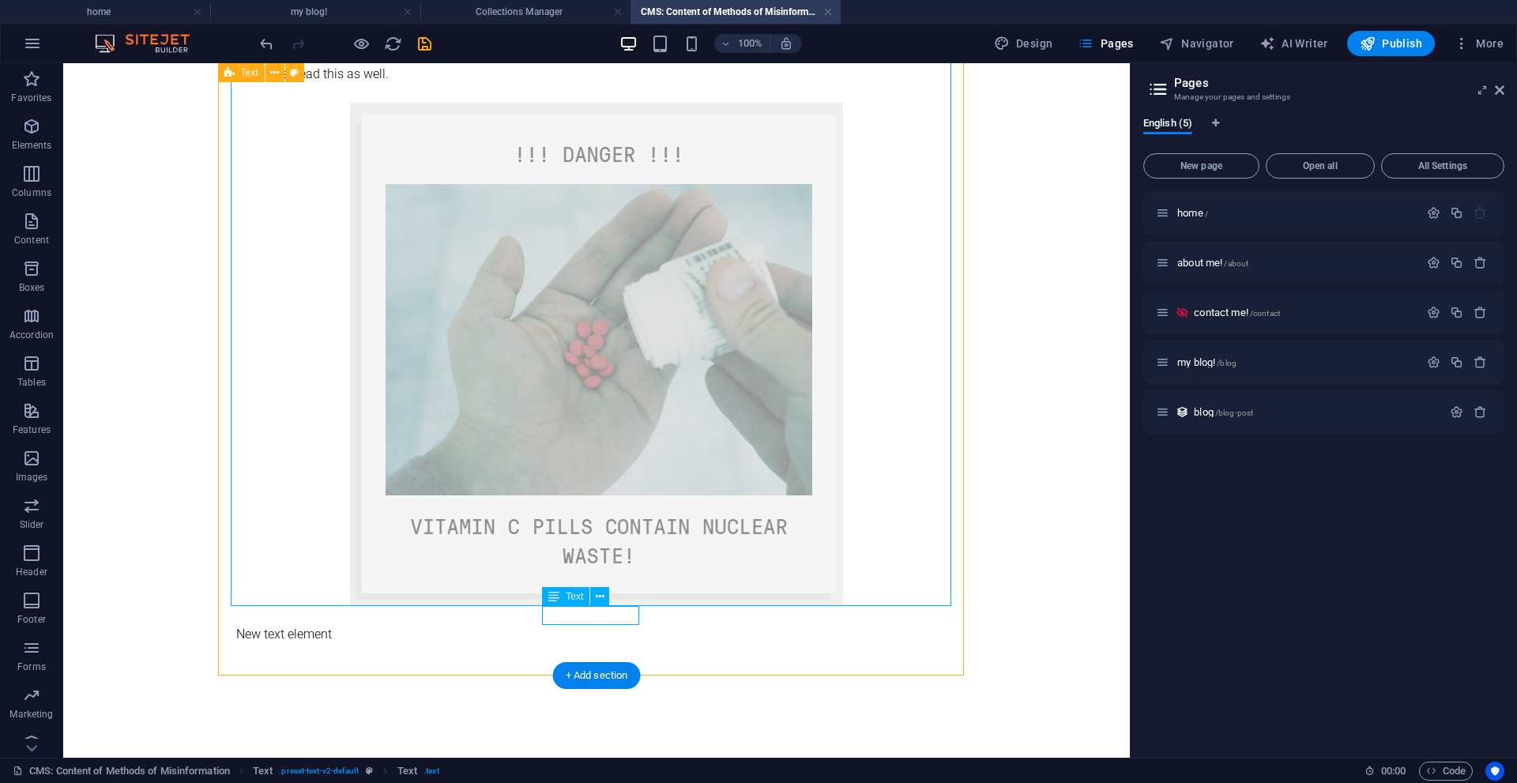
click at [597, 625] on div "New text element" at bounding box center [596, 634] width 720 height 19
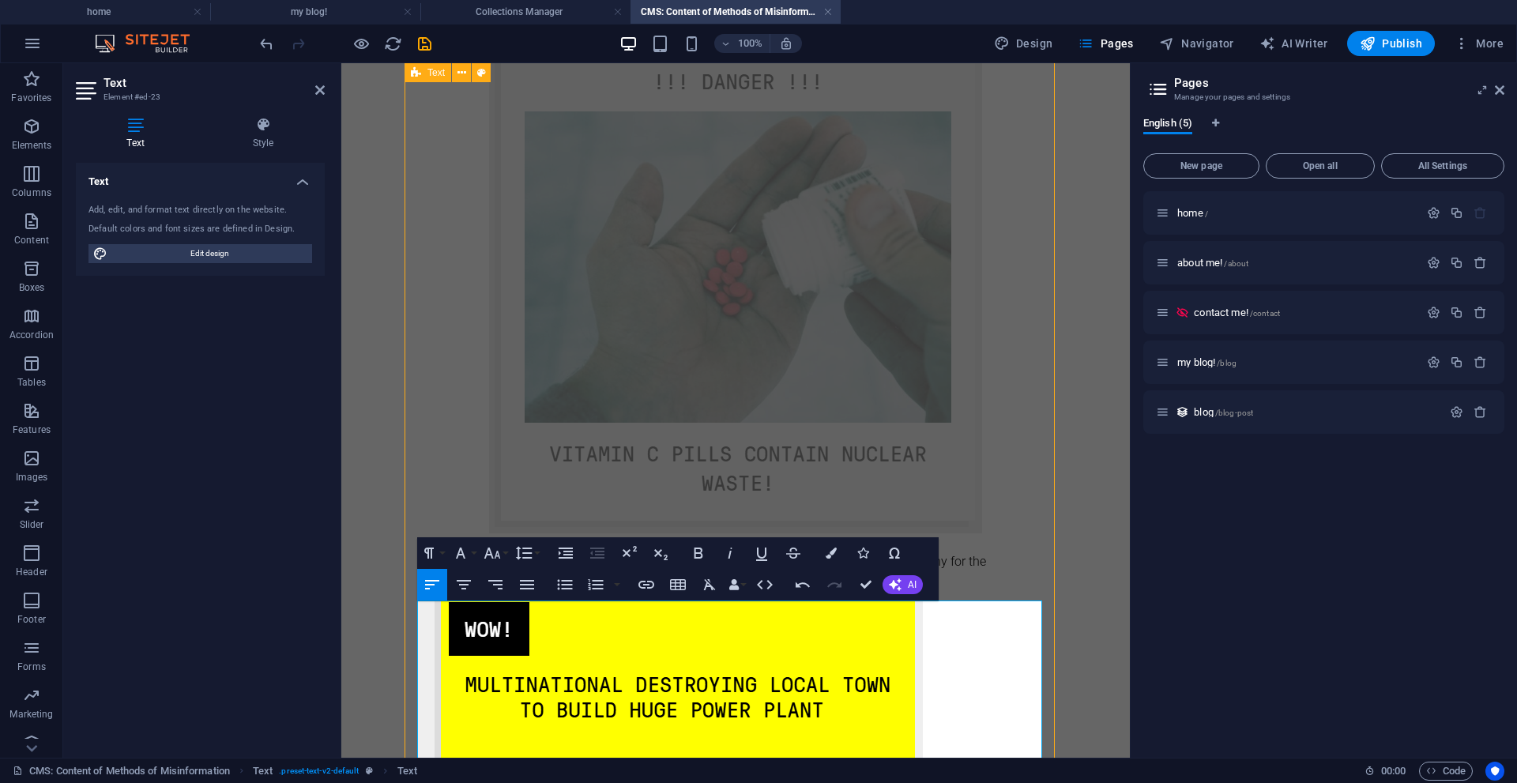
scroll to position [1514, 0]
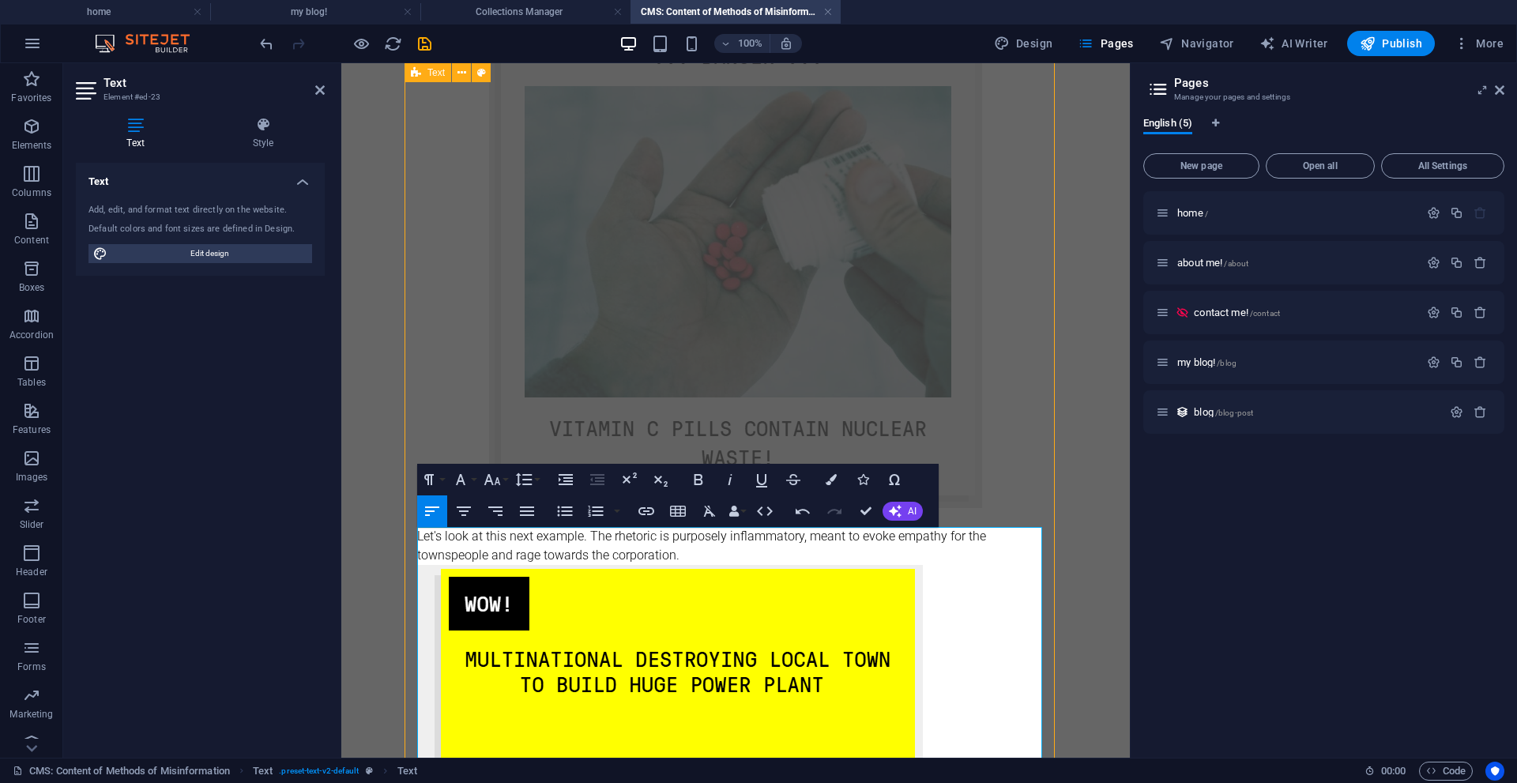
drag, startPoint x: 960, startPoint y: 660, endPoint x: 594, endPoint y: 629, distance: 367.8
click at [593, 628] on p at bounding box center [735, 676] width 637 height 222
click at [472, 511] on icon "button" at bounding box center [463, 511] width 19 height 19
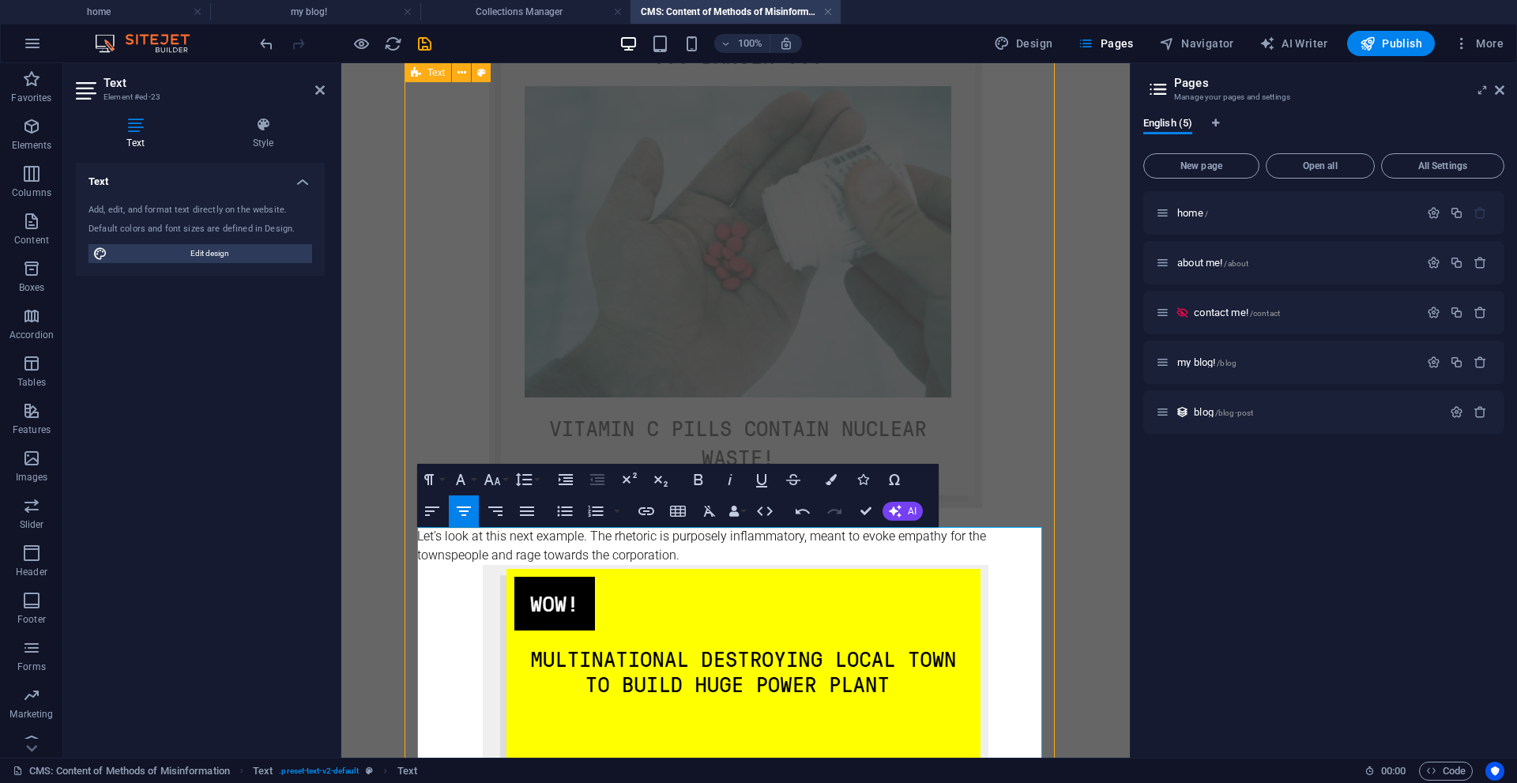
click at [708, 554] on p "Let's look at this next example. The rhetoric is purposely inflammatory, meant …" at bounding box center [735, 546] width 637 height 38
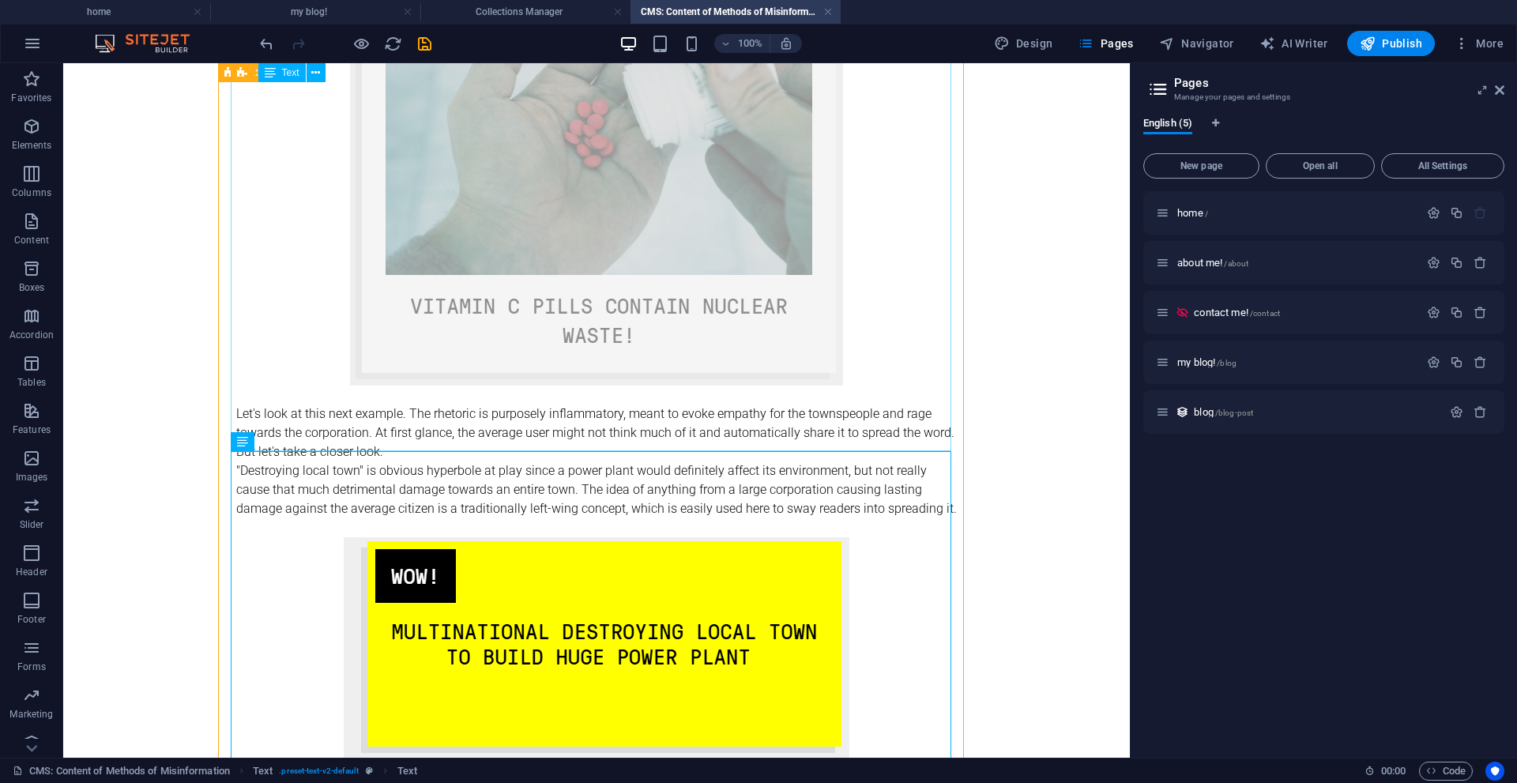
scroll to position [1771, 0]
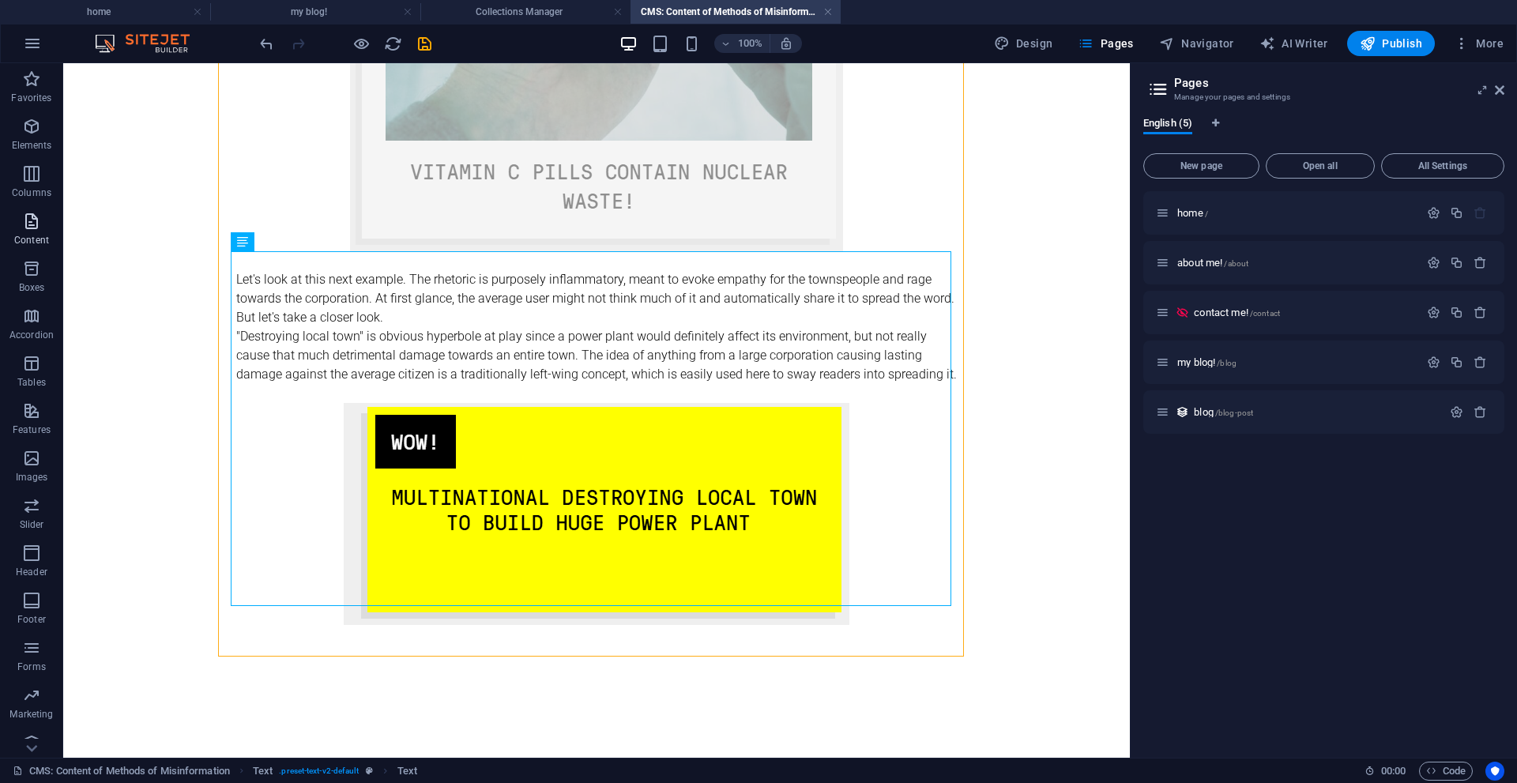
click at [31, 224] on icon "button" at bounding box center [31, 221] width 19 height 19
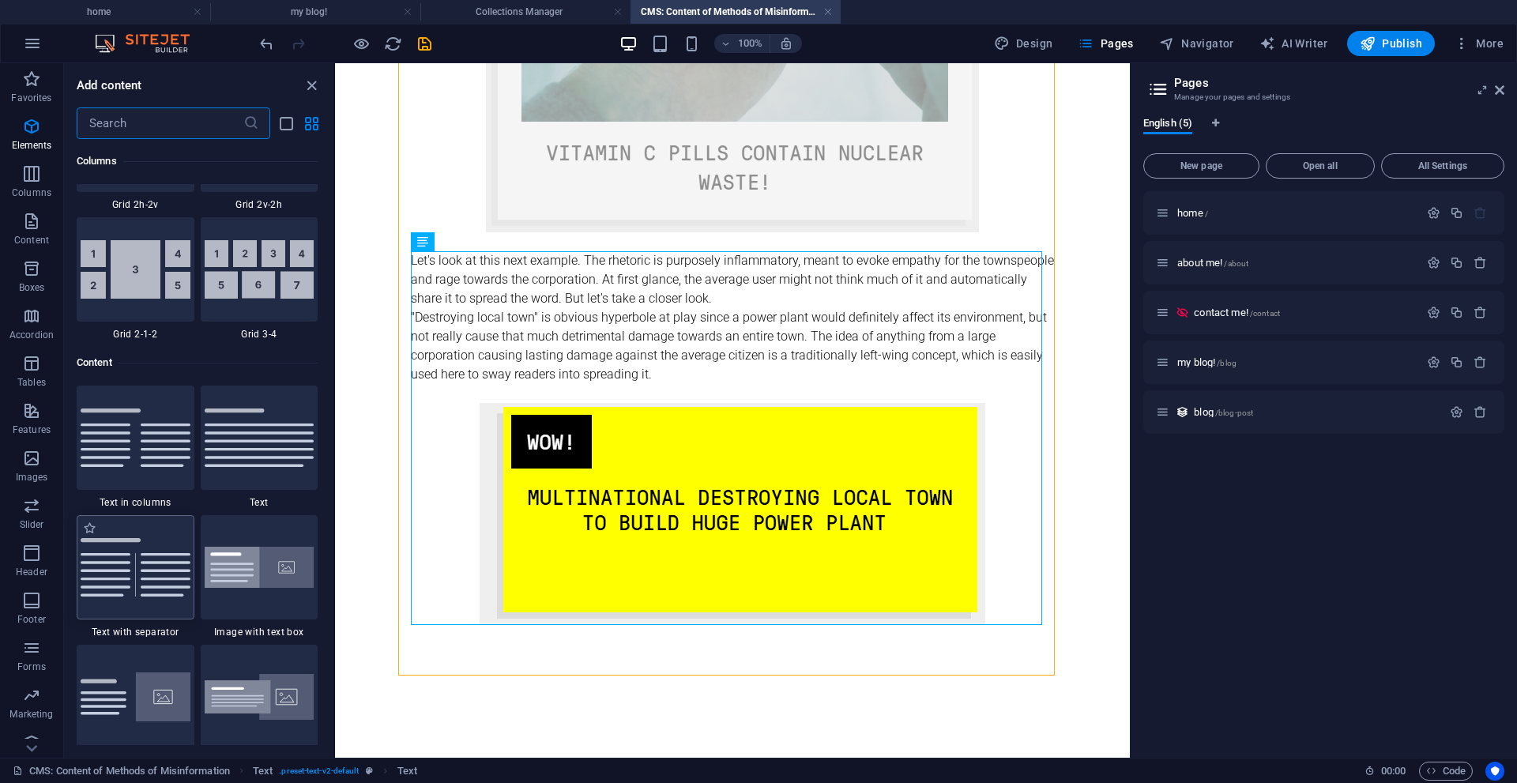
scroll to position [2764, 0]
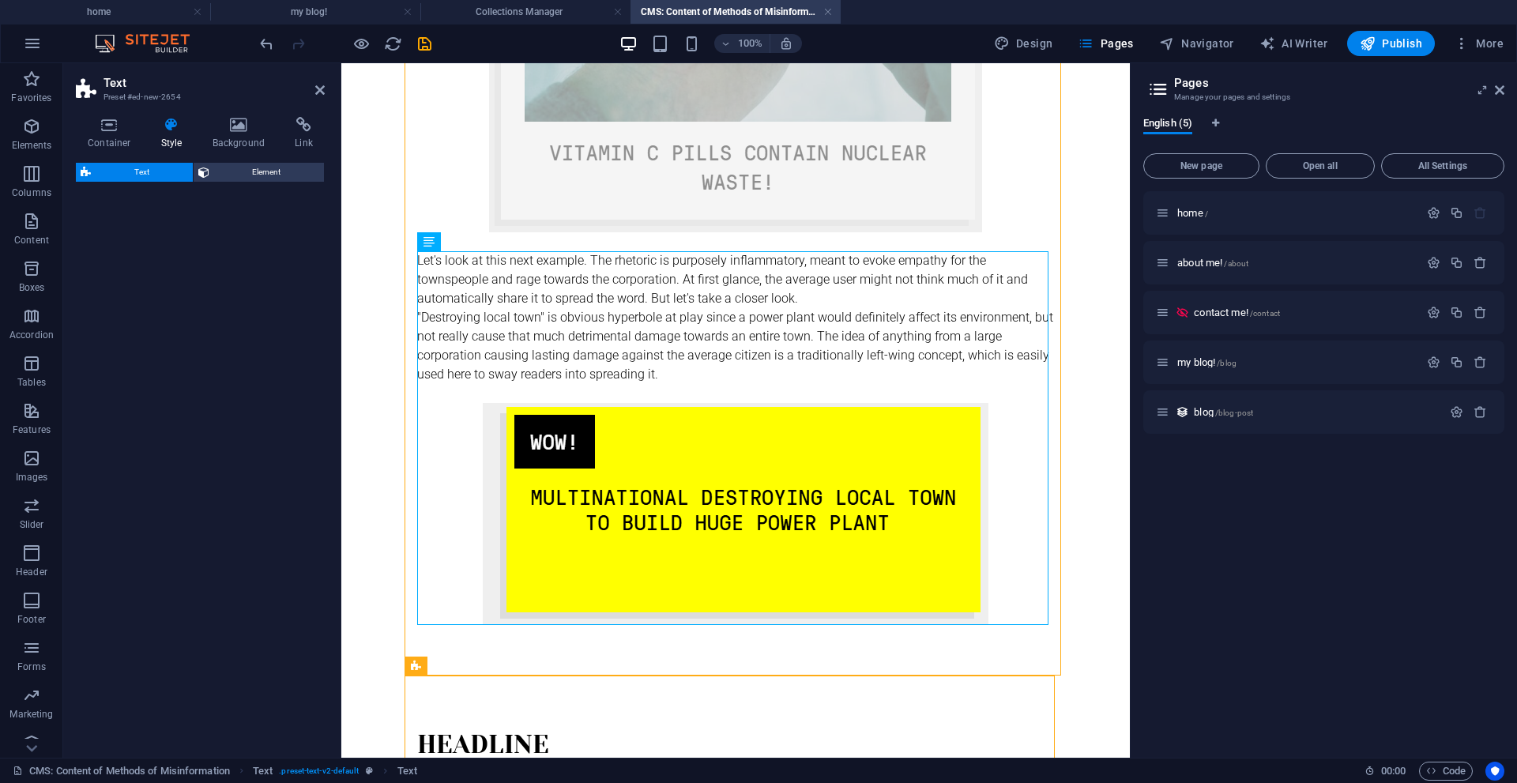
select select "preset-text-v2-default"
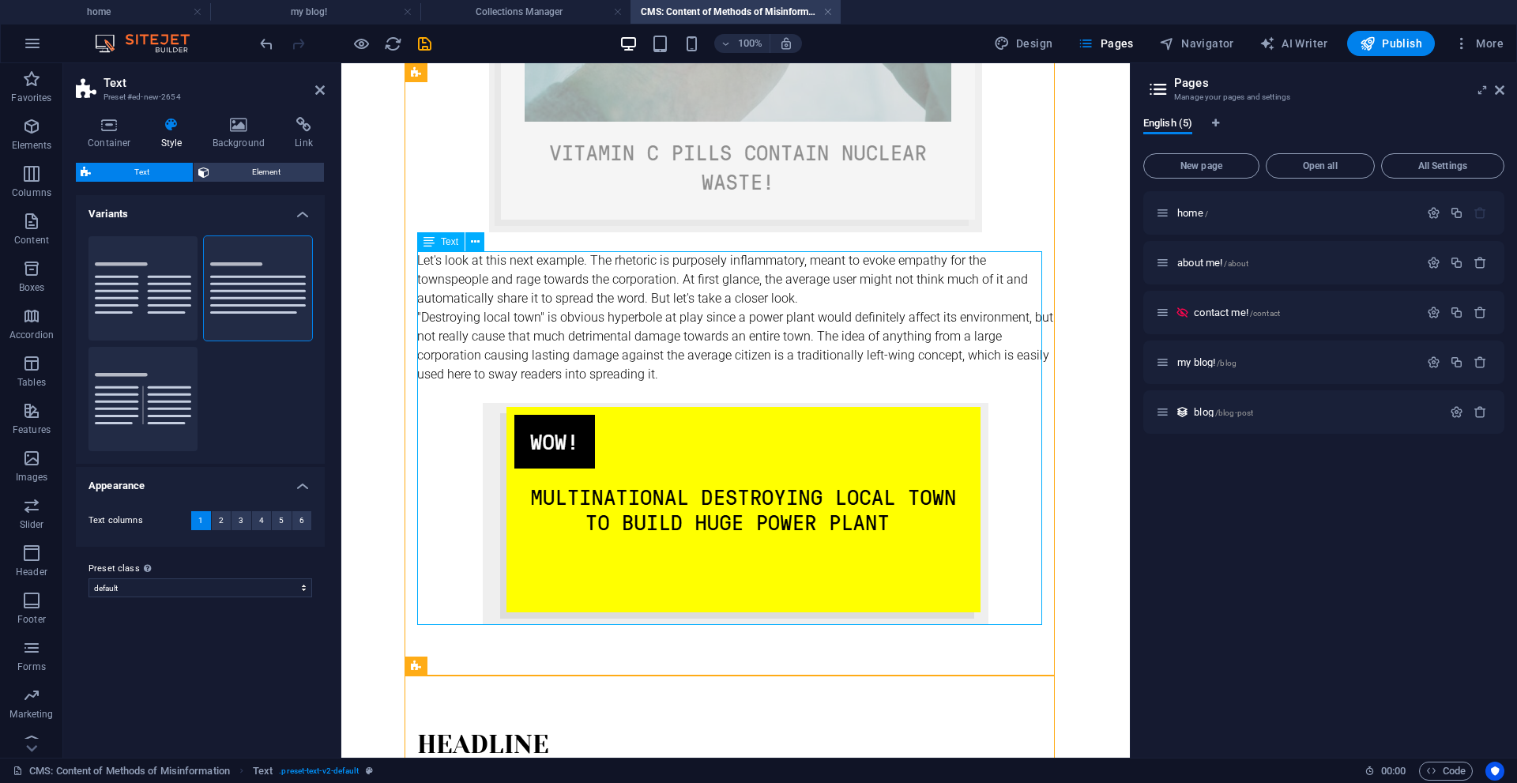
scroll to position [2074, 0]
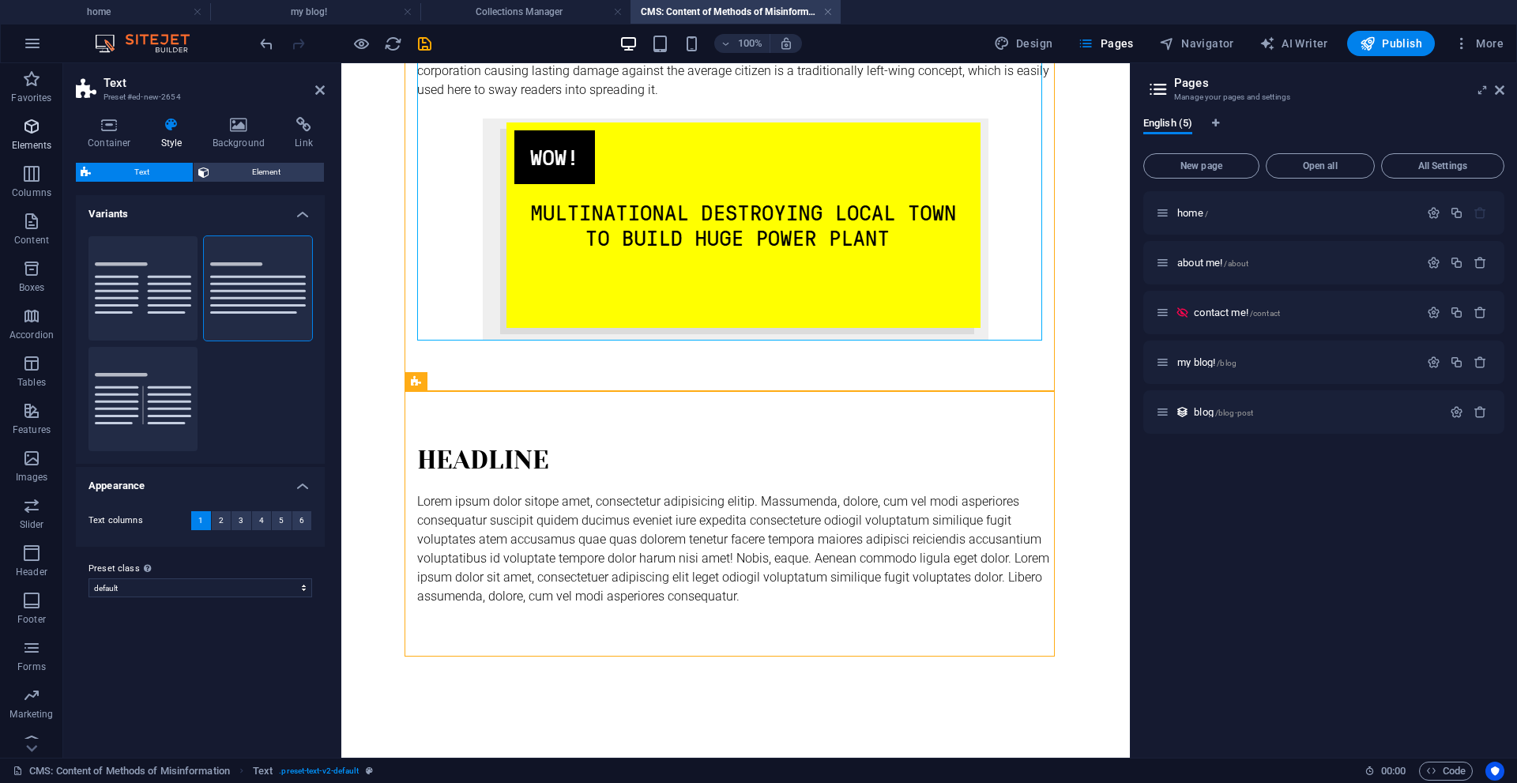
click at [39, 124] on icon "button" at bounding box center [31, 126] width 19 height 19
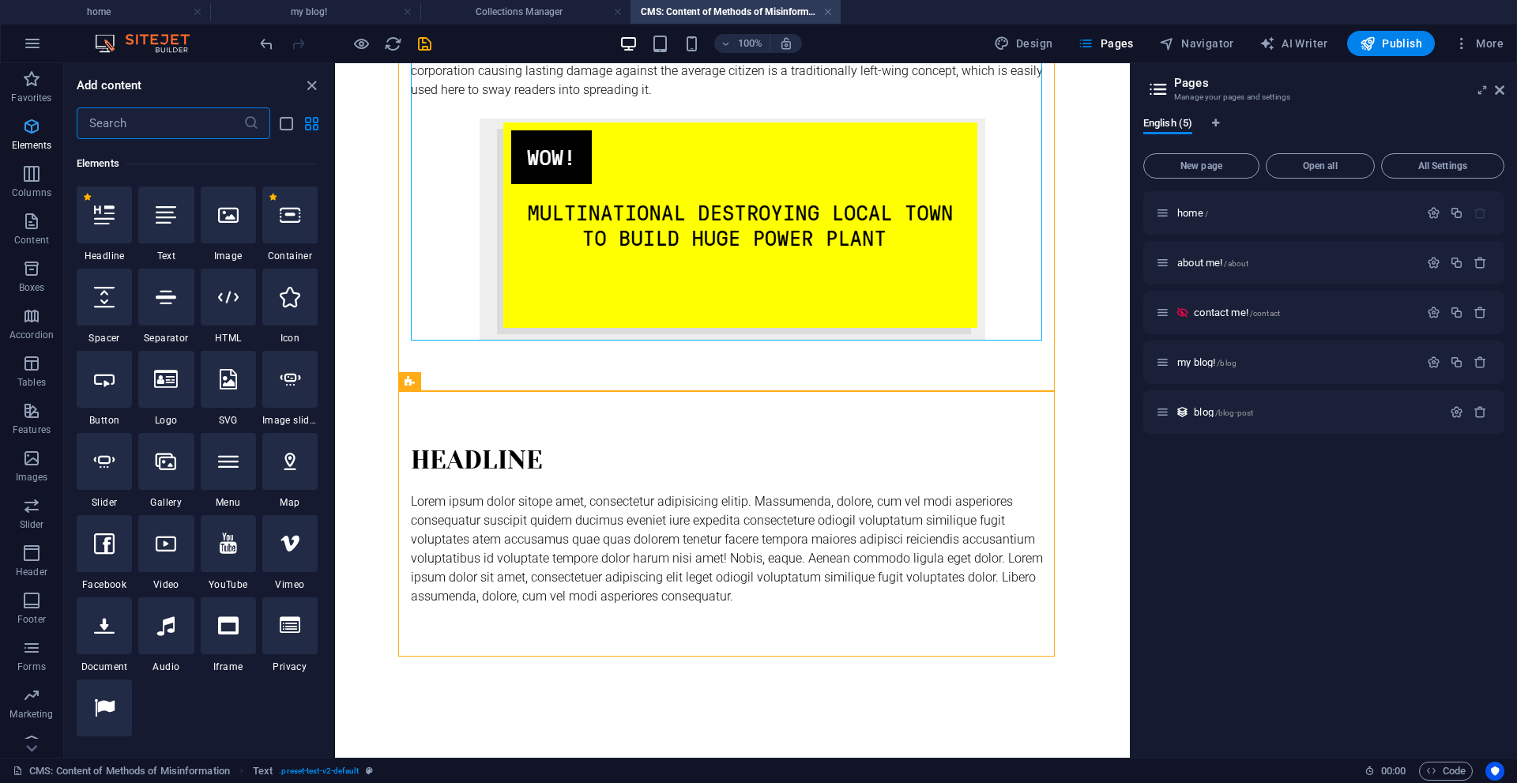
scroll to position [168, 0]
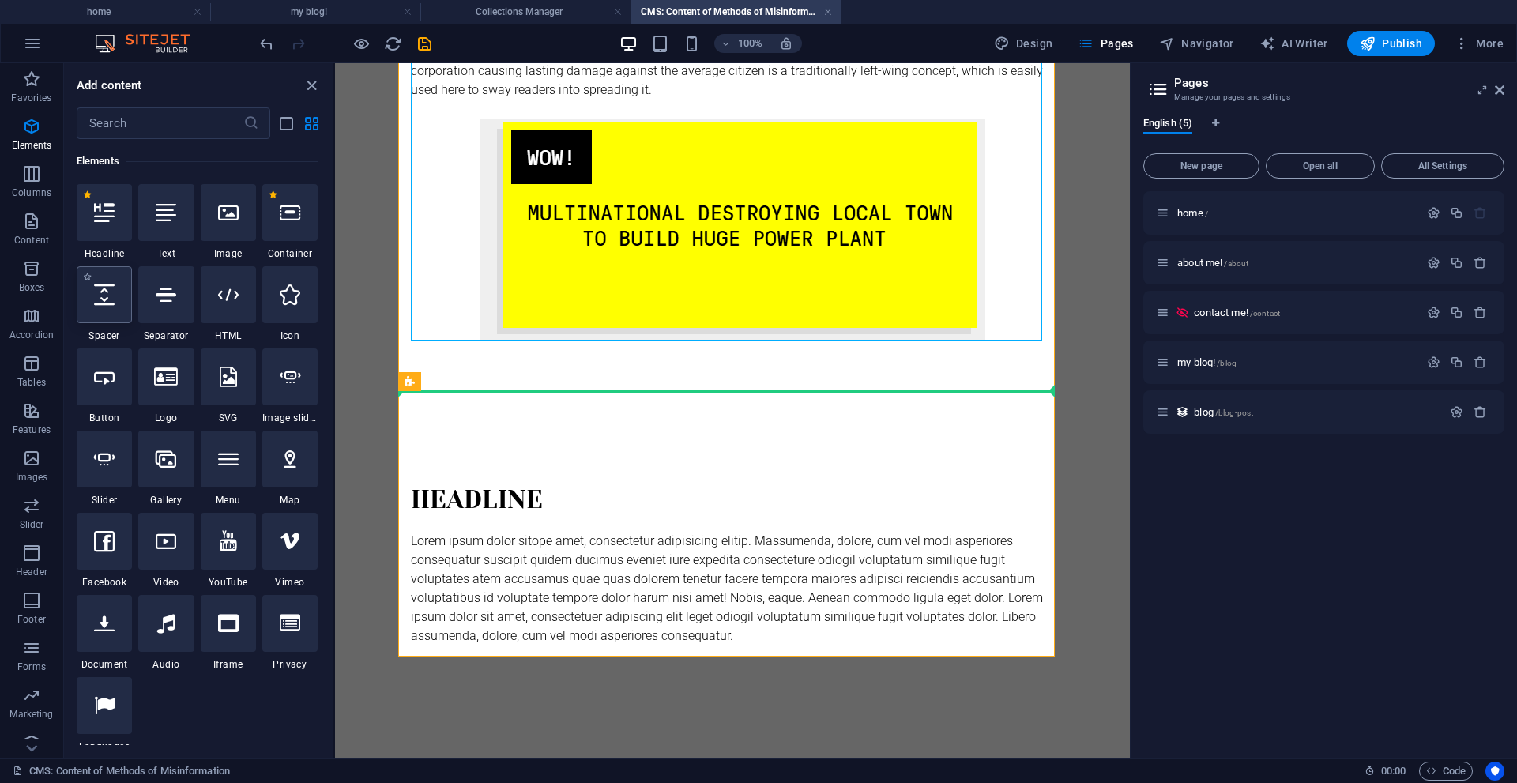
select select "px"
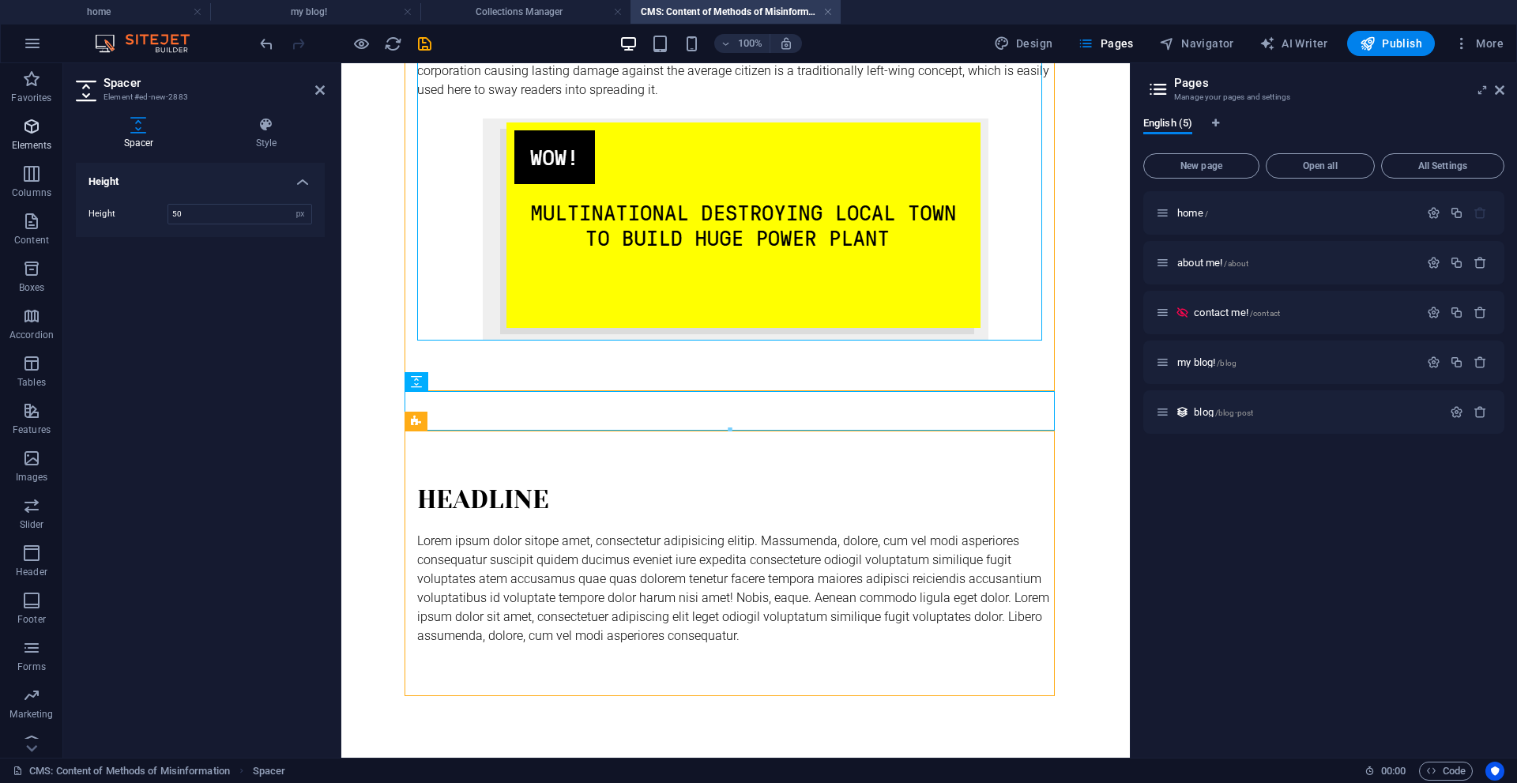
click at [30, 127] on icon "button" at bounding box center [31, 126] width 19 height 19
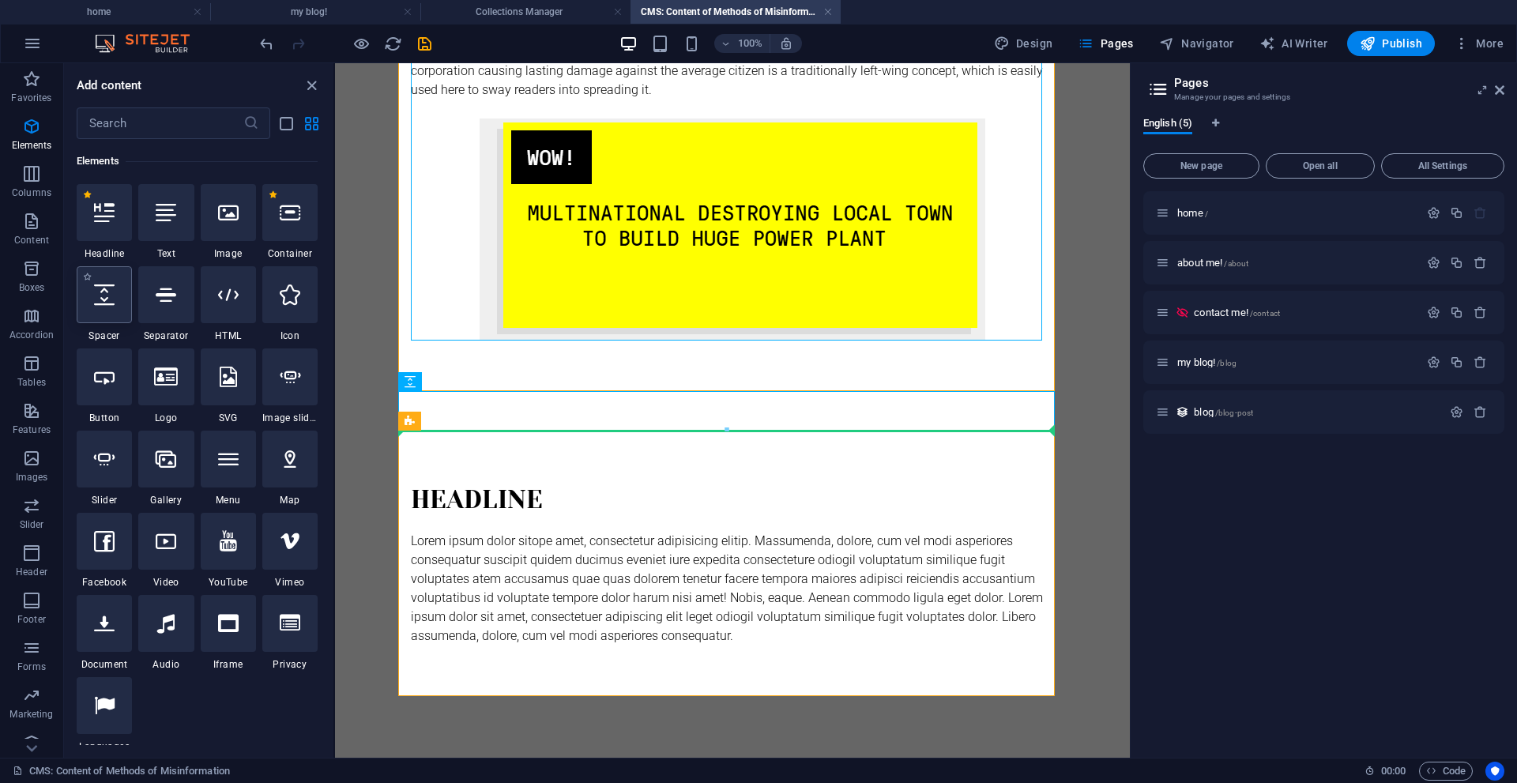
select select "px"
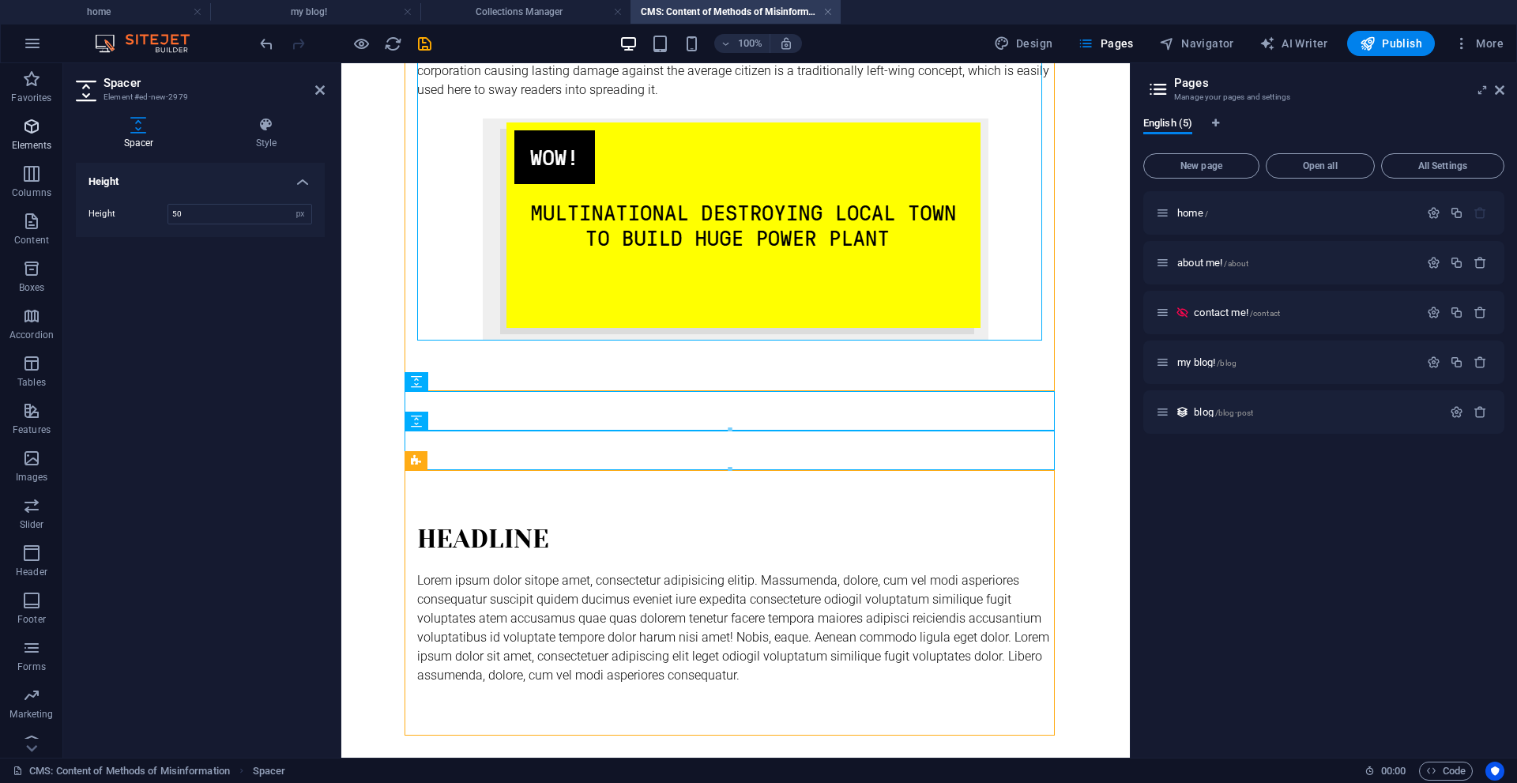
click at [27, 118] on icon "button" at bounding box center [31, 126] width 19 height 19
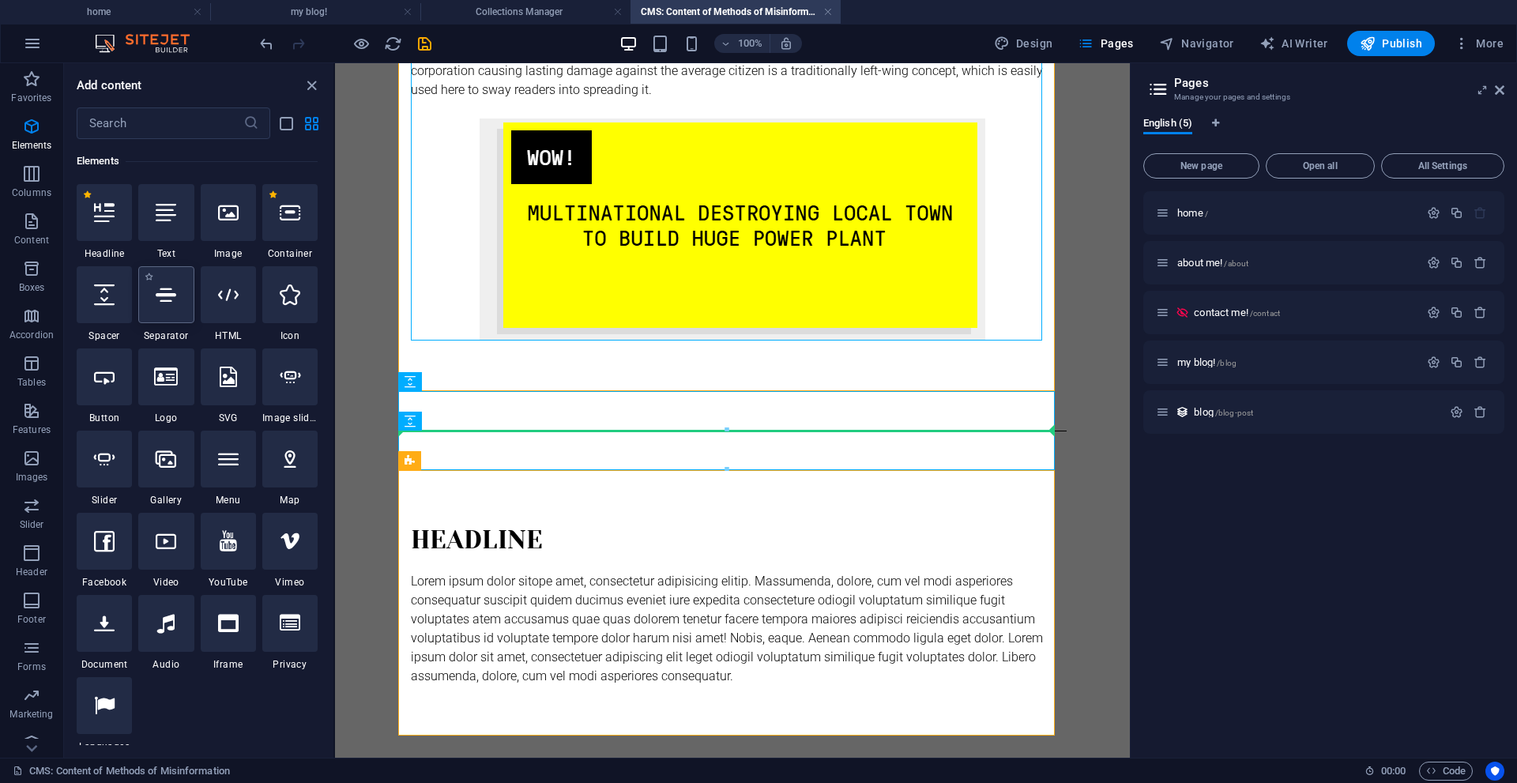
select select "%"
select select "px"
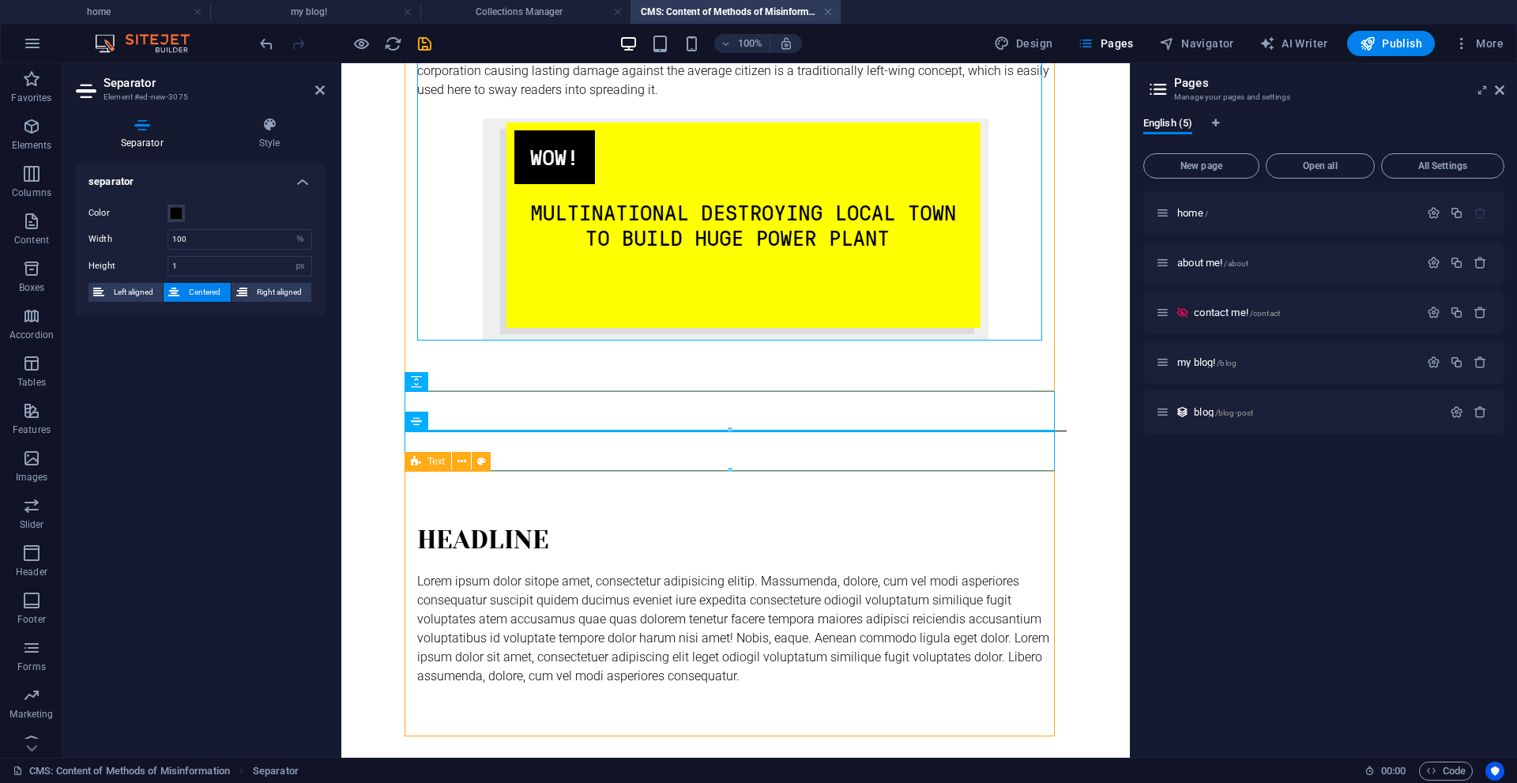
click at [471, 707] on div "Headline Lorem ipsum dolor sitope amet, consectetur adipisicing elitip. Massume…" at bounding box center [735, 603] width 662 height 265
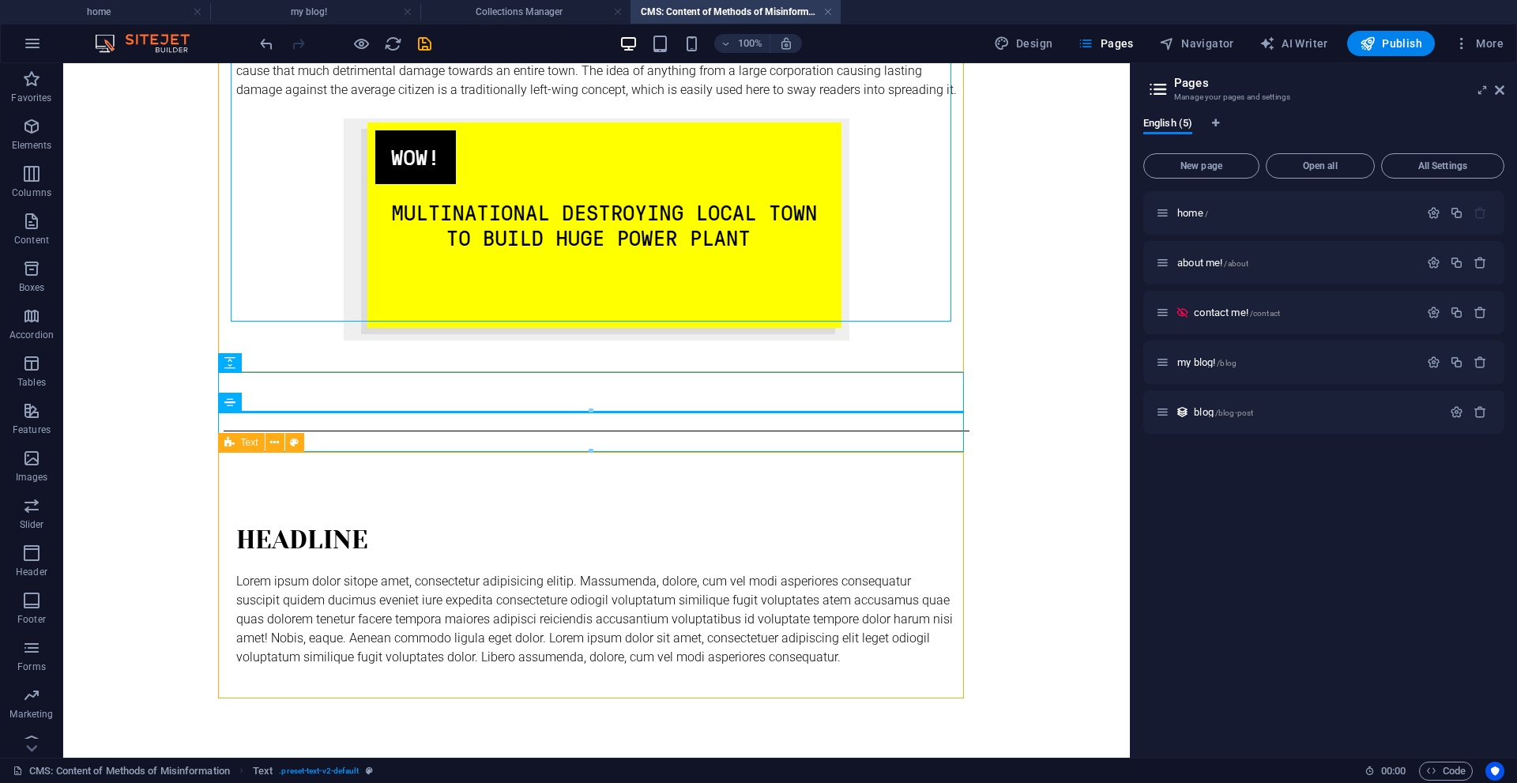
click at [234, 438] on icon at bounding box center [229, 442] width 10 height 19
click at [239, 453] on div at bounding box center [591, 452] width 744 height 6
click at [269, 473] on div "Headline Lorem ipsum dolor sitope amet, consectetur adipisicing elitip. Massume…" at bounding box center [597, 594] width 746 height 246
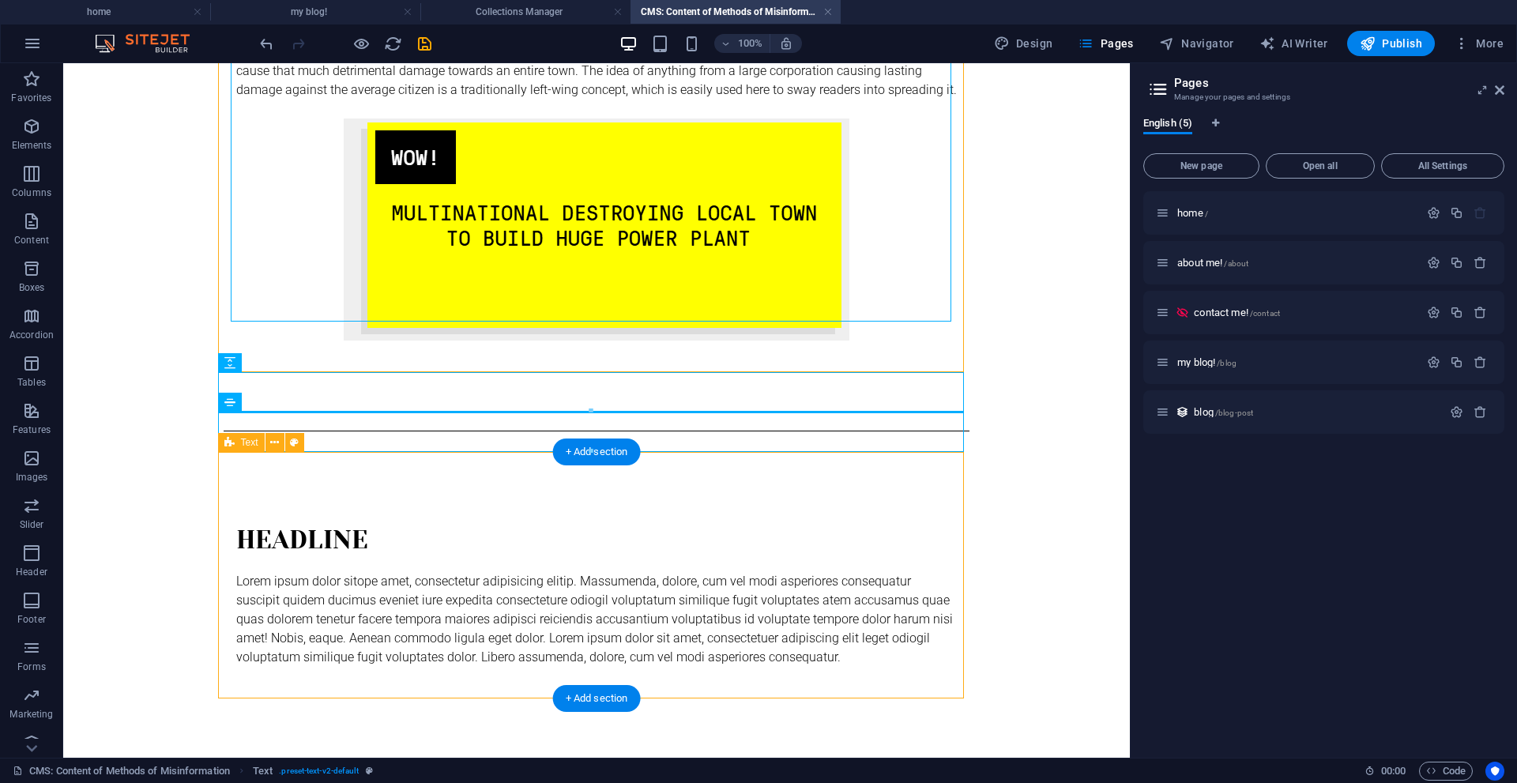
scroll to position [2074, 0]
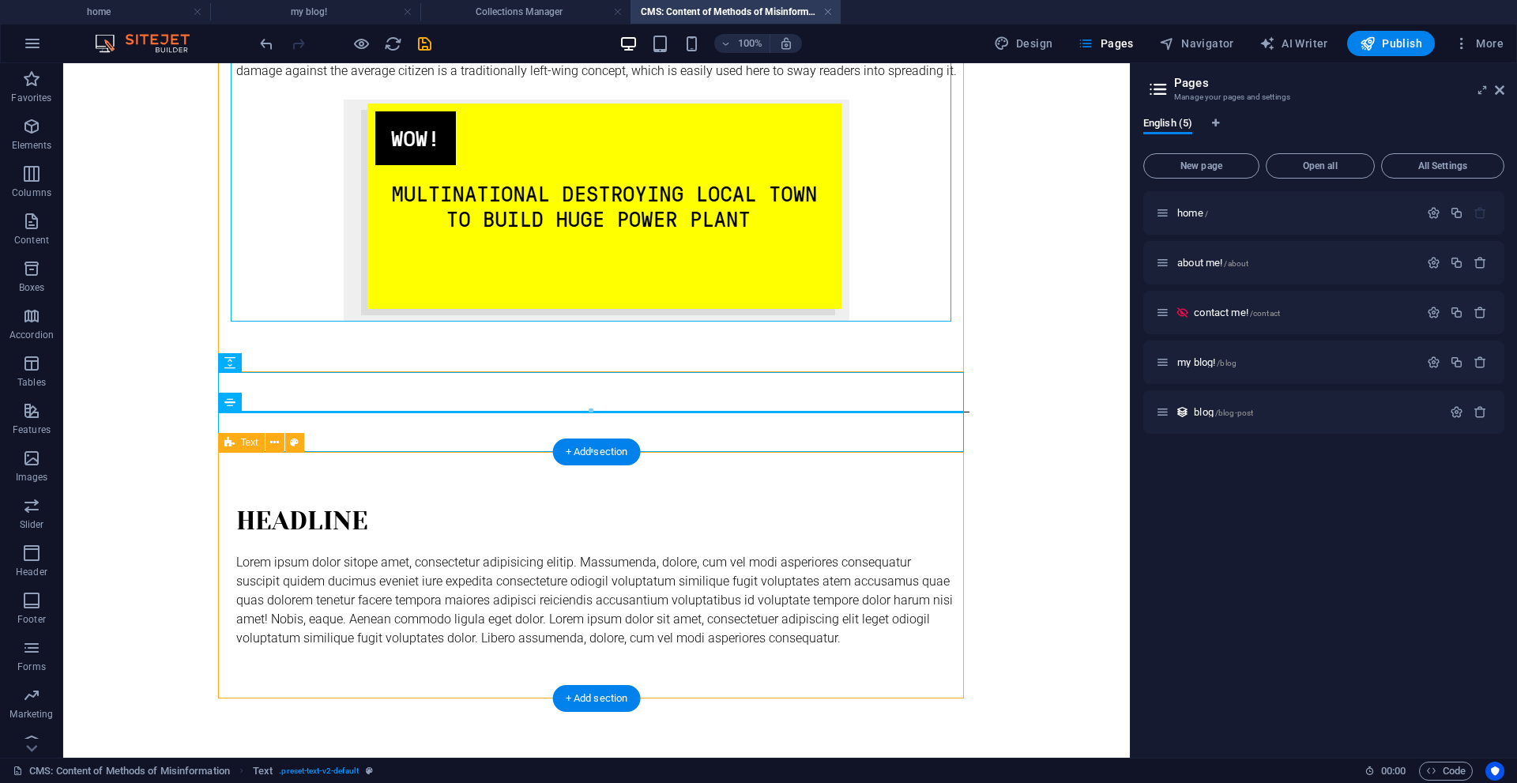
select select "preset-text-v2-default"
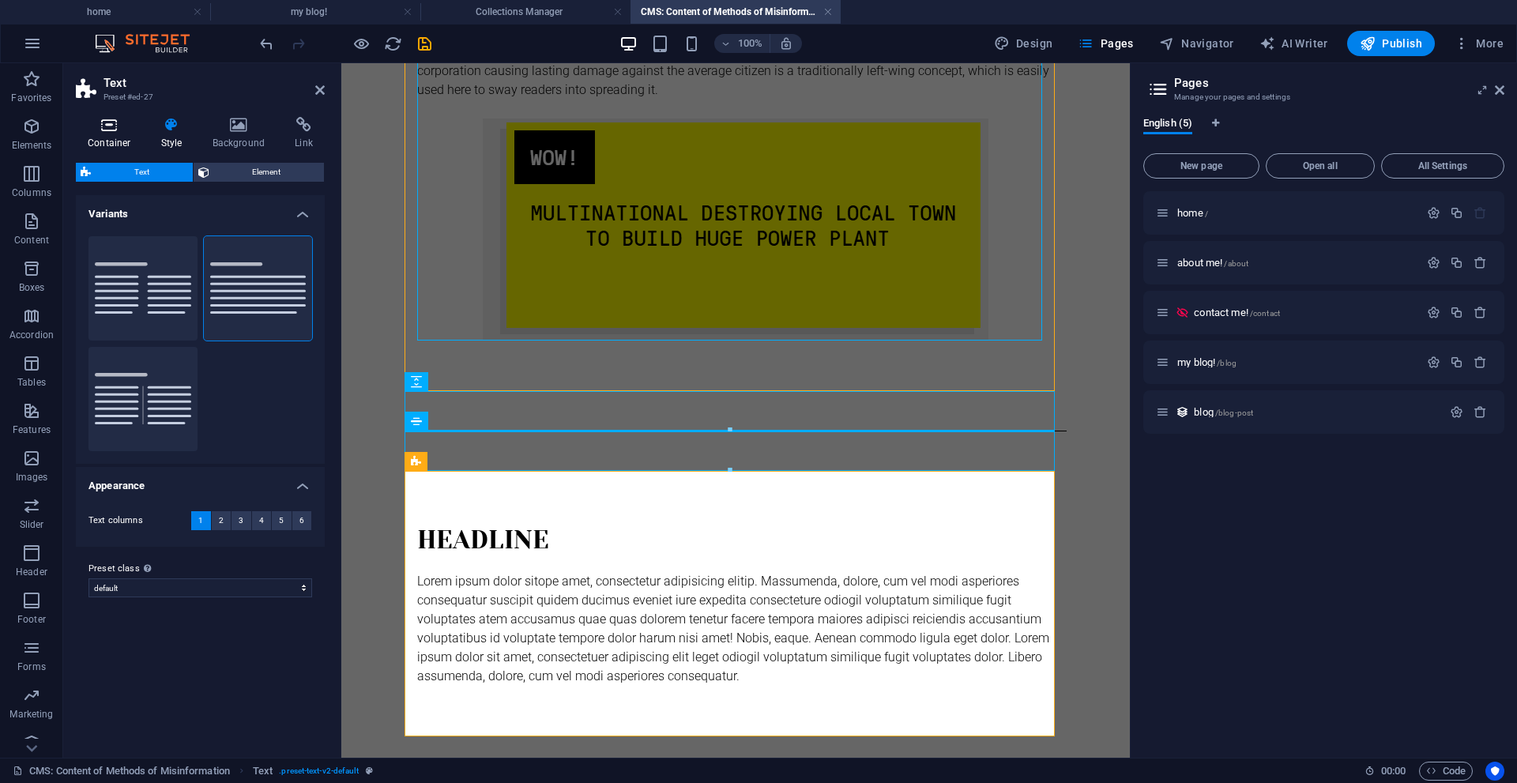
click at [108, 123] on icon at bounding box center [109, 125] width 67 height 16
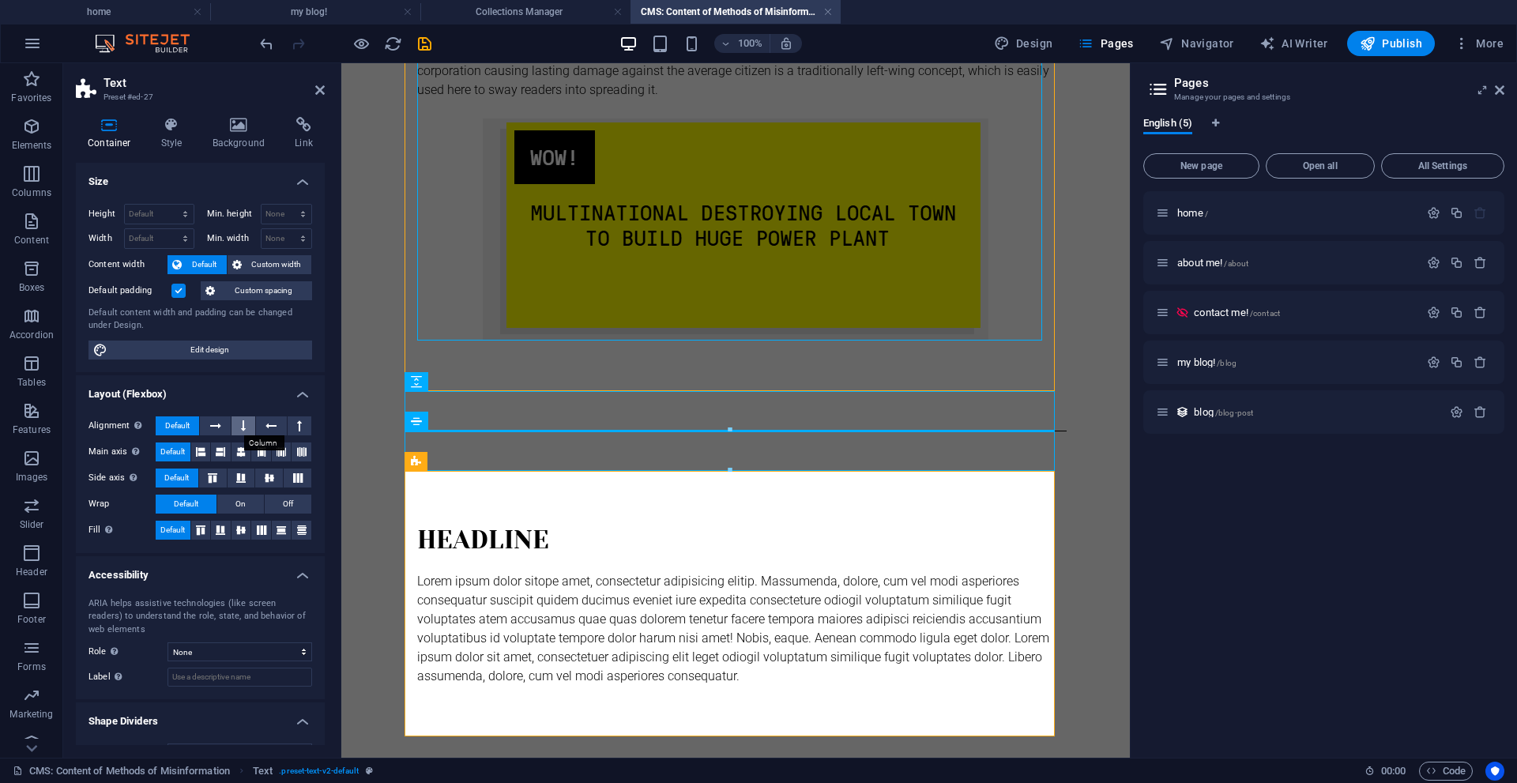
click at [235, 423] on button at bounding box center [243, 425] width 24 height 19
click at [235, 454] on icon at bounding box center [240, 451] width 19 height 9
click at [265, 475] on icon at bounding box center [269, 477] width 9 height 19
click at [320, 91] on icon at bounding box center [319, 90] width 9 height 13
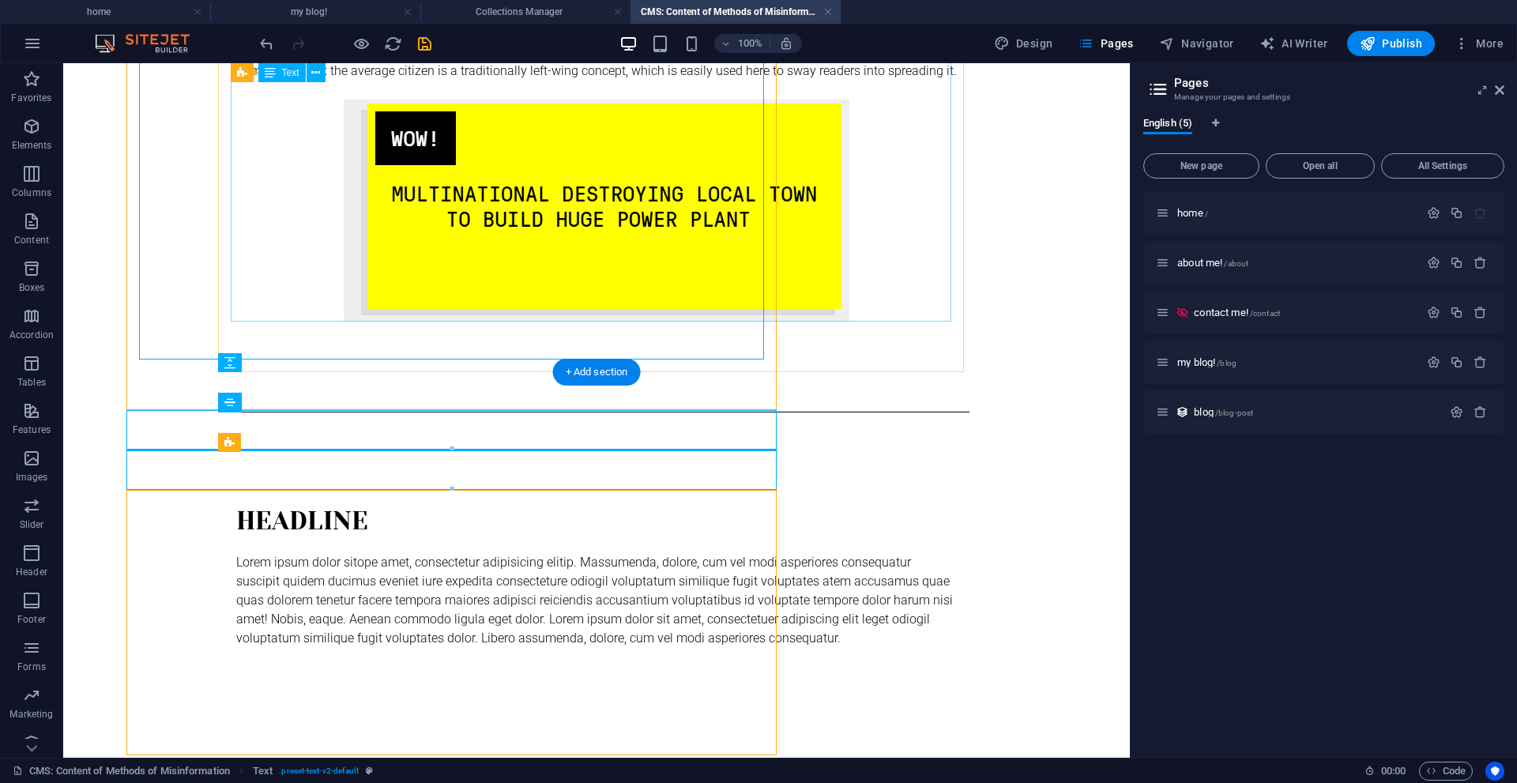
scroll to position [2055, 0]
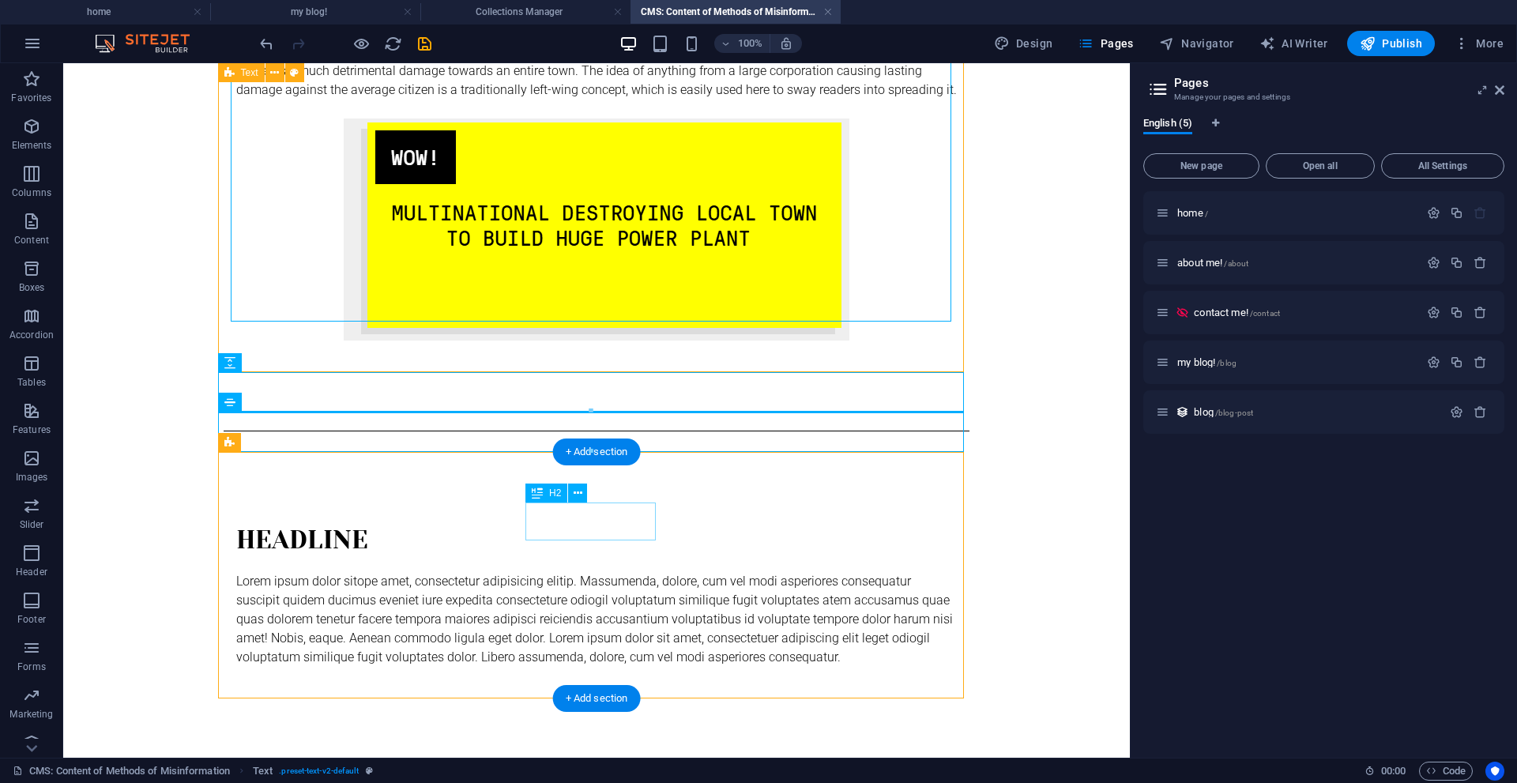
click at [551, 521] on div "Headline" at bounding box center [596, 540] width 720 height 38
click at [273, 511] on div "Headline Lorem ipsum dolor sitope amet, consectetur adipisicing elitip. Massume…" at bounding box center [597, 594] width 746 height 246
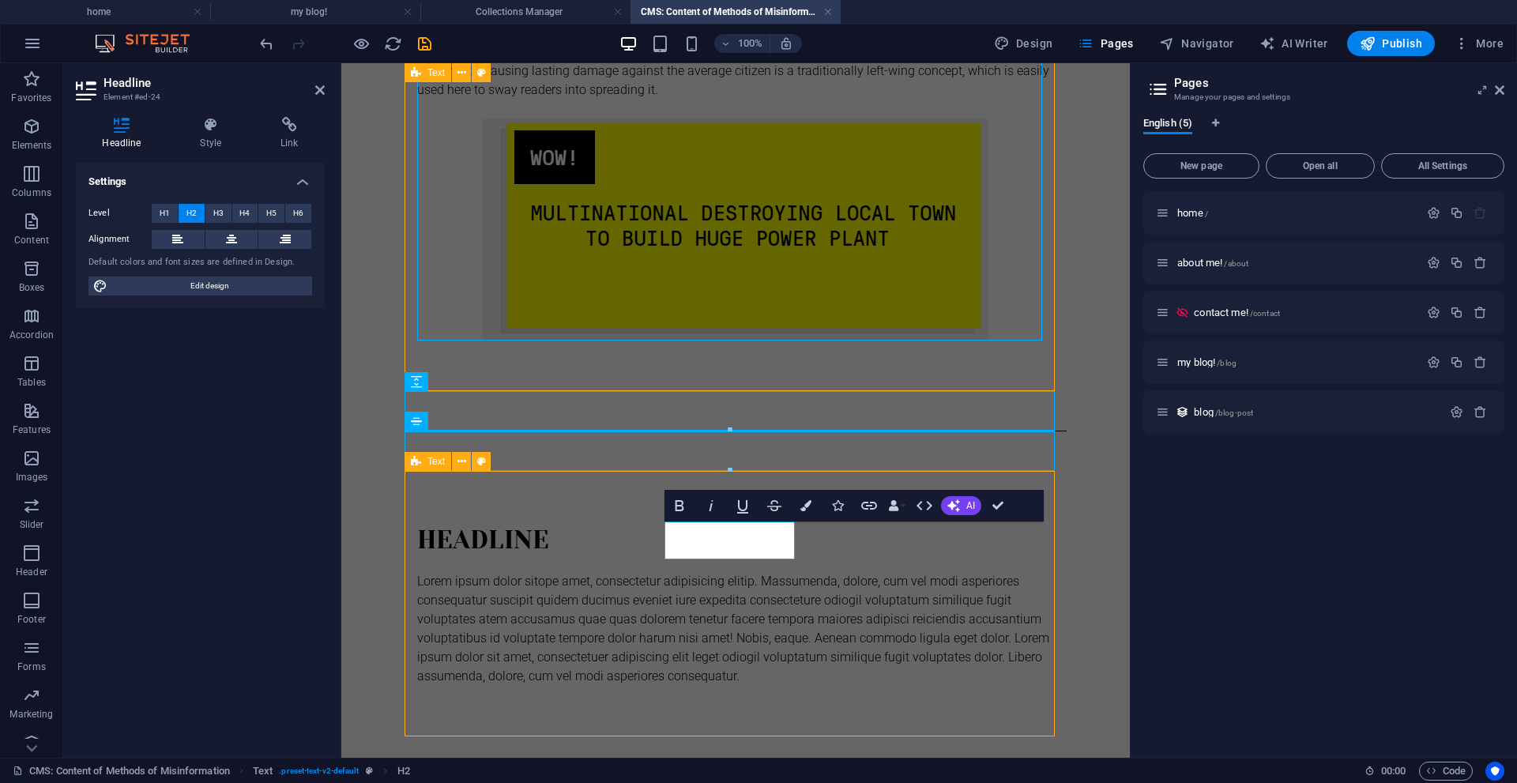
scroll to position [2036, 0]
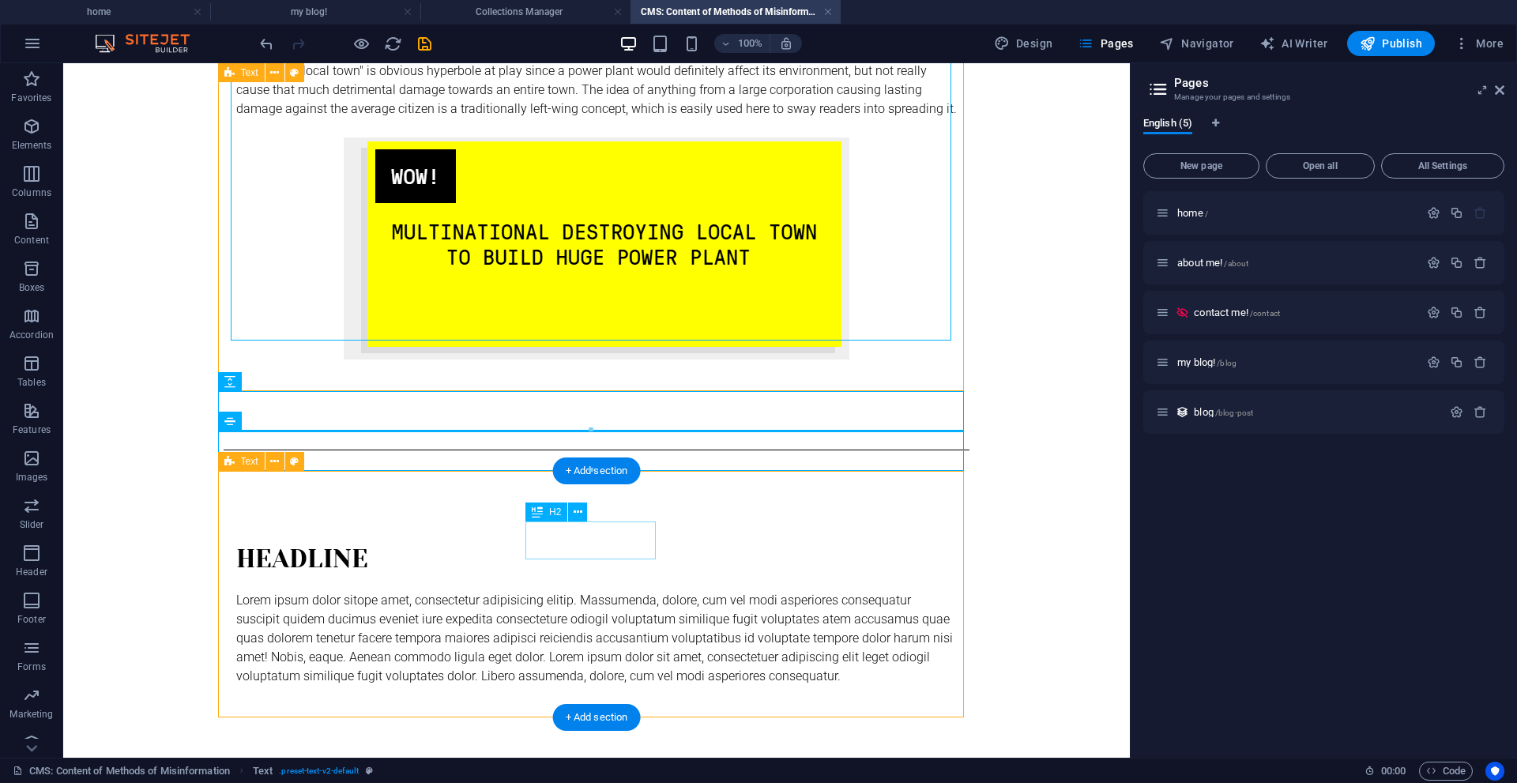
click at [620, 540] on div "Headline" at bounding box center [596, 559] width 720 height 38
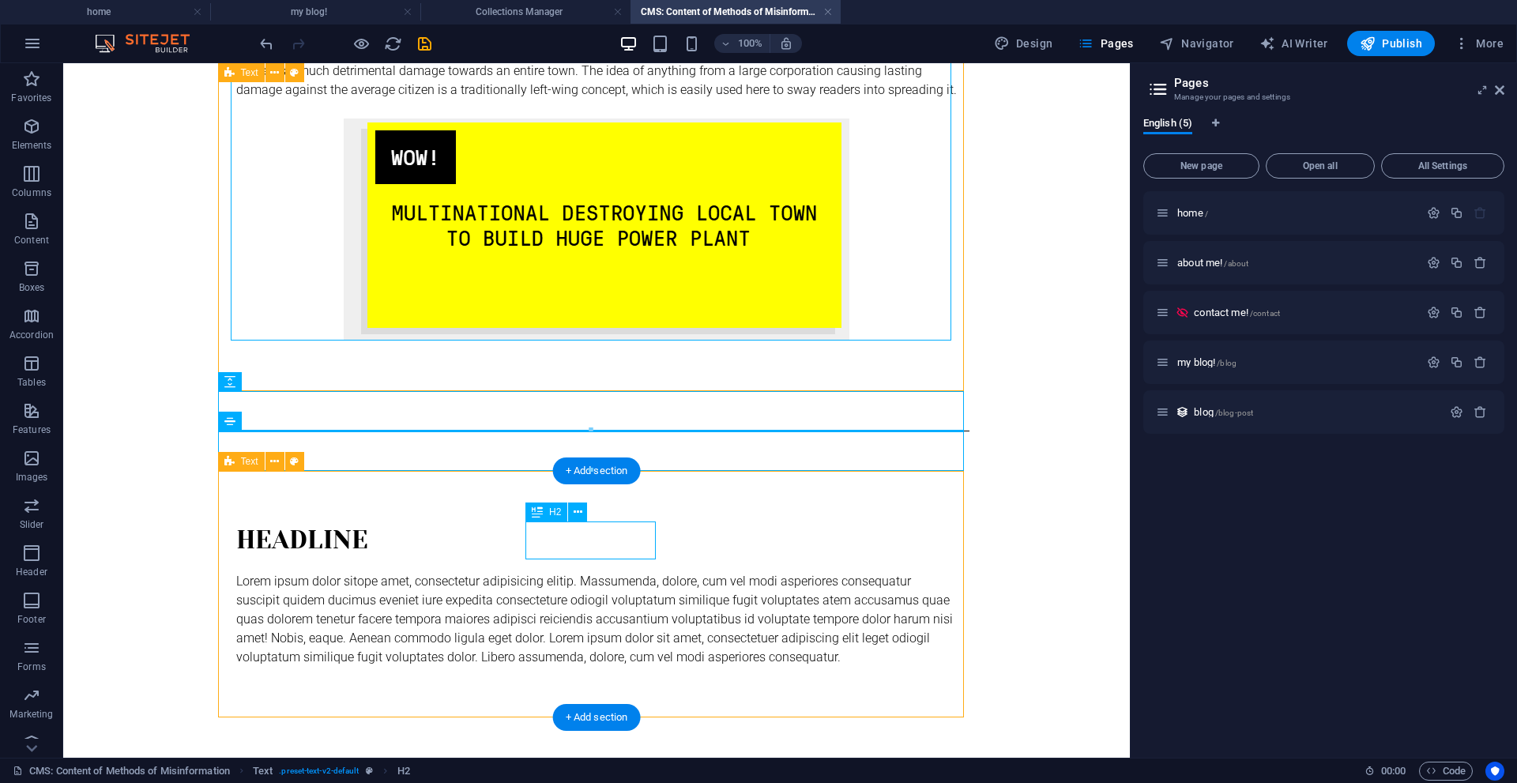
click at [342, 536] on div "Headline Lorem ipsum dolor sitope amet, consectetur adipisicing elitip. Massume…" at bounding box center [597, 594] width 746 height 246
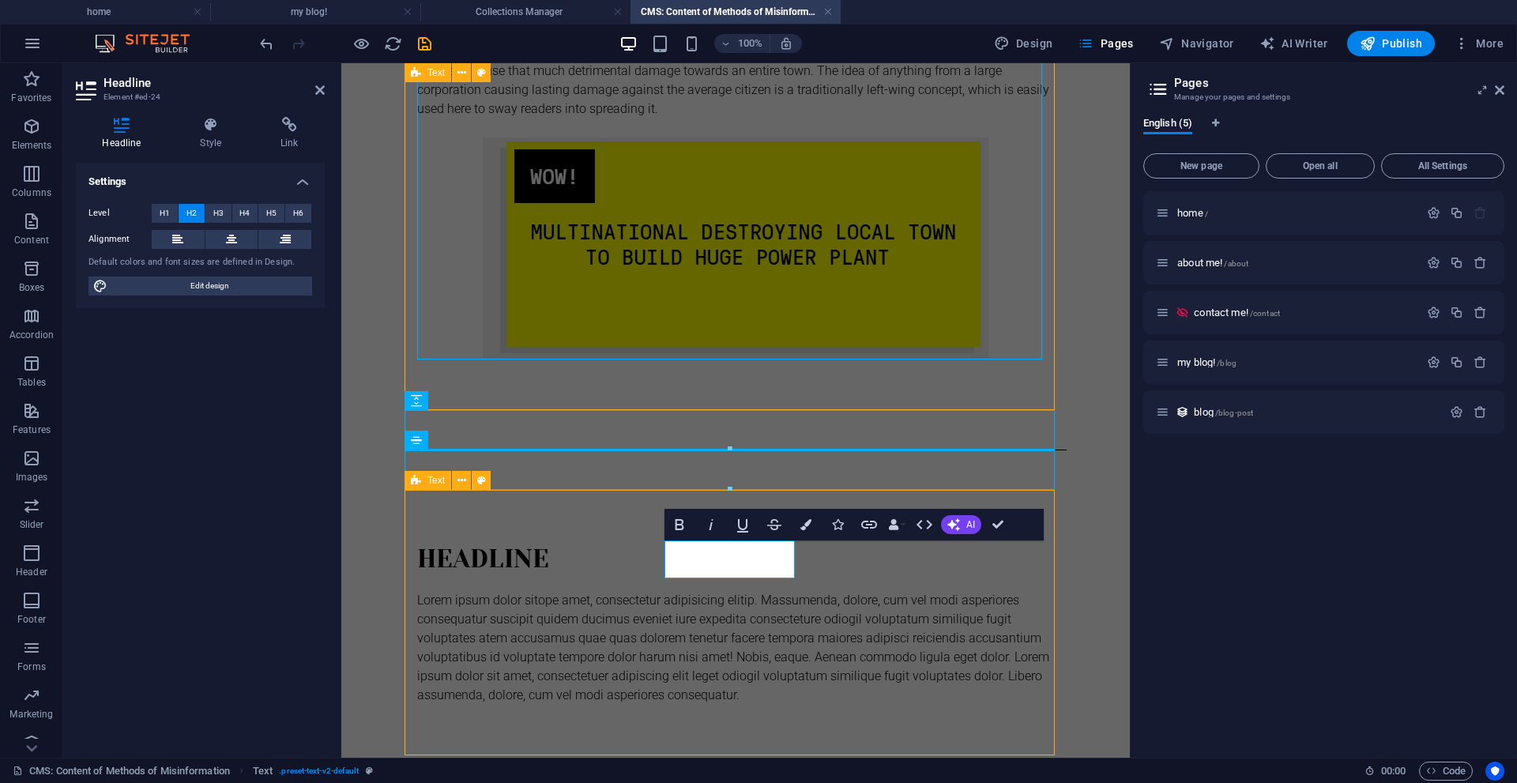
scroll to position [2017, 0]
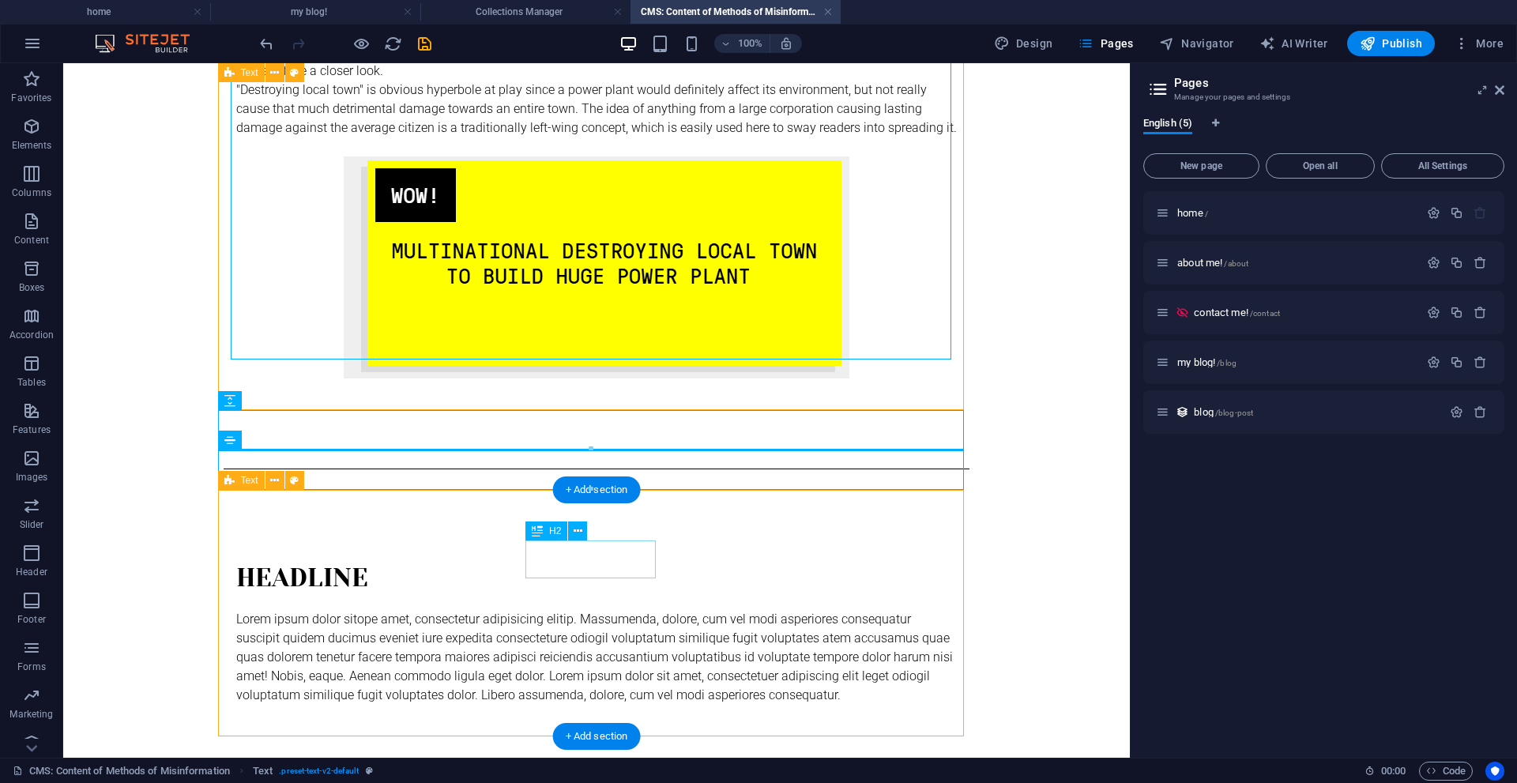
click at [630, 569] on div "Headline" at bounding box center [596, 578] width 720 height 38
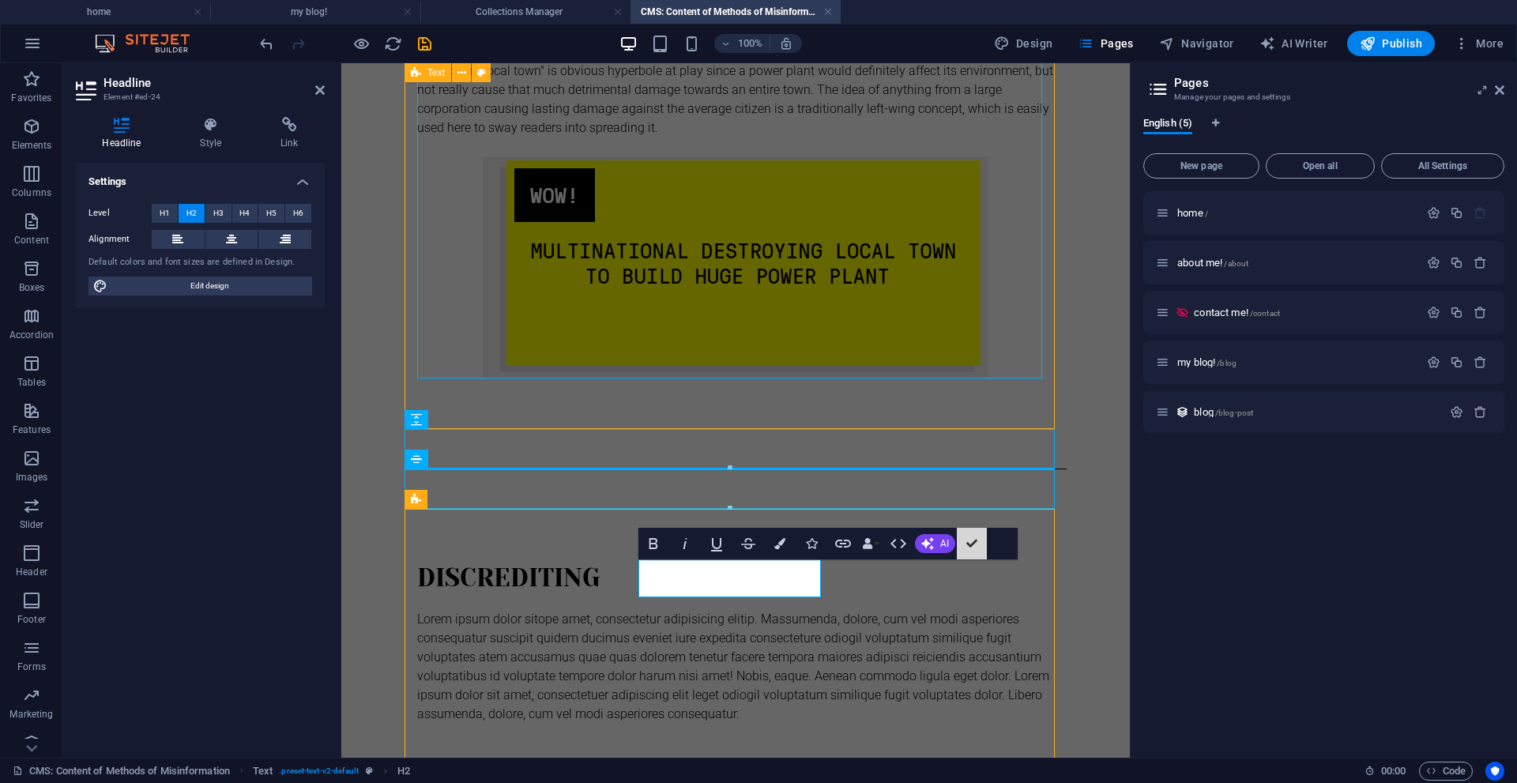
scroll to position [1998, 0]
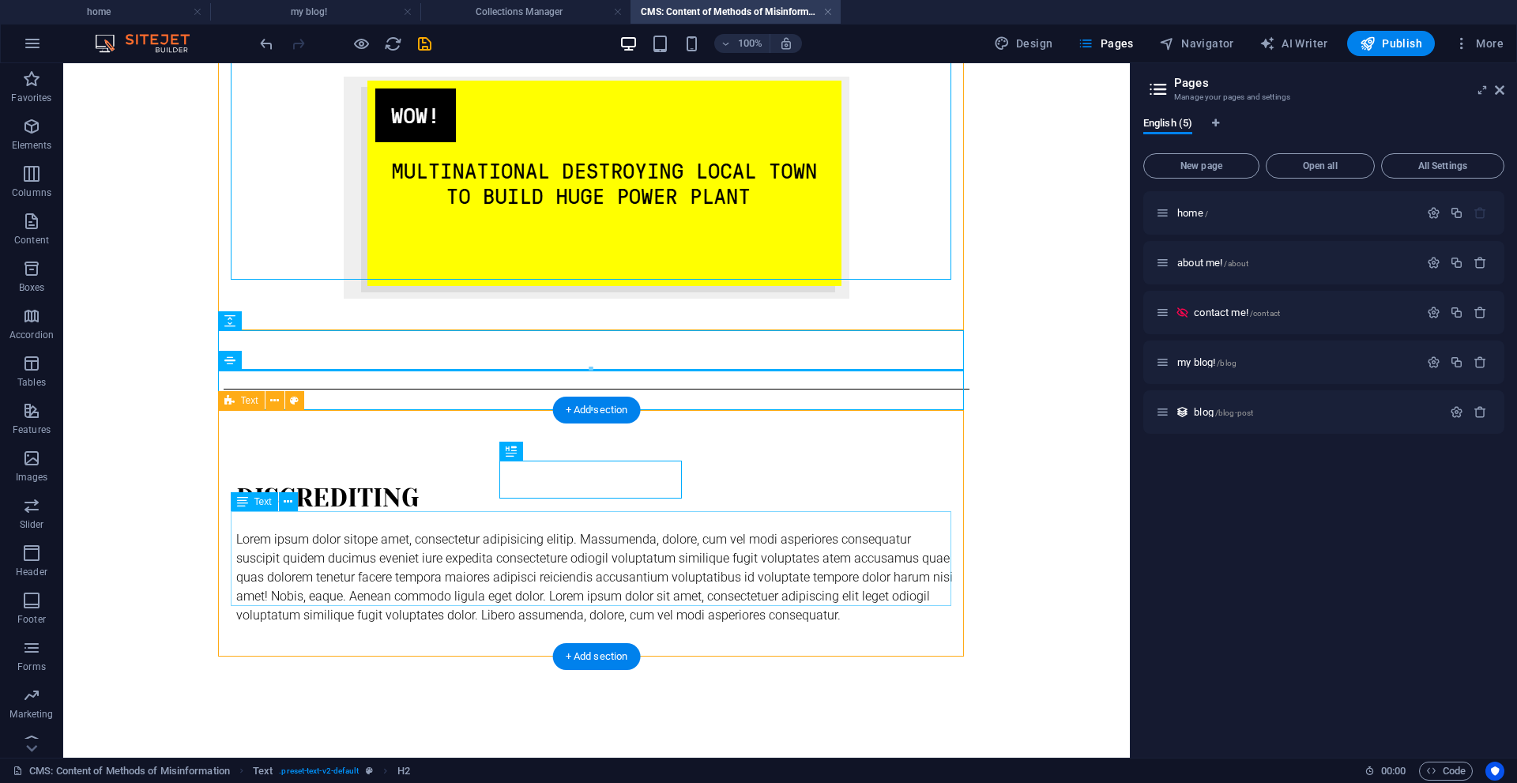
click at [707, 556] on div "Lorem ipsum dolor sitope amet, consectetur adipisicing elitip. Massumenda, dolo…" at bounding box center [596, 577] width 720 height 95
drag, startPoint x: 707, startPoint y: 556, endPoint x: 429, endPoint y: 557, distance: 278.0
click at [707, 557] on div "Lorem ipsum dolor sitope amet, consectetur adipisicing elitip. Massumenda, dolo…" at bounding box center [596, 577] width 720 height 95
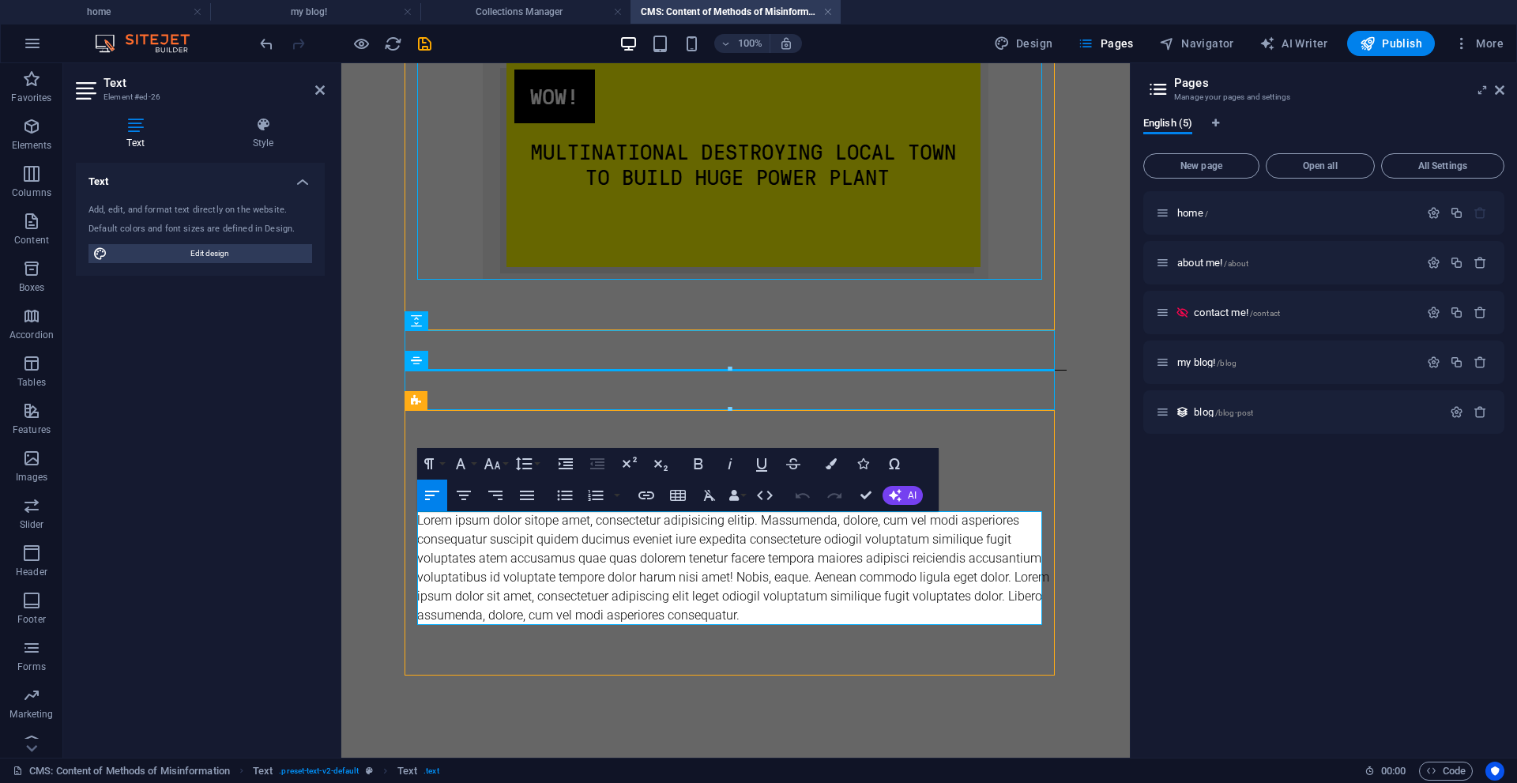
click at [712, 557] on p "Lorem ipsum dolor sitope amet, consectetur adipisicing elitip. Massumenda, dolo…" at bounding box center [735, 568] width 637 height 114
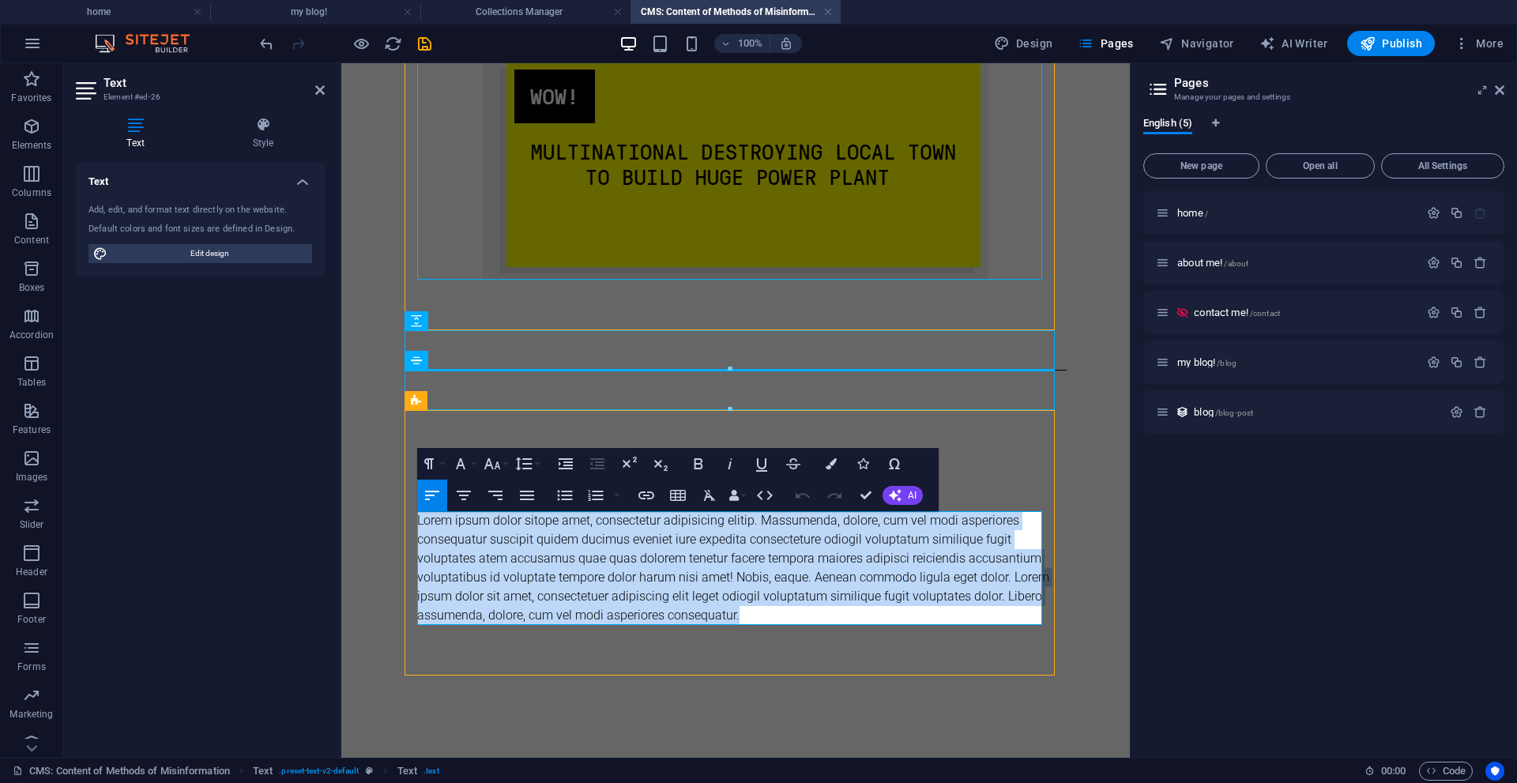
click at [712, 557] on p "Lorem ipsum dolor sitope amet, consectetur adipisicing elitip. Massumenda, dolo…" at bounding box center [735, 568] width 637 height 114
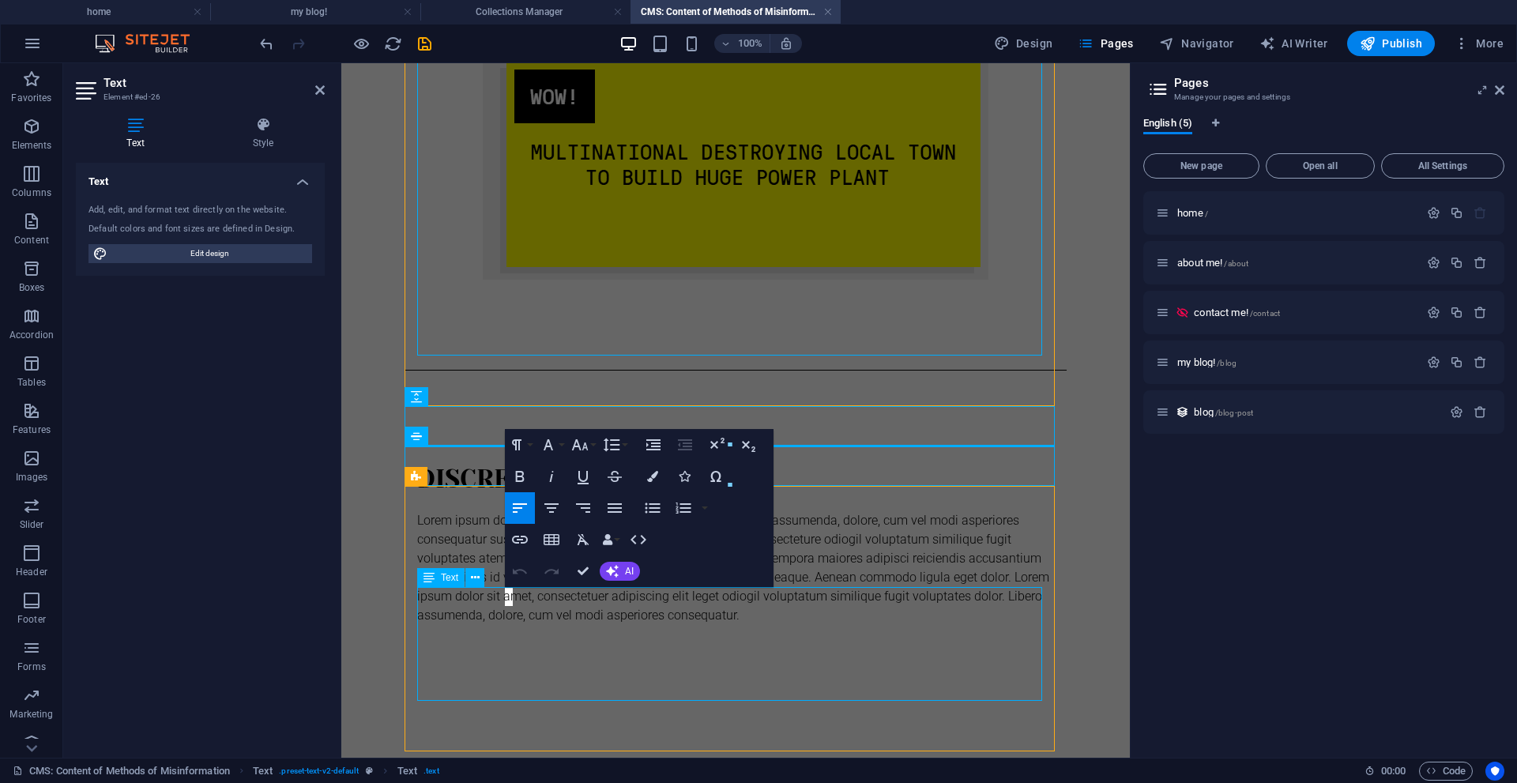
scroll to position [2059, 0]
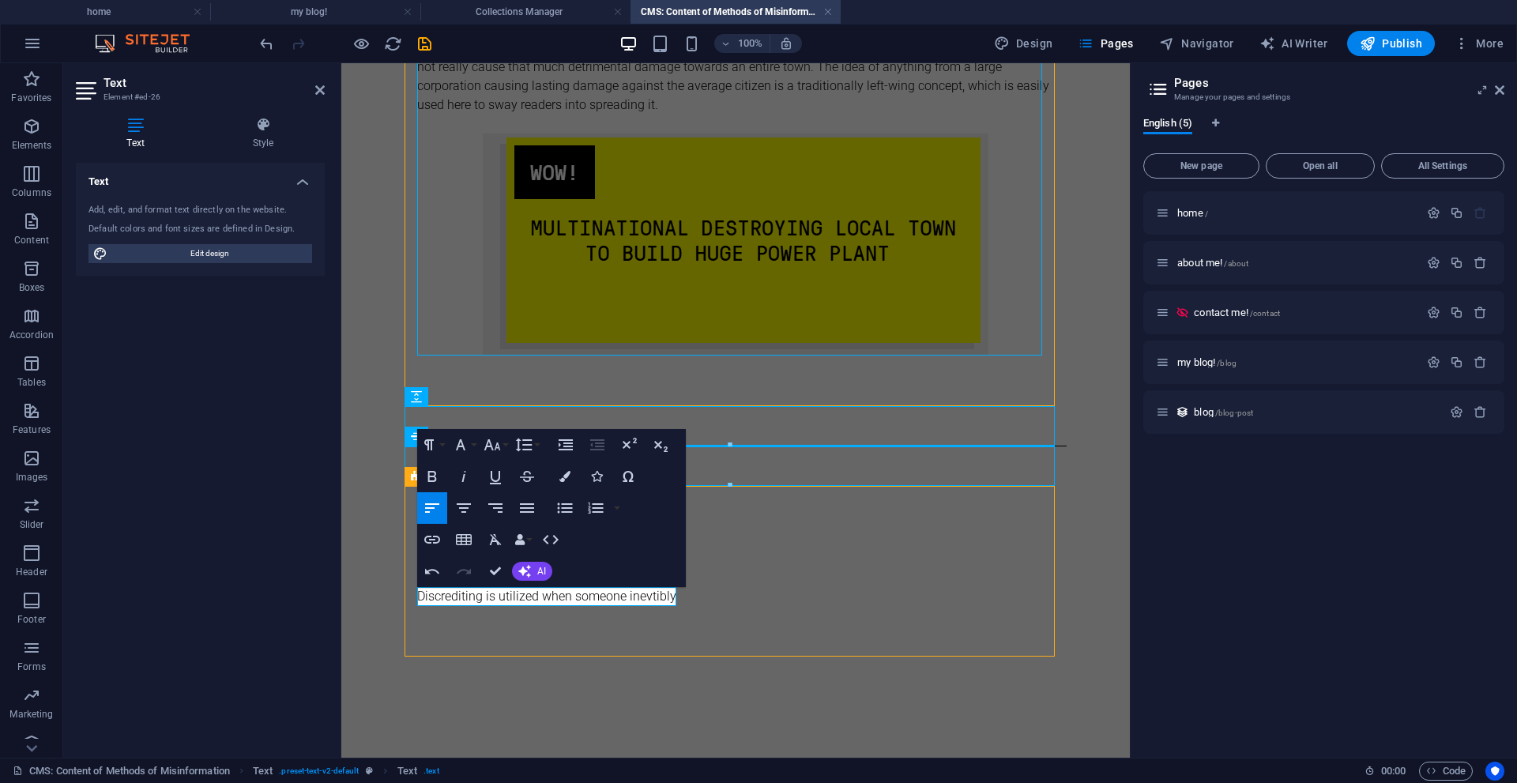
click at [652, 589] on p "Discrediting is utilized when someone inevtibly" at bounding box center [735, 596] width 637 height 19
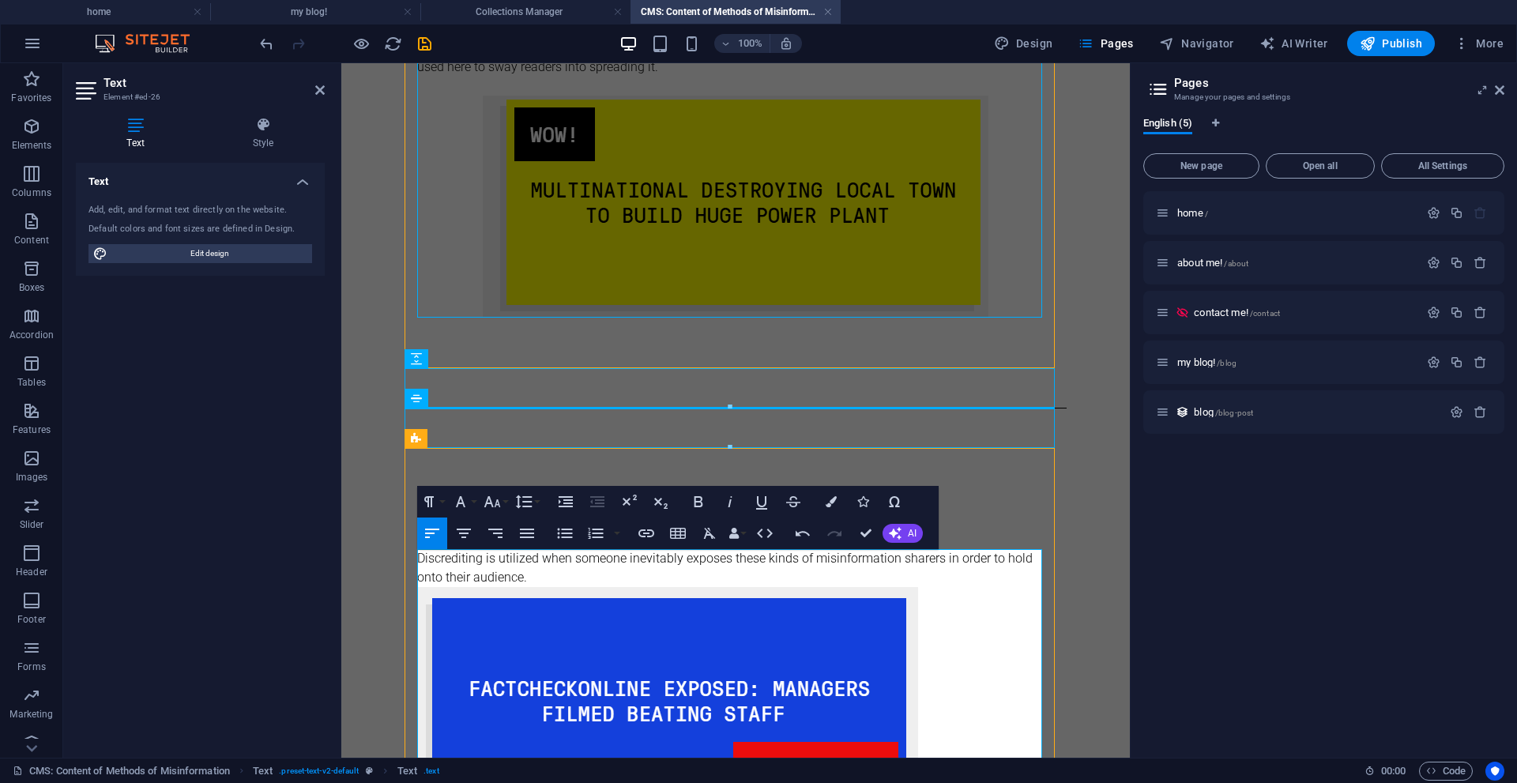
scroll to position [0, 500]
click at [852, 577] on p "Discrediting is utilized when someone inevitably exposes these kinds of misinfo…" at bounding box center [735, 568] width 637 height 38
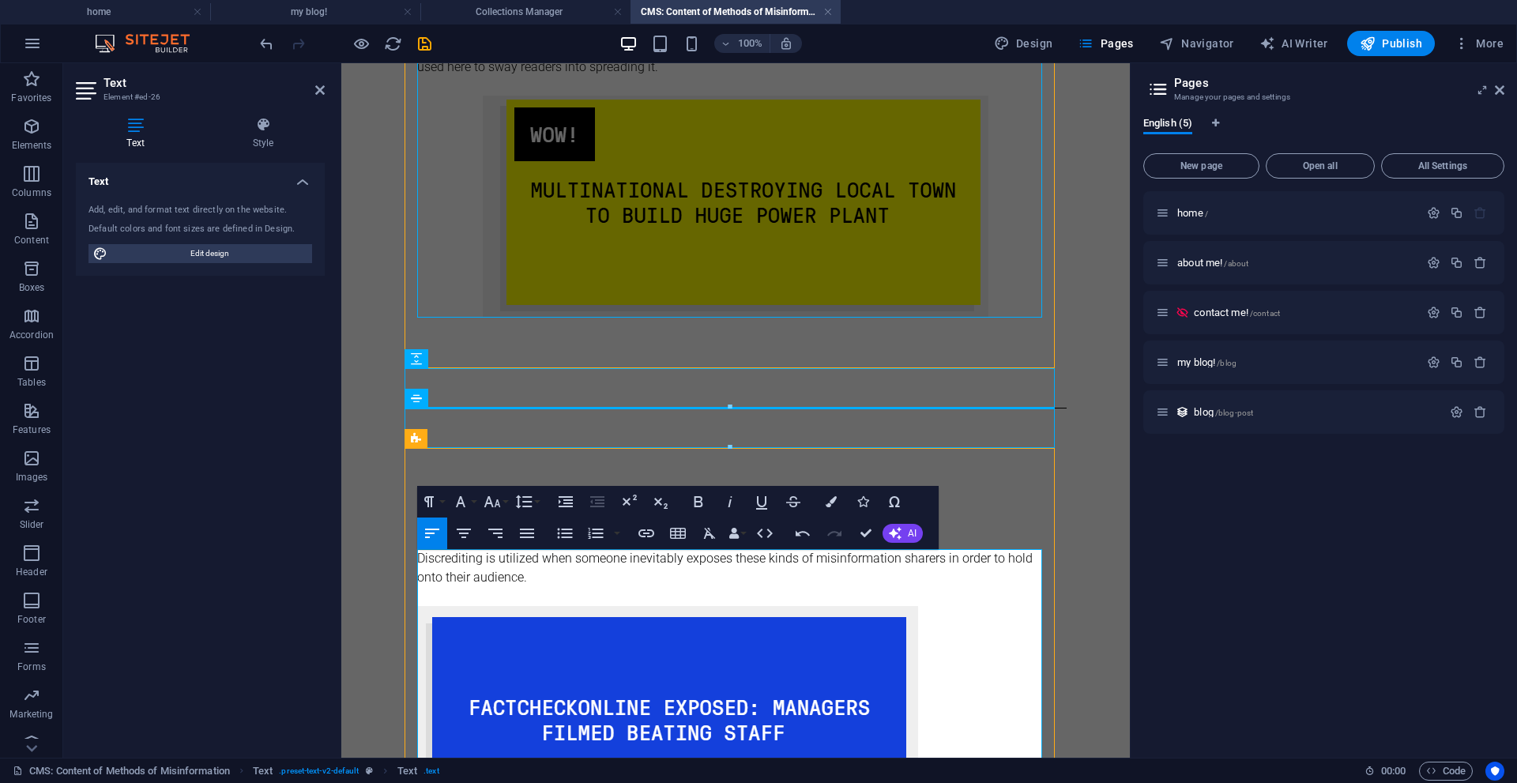
click at [763, 697] on img at bounding box center [667, 720] width 501 height 229
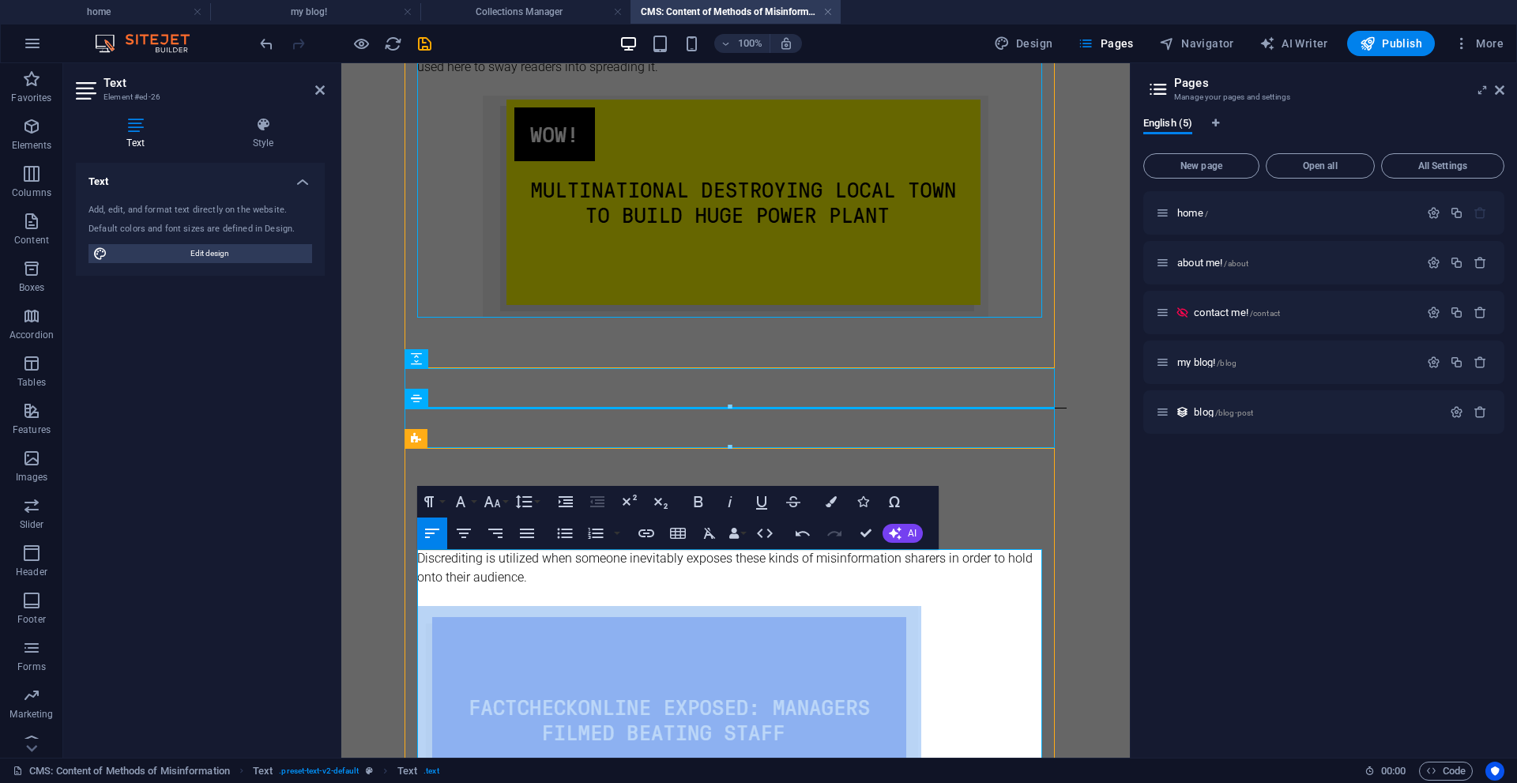
drag, startPoint x: 945, startPoint y: 719, endPoint x: 578, endPoint y: 663, distance: 370.6
click at [578, 663] on p at bounding box center [735, 720] width 637 height 229
drag, startPoint x: 468, startPoint y: 537, endPoint x: 480, endPoint y: 547, distance: 15.8
click at [468, 536] on icon "button" at bounding box center [463, 533] width 19 height 19
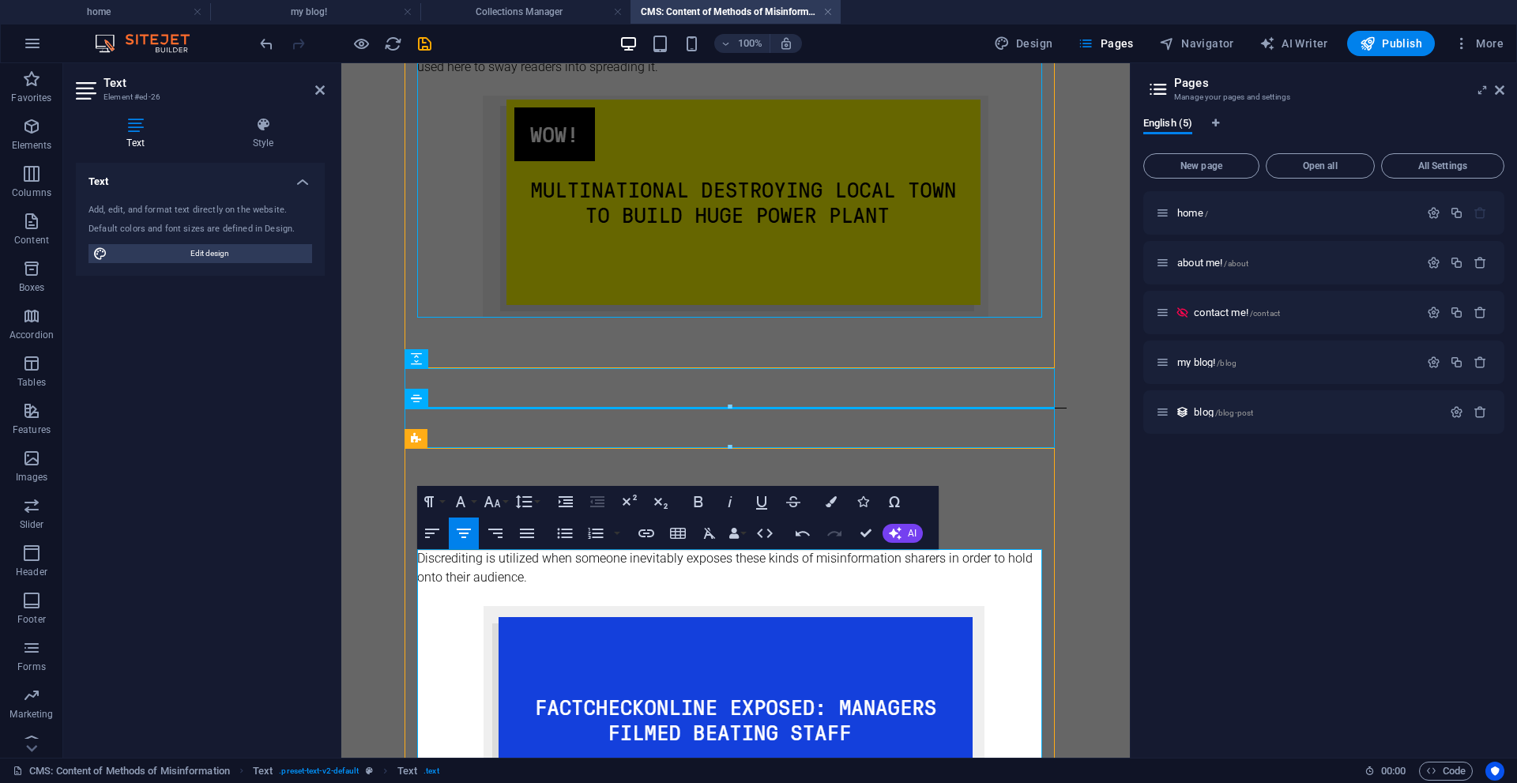
click at [541, 579] on p "Discrediting is utilized when someone inevitably exposes these kinds of misinfo…" at bounding box center [735, 568] width 637 height 38
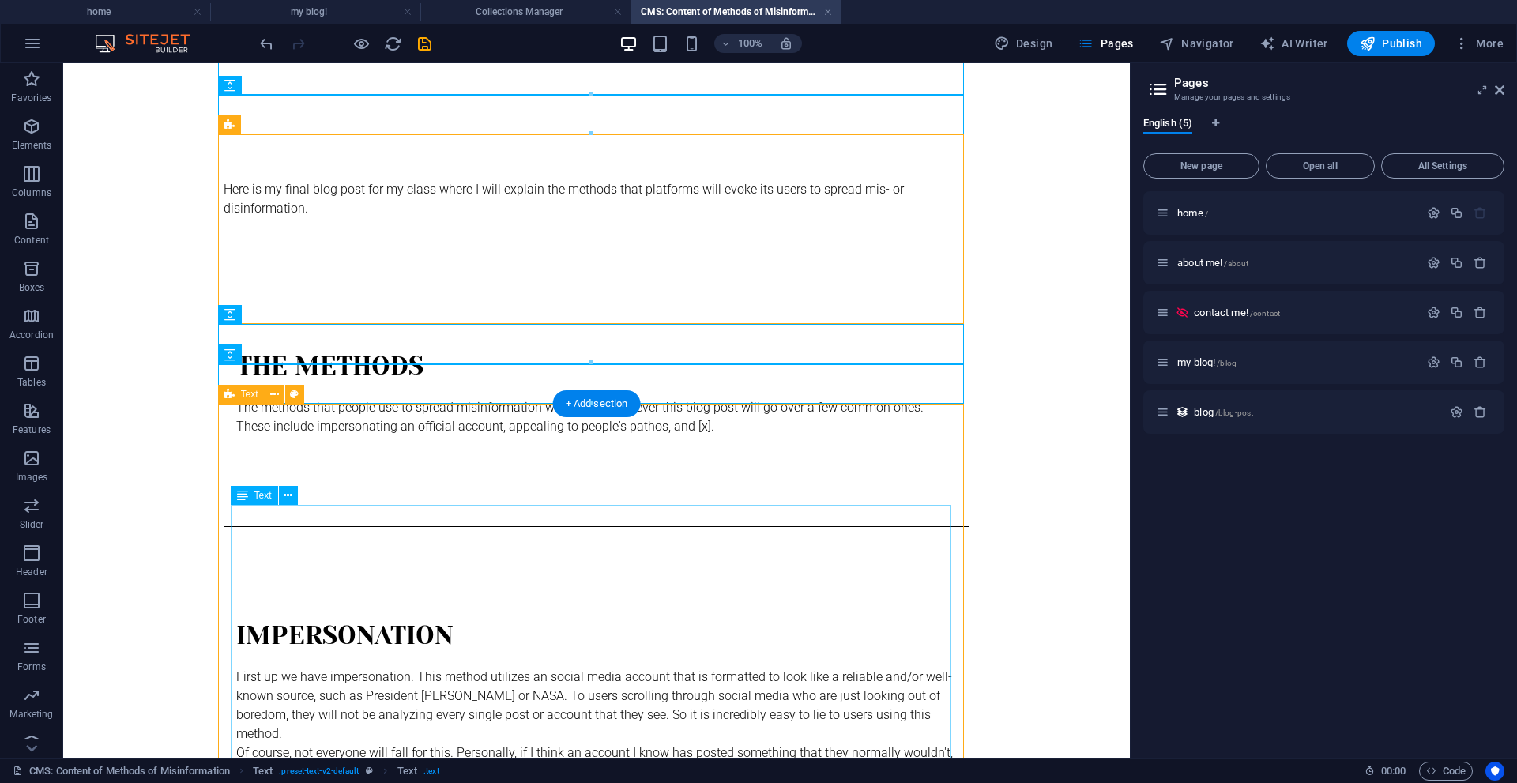
scroll to position [0, 0]
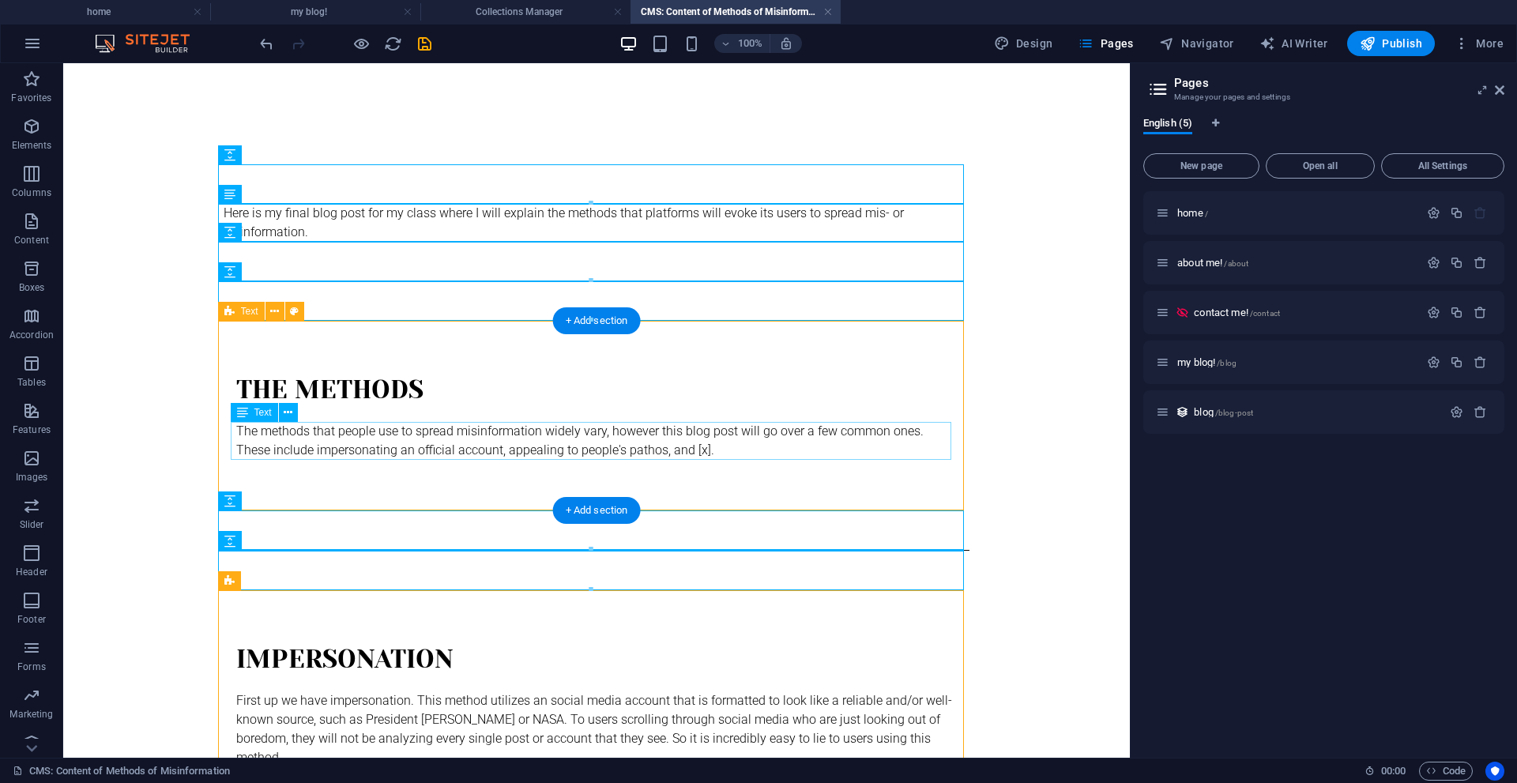
click at [697, 456] on div "The methods that people use to spread misinformation widely vary, however this …" at bounding box center [596, 441] width 720 height 38
click at [680, 449] on div "The methods that people use to spread misinformation widely vary, however this …" at bounding box center [596, 441] width 720 height 38
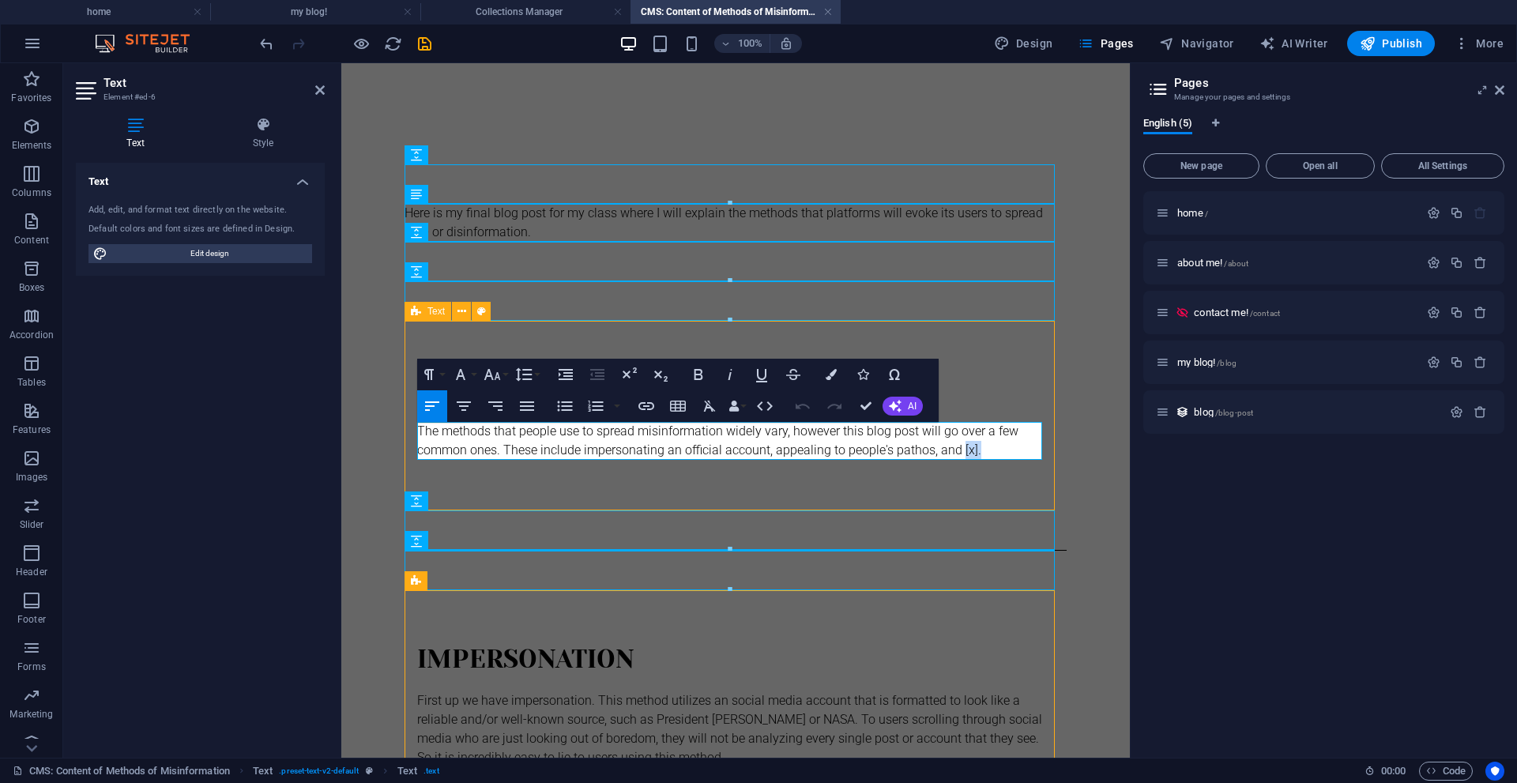
drag, startPoint x: 987, startPoint y: 450, endPoint x: 959, endPoint y: 455, distance: 28.0
click at [959, 455] on p "The methods that people use to spread misinformation widely vary, however this …" at bounding box center [735, 441] width 637 height 38
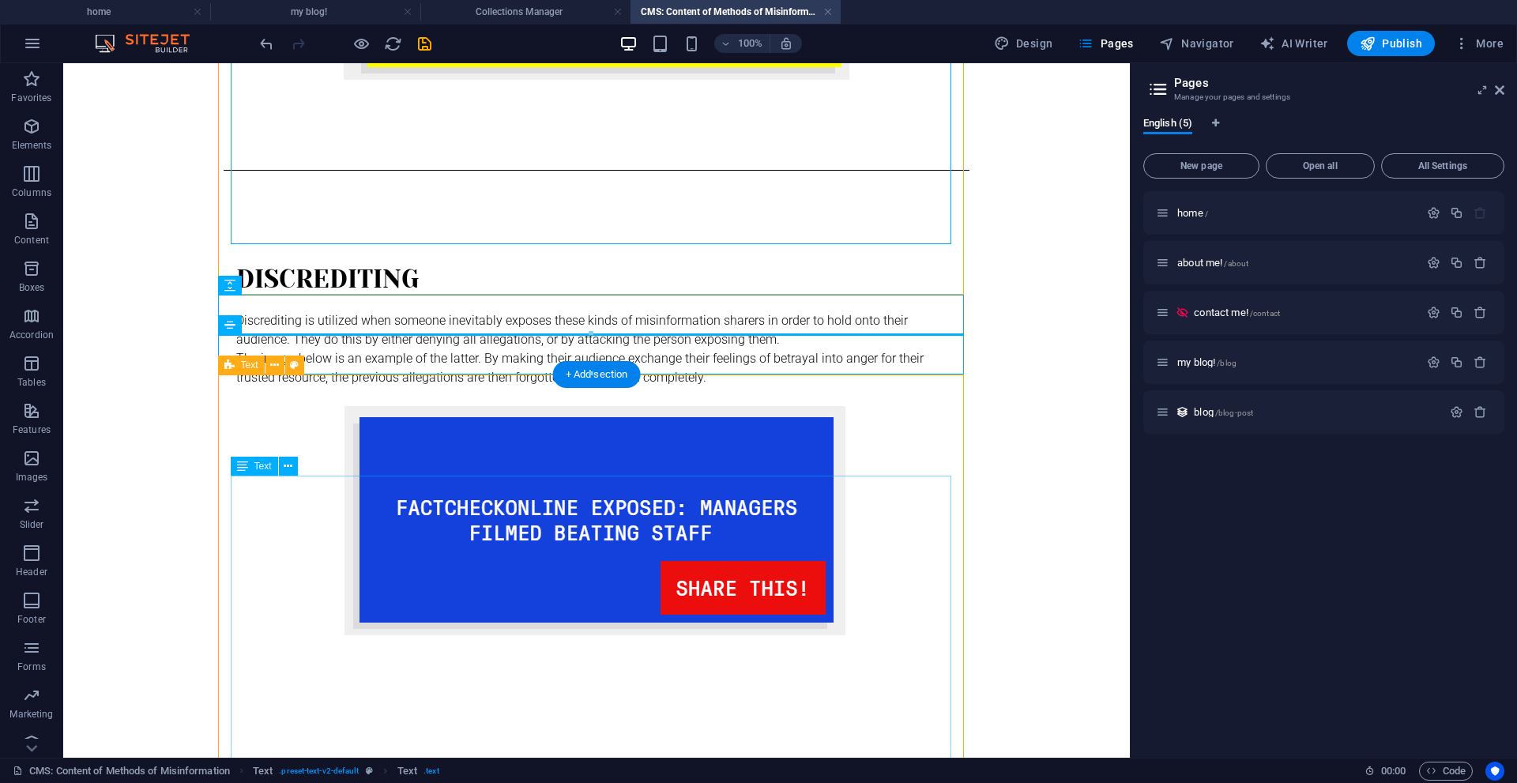
scroll to position [2326, 0]
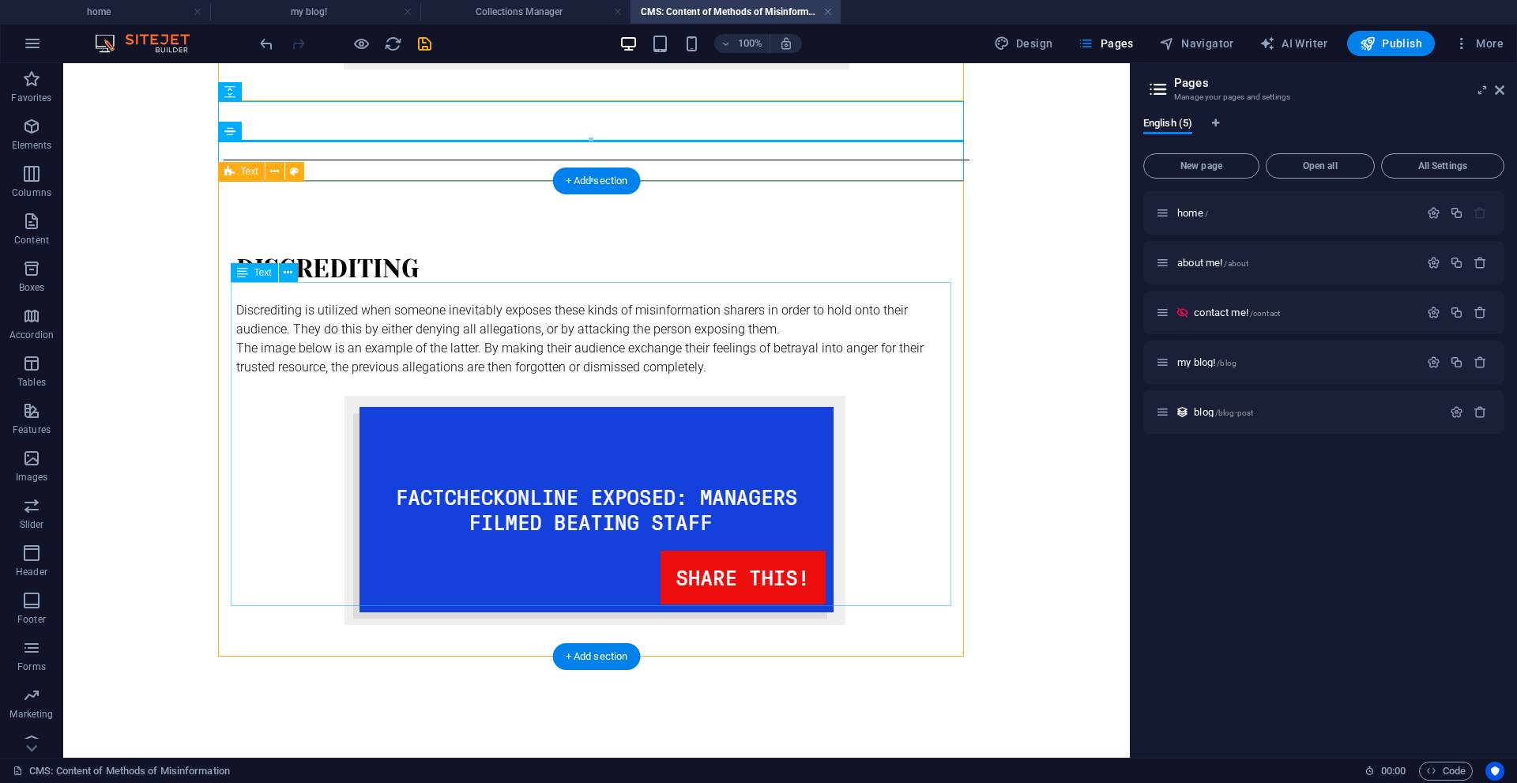
click at [734, 344] on div "Discrediting is utilized when someone inevitably exposes these kinds of misinfo…" at bounding box center [596, 463] width 720 height 324
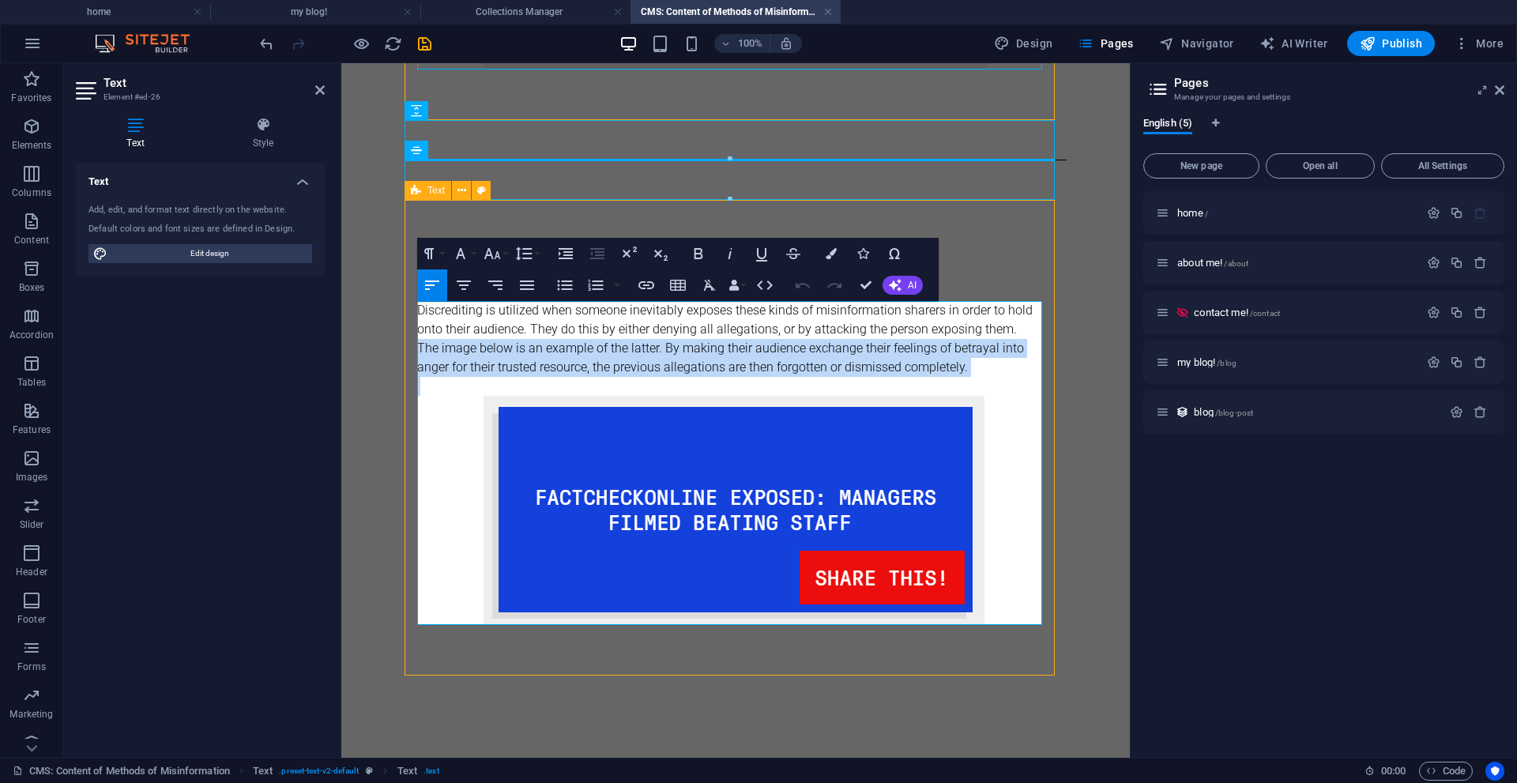
click at [734, 344] on p "The image below is an example of the latter. By making their audience exchange …" at bounding box center [735, 358] width 637 height 38
click at [951, 374] on p "The image below is an example of the latter. By making their audience exchange …" at bounding box center [735, 358] width 637 height 38
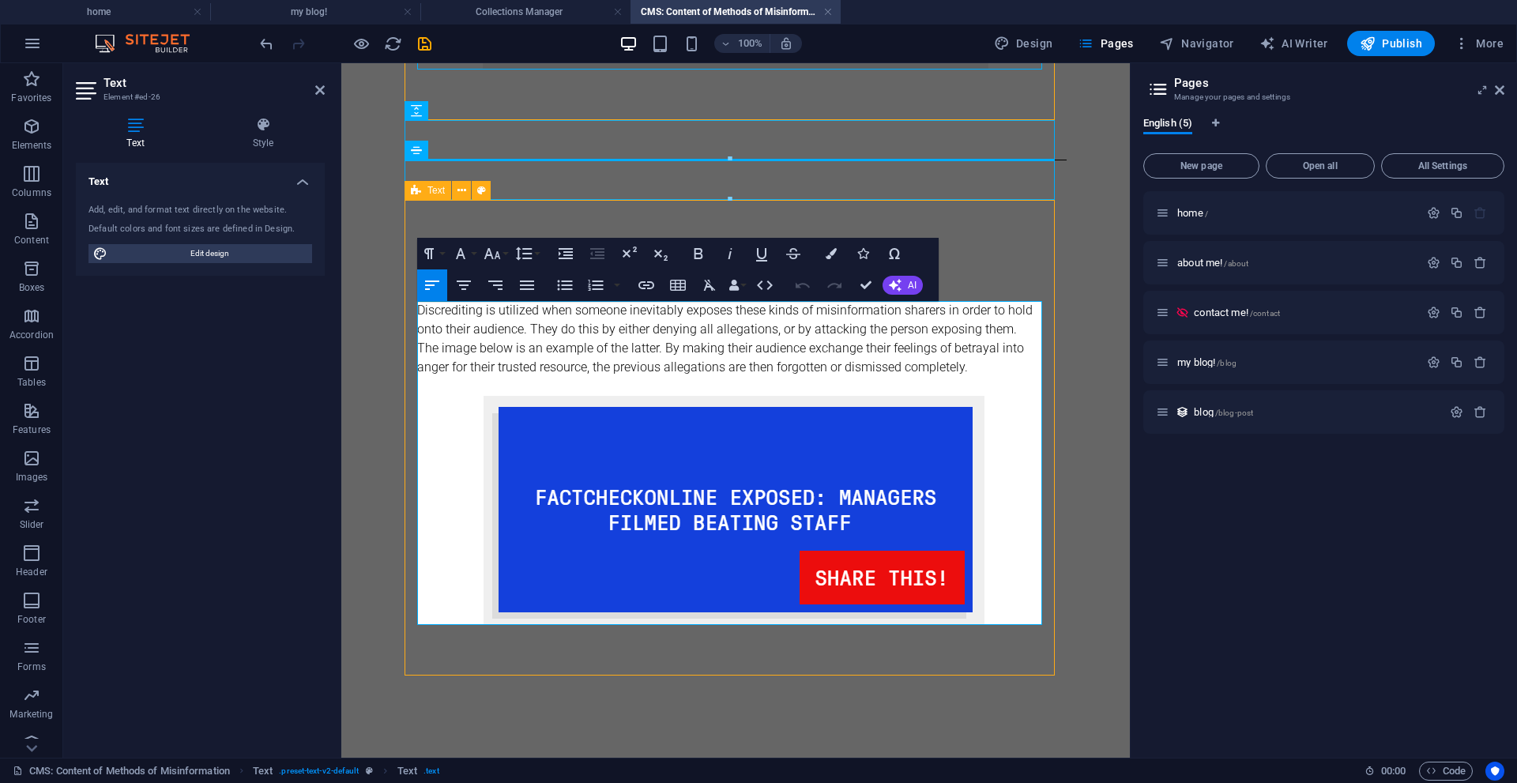
click at [992, 373] on p "The image below is an example of the latter. By making their audience exchange …" at bounding box center [735, 358] width 637 height 38
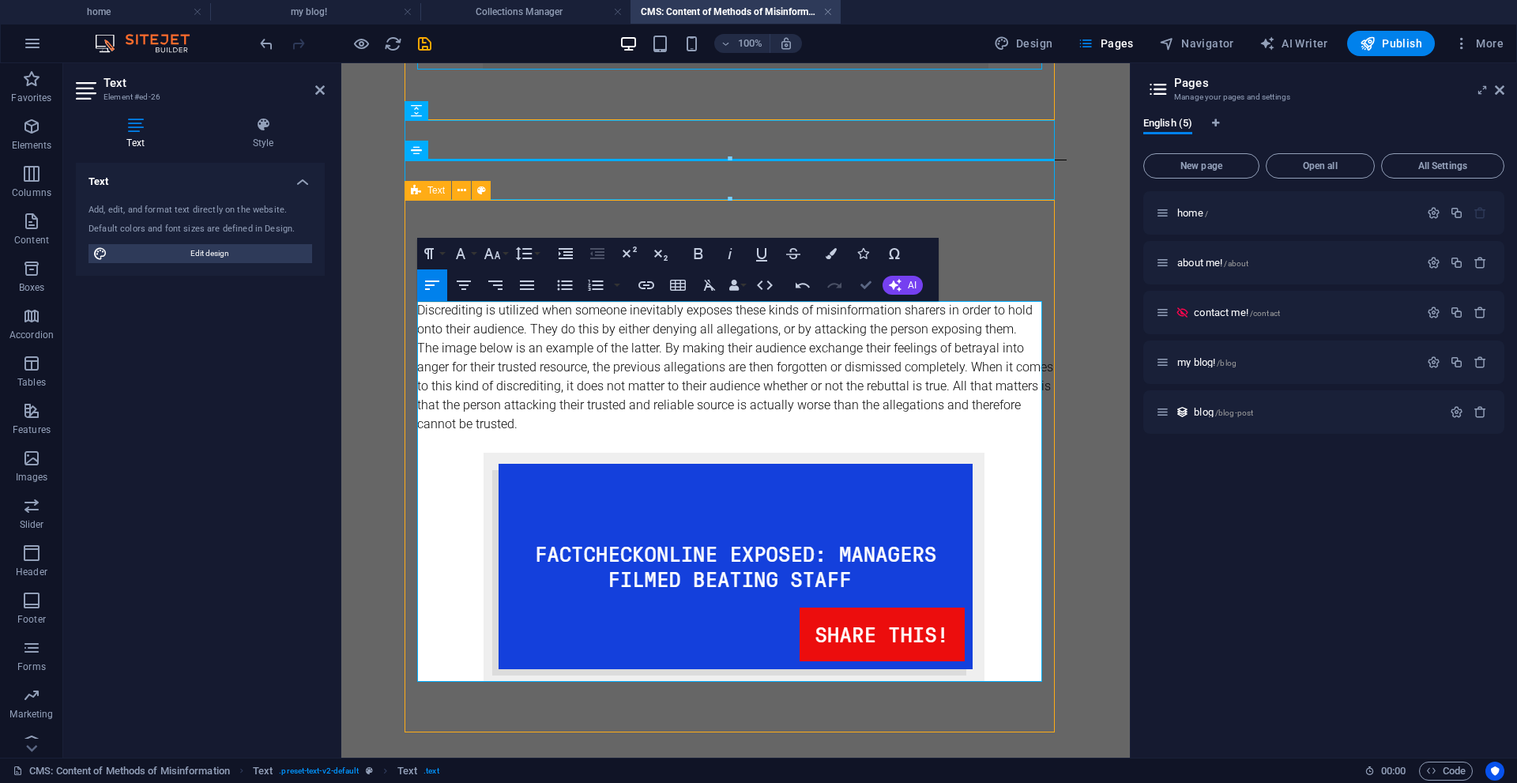
scroll to position [2307, 0]
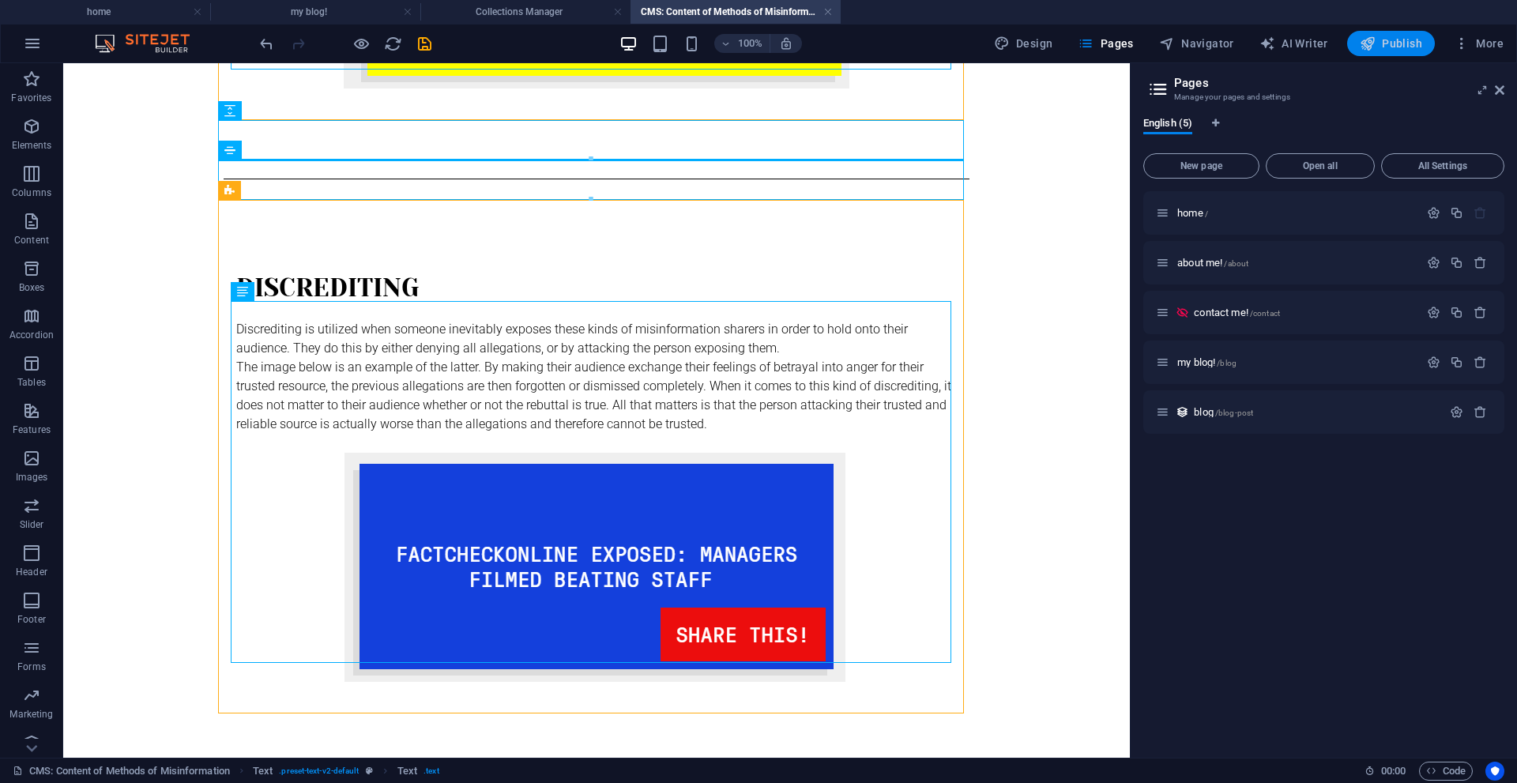
click at [1404, 35] on button "Publish" at bounding box center [1391, 43] width 88 height 25
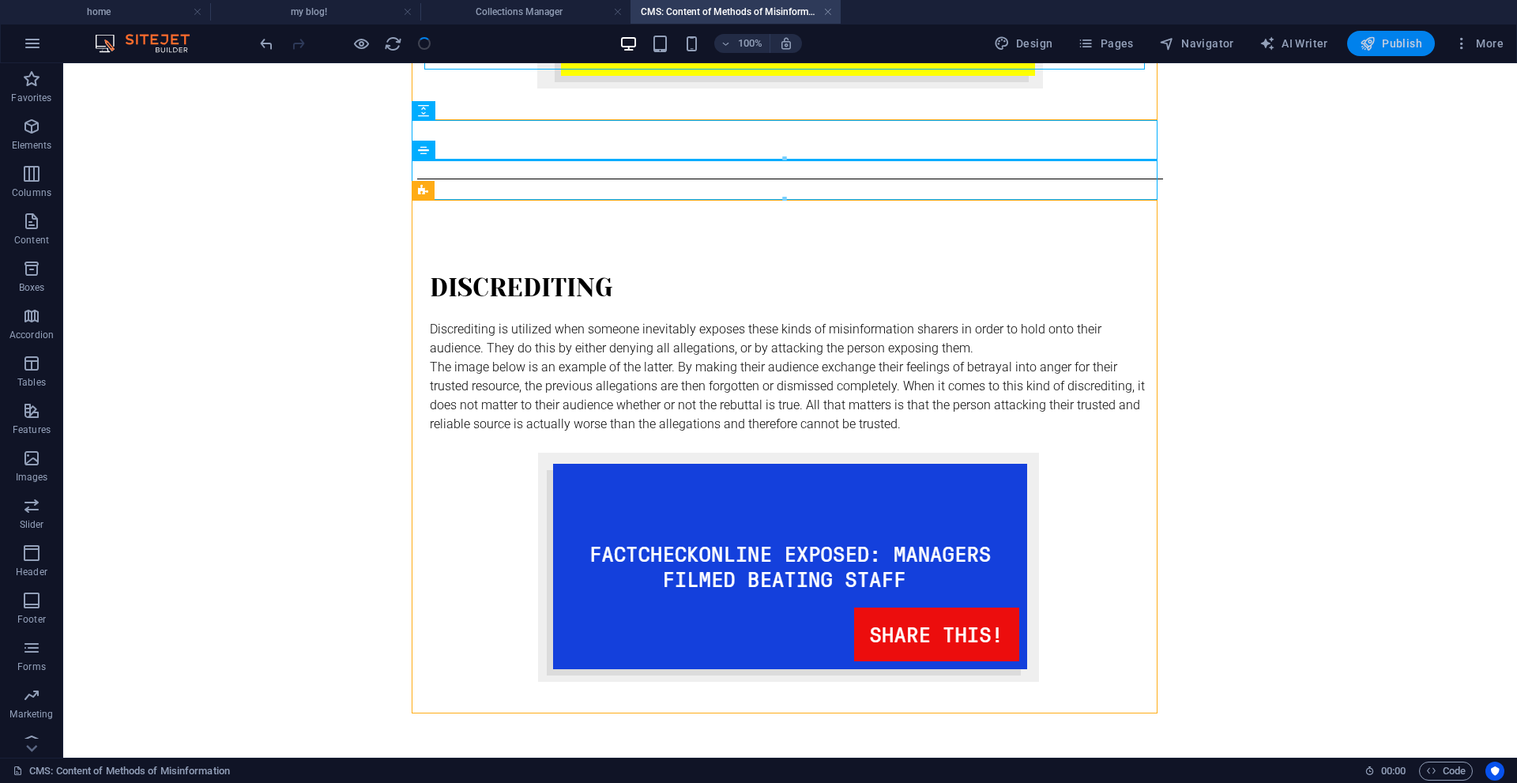
click at [1363, 49] on icon "button" at bounding box center [1367, 44] width 16 height 16
